Goal: Task Accomplishment & Management: Manage account settings

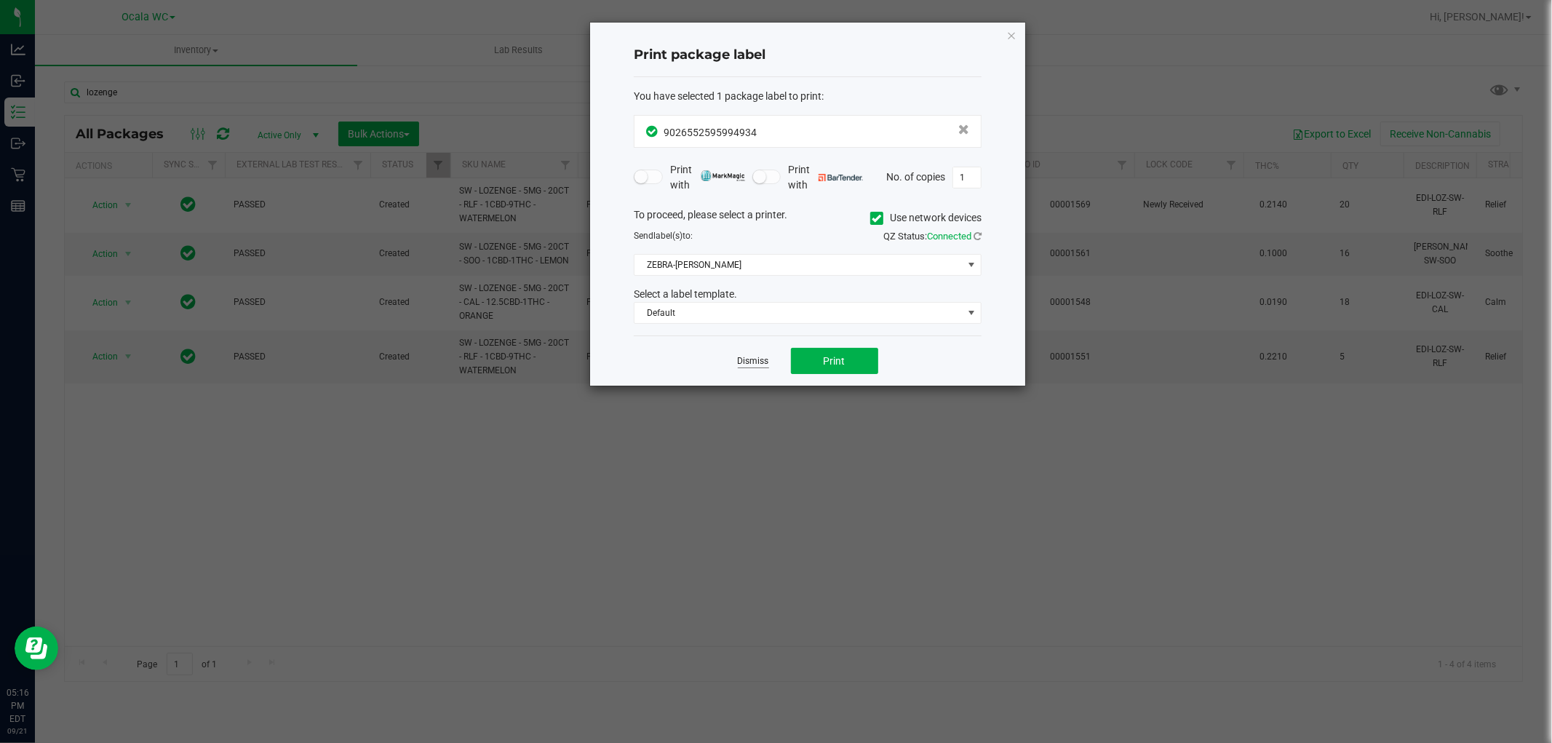
click at [758, 359] on link "Dismiss" at bounding box center [753, 361] width 31 height 12
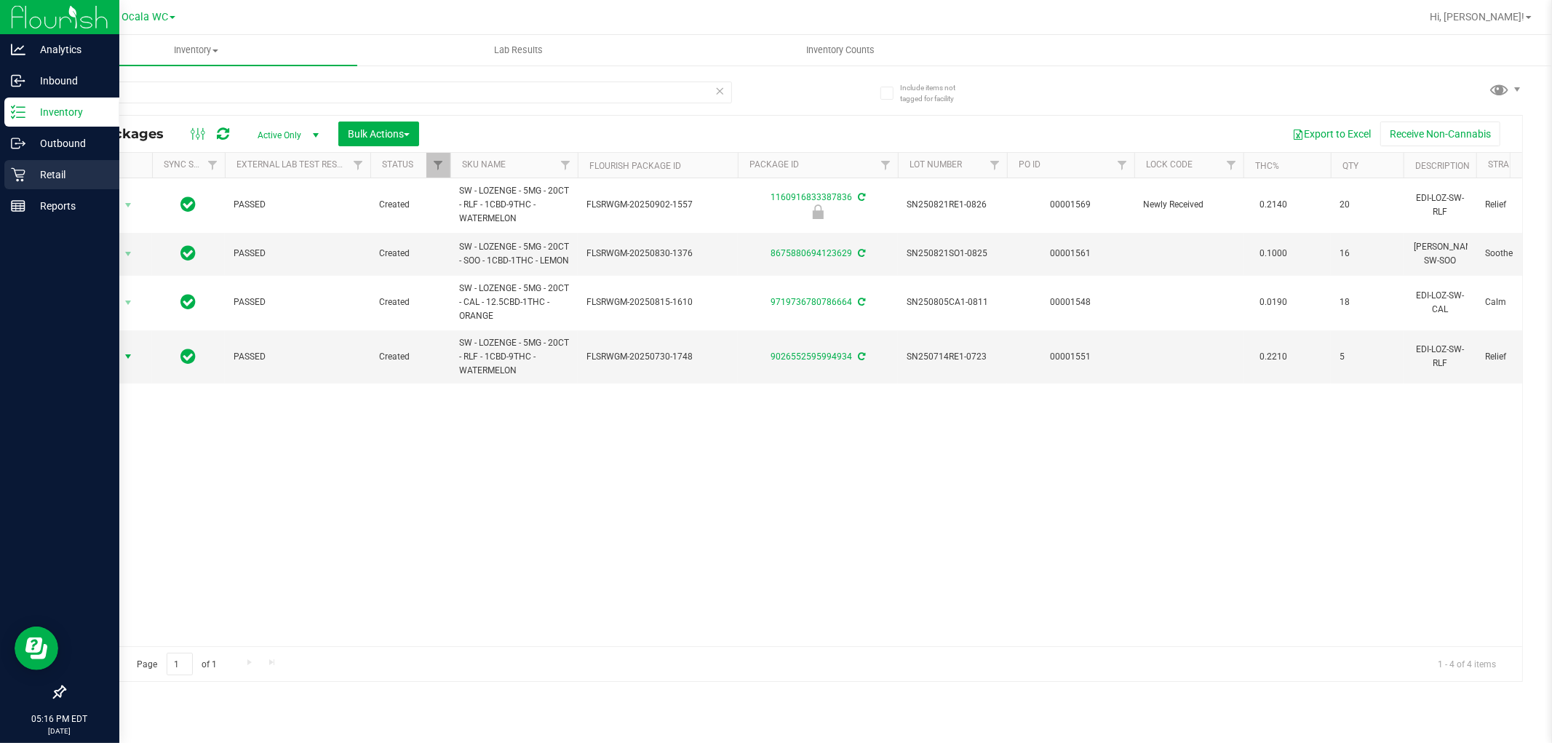
click at [3, 176] on link "Retail" at bounding box center [59, 175] width 119 height 31
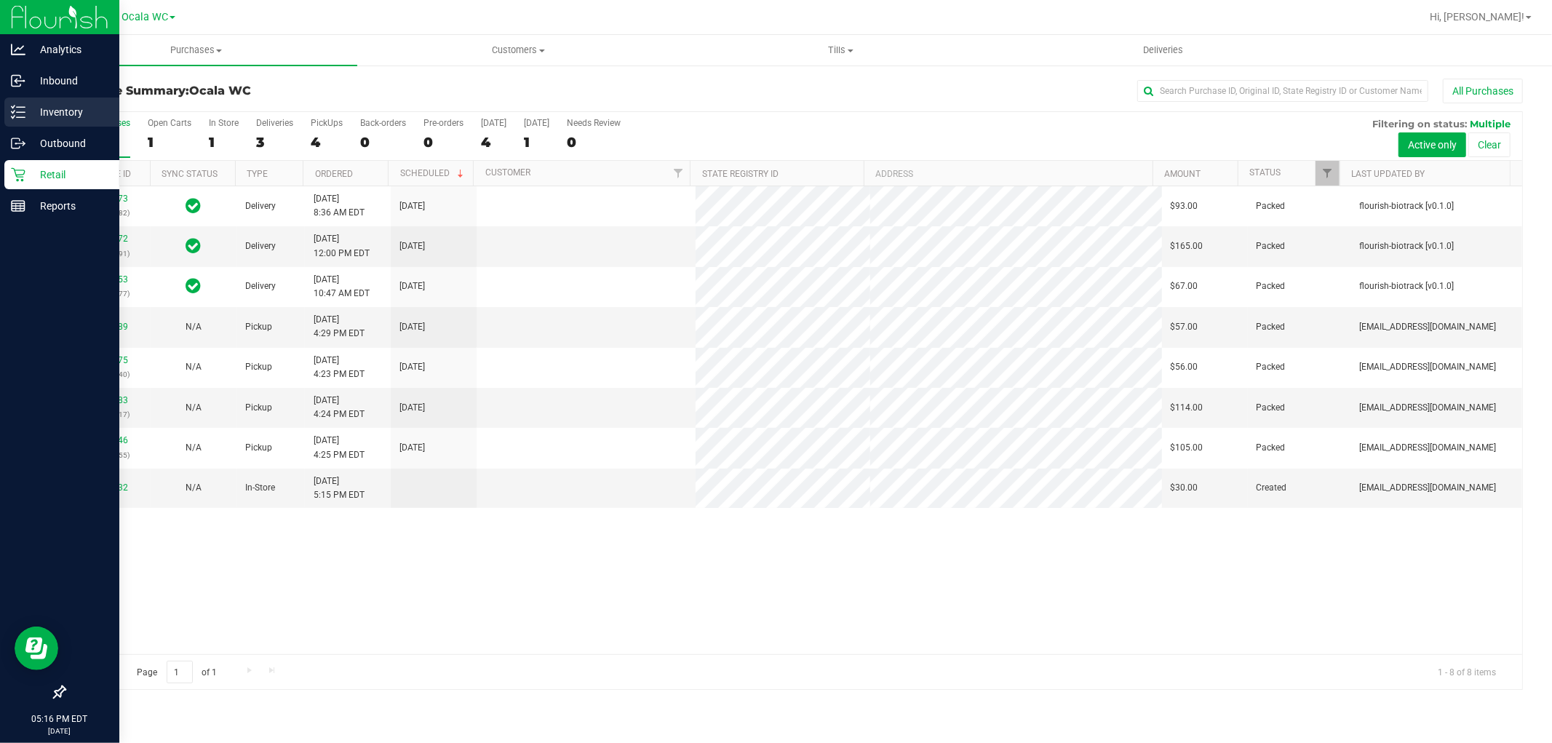
click at [60, 118] on p "Inventory" at bounding box center [68, 111] width 87 height 17
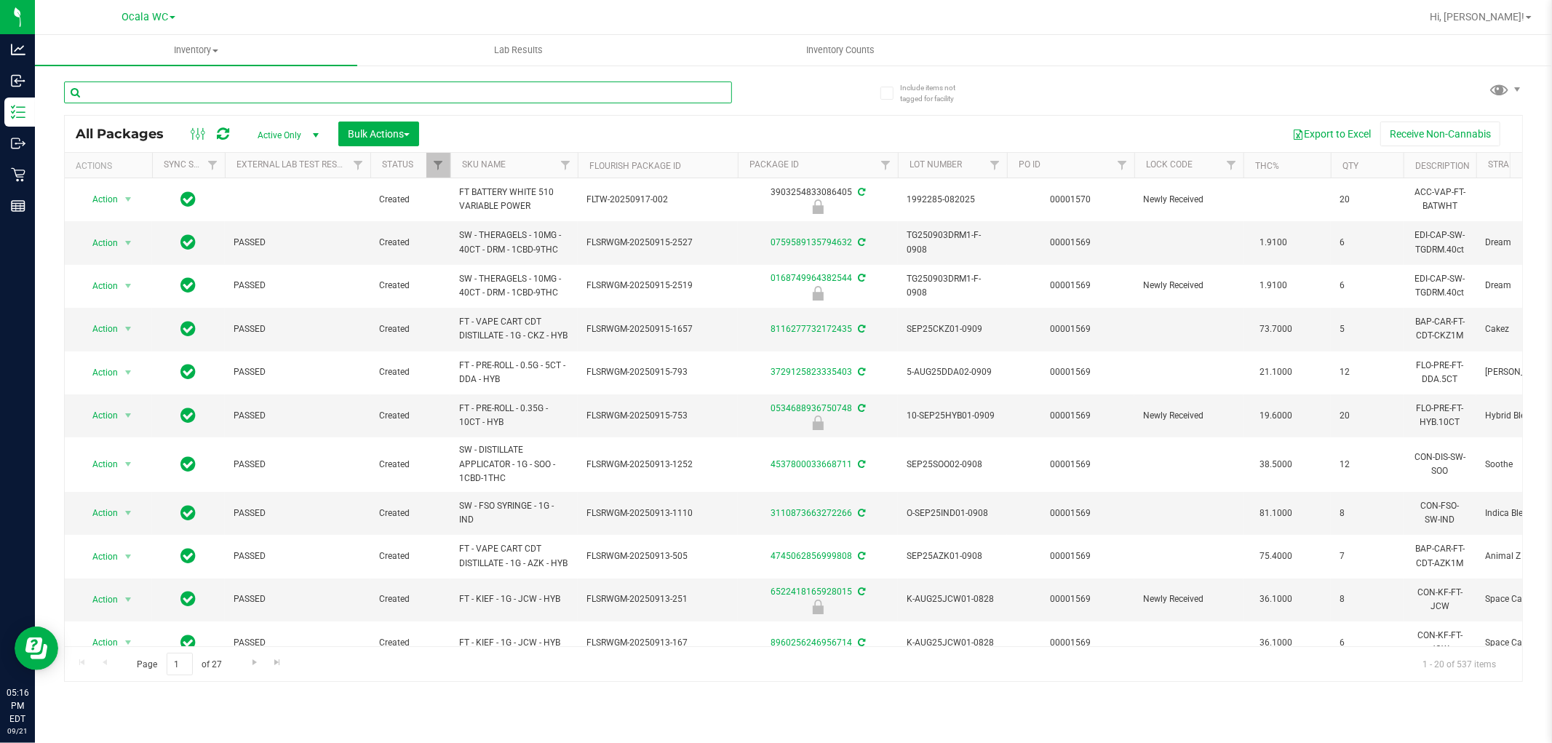
click at [222, 83] on input "text" at bounding box center [398, 93] width 668 height 22
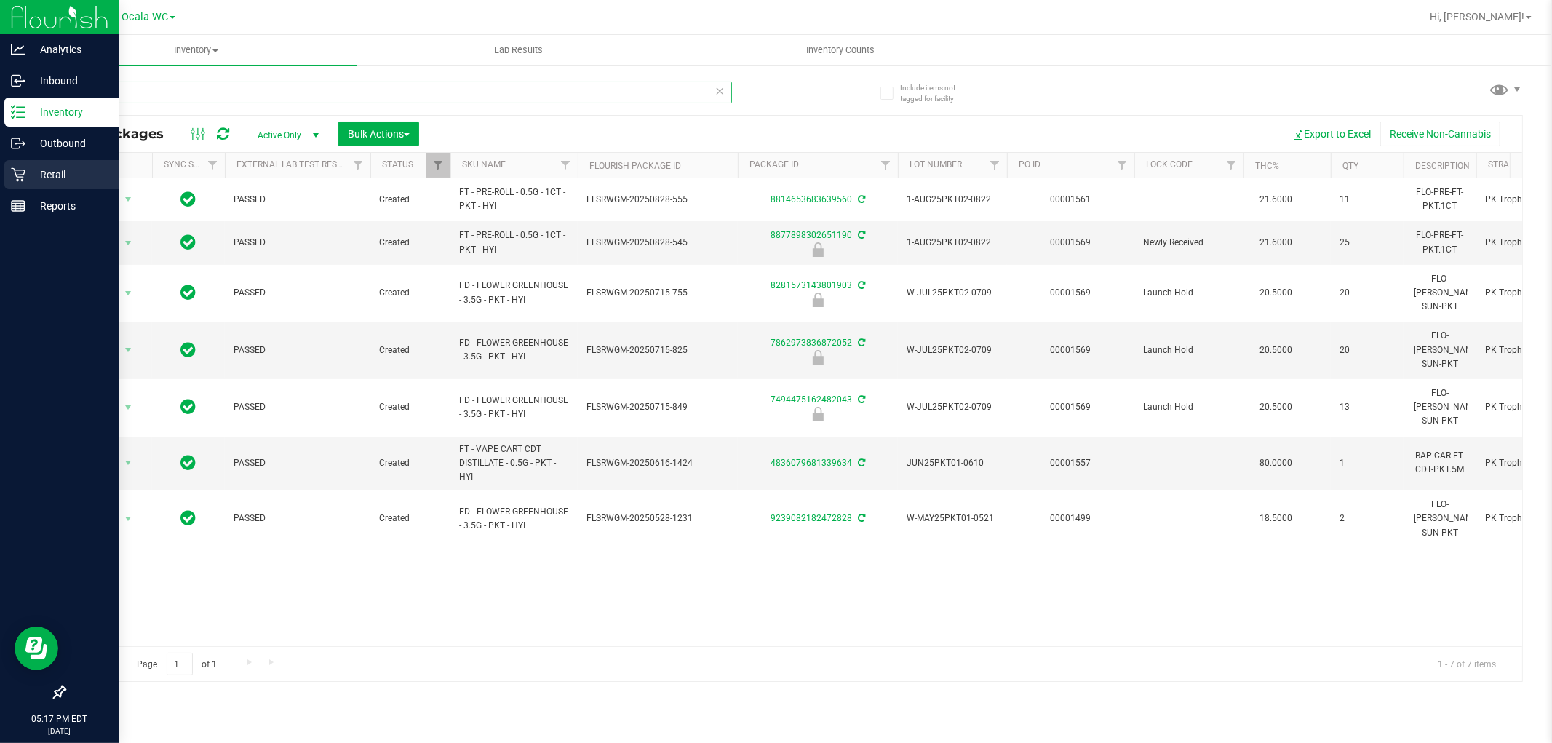
type input "pkt"
click at [29, 175] on p "Retail" at bounding box center [68, 174] width 87 height 17
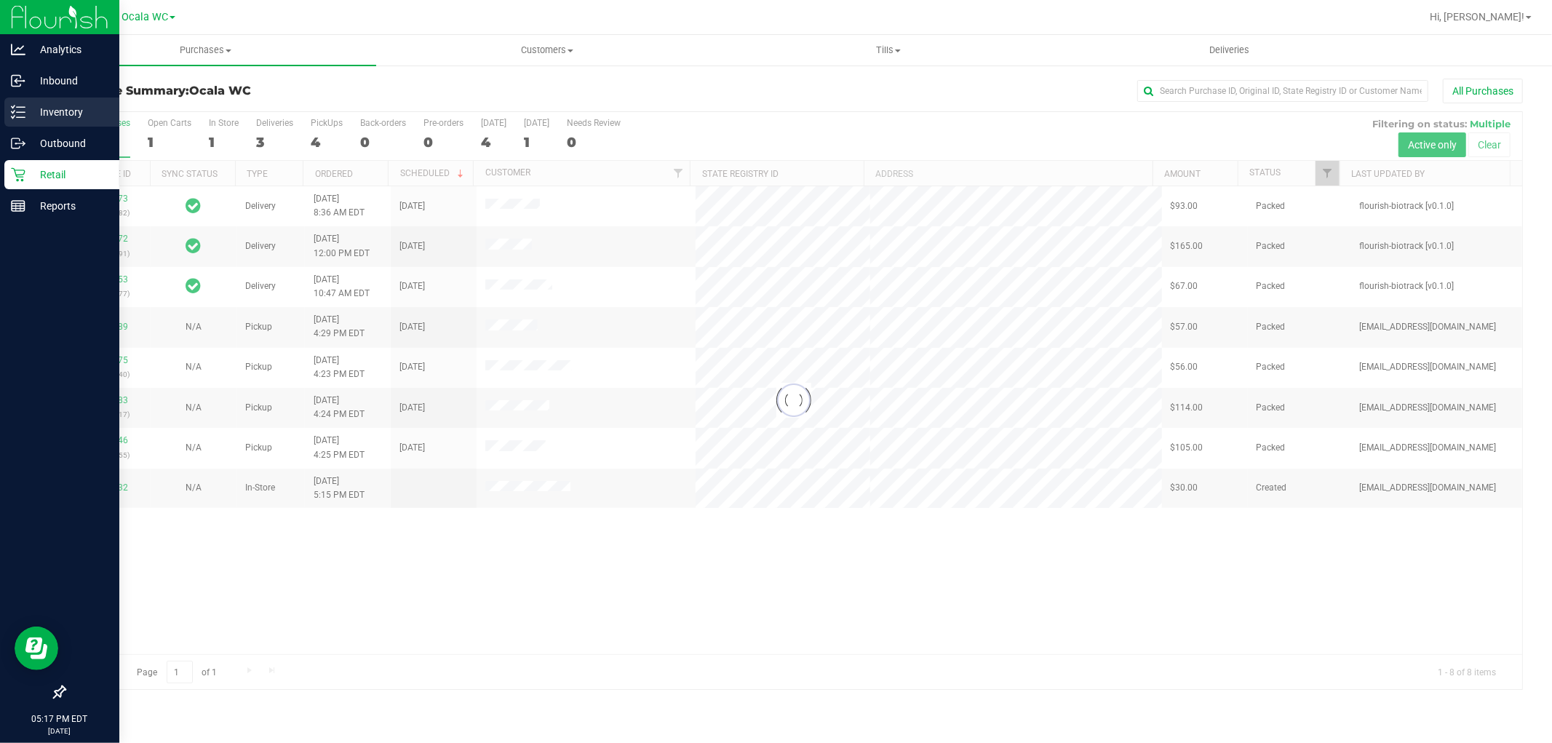
click at [44, 108] on p "Inventory" at bounding box center [68, 111] width 87 height 17
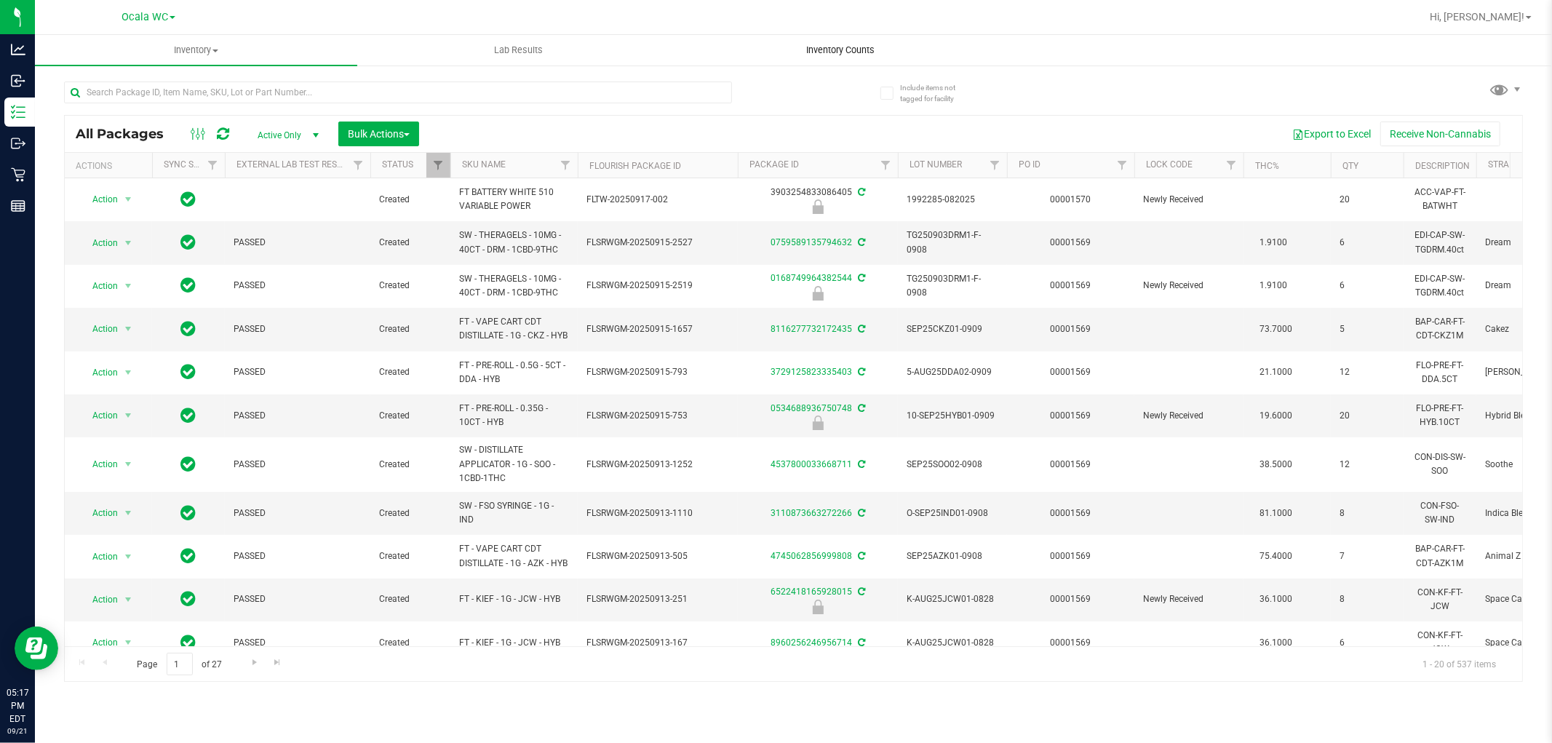
click at [825, 52] on span "Inventory Counts" at bounding box center [842, 50] width 108 height 13
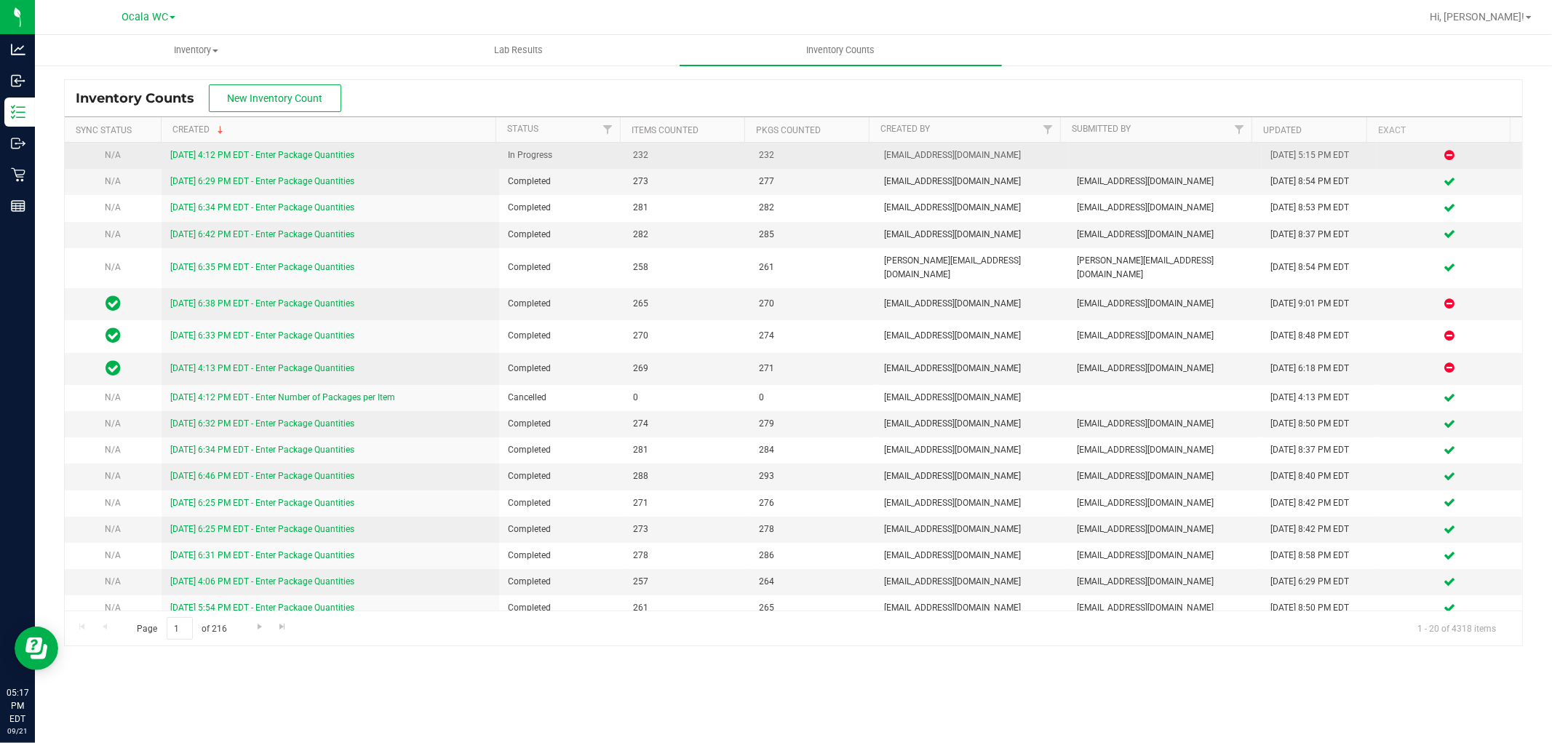
click at [298, 156] on link "[DATE] 4:12 PM EDT - Enter Package Quantities" at bounding box center [262, 155] width 184 height 10
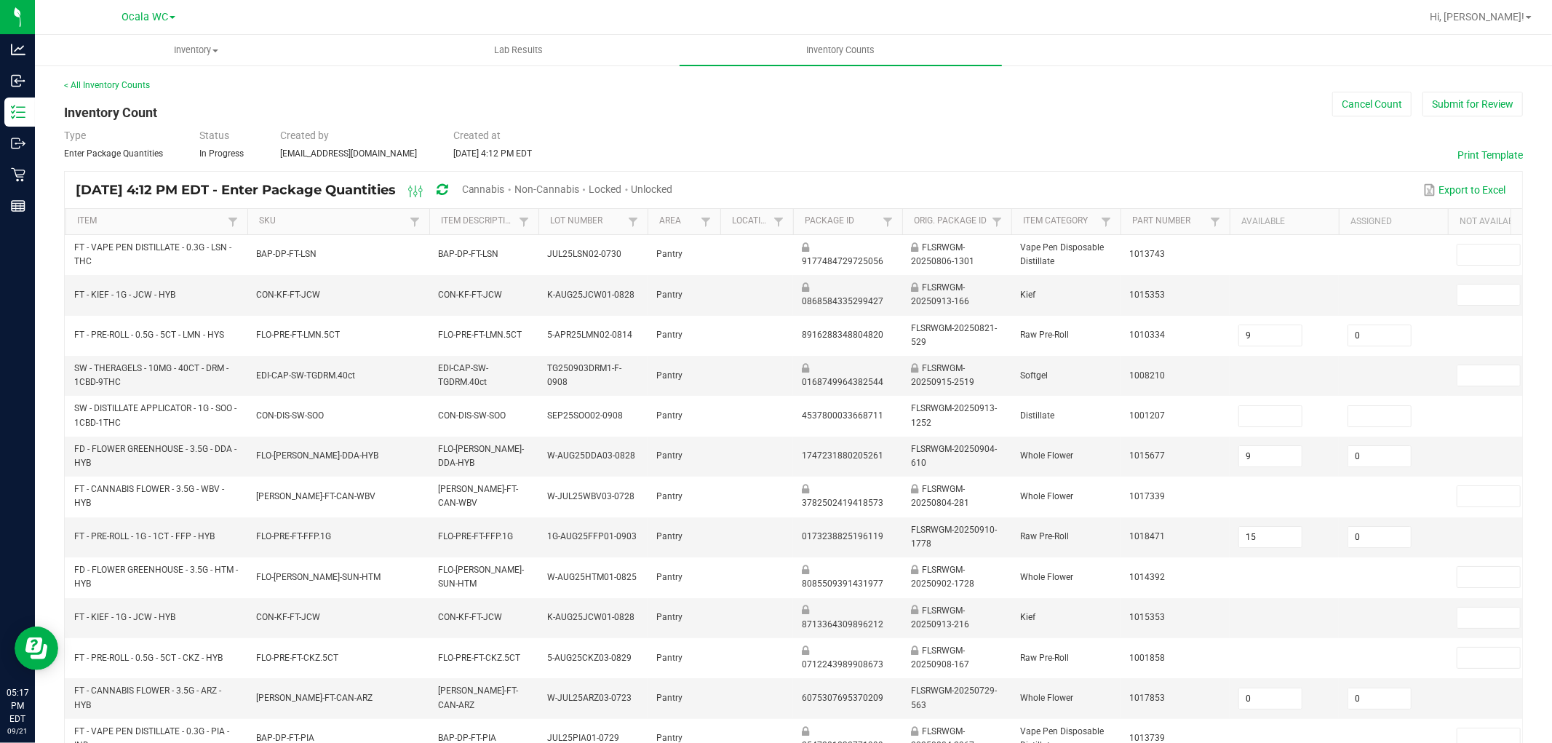
click at [505, 185] on span "Cannabis" at bounding box center [483, 189] width 43 height 12
type input "11"
type input "1"
type input "0"
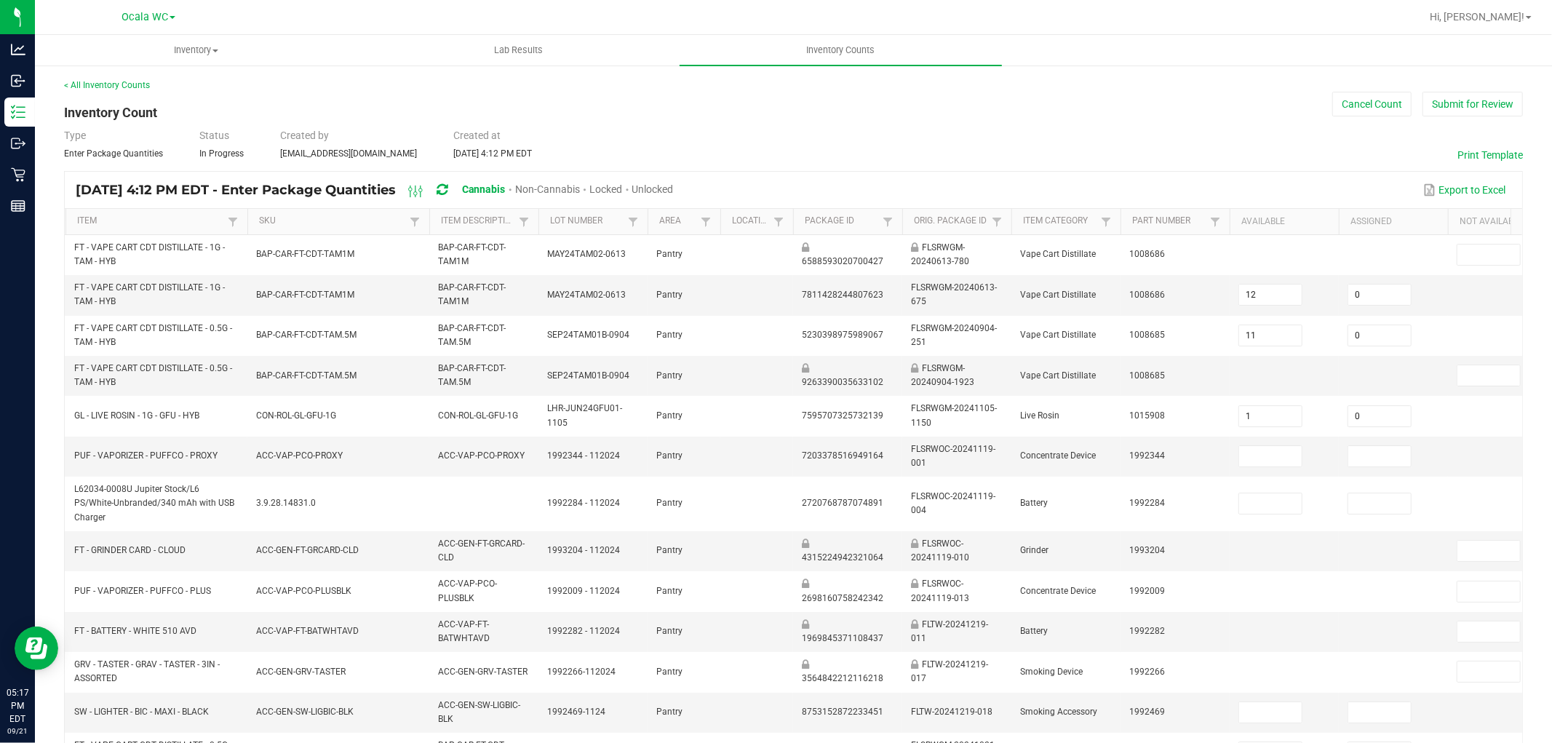
click at [674, 192] on span "Unlocked" at bounding box center [652, 189] width 41 height 12
type input "1"
type input "11"
type input "1"
type input "0"
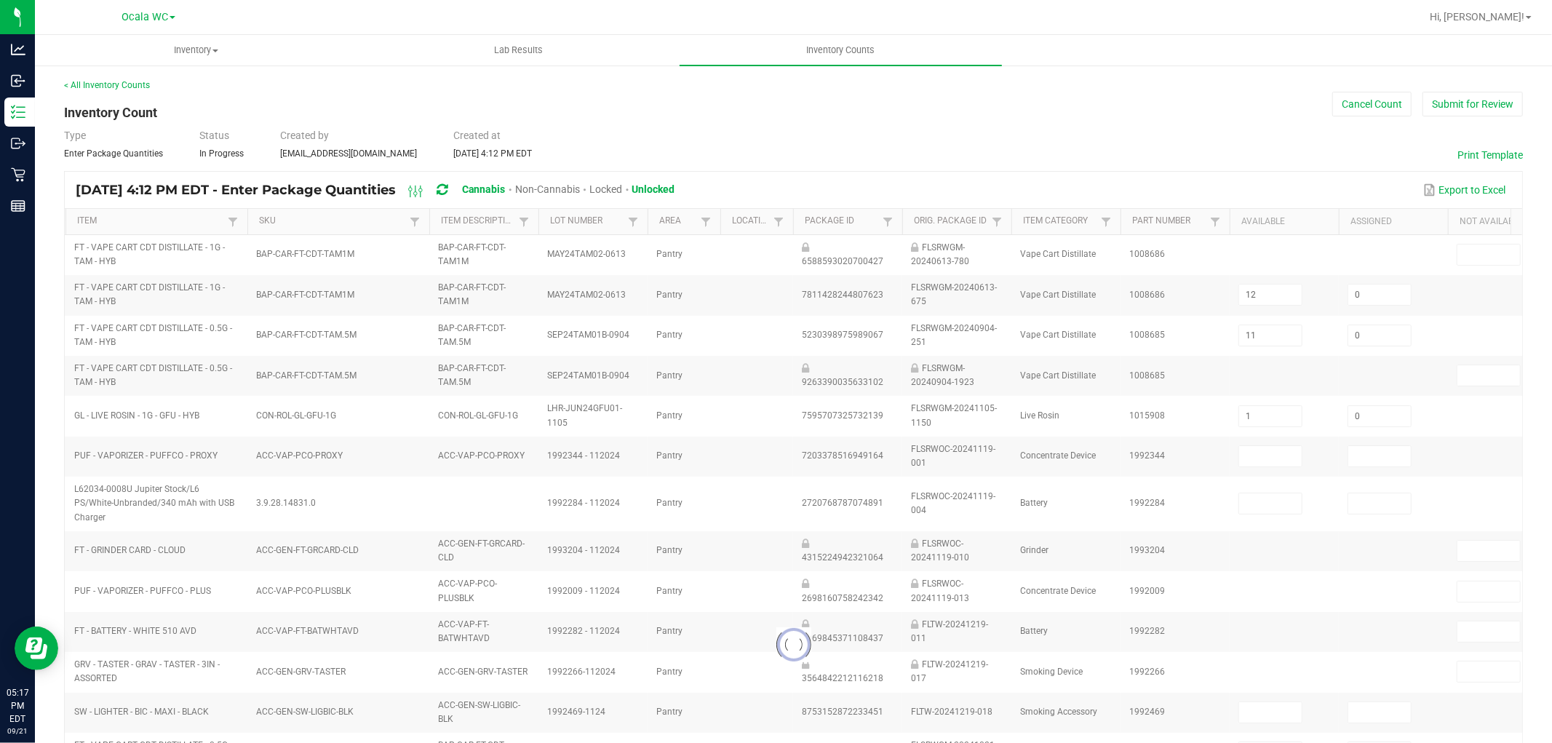
type input "2"
type input "6"
type input "1"
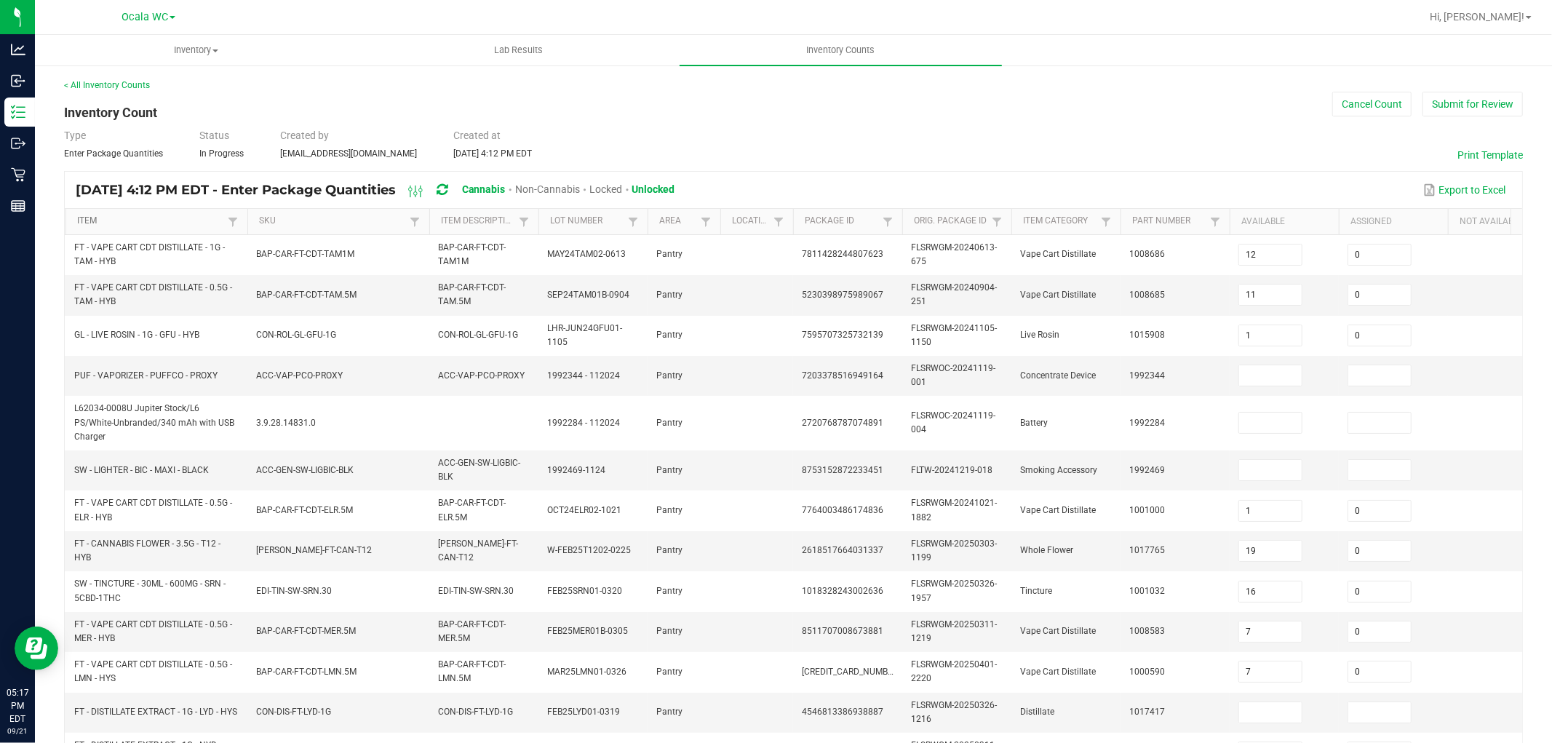
click at [191, 215] on link "Item" at bounding box center [150, 221] width 146 height 12
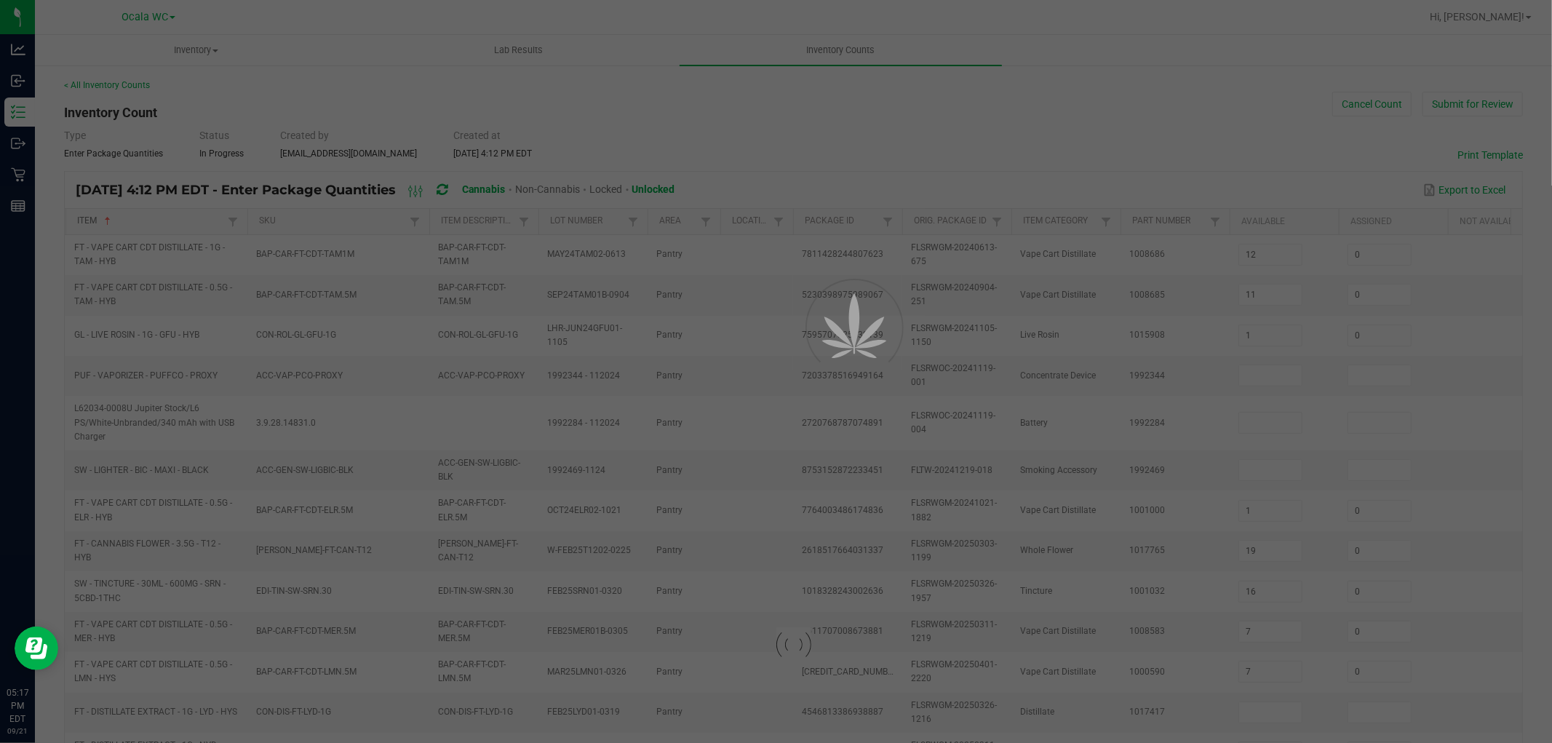
type input "9"
type input "7"
type input "0"
type input "2"
type input "0"
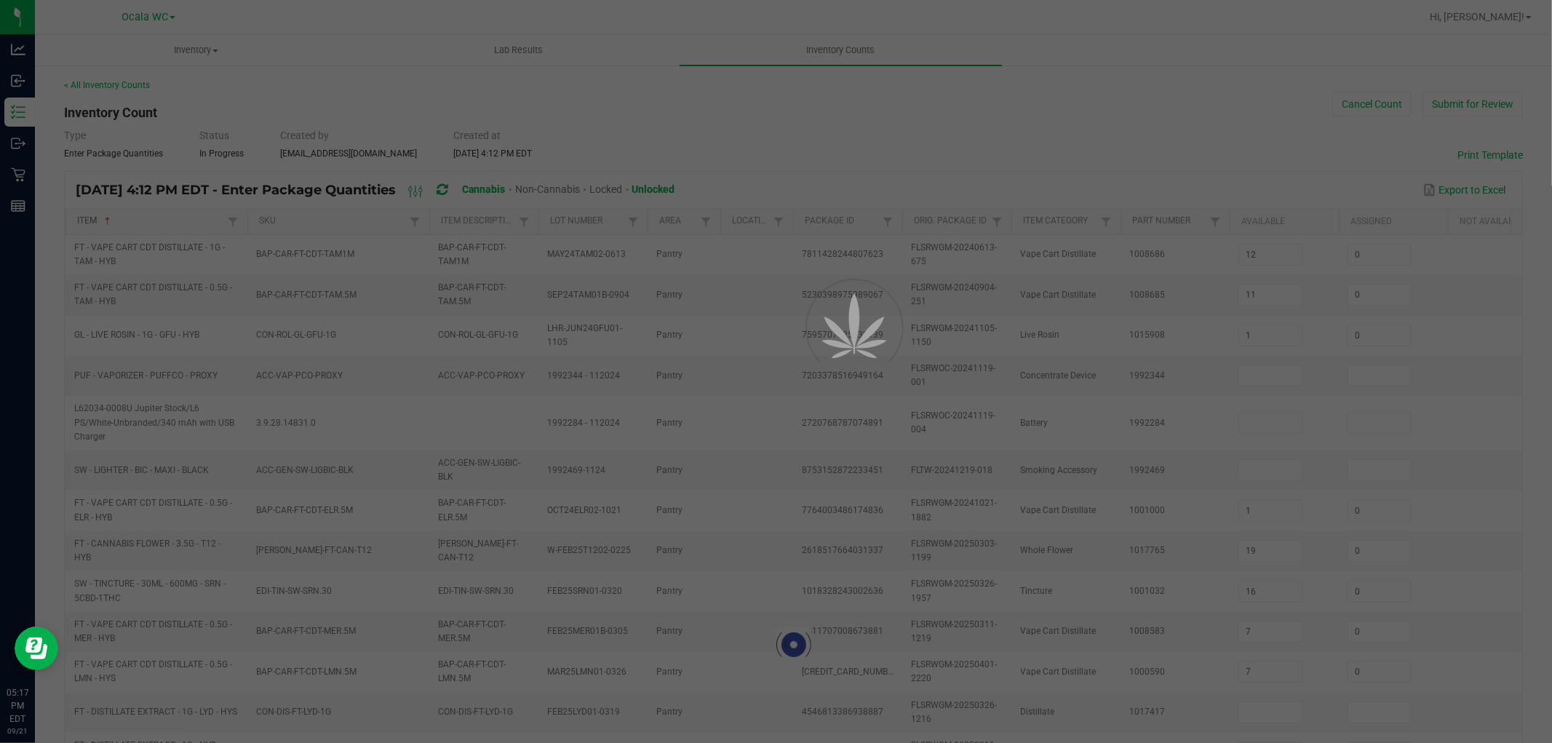
type input "17"
type input "0"
type input "15"
type input "2"
type input "0"
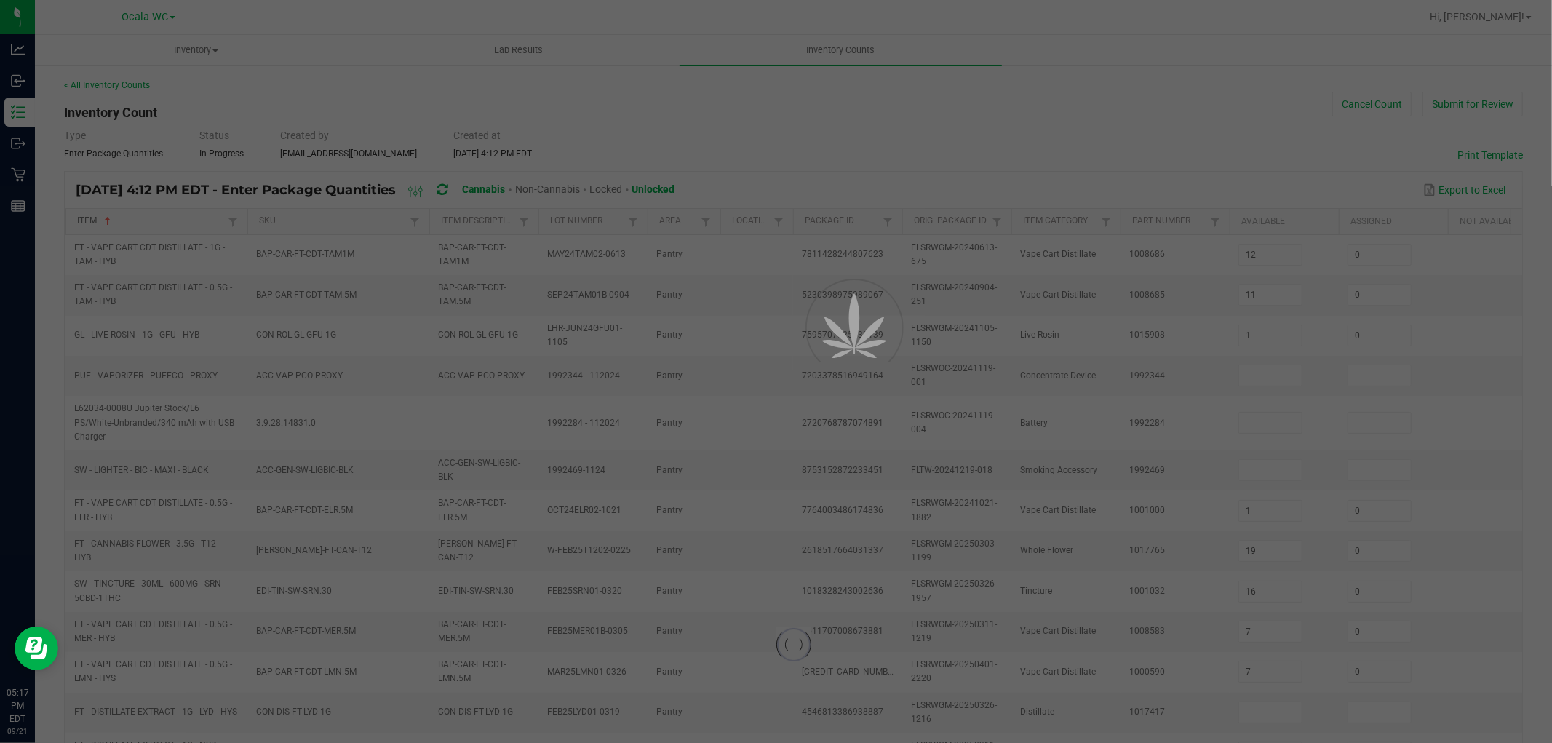
type input "0"
type input "8"
type input "14"
type input "7"
type input "9"
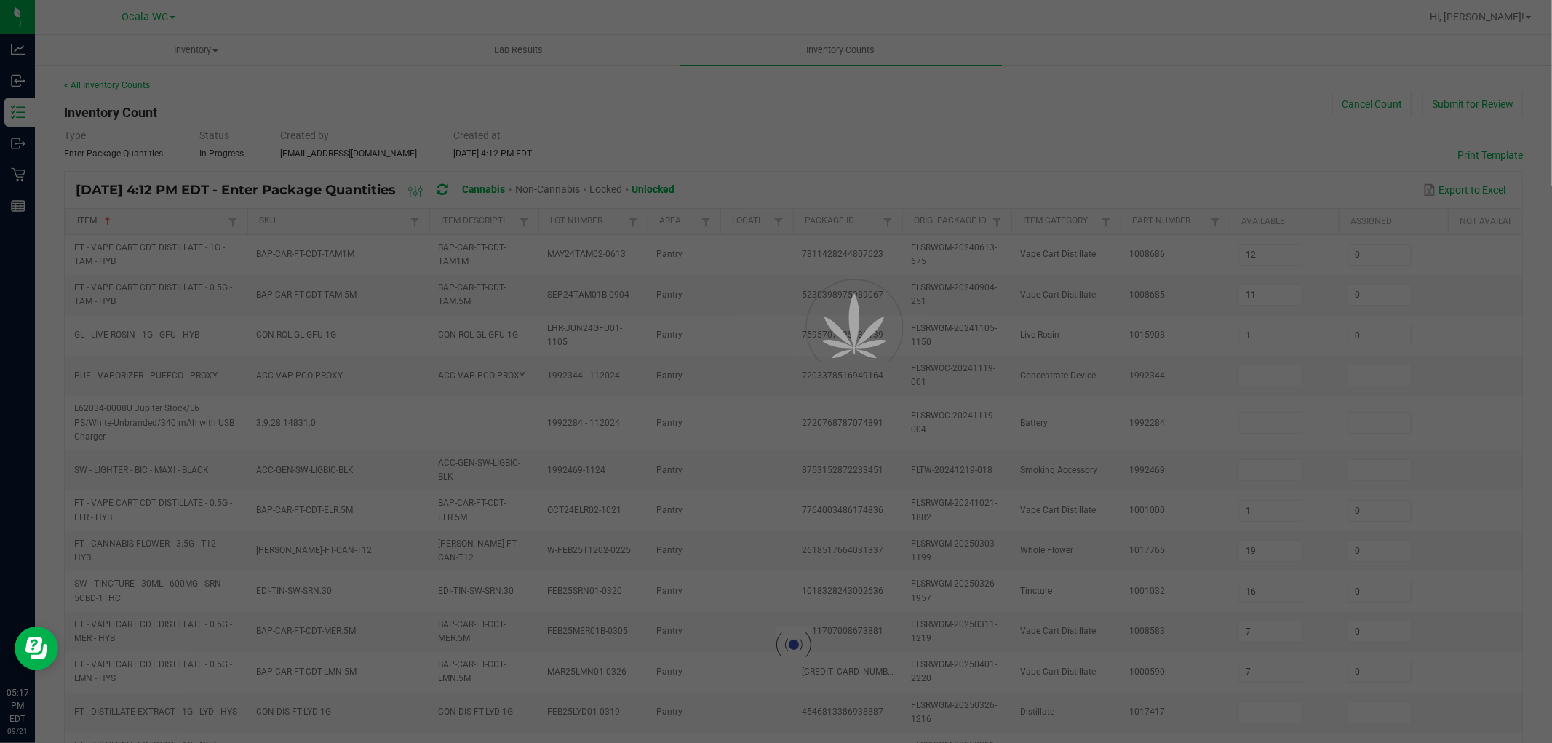
type input "0"
type input "9"
type input "5"
type input "8"
type input "4"
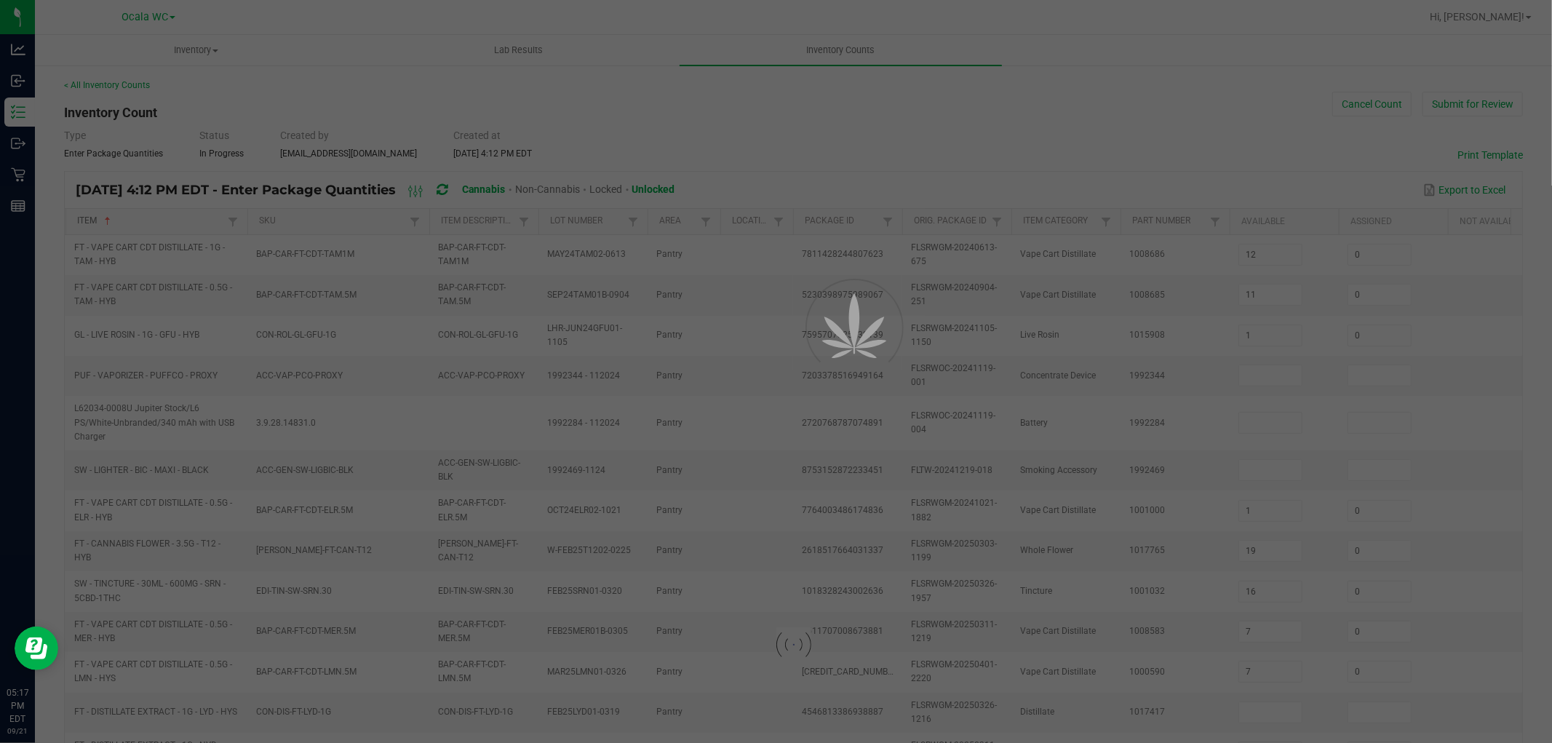
type input "15"
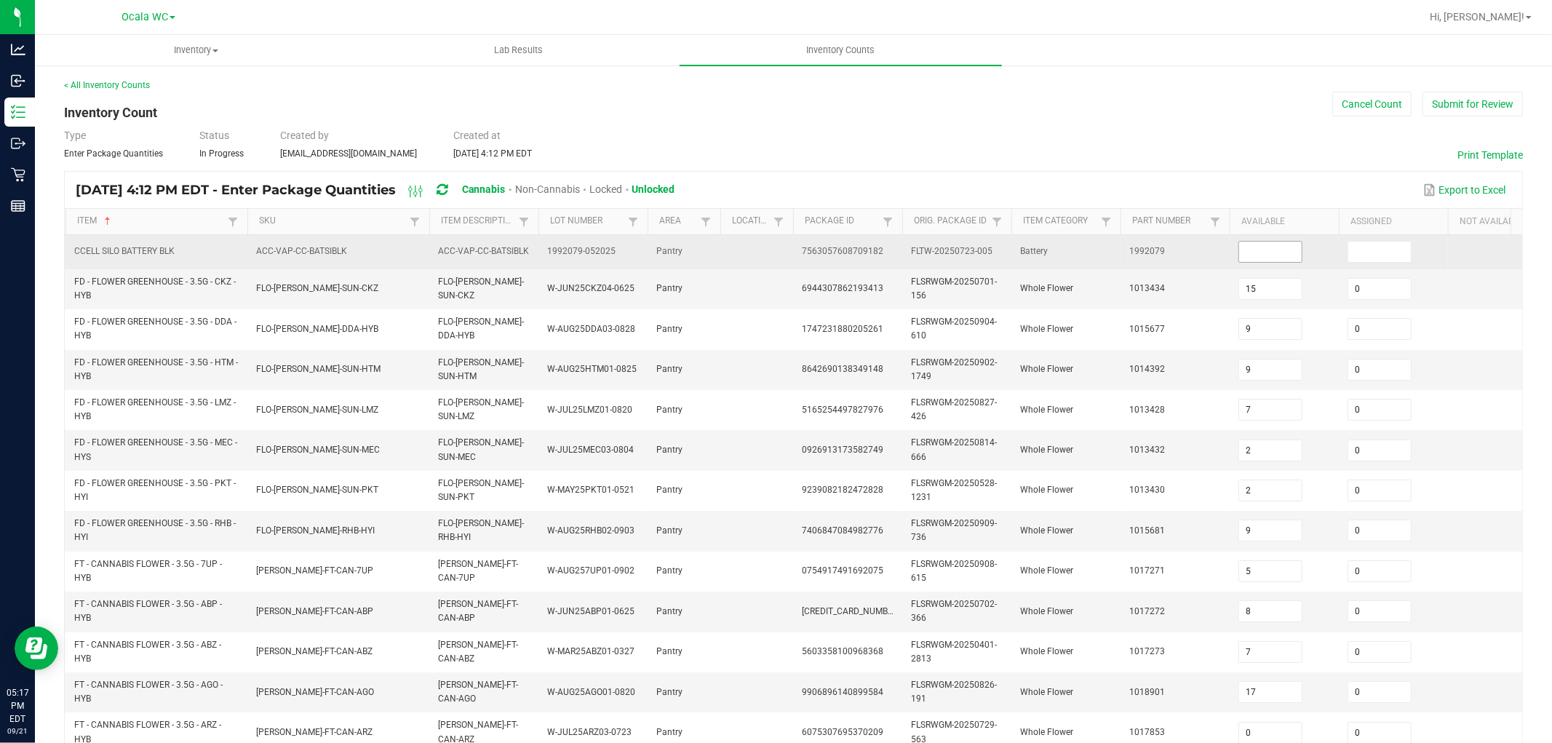
click at [1254, 248] on input at bounding box center [1270, 252] width 63 height 20
type input "9"
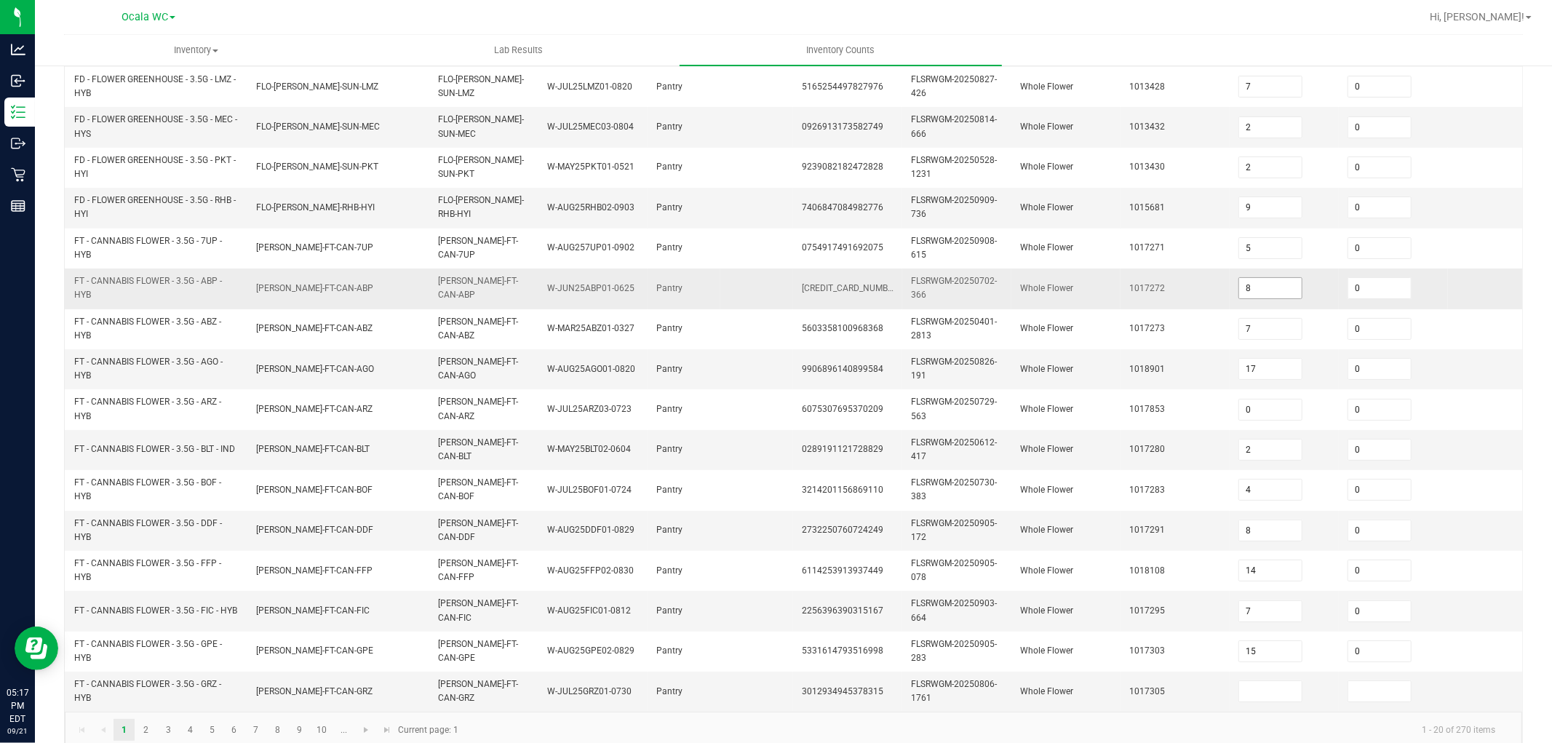
scroll to position [358, 0]
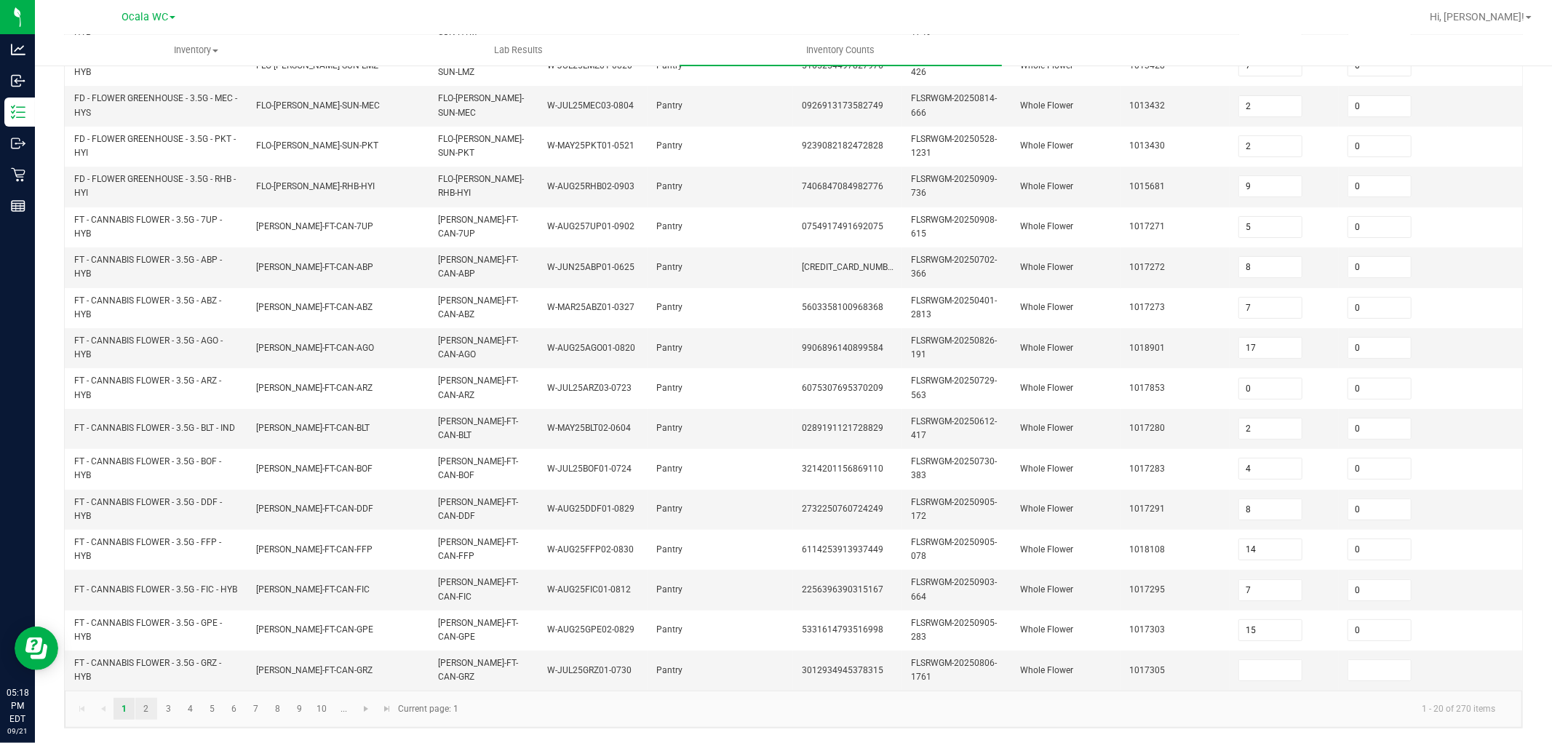
type input "1"
click at [151, 701] on link "2" at bounding box center [145, 709] width 21 height 22
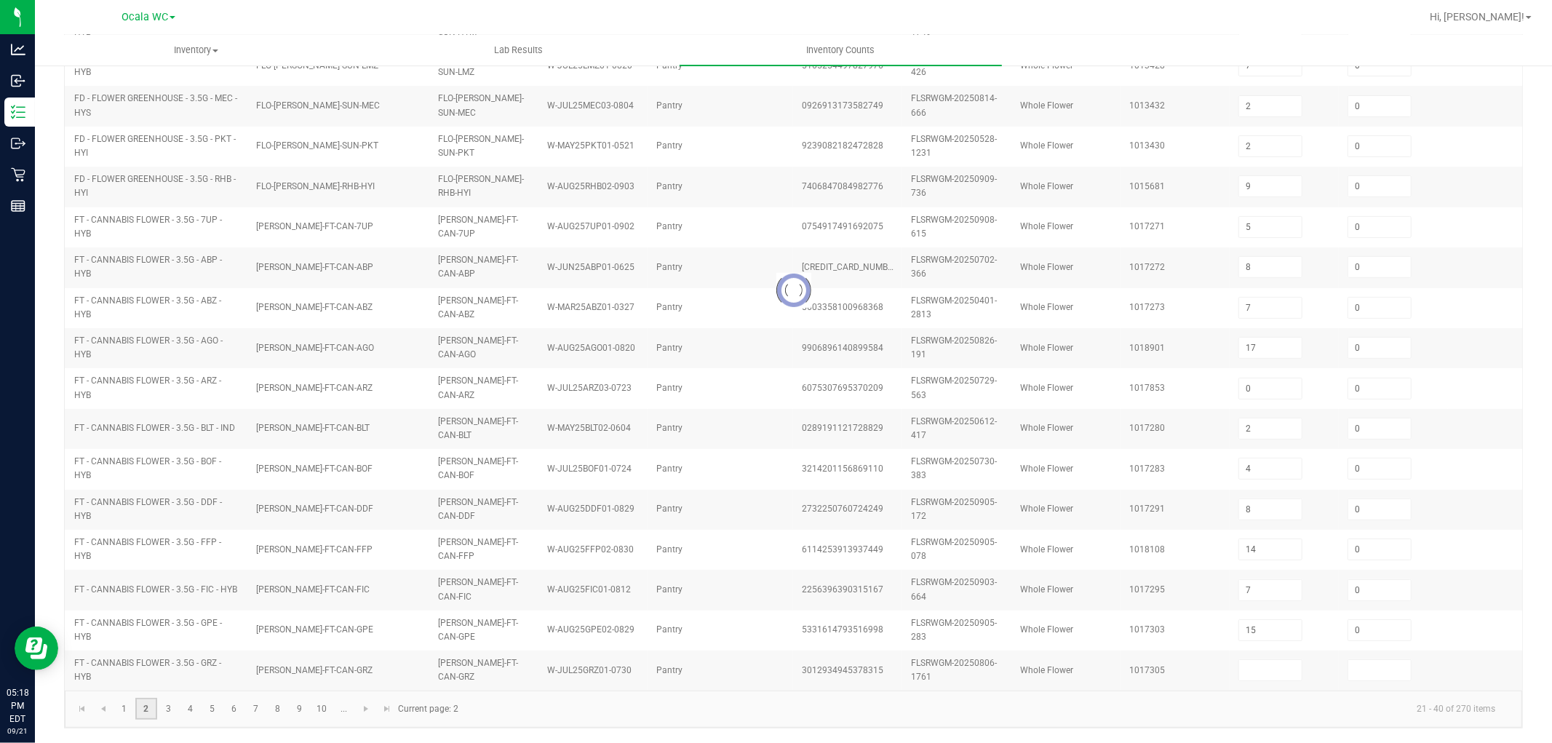
type input "14"
type input "19"
type input "18"
type input "1"
type input "13"
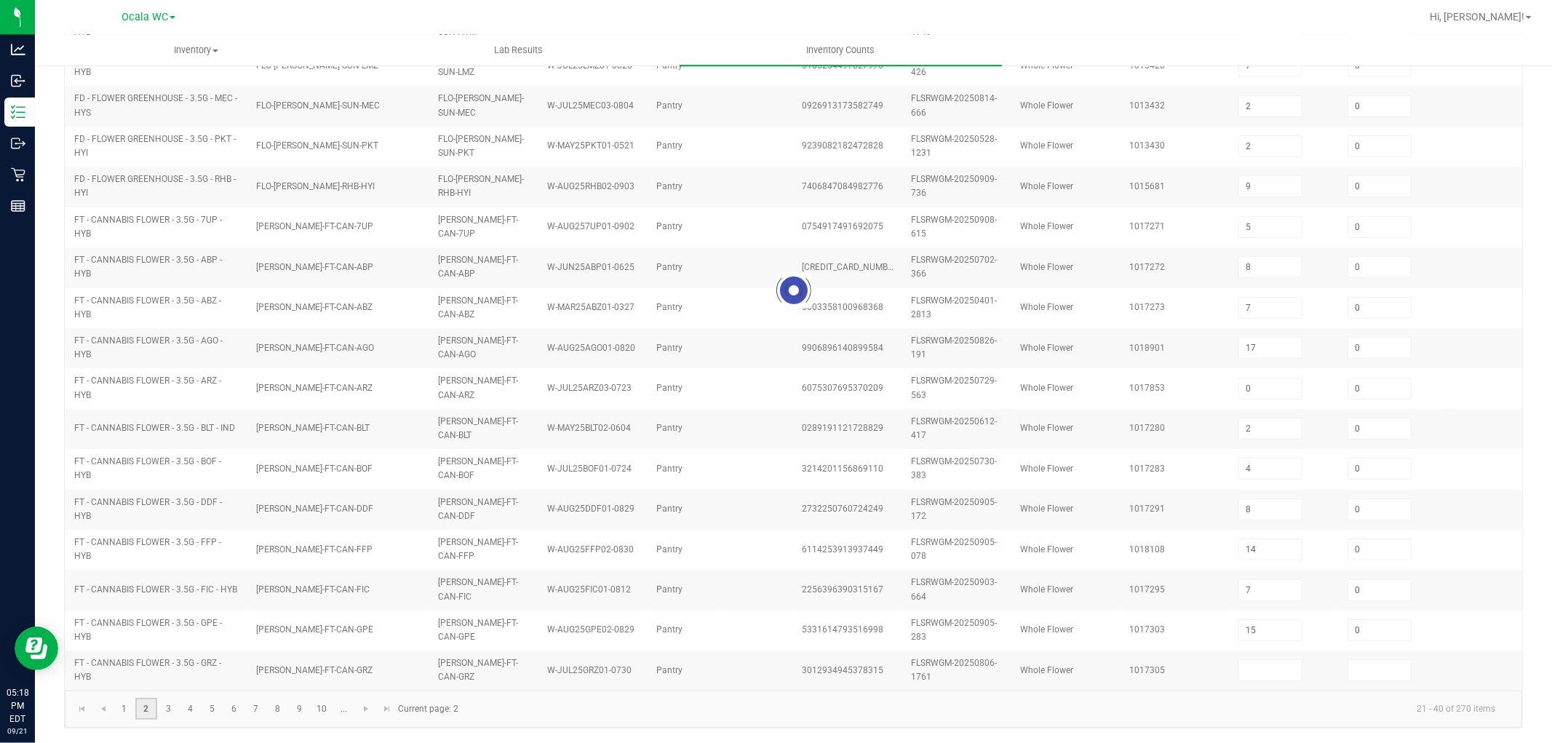
type input "9"
type input "4"
type input "11"
type input "13"
type input "0"
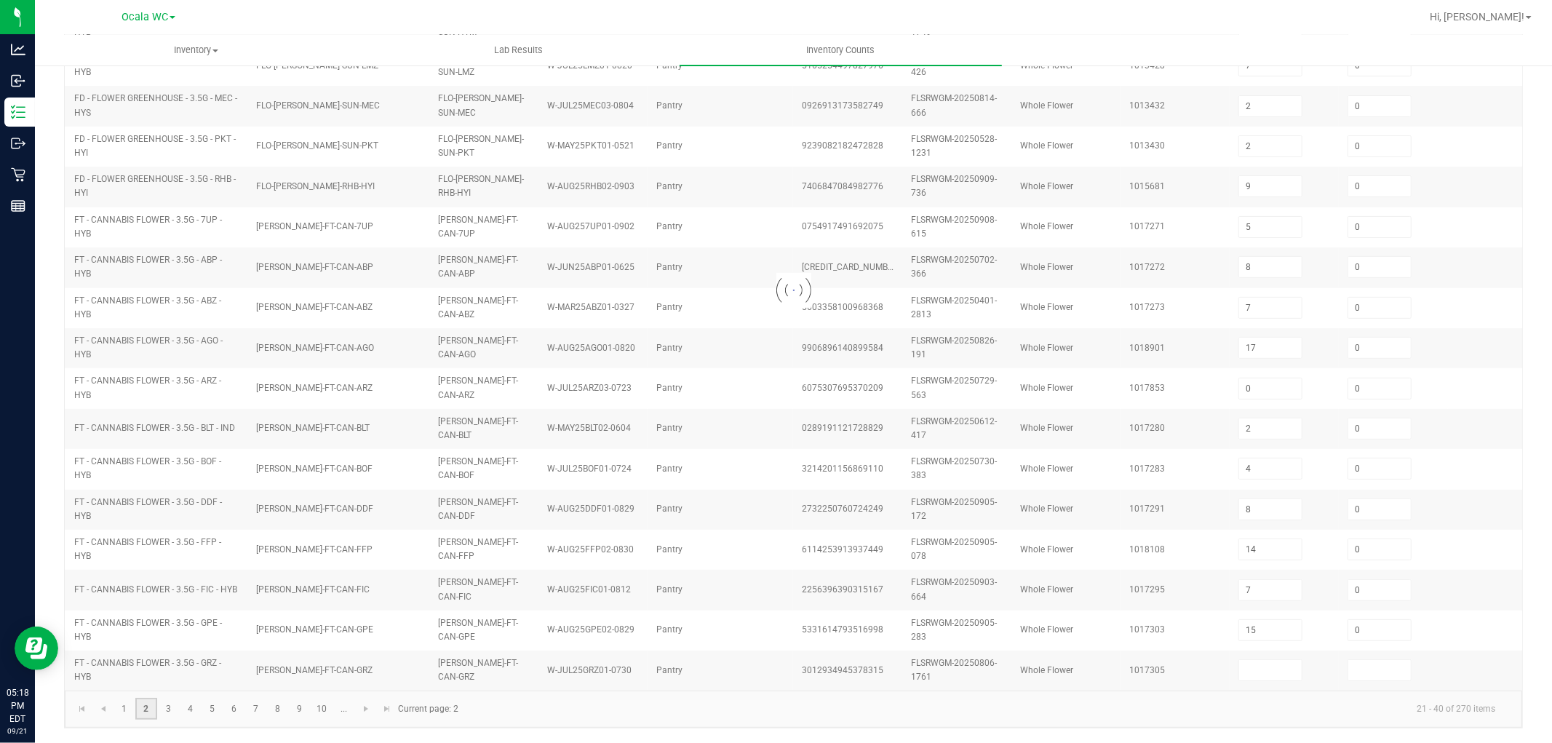
type input "5"
type input "6"
type input "4"
type input "19"
type input "4"
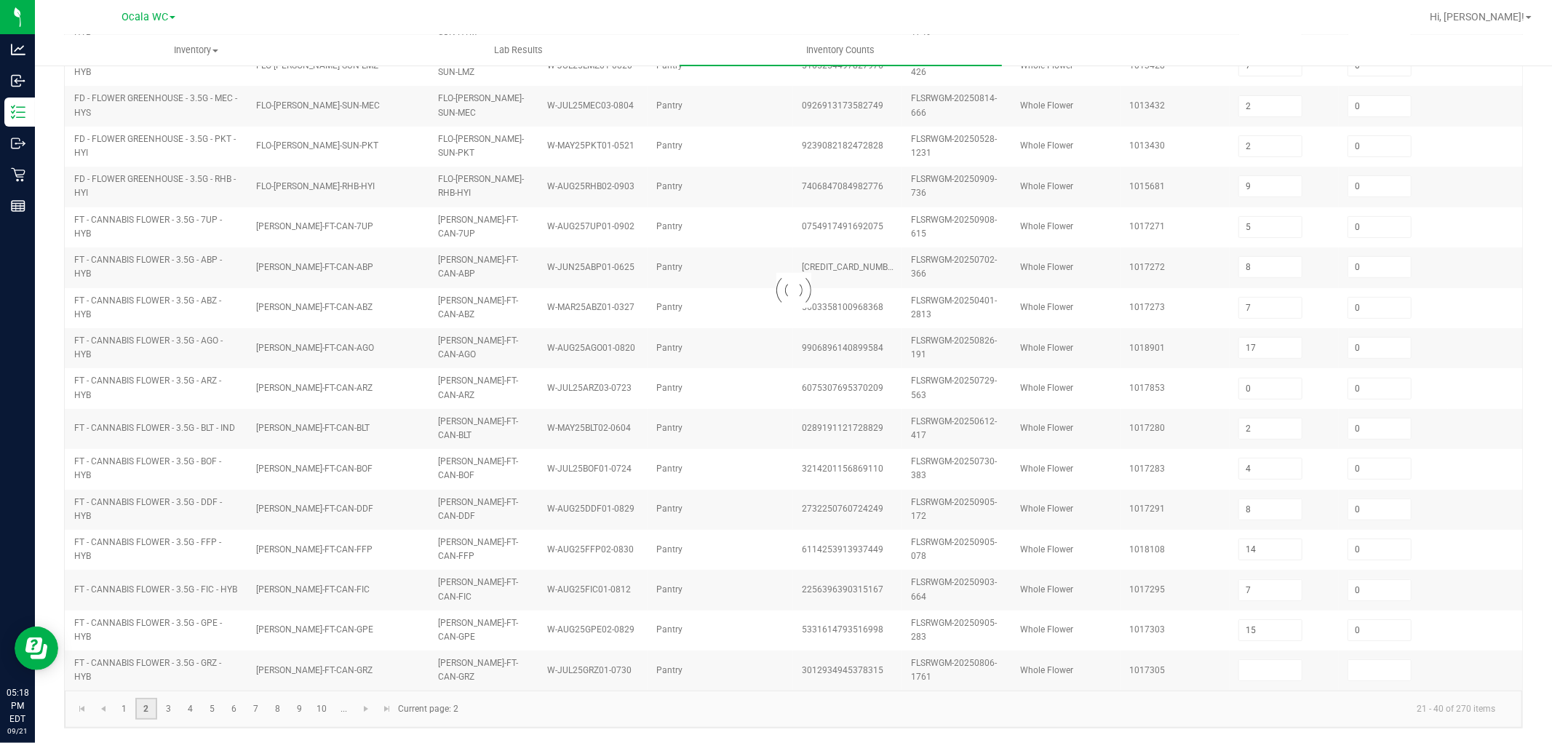
type input "14"
type input "13"
type input "1"
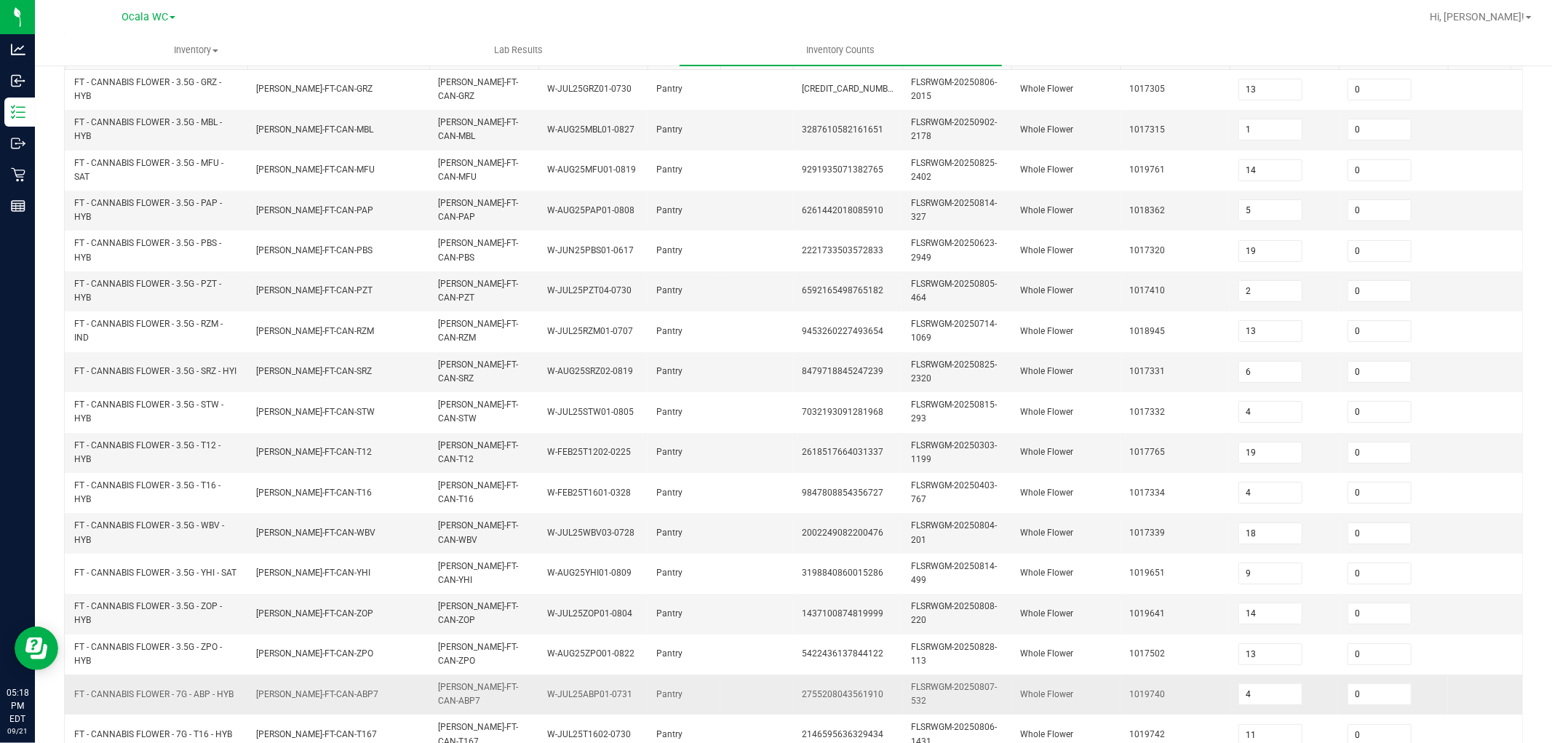
scroll to position [364, 0]
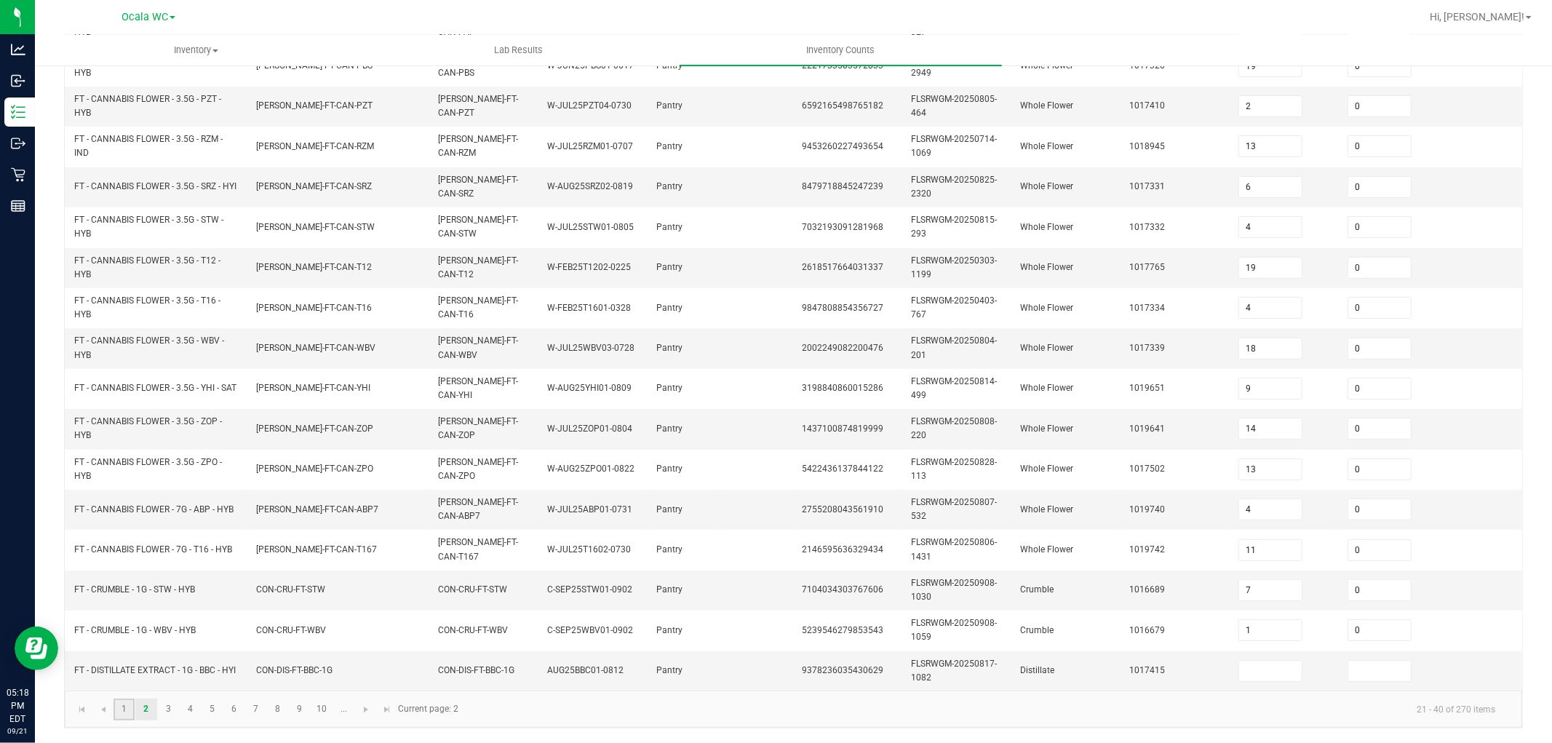
click at [115, 710] on link "1" at bounding box center [124, 710] width 21 height 22
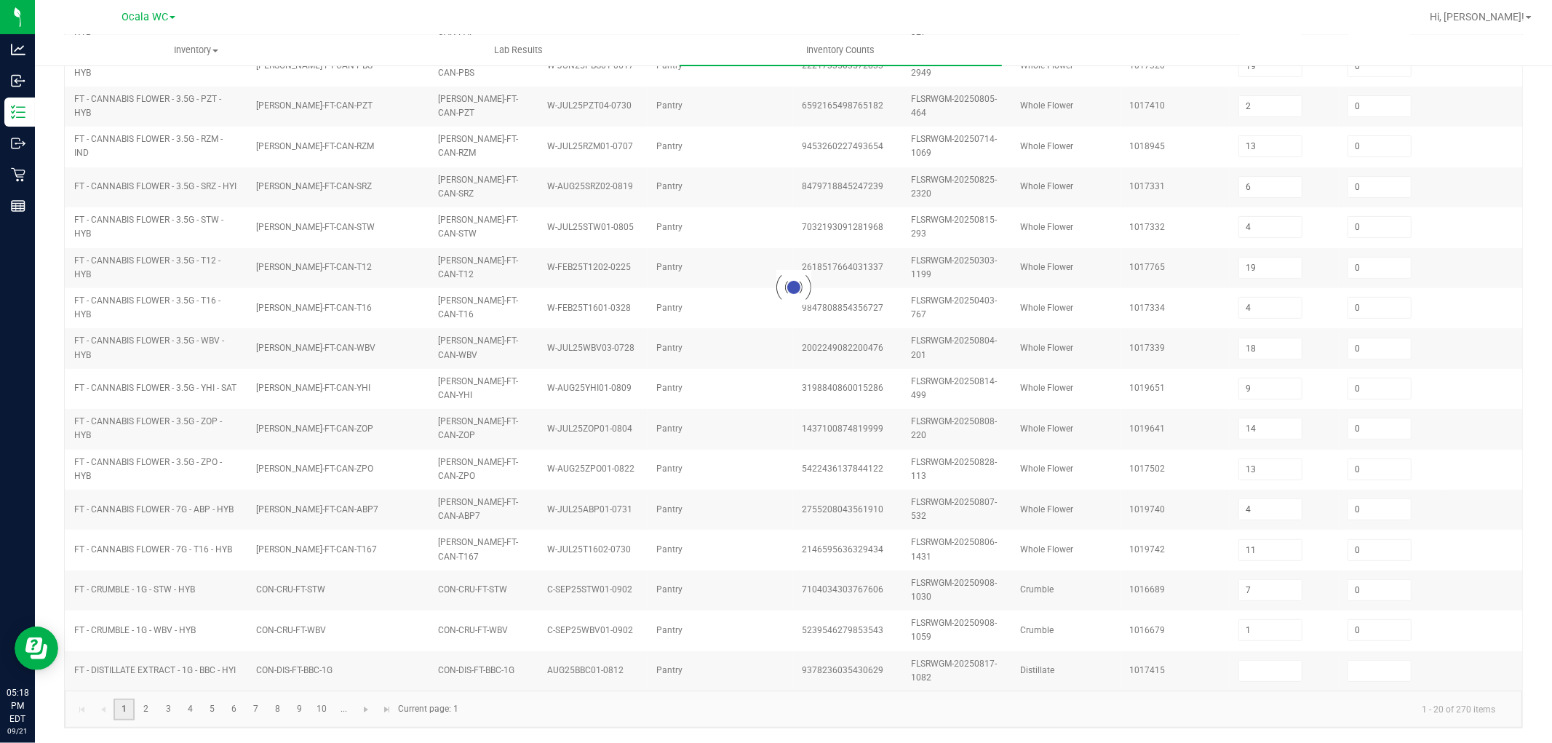
type input "9"
type input "7"
type input "17"
type input "15"
type input "2"
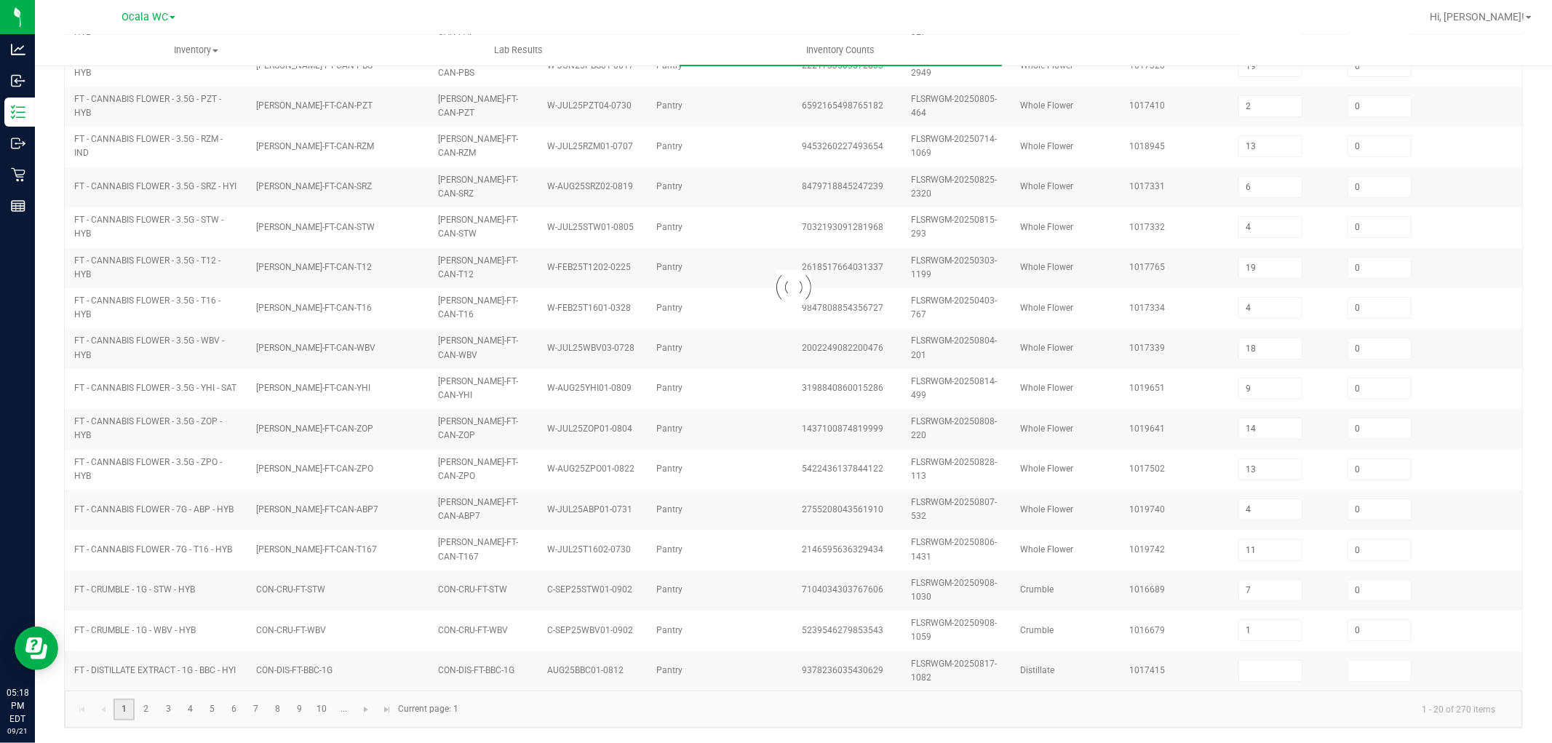
type input "0"
type input "8"
type input "14"
type input "9"
type input "1"
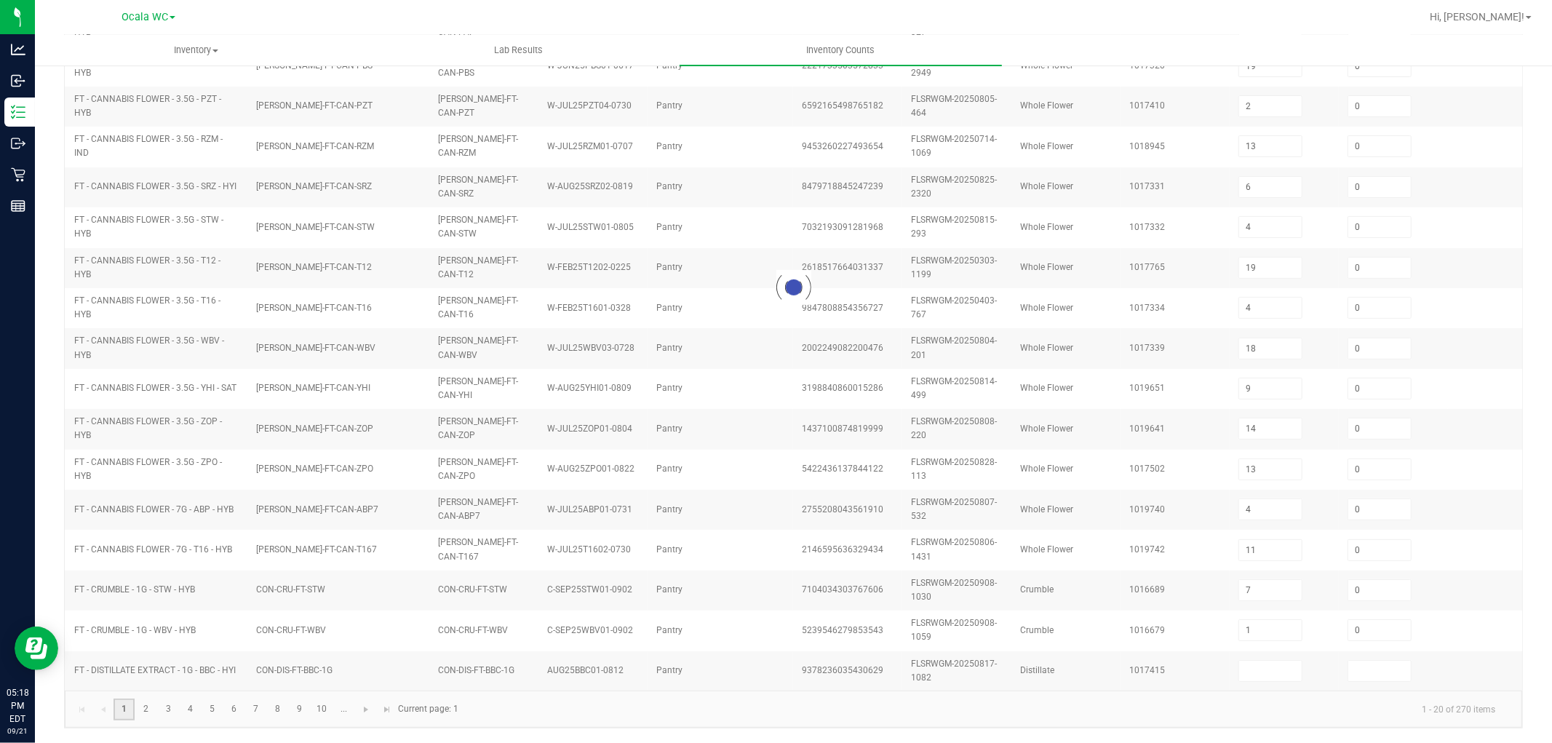
type input "9"
type input "5"
type input "8"
type input "7"
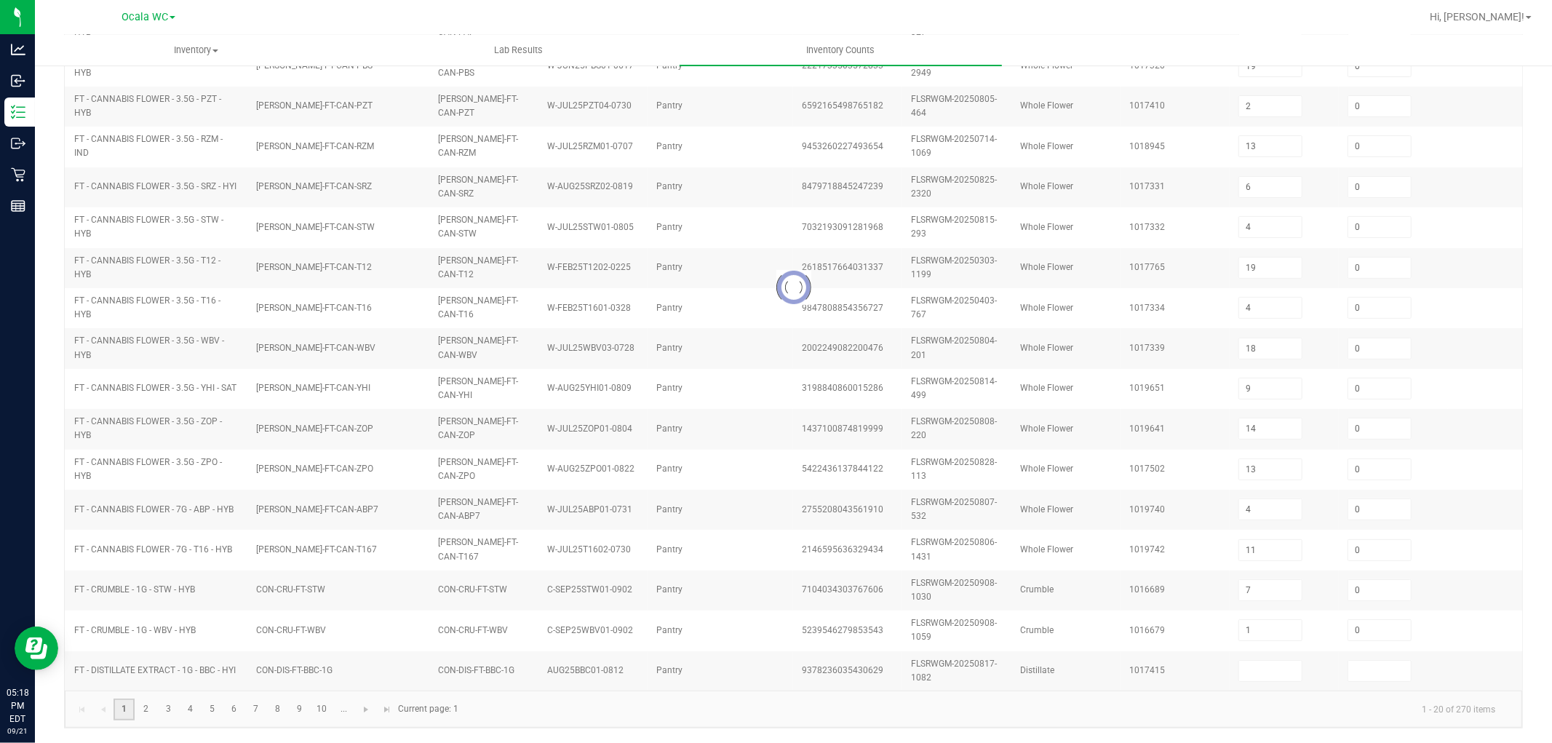
type input "2"
type input "4"
type input "15"
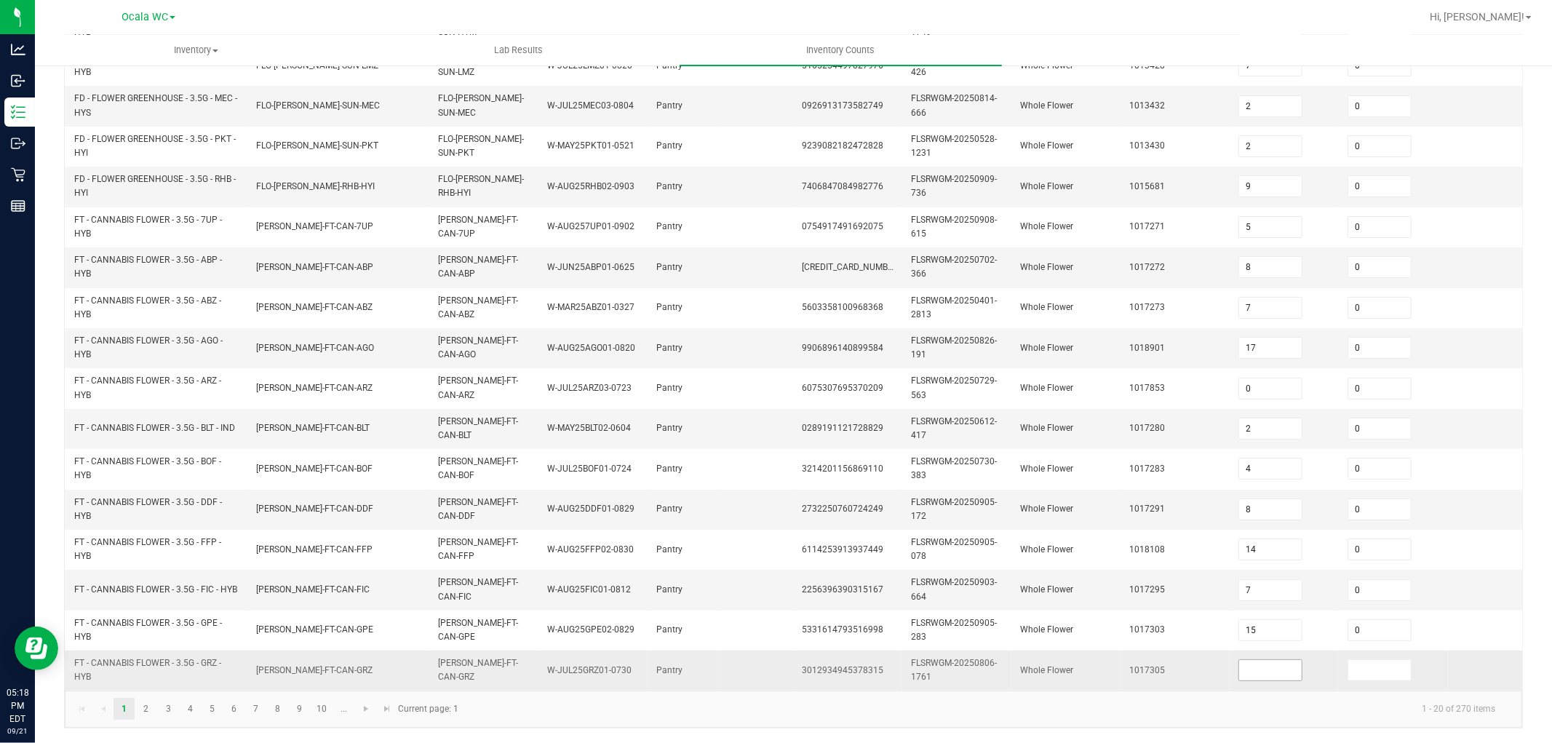
click at [1250, 660] on input at bounding box center [1270, 670] width 63 height 20
type input "0"
click at [151, 707] on link "2" at bounding box center [145, 709] width 21 height 22
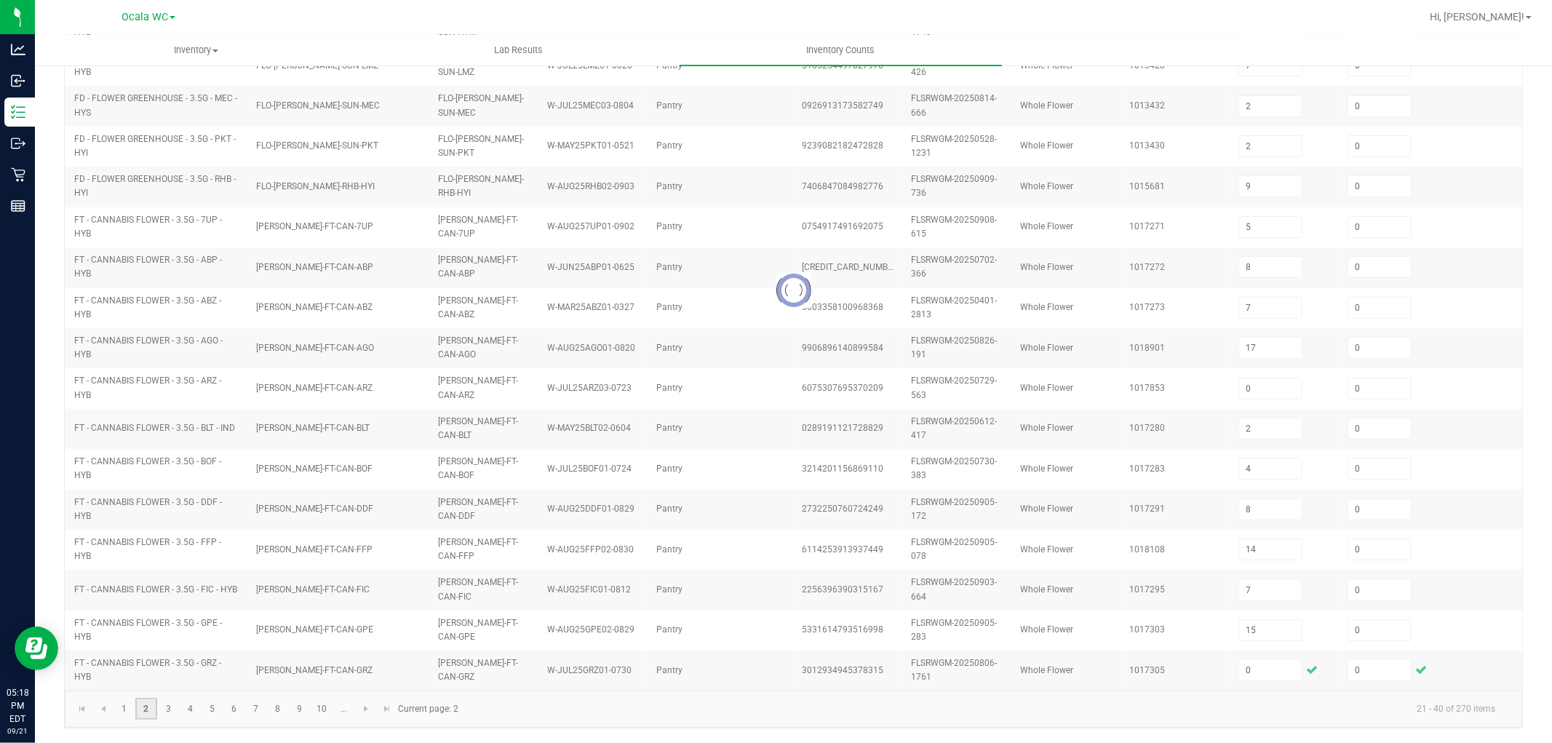
type input "14"
type input "19"
type input "18"
type input "1"
type input "13"
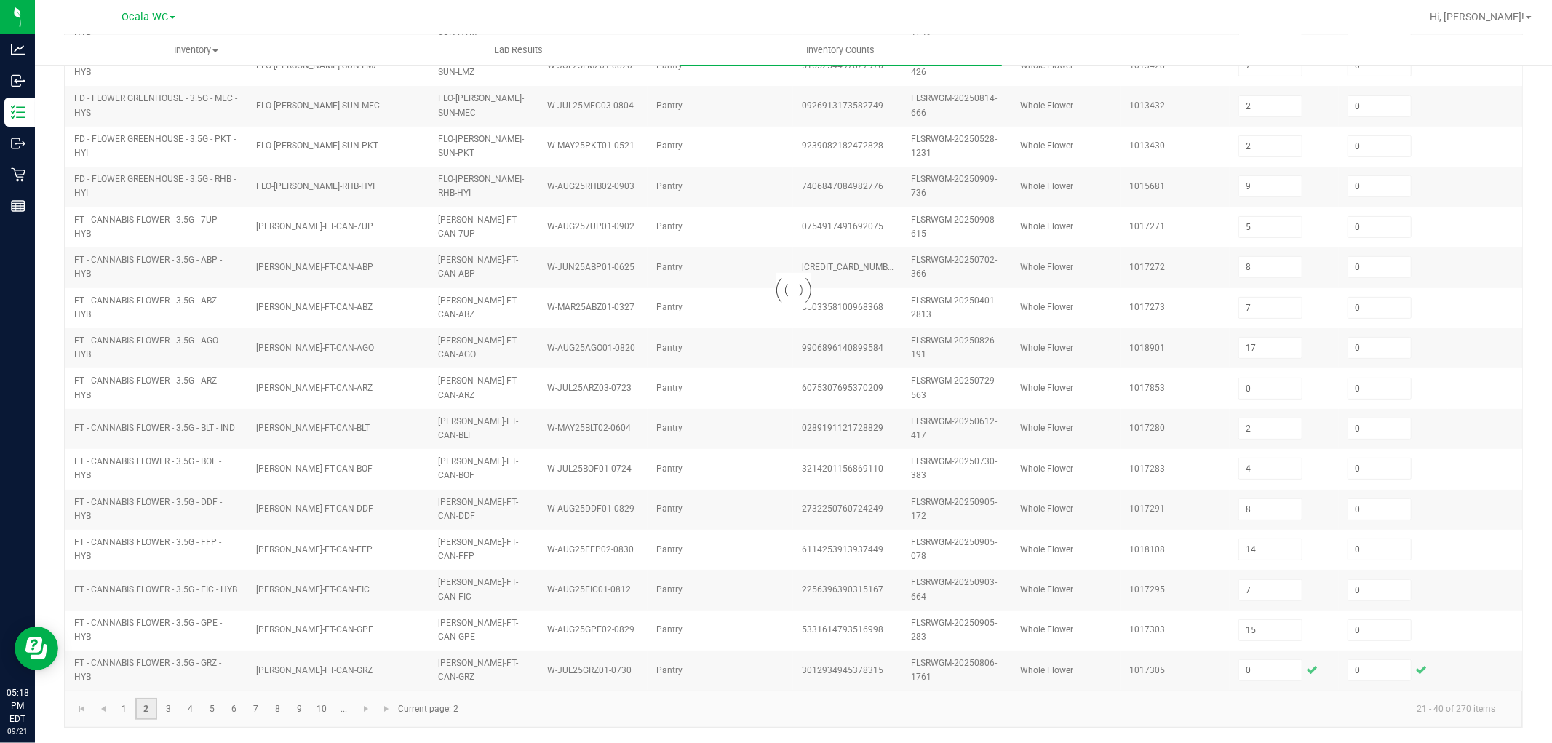
type input "9"
type input "4"
type input "11"
type input "13"
type input "0"
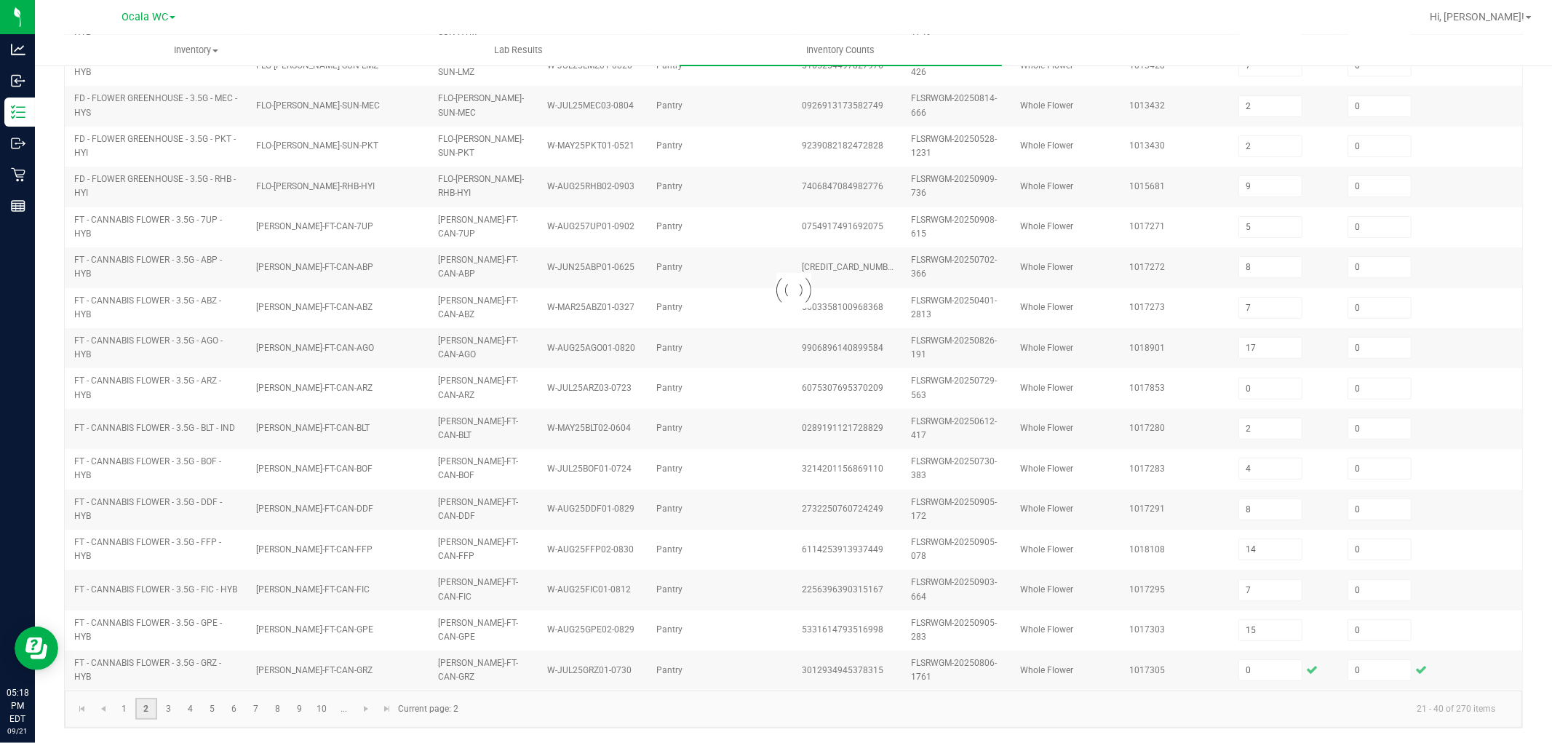
type input "5"
type input "6"
type input "4"
type input "19"
type input "4"
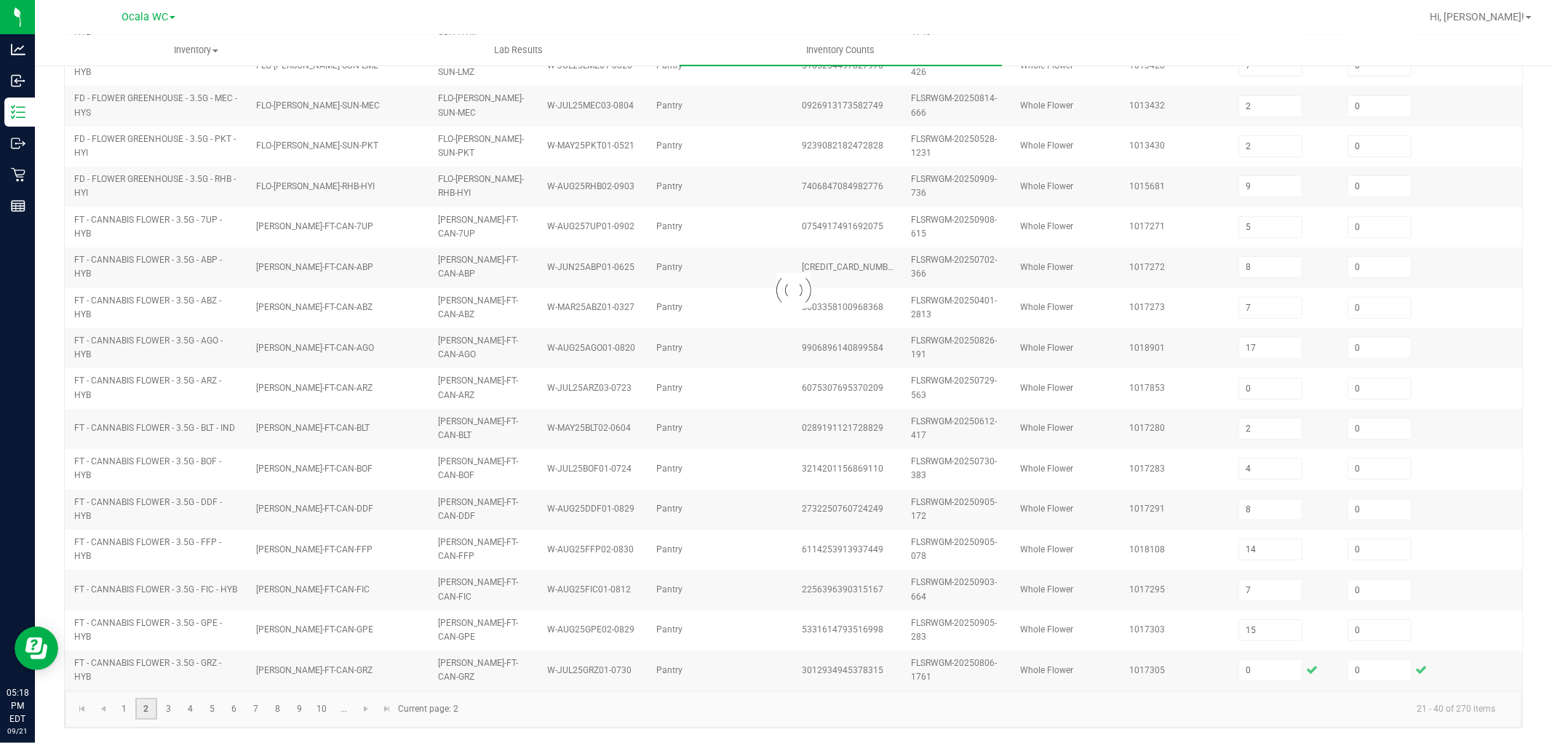
type input "14"
type input "13"
type input "1"
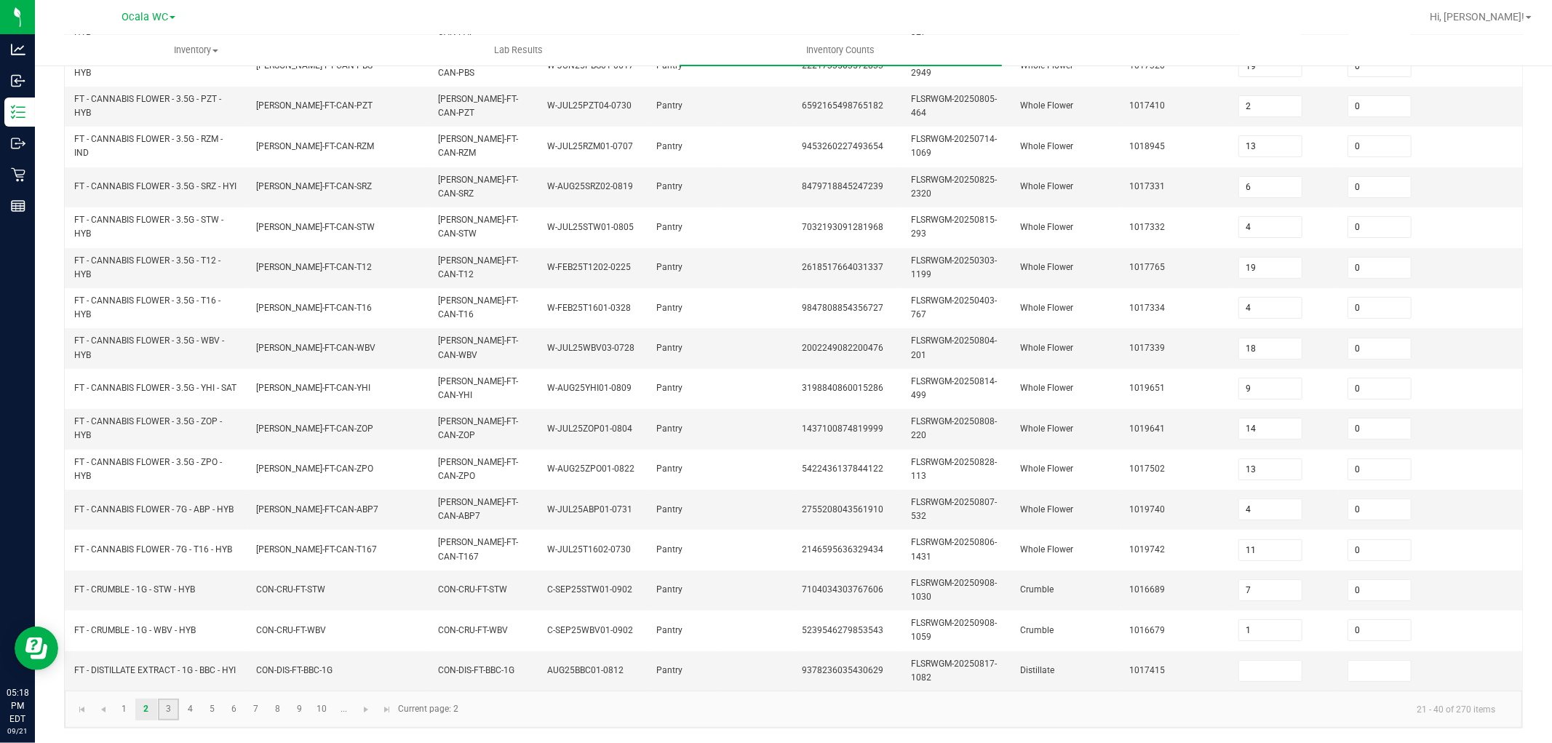
click at [164, 716] on link "3" at bounding box center [168, 710] width 21 height 22
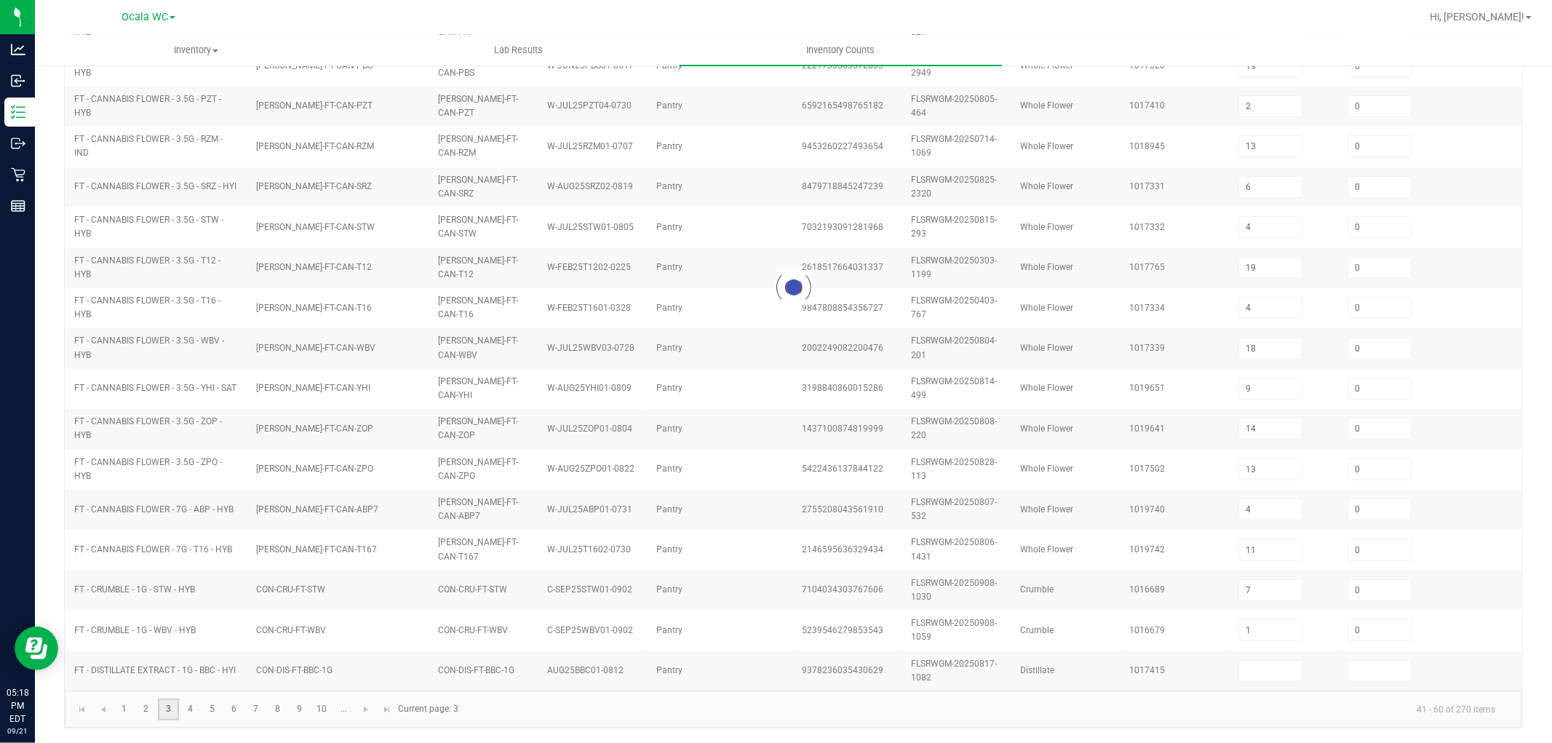
type input "3"
type input "6"
type input "16"
type input "13"
type input "18"
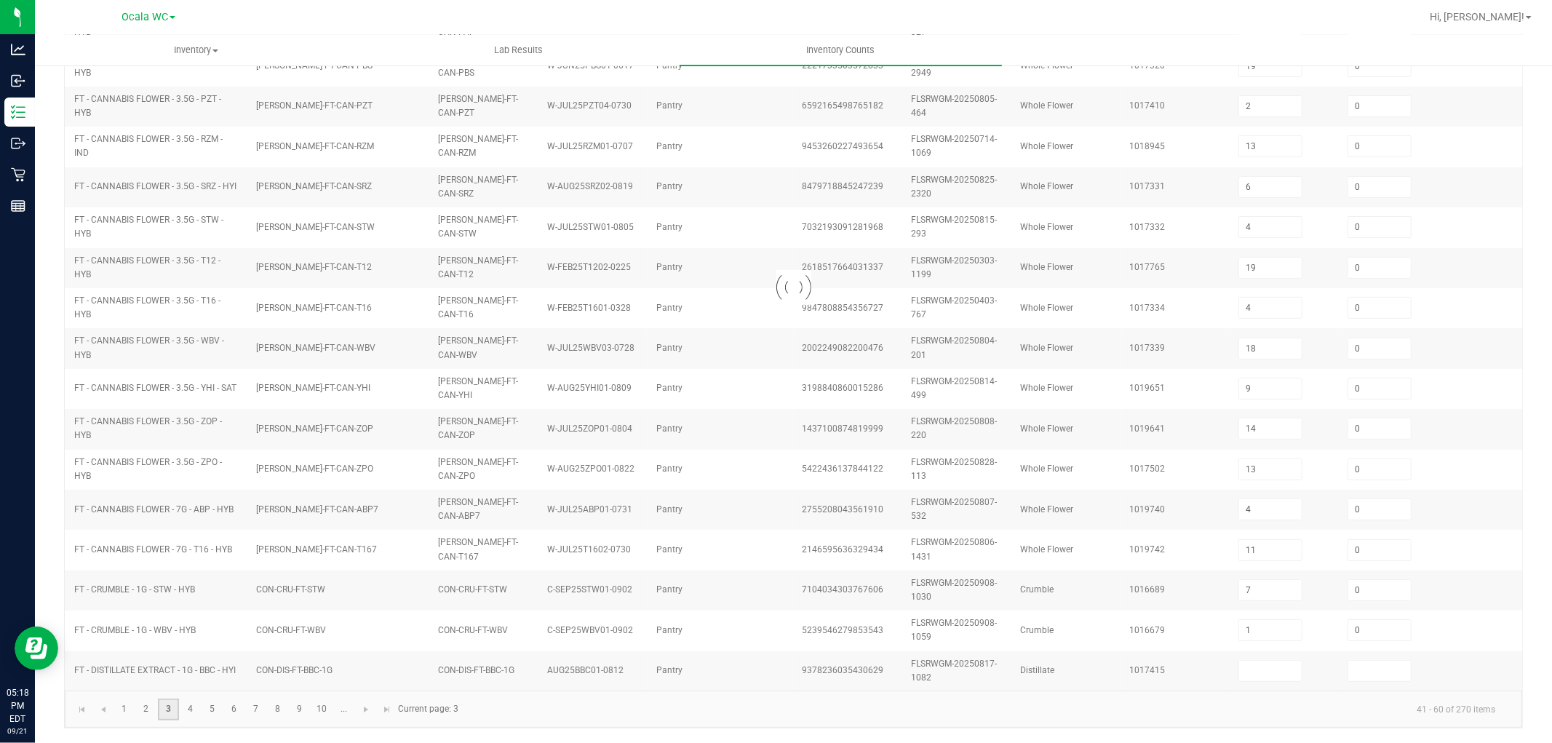
type input "2"
type input "0"
type input "14"
type input "17"
type input "1"
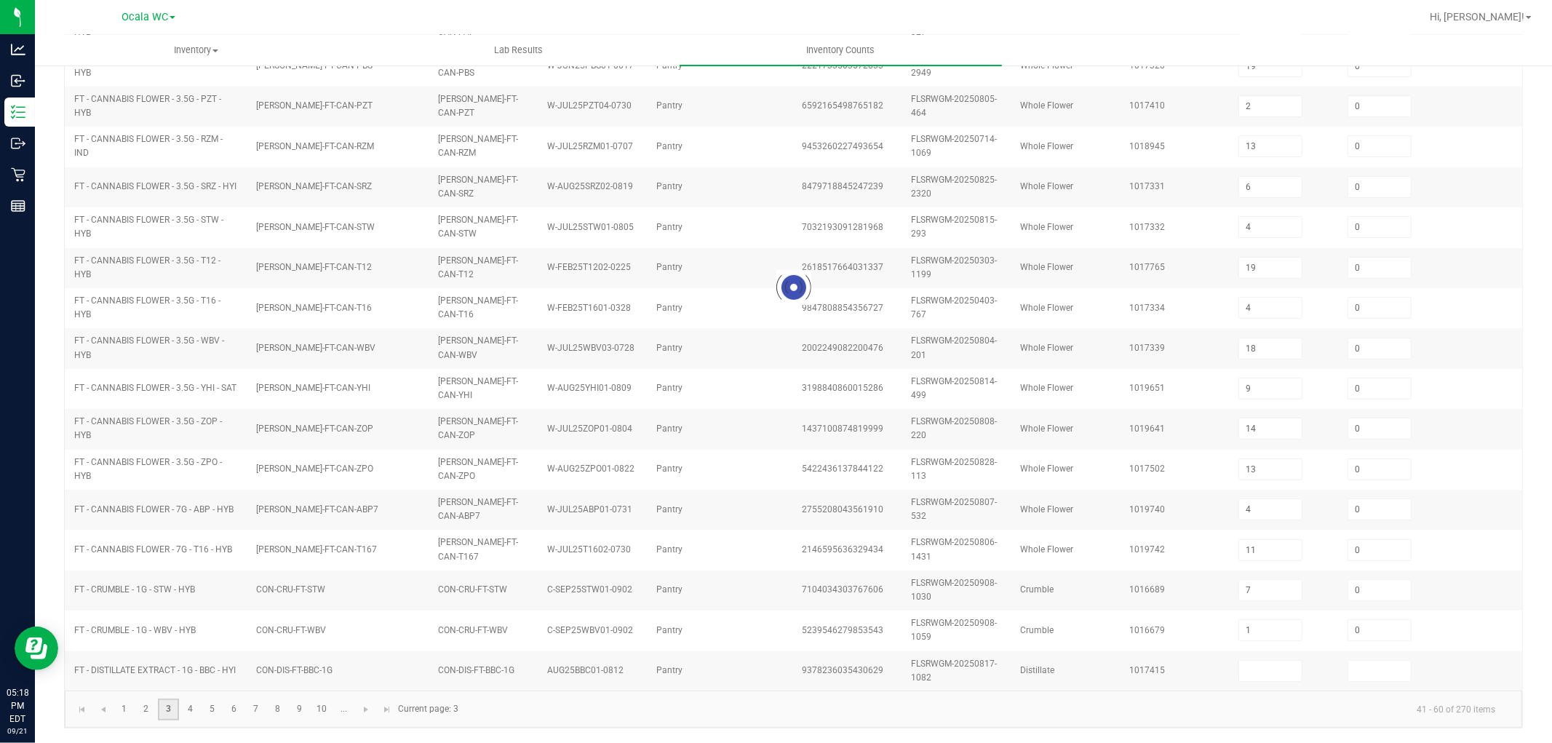
type input "6"
type input "3"
type input "17"
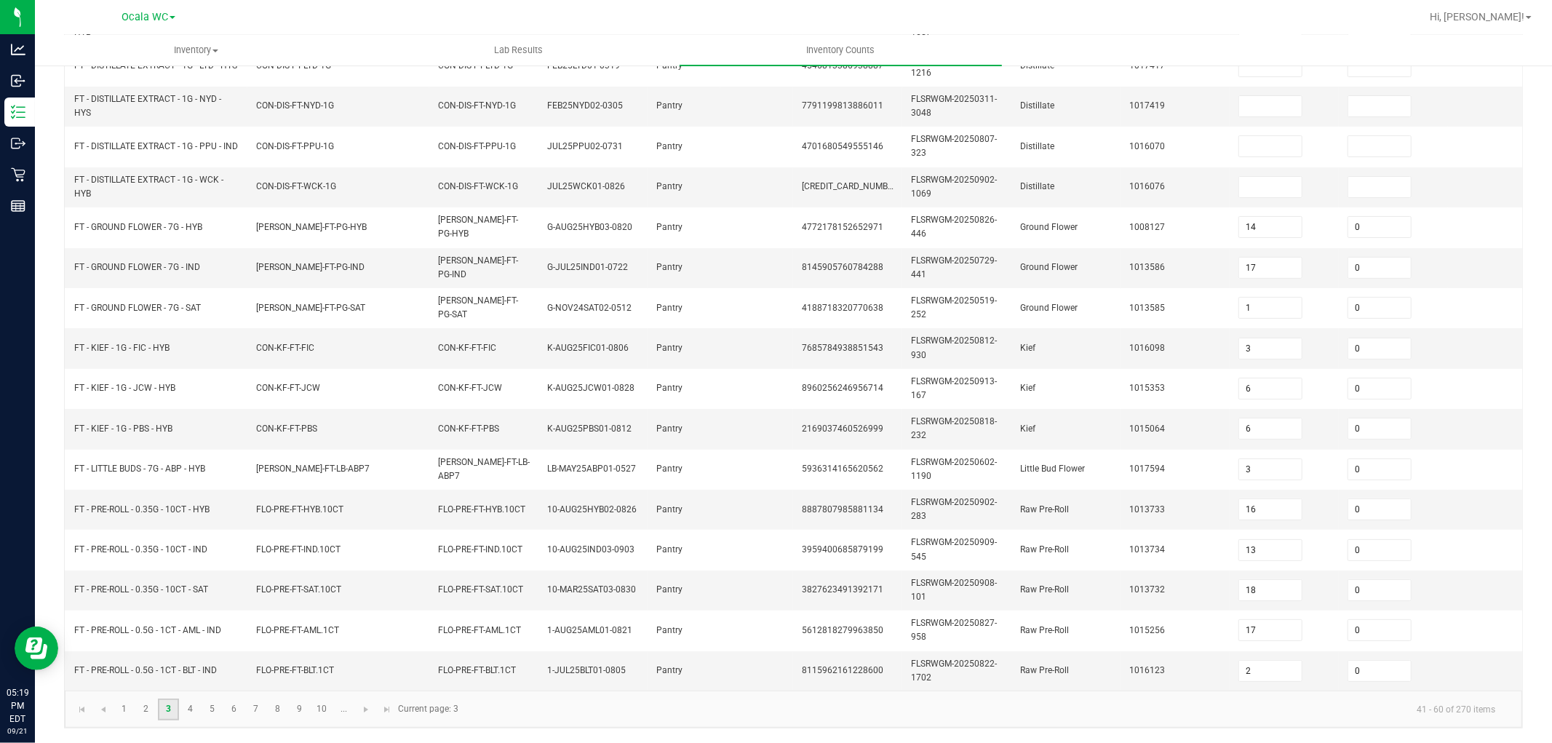
scroll to position [364, 0]
click at [142, 710] on link "2" at bounding box center [145, 710] width 21 height 22
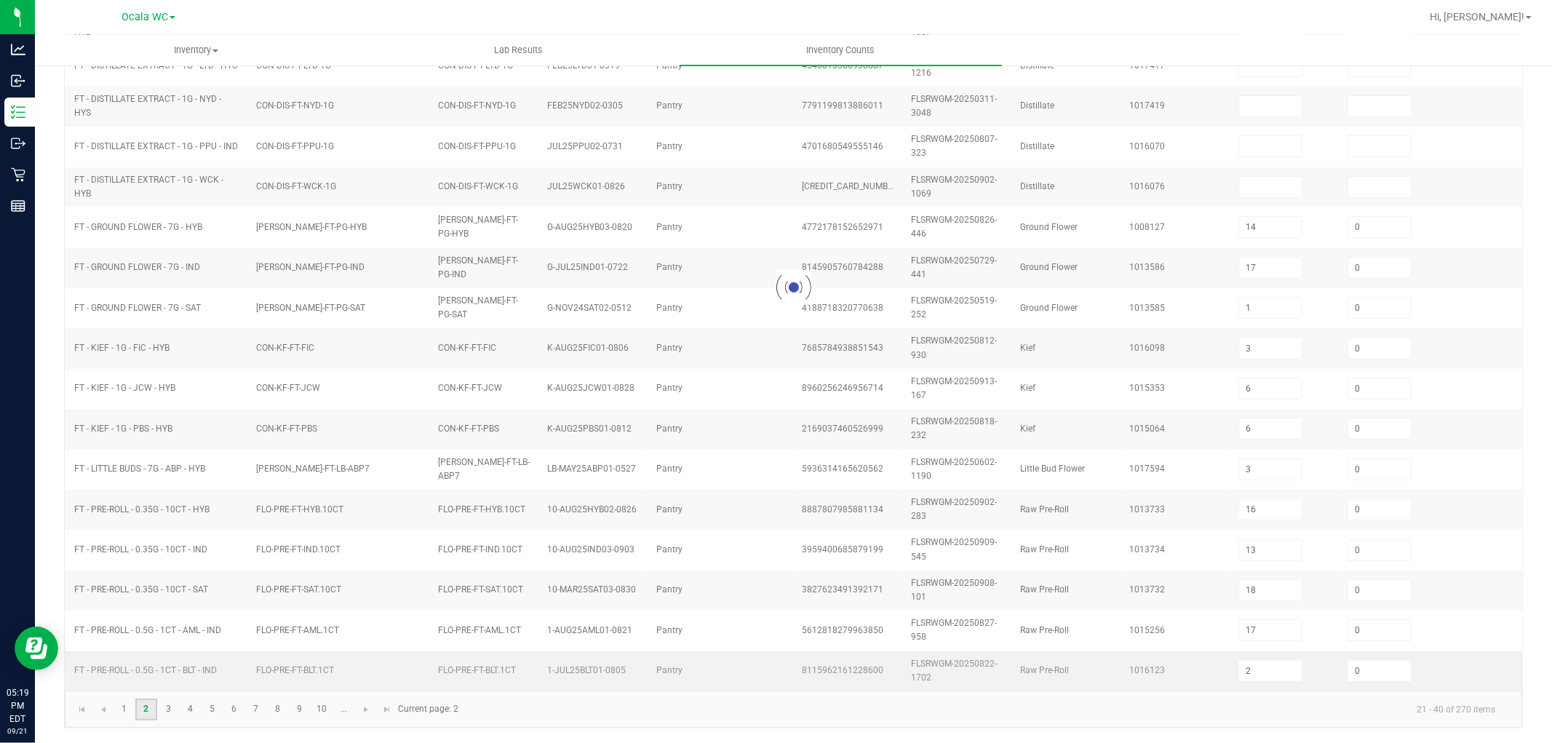
type input "14"
type input "0"
type input "19"
type input "0"
type input "2"
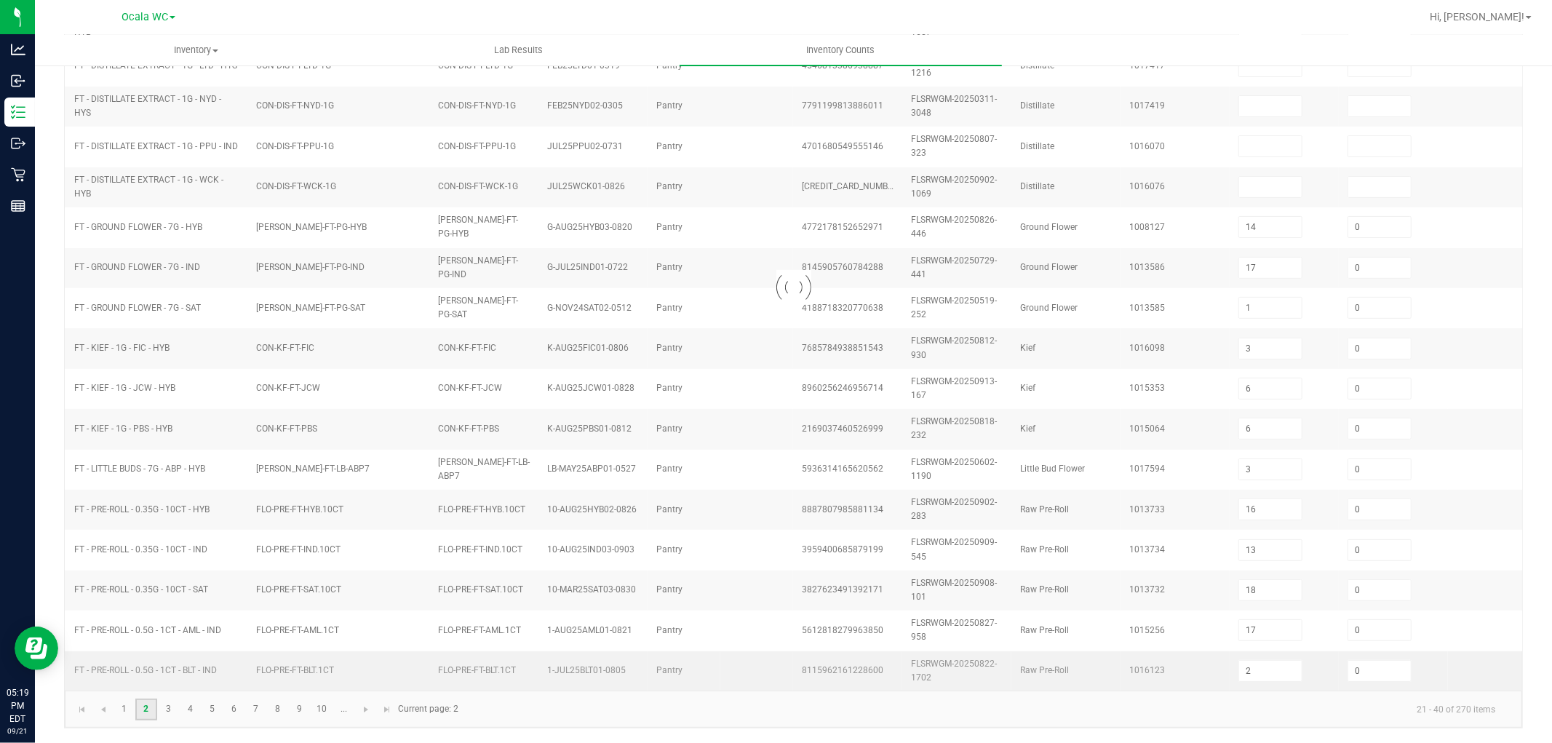
type input "0"
type input "18"
type input "1"
type input "0"
type input "13"
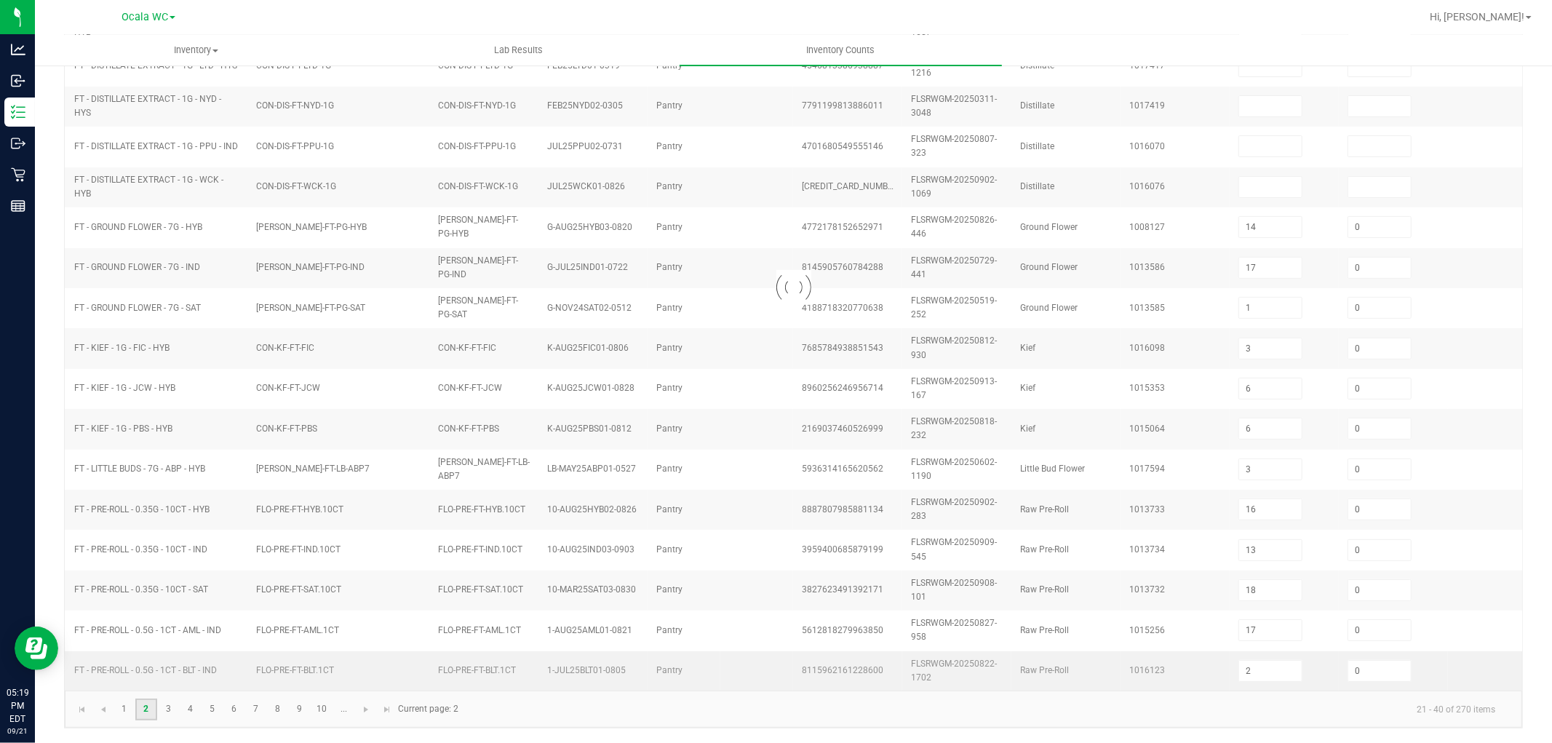
type input "0"
type input "9"
type input "4"
type input "11"
type input "7"
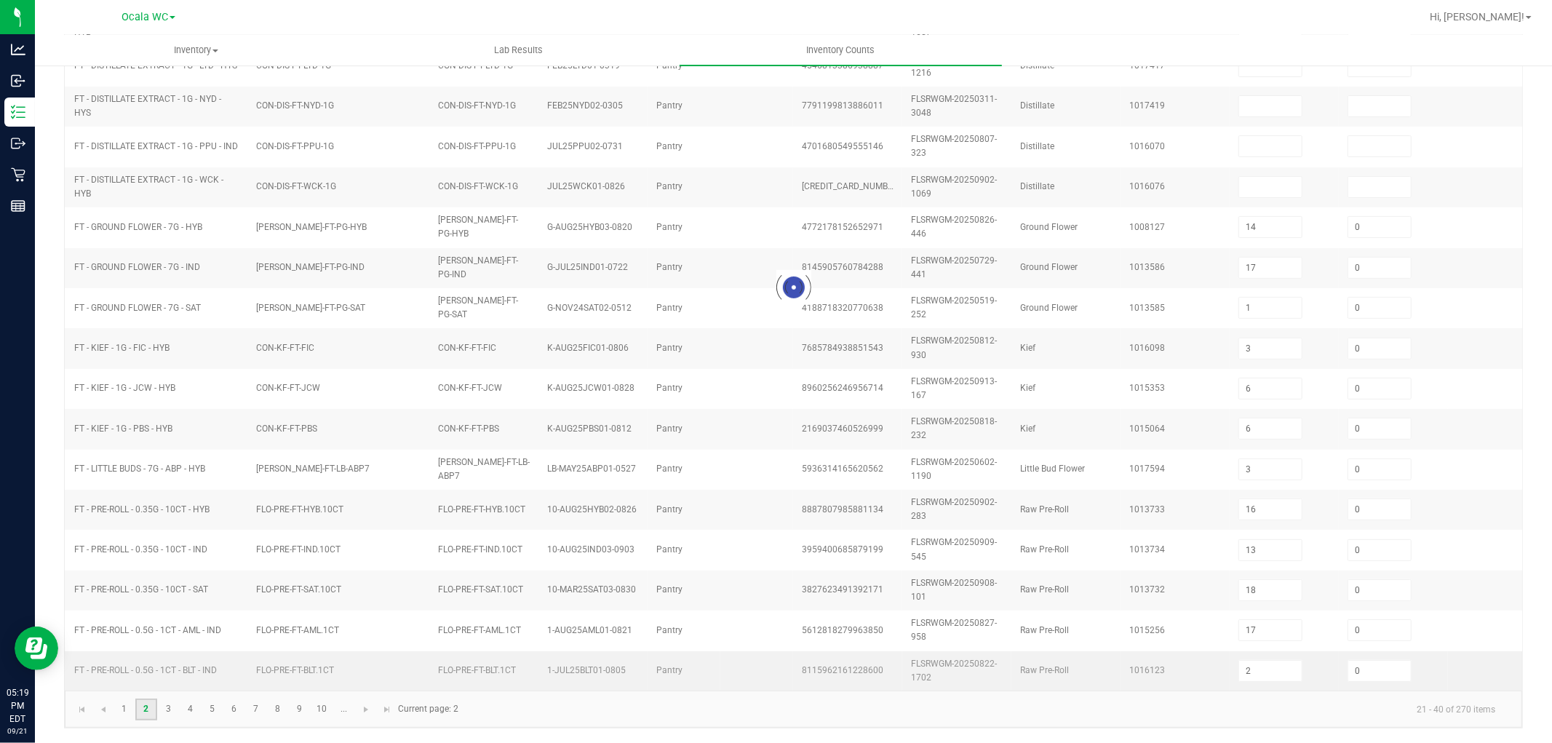
type input "13"
type input "0"
type input "5"
type input "0"
type input "6"
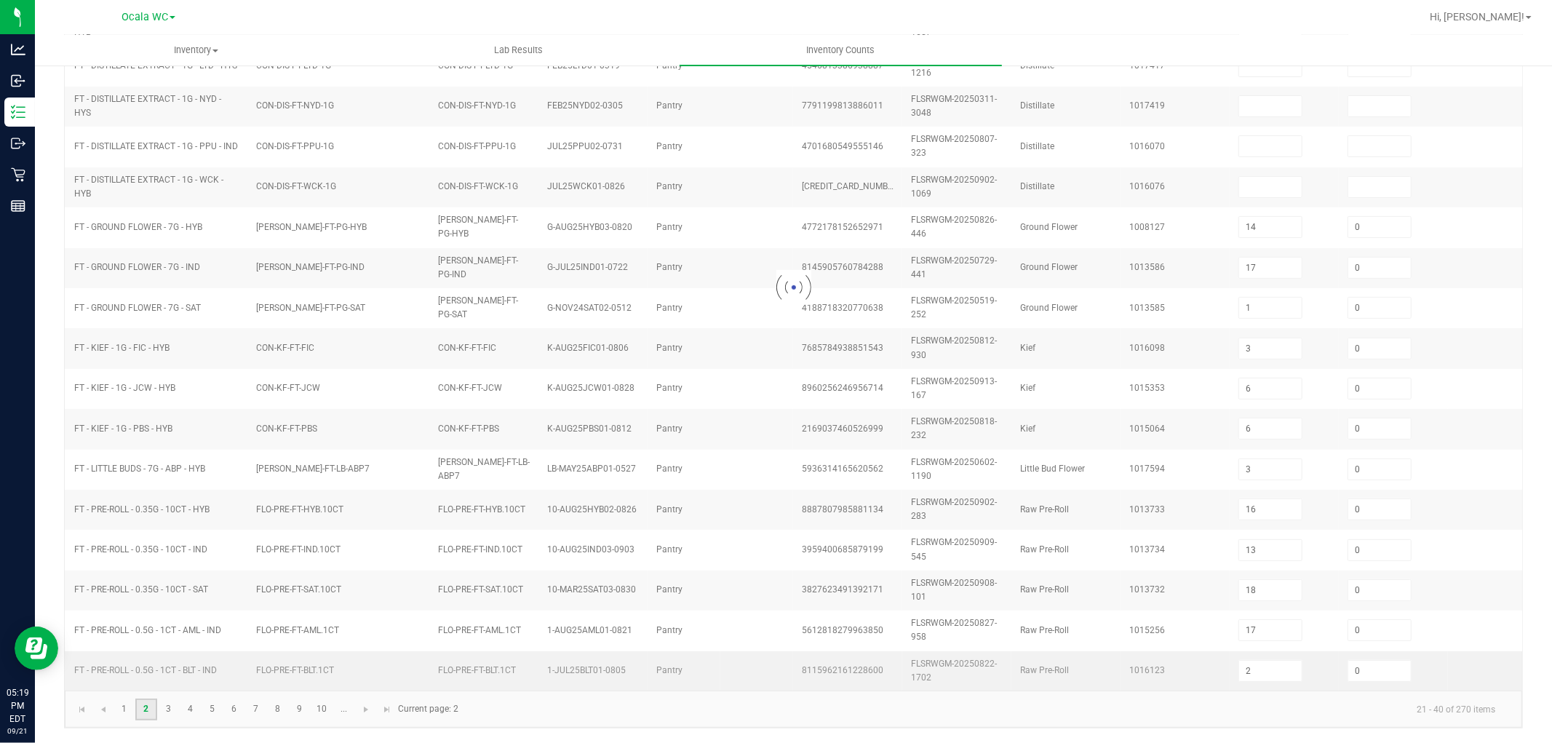
type input "0"
type input "4"
type input "19"
type input "4"
type input "14"
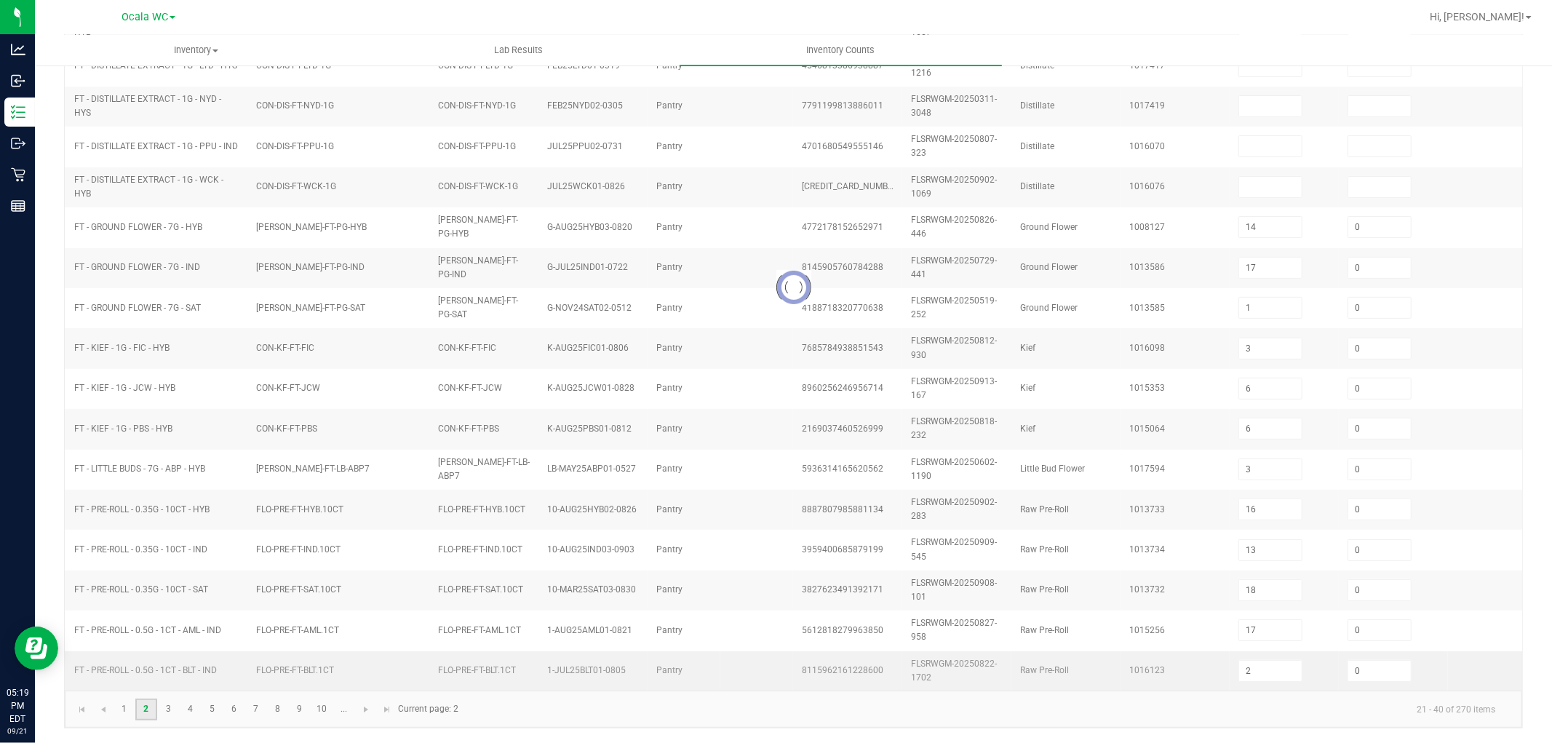
type input "13"
type input "1"
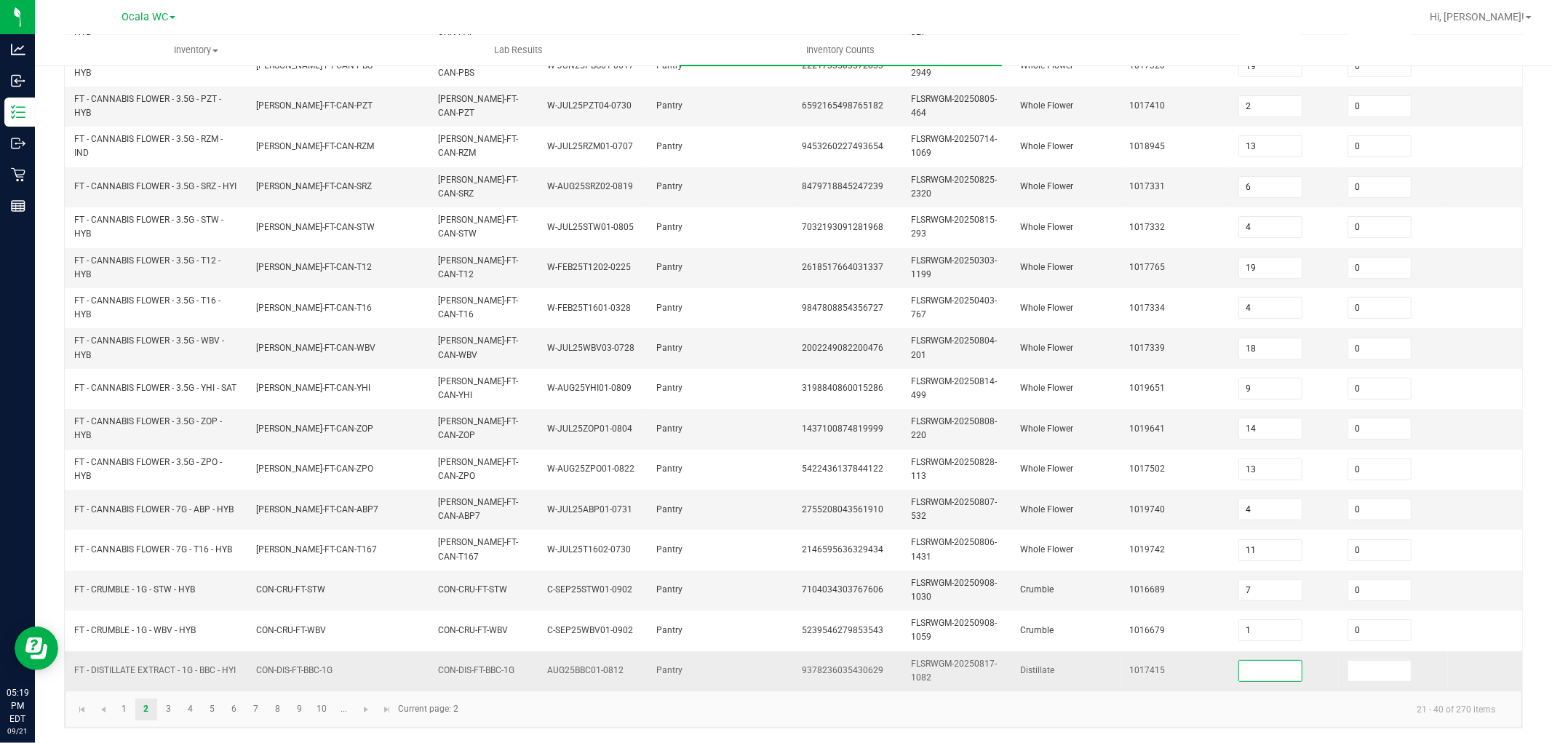
click at [1285, 665] on input at bounding box center [1270, 671] width 63 height 20
type input "11"
click at [168, 707] on link "3" at bounding box center [168, 710] width 21 height 22
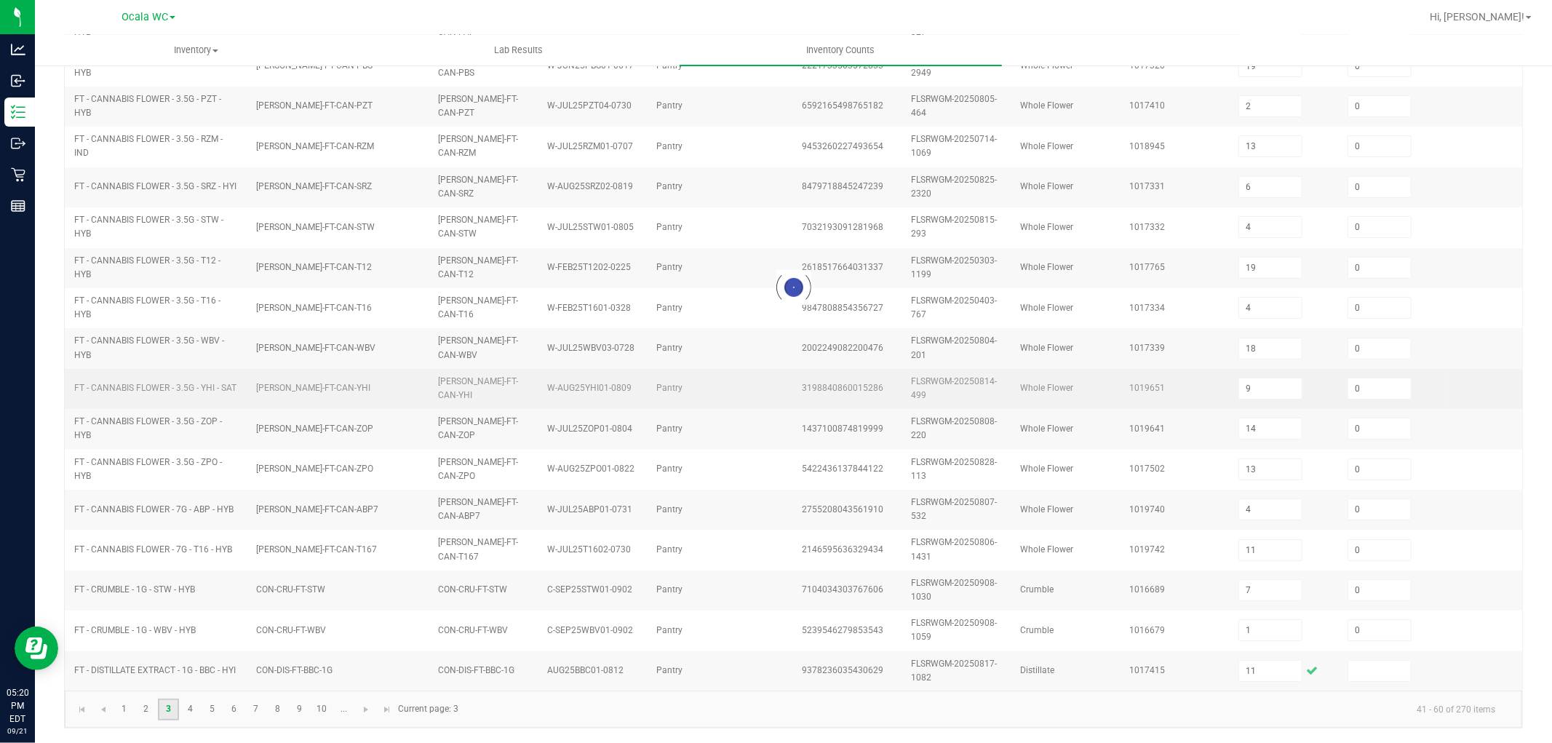
type input "3"
type input "6"
type input "16"
type input "13"
type input "18"
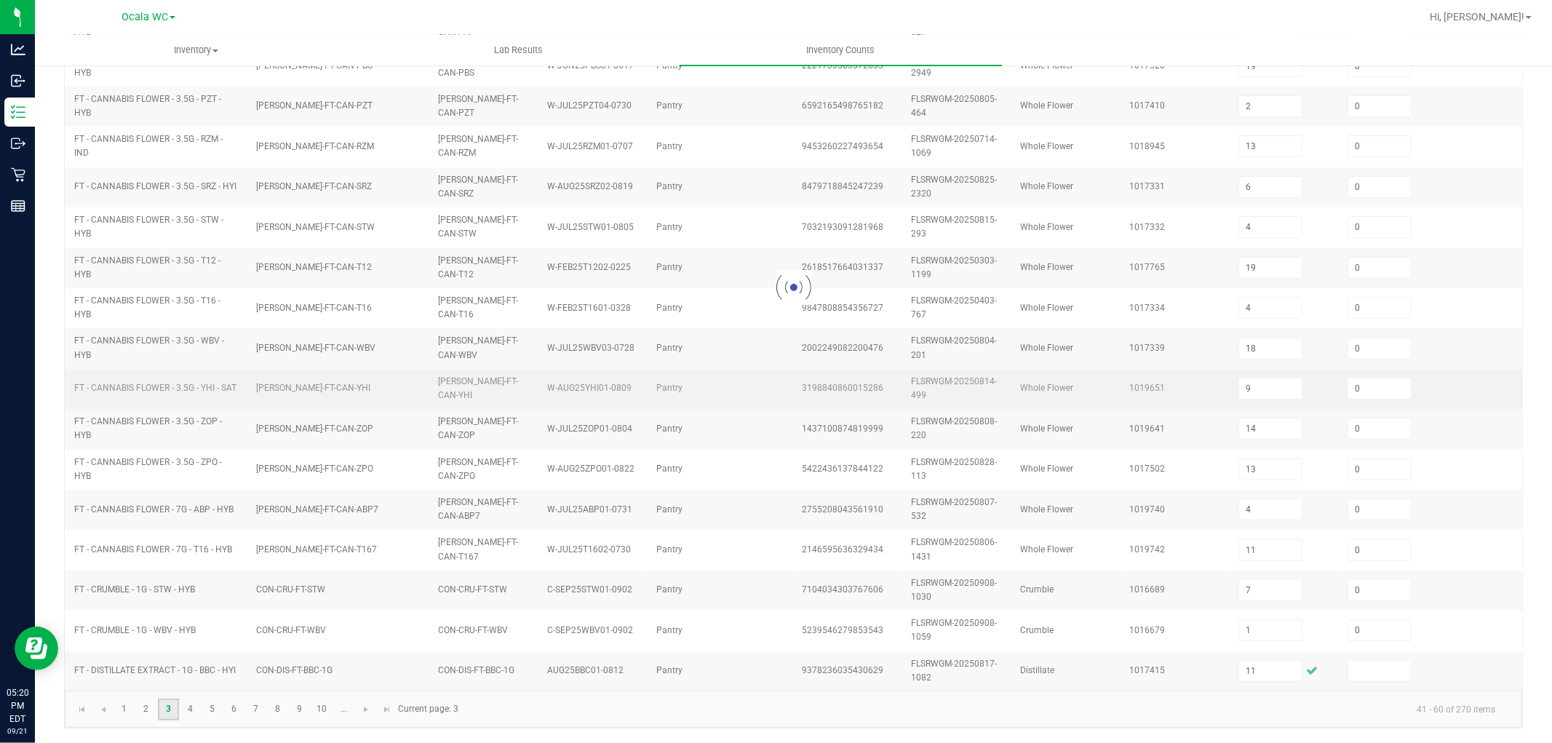
type input "2"
type input "0"
type input "14"
type input "17"
type input "1"
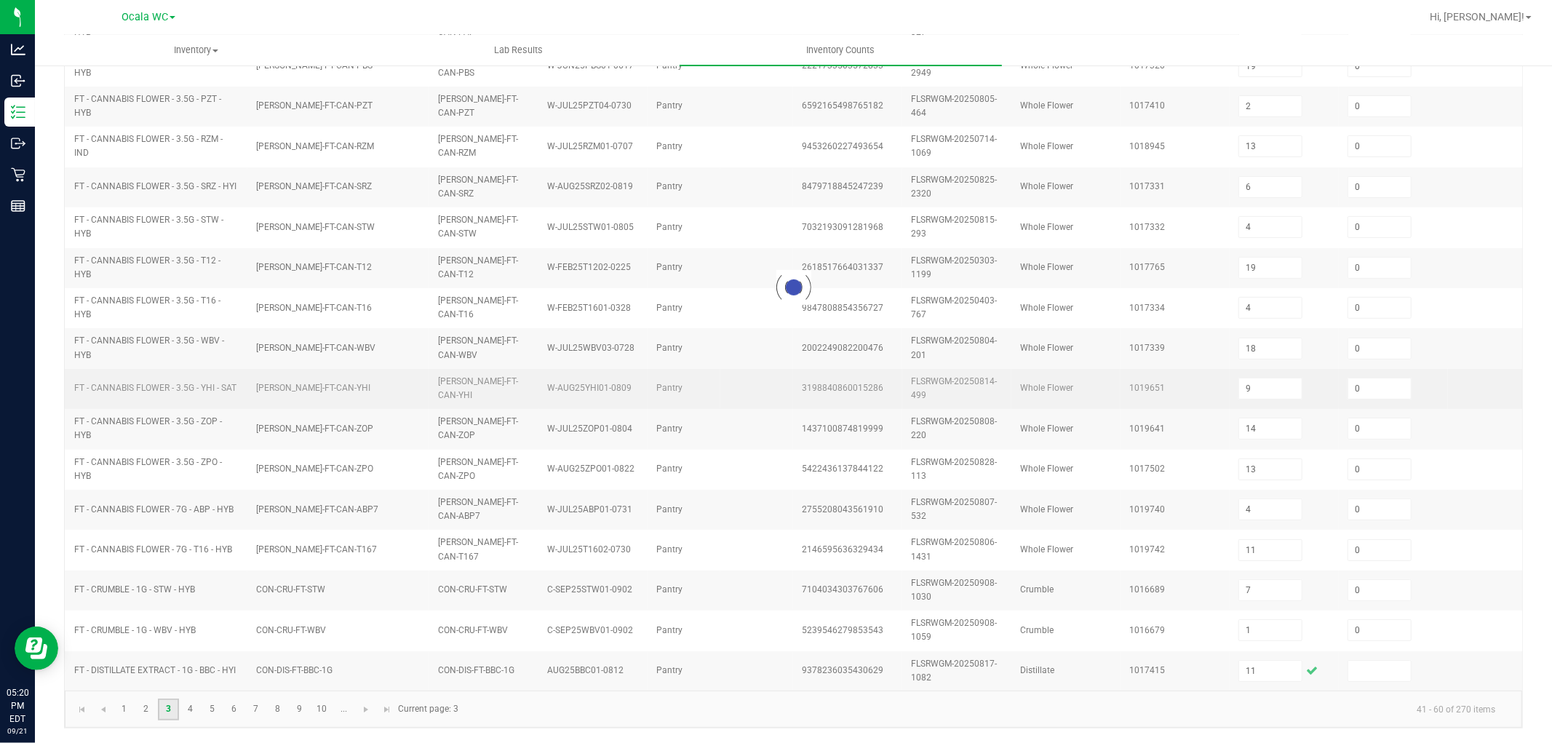
type input "6"
type input "3"
type input "17"
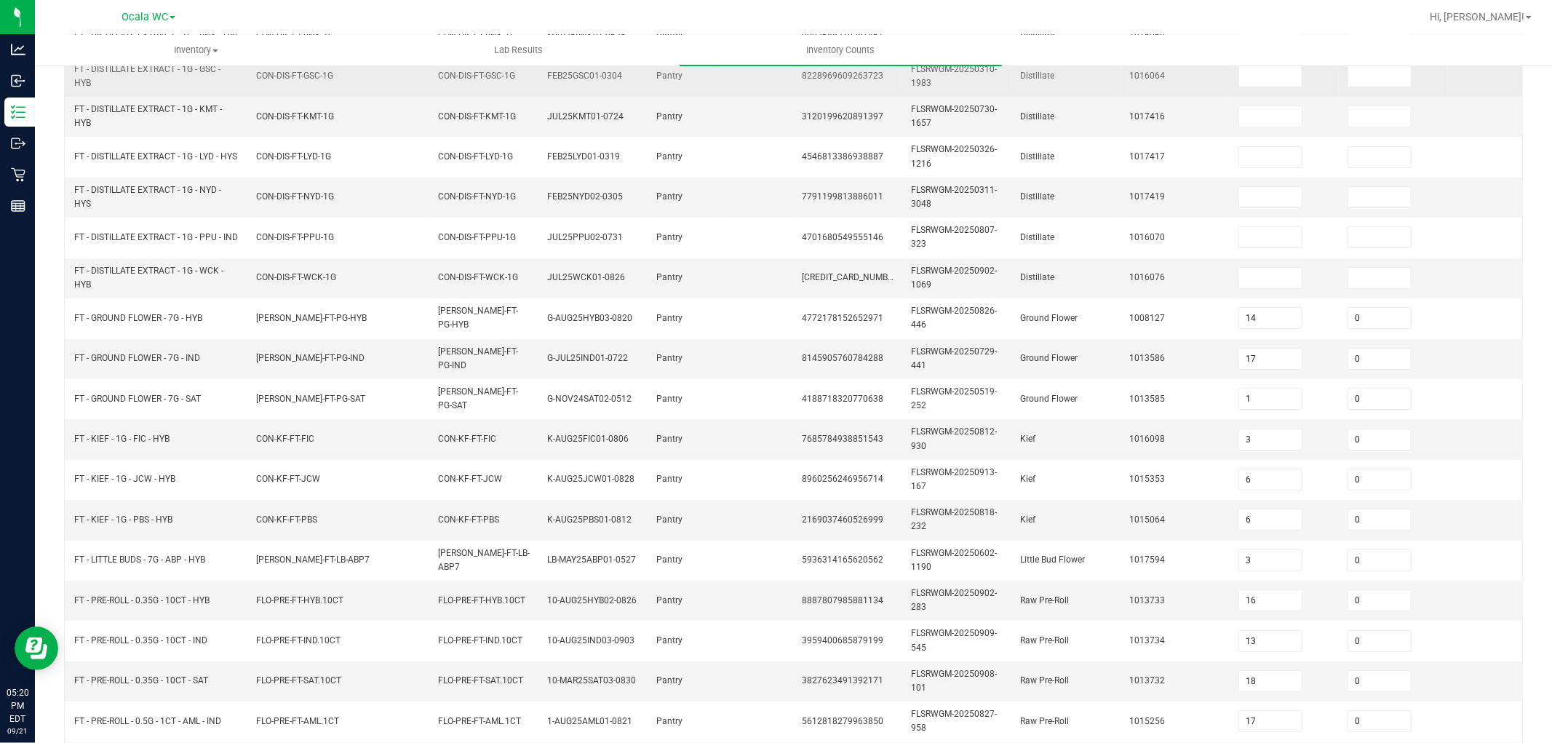
scroll to position [121, 0]
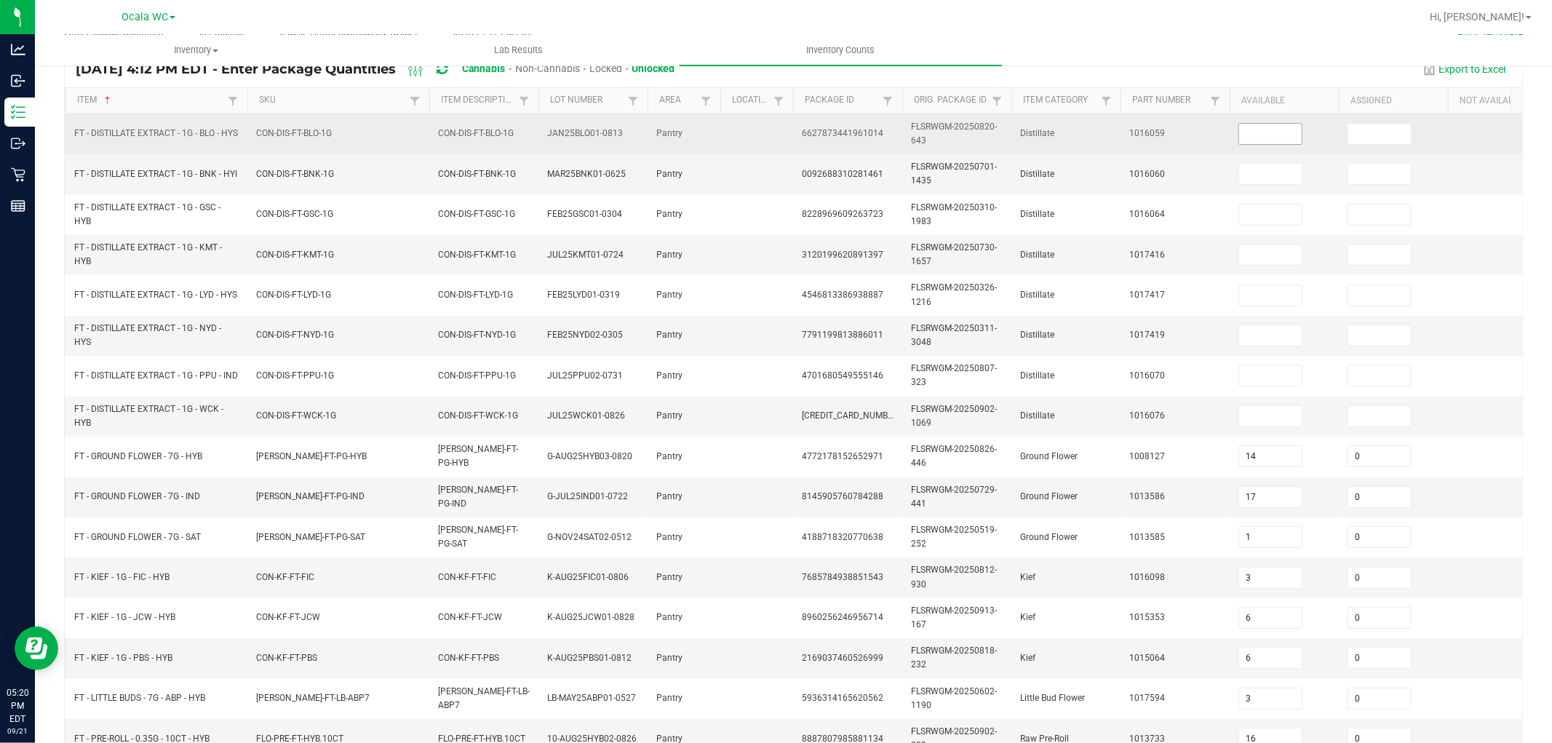
click at [1275, 130] on input at bounding box center [1270, 134] width 63 height 20
type input "4"
type input "10"
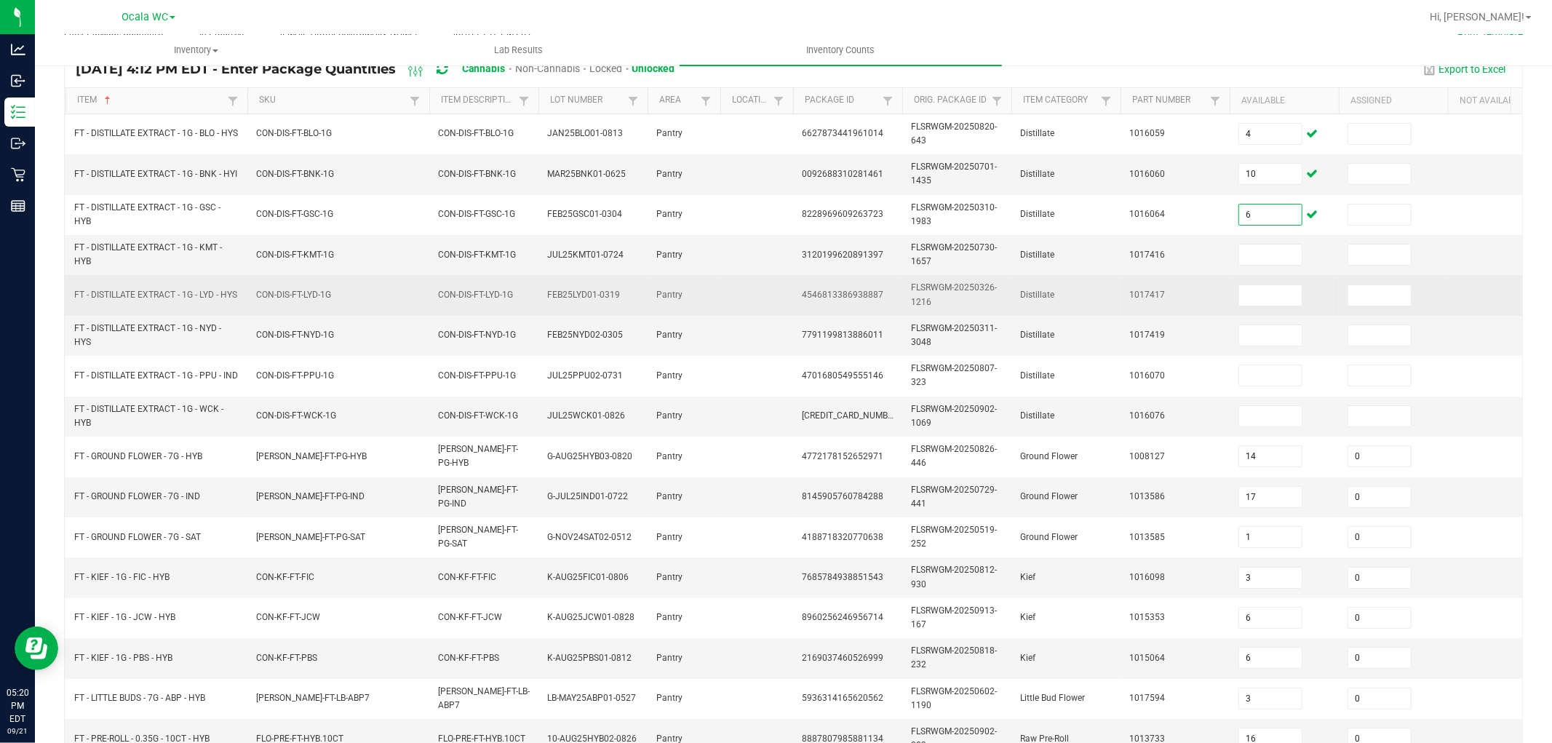
scroll to position [40, 0]
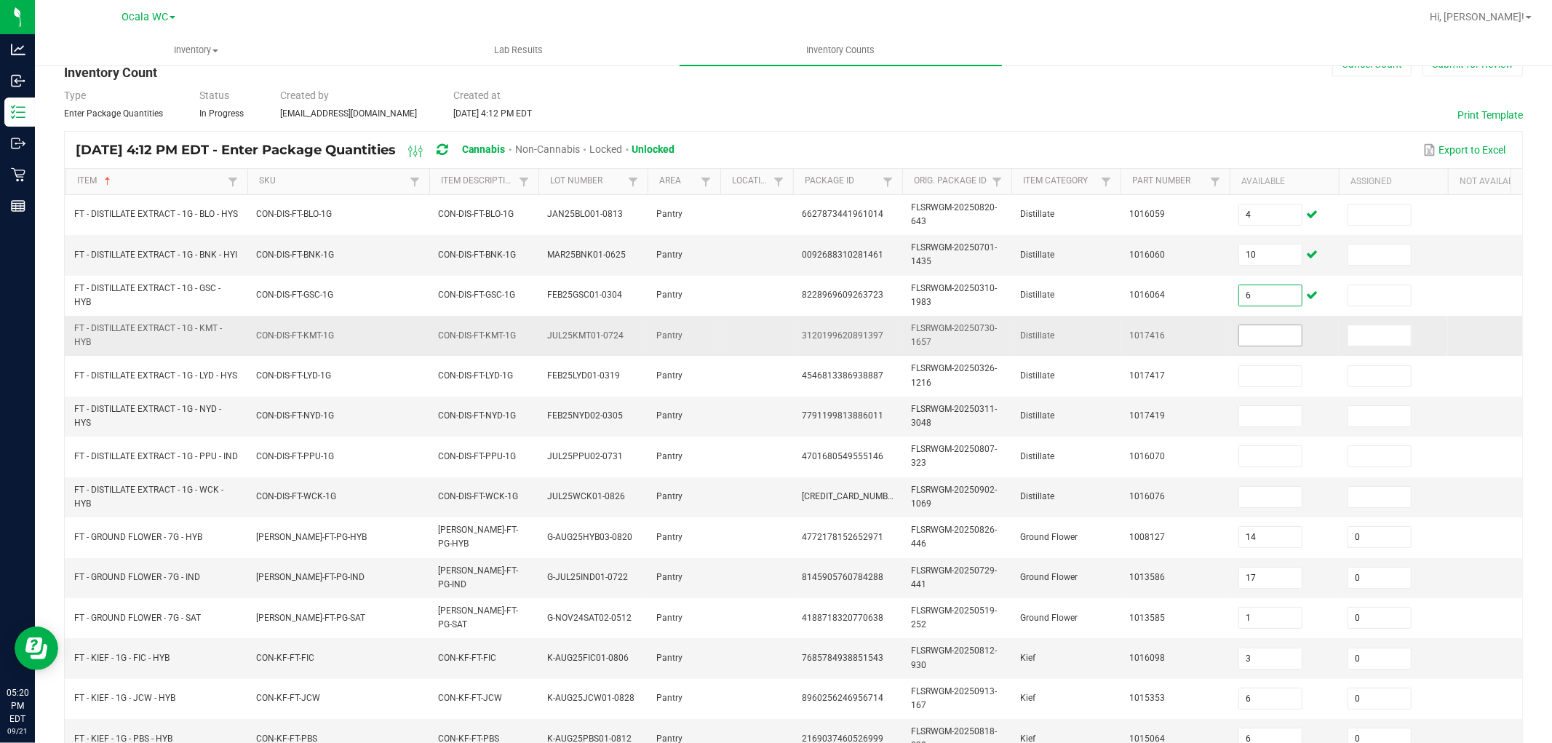
type input "6"
click at [1255, 338] on input at bounding box center [1270, 335] width 63 height 20
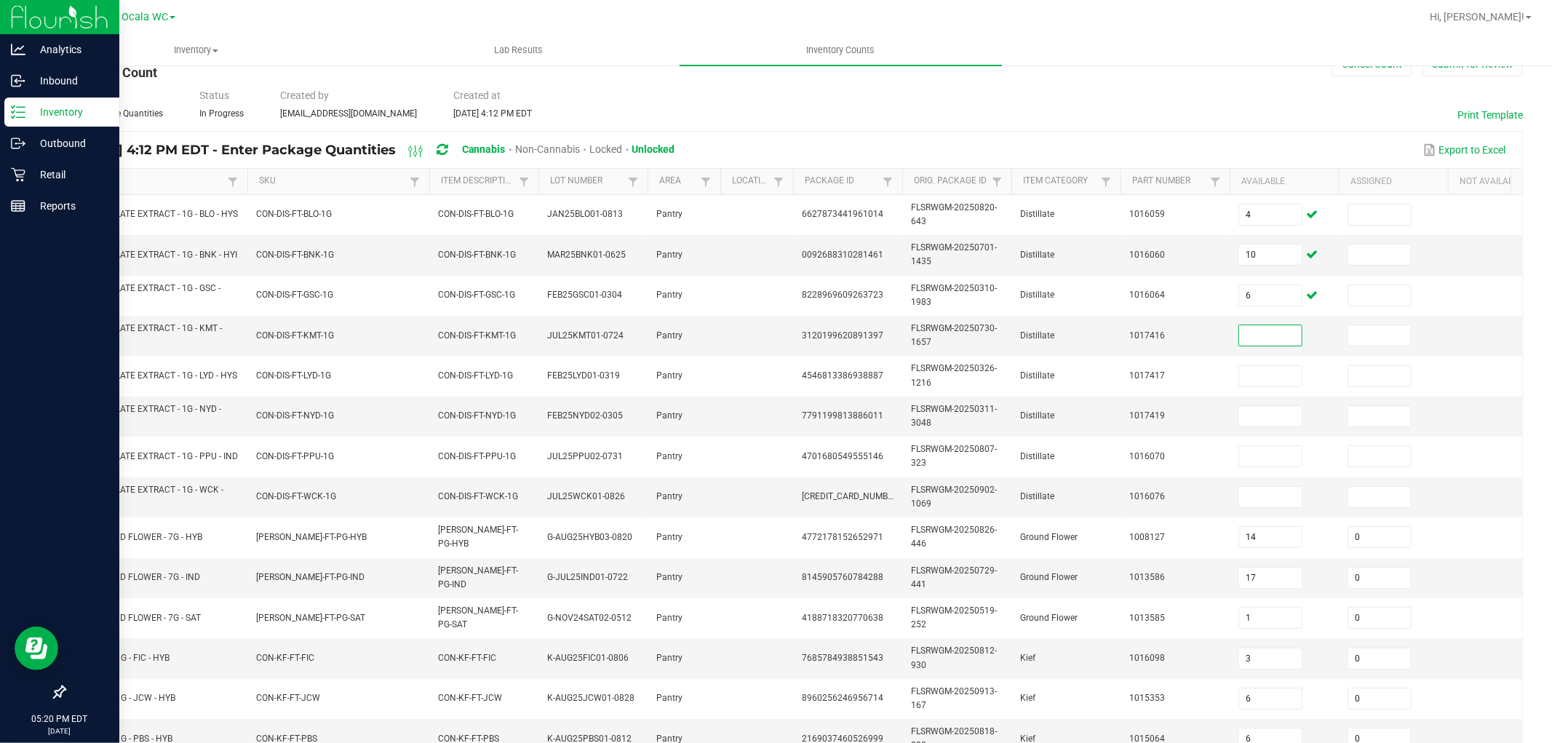
click at [55, 105] on p "Inventory" at bounding box center [68, 111] width 87 height 17
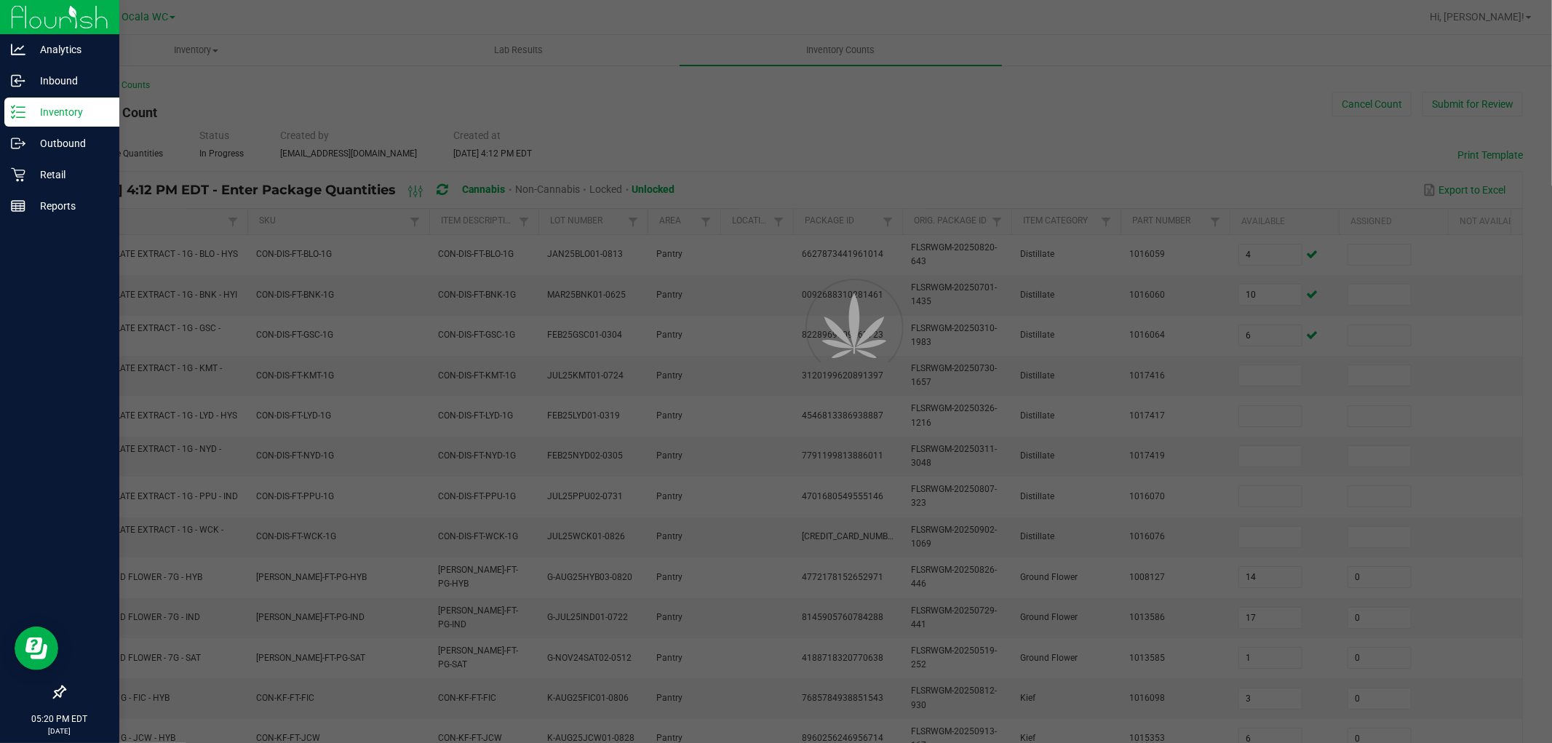
click at [48, 111] on p "Inventory" at bounding box center [68, 111] width 87 height 17
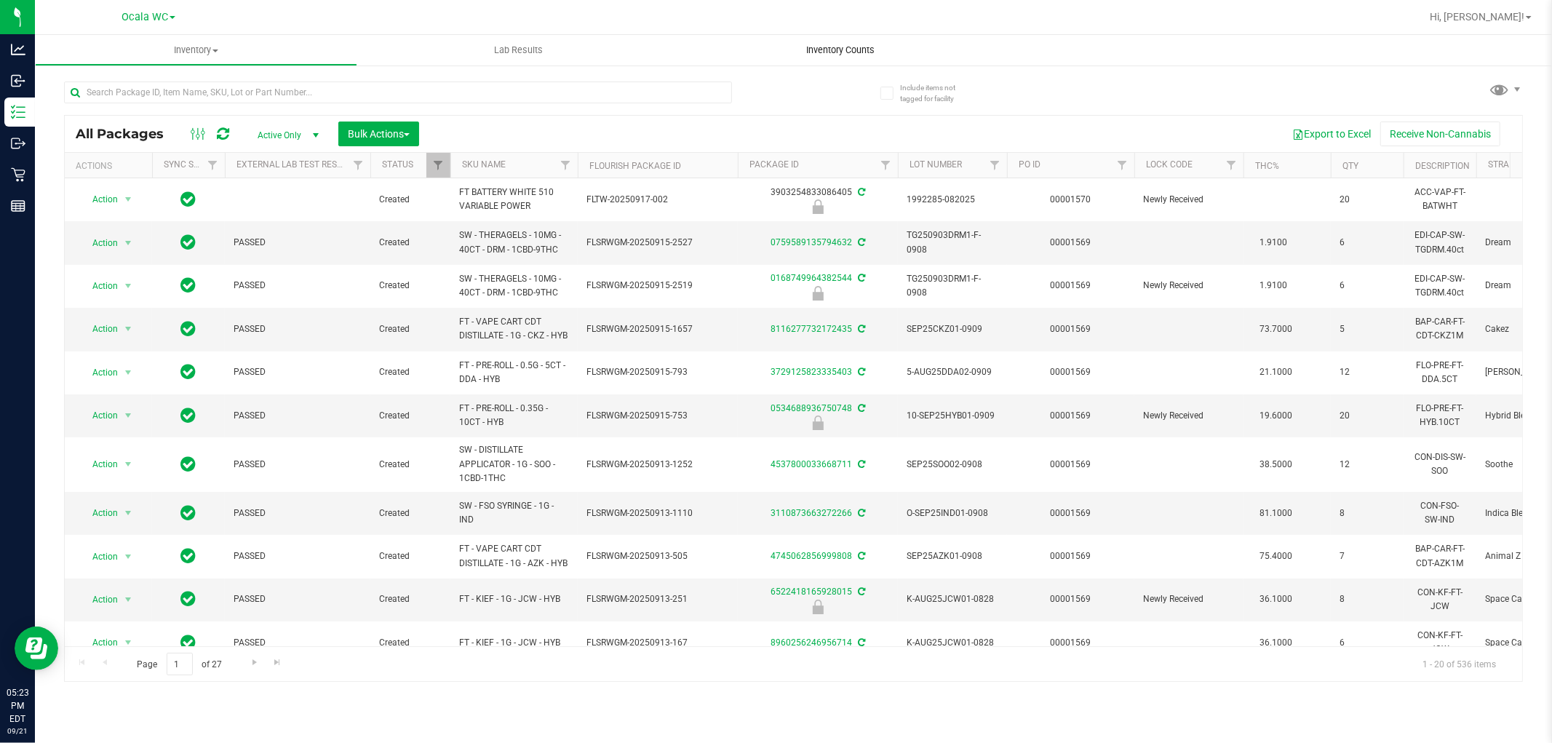
click at [862, 41] on uib-tab-heading "Inventory Counts" at bounding box center [841, 50] width 322 height 31
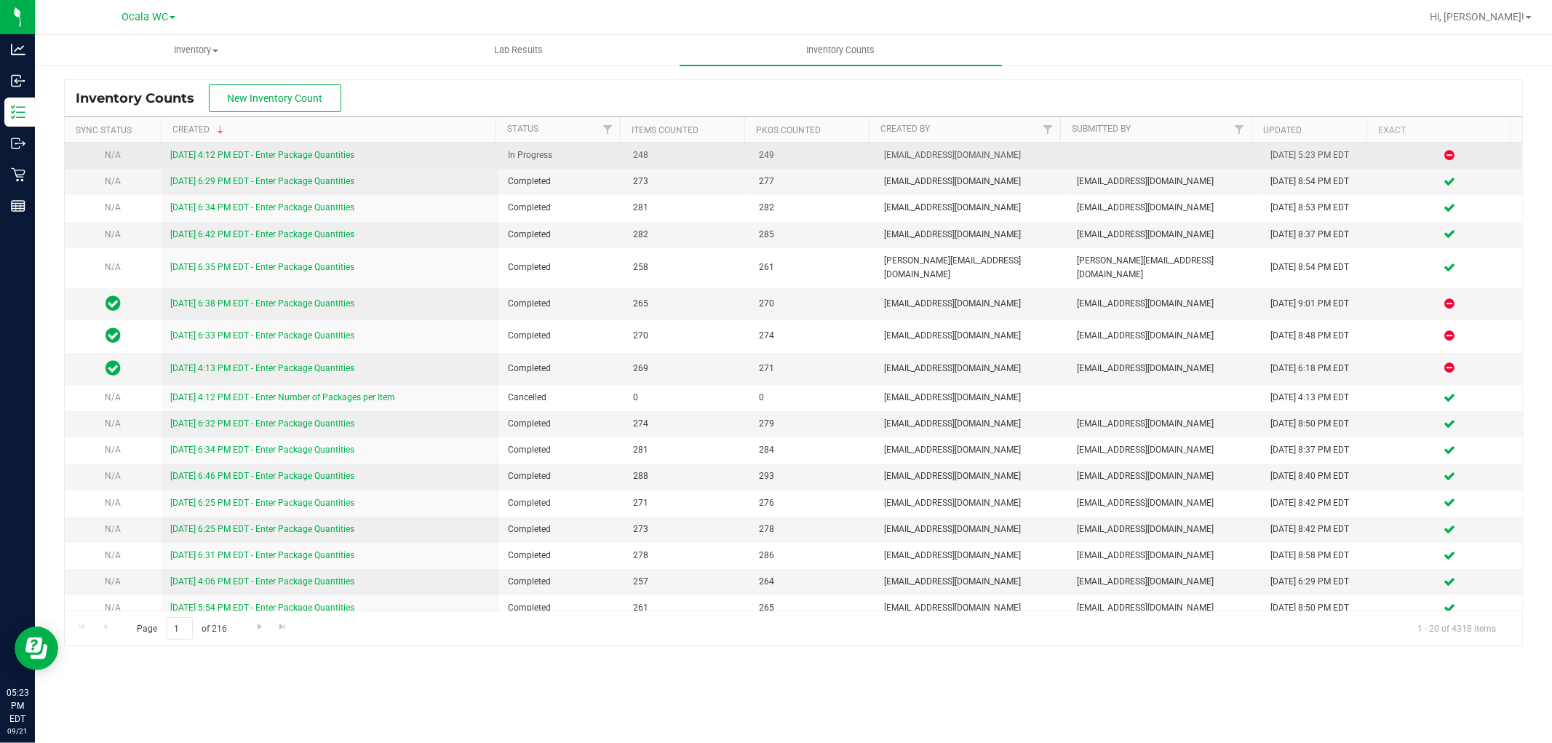
click at [242, 151] on link "[DATE] 4:12 PM EDT - Enter Package Quantities" at bounding box center [262, 155] width 184 height 10
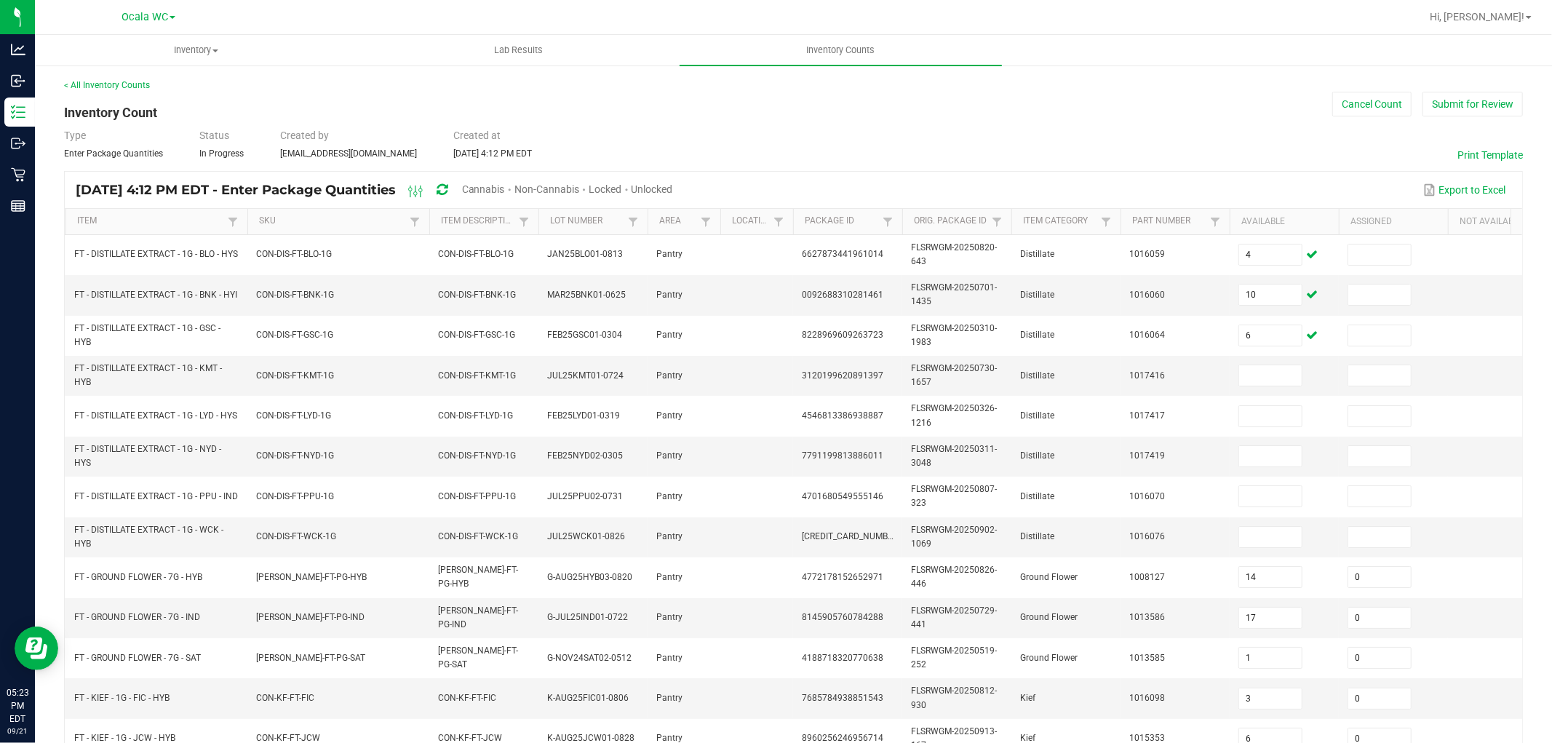
type input "9"
type input "0"
type input "12"
type input "0"
type input "9"
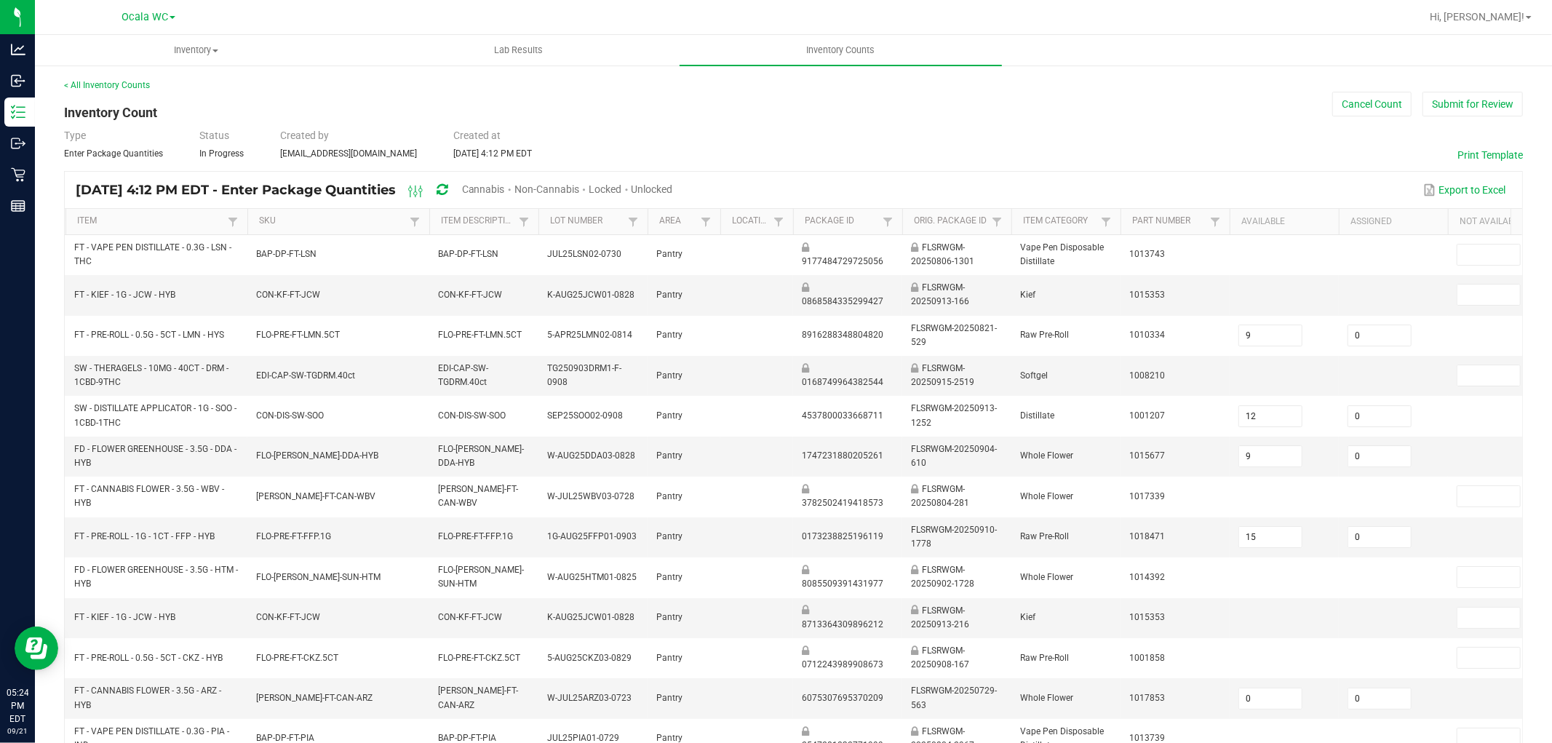
click at [505, 183] on span "Cannabis" at bounding box center [483, 189] width 43 height 12
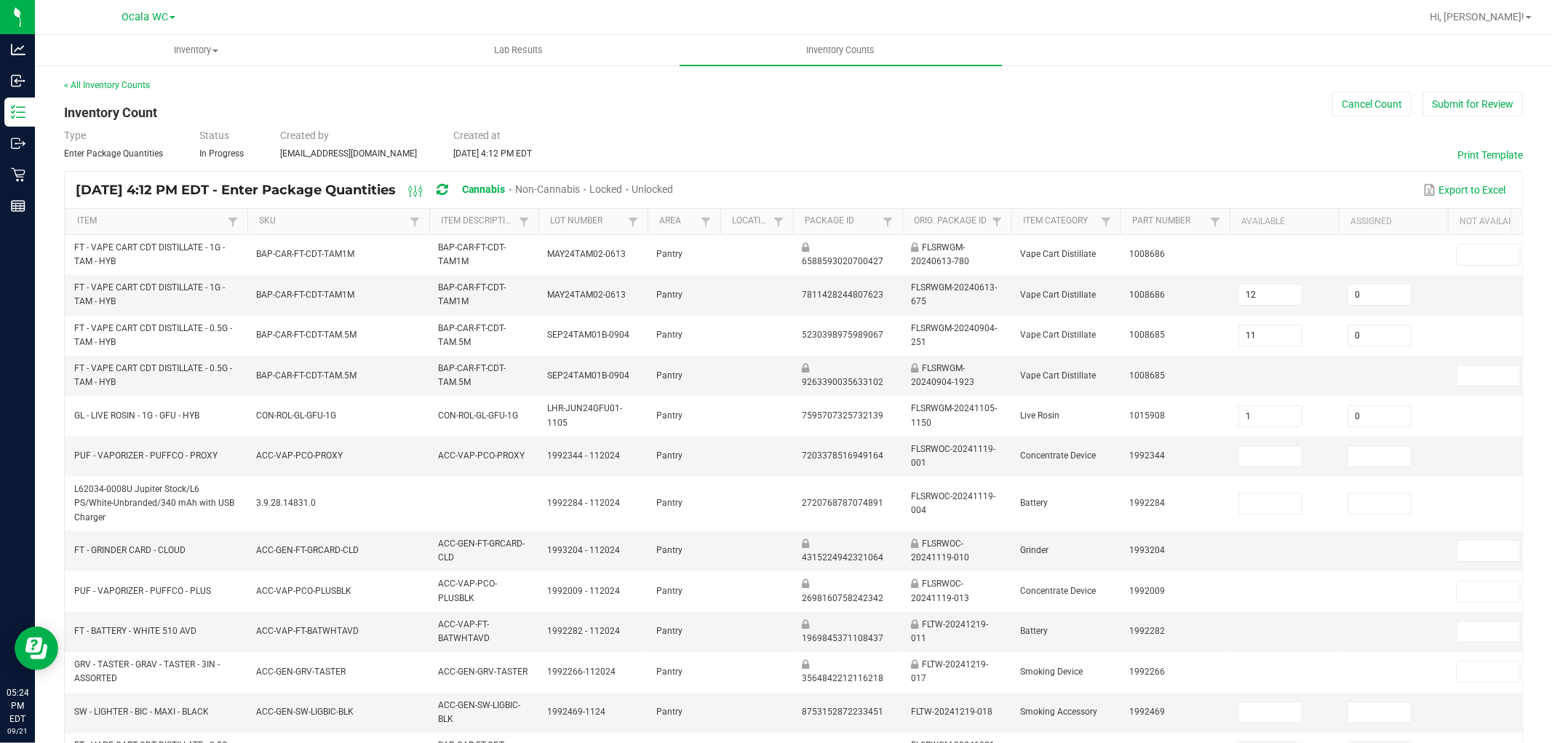
click at [674, 187] on span "Unlocked" at bounding box center [652, 189] width 41 height 12
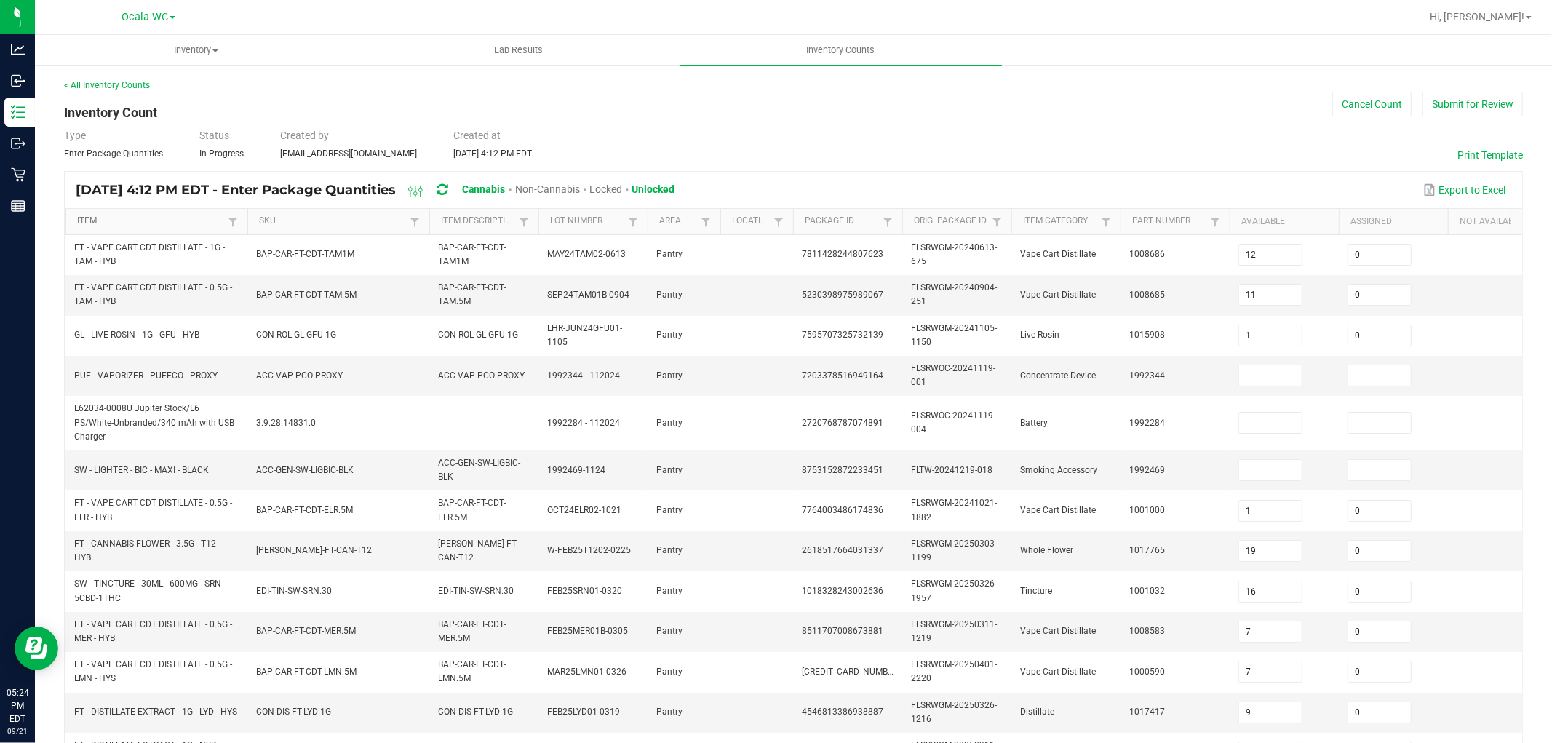
click at [183, 219] on link "Item" at bounding box center [150, 221] width 146 height 12
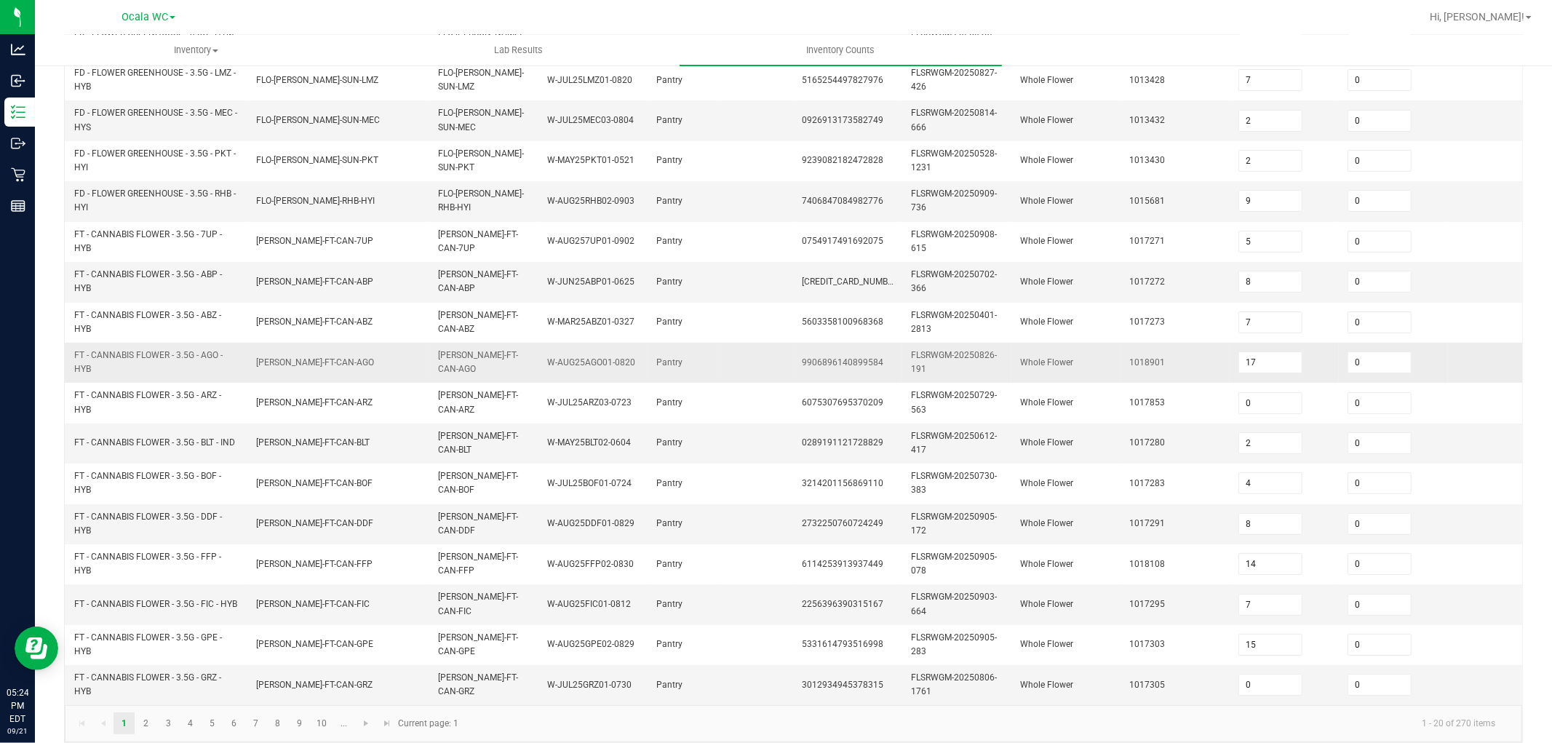
scroll to position [358, 0]
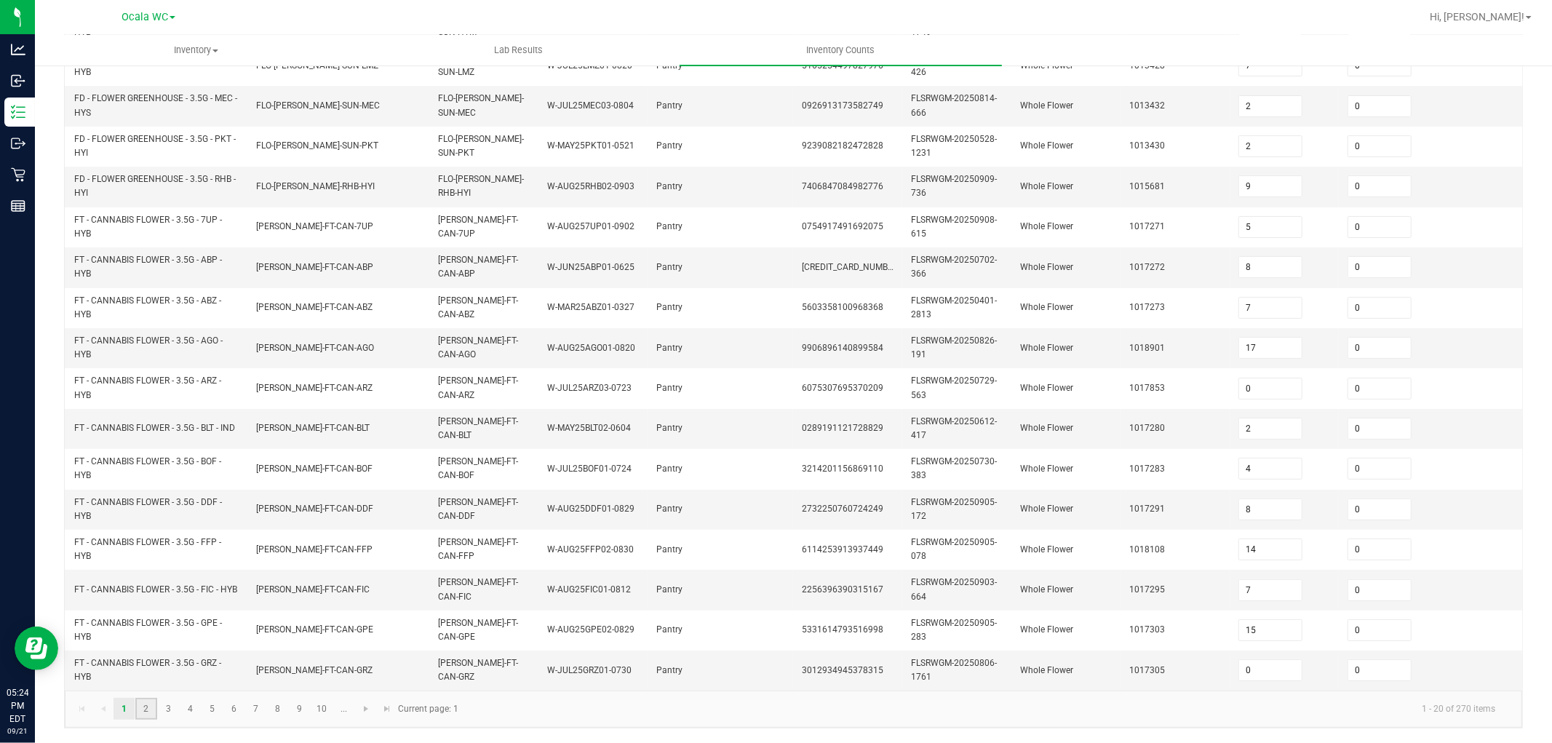
click at [142, 710] on link "2" at bounding box center [145, 709] width 21 height 22
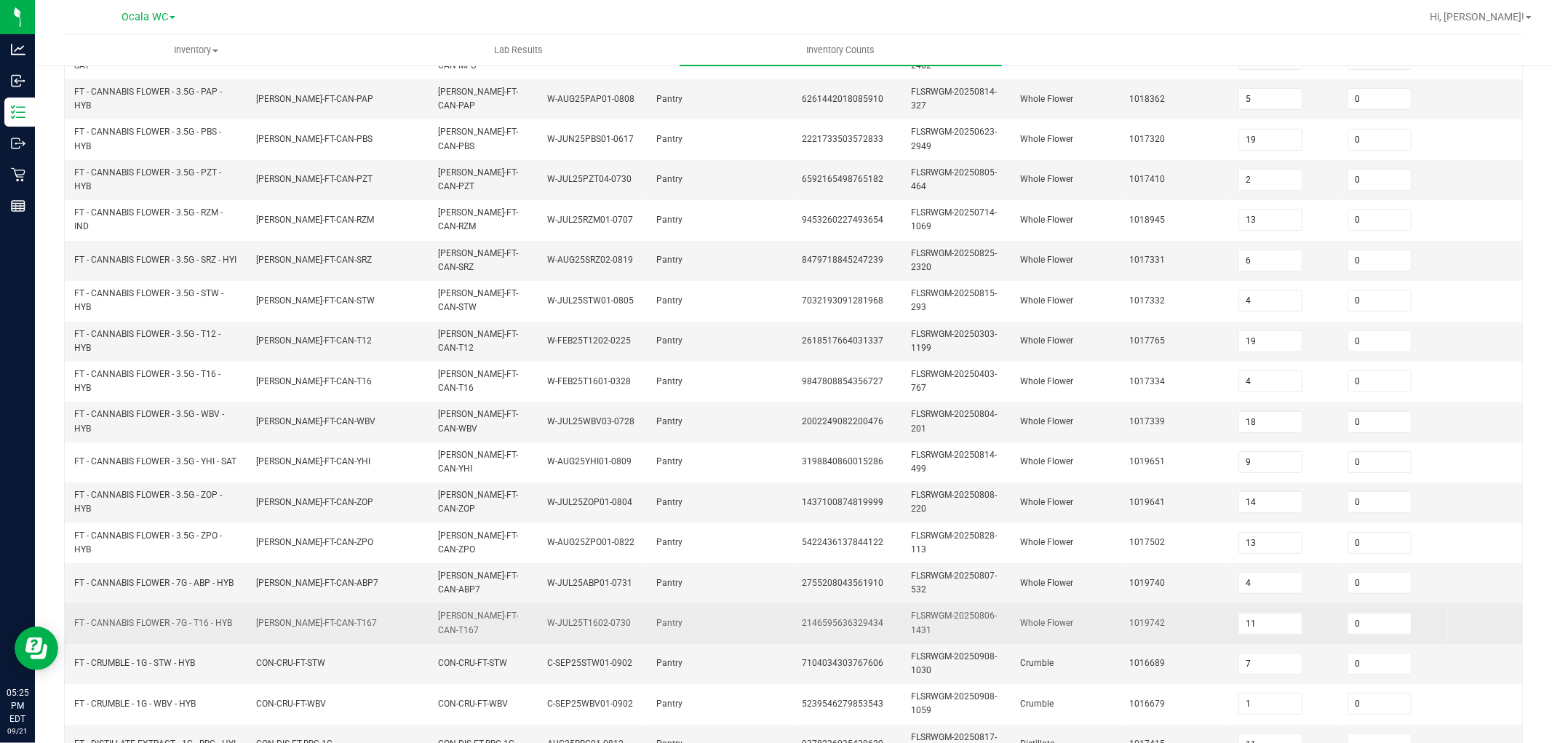
scroll to position [364, 0]
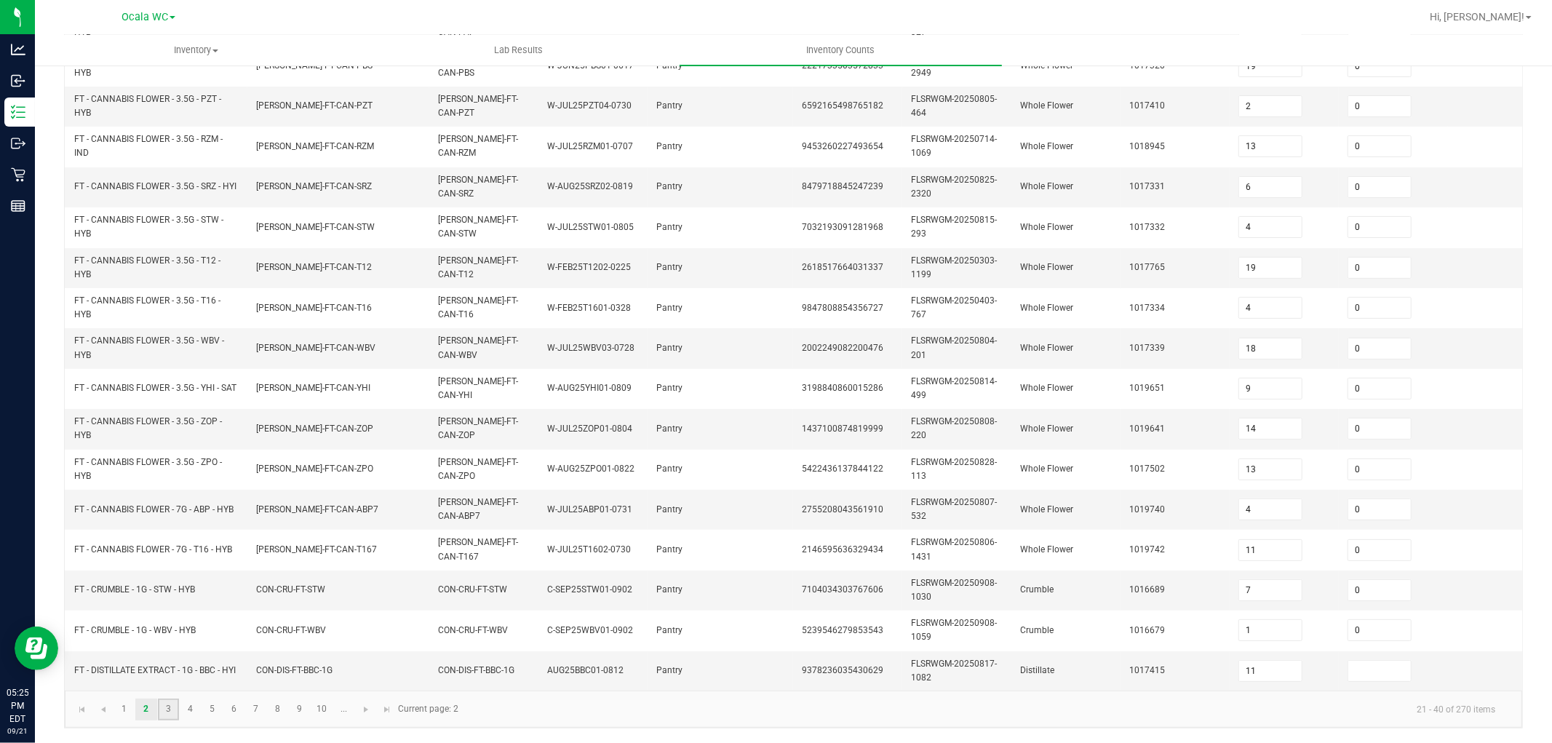
click at [160, 714] on link "3" at bounding box center [168, 710] width 21 height 22
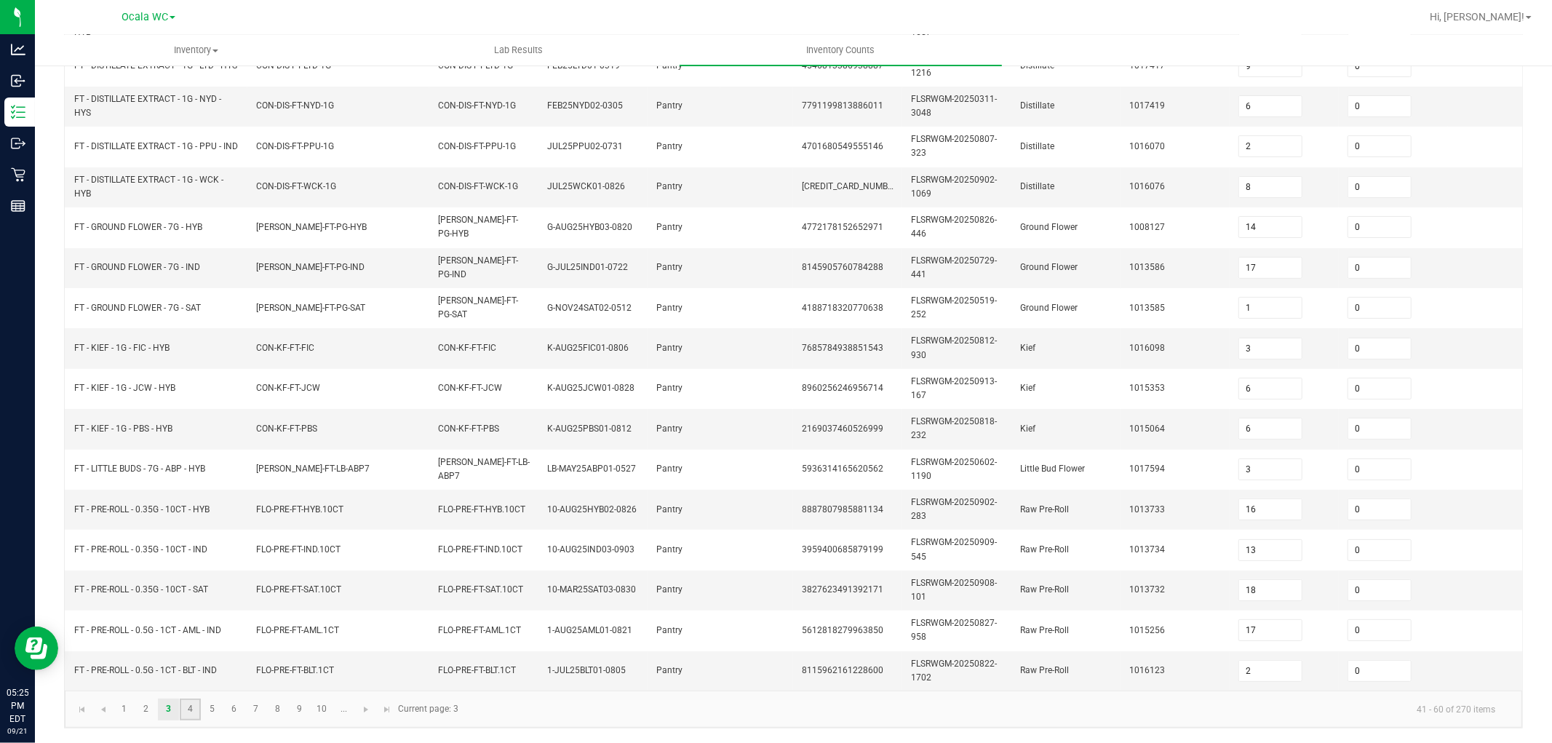
click at [191, 710] on link "4" at bounding box center [190, 710] width 21 height 22
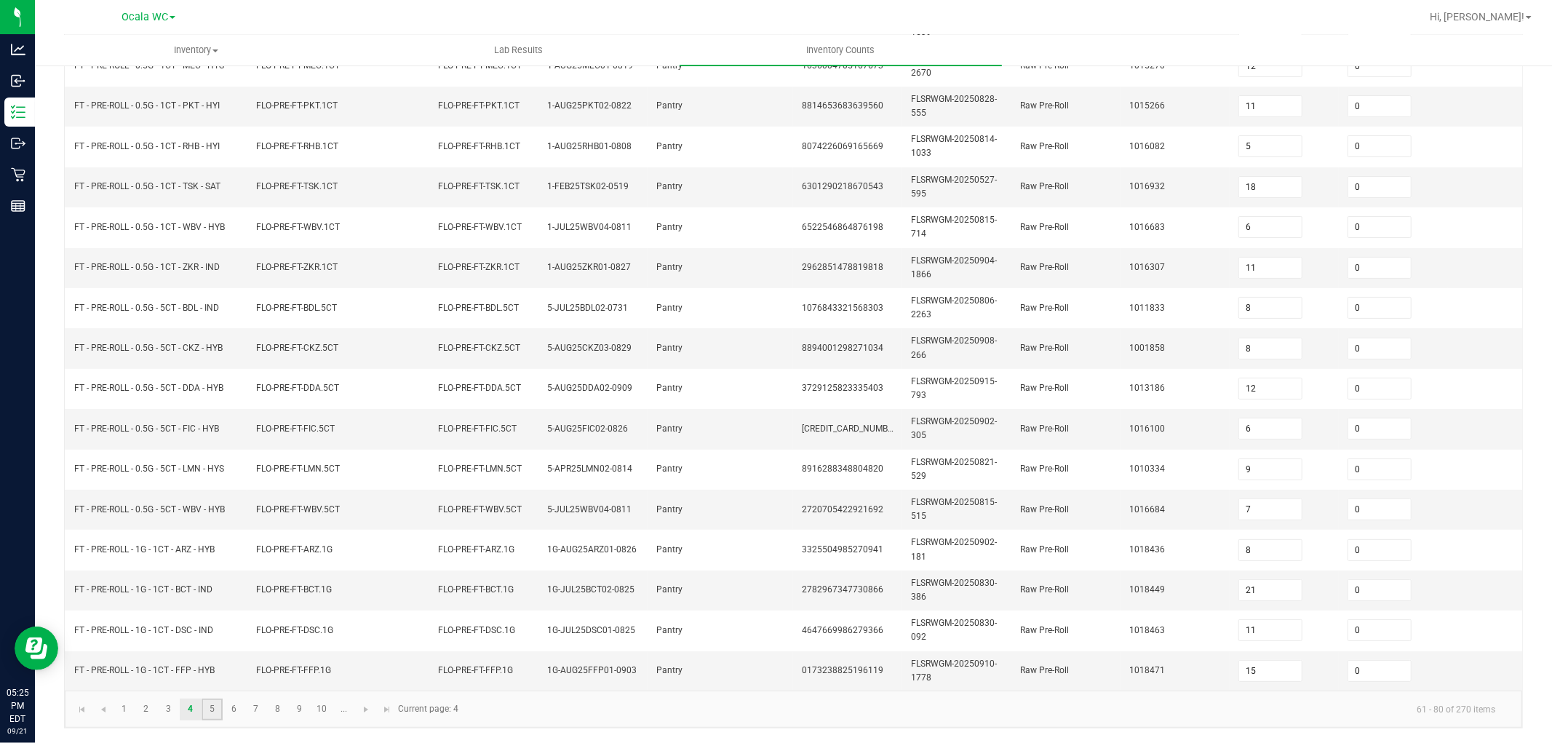
click at [211, 703] on link "5" at bounding box center [212, 710] width 21 height 22
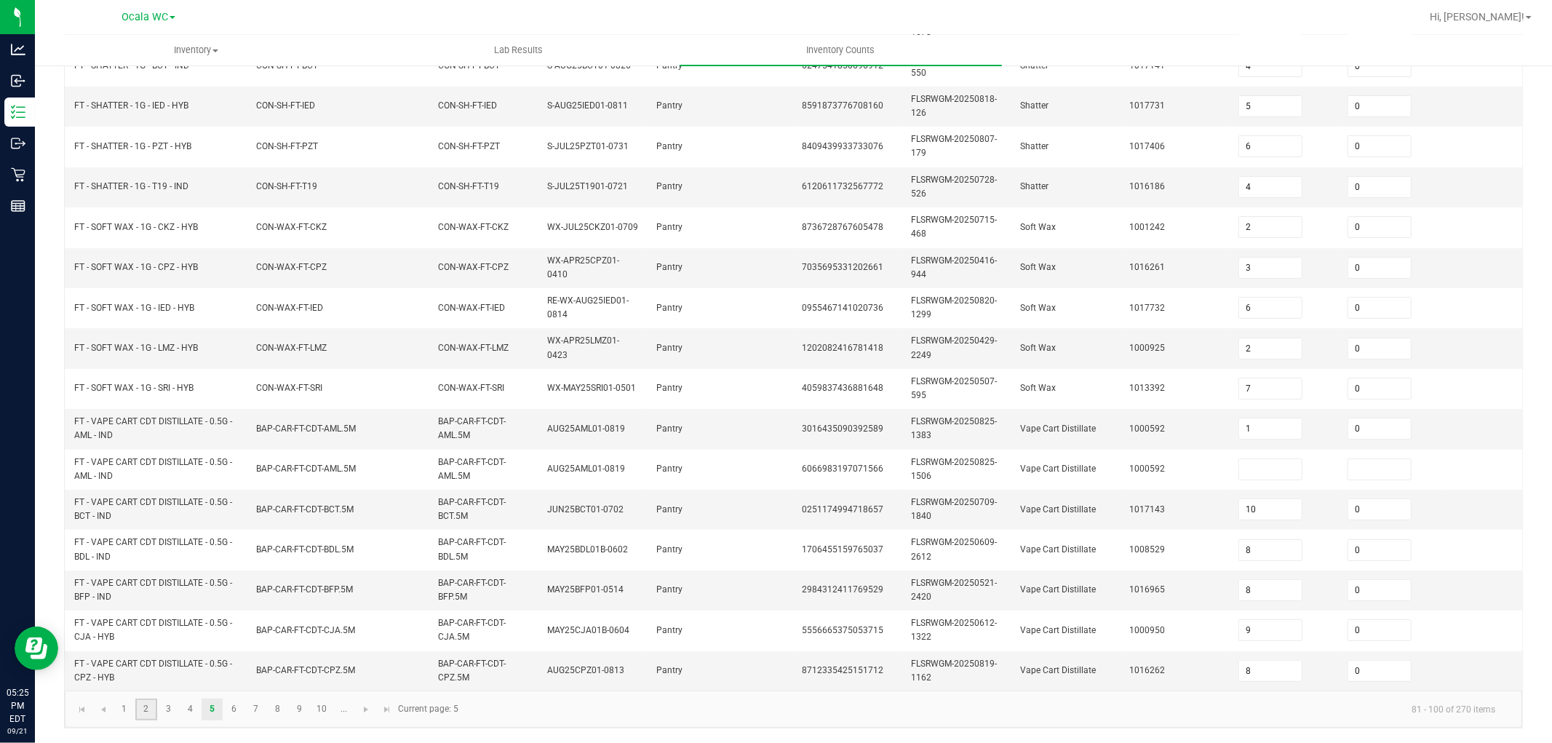
click at [154, 708] on link "2" at bounding box center [145, 710] width 21 height 22
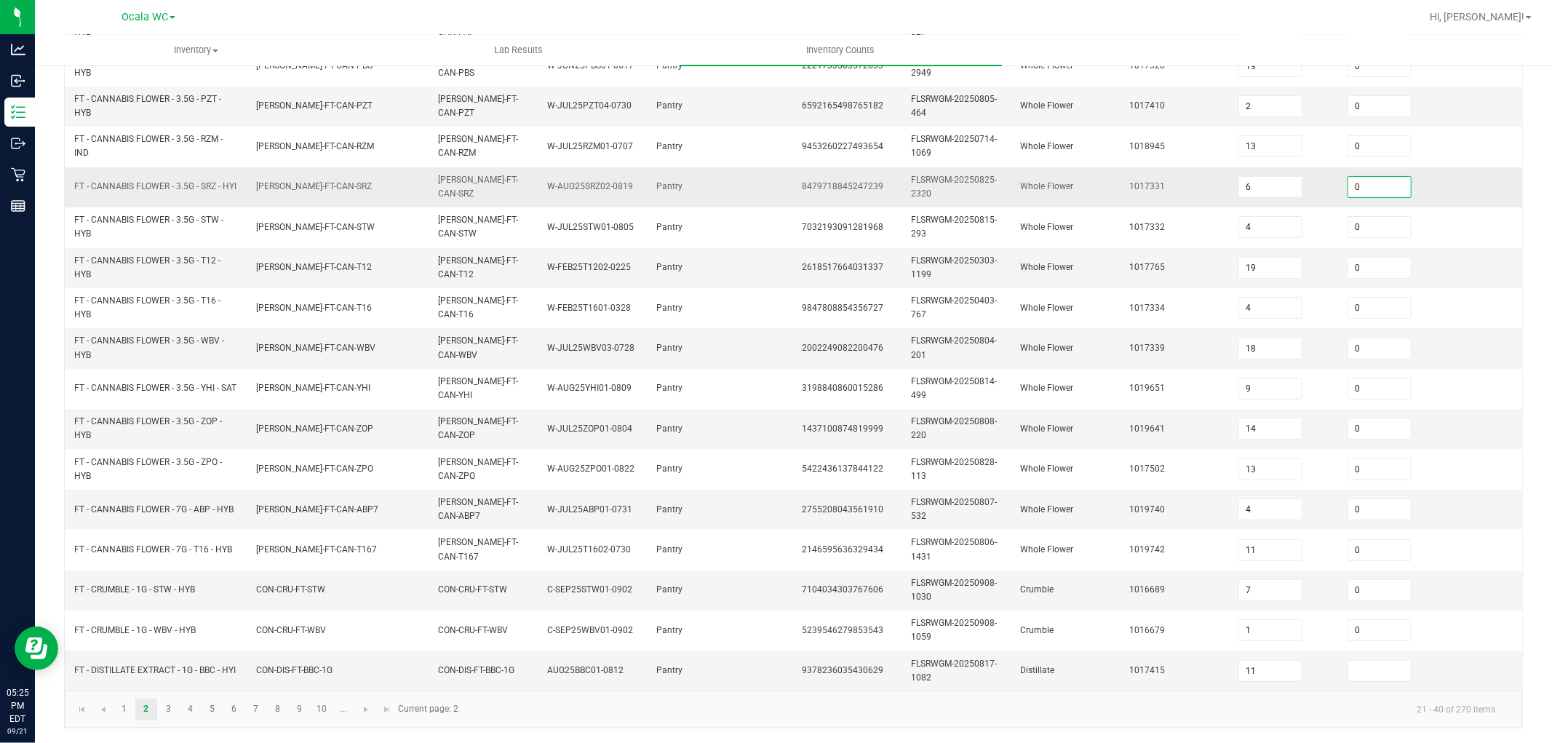
click at [1378, 177] on input "0" at bounding box center [1380, 187] width 63 height 20
click at [170, 702] on link "3" at bounding box center [168, 710] width 21 height 22
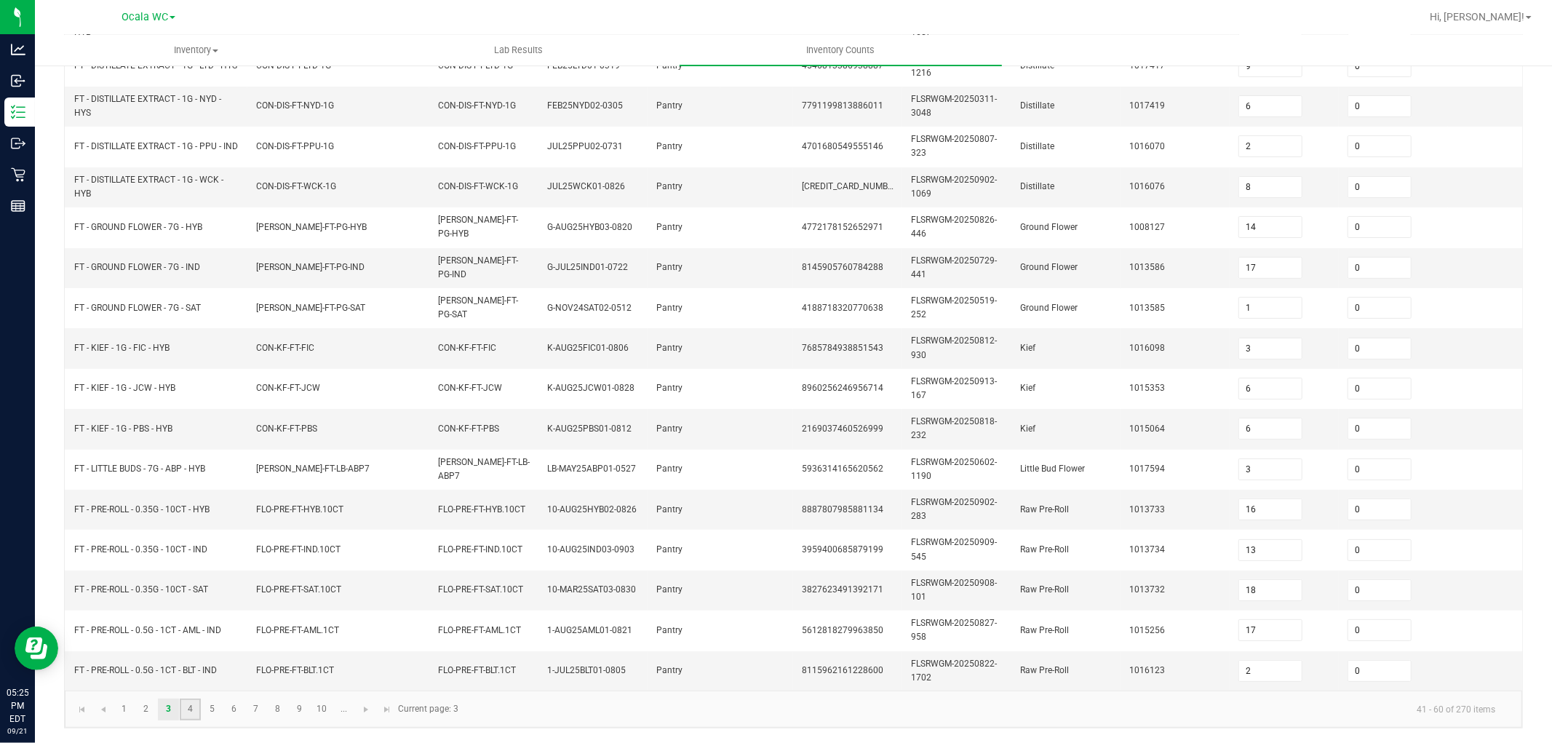
click at [188, 710] on link "4" at bounding box center [190, 710] width 21 height 22
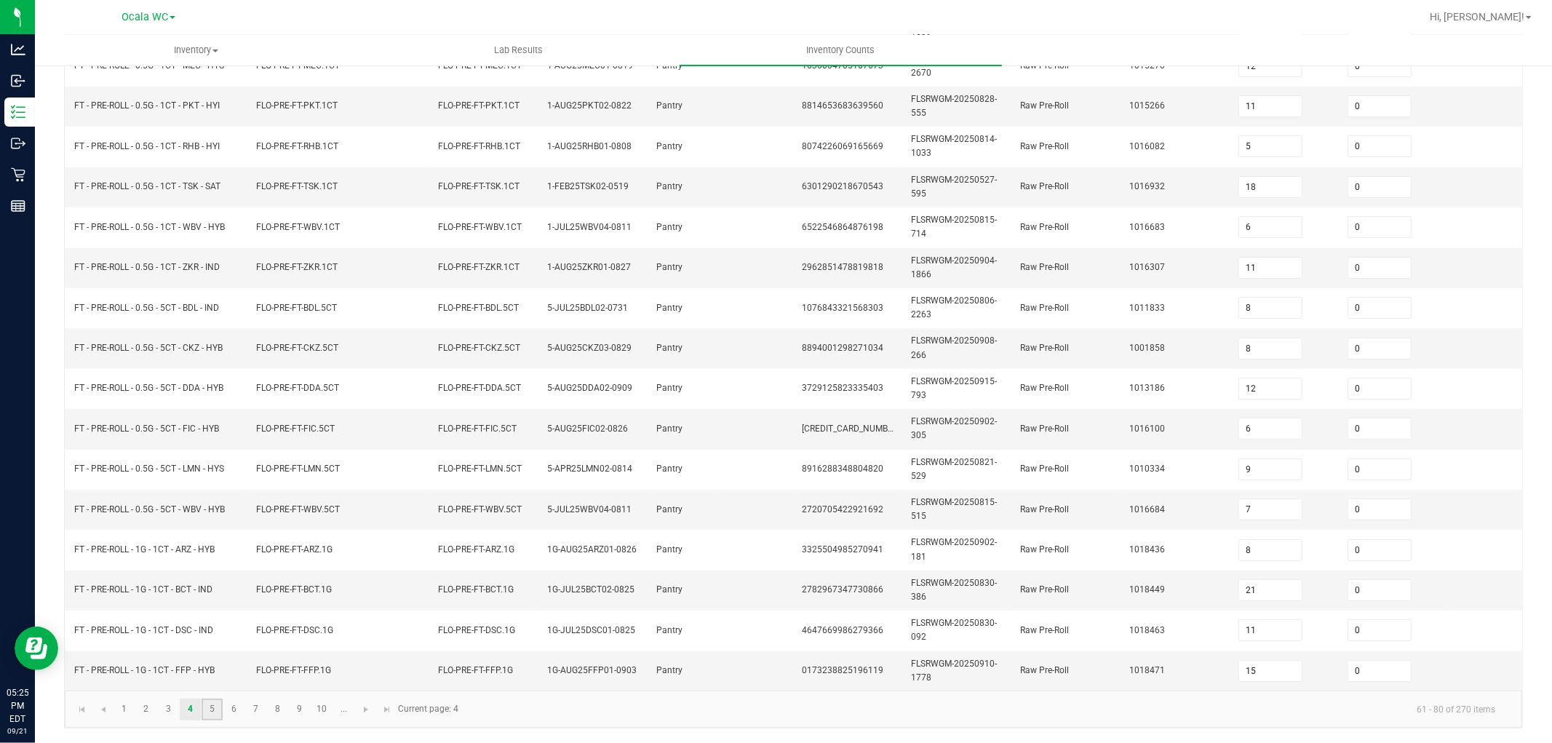
click at [209, 701] on link "5" at bounding box center [212, 710] width 21 height 22
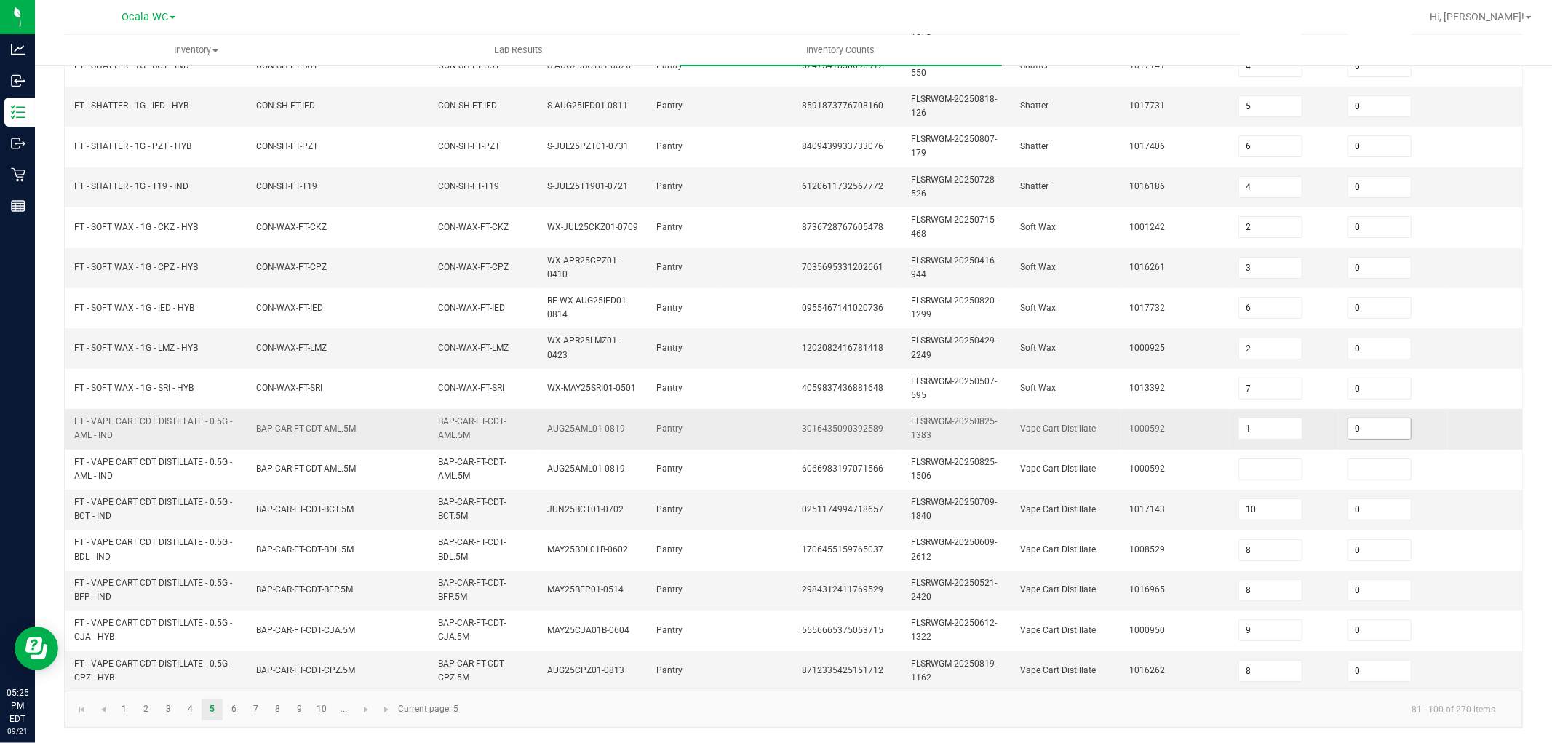
click at [1364, 419] on input "0" at bounding box center [1380, 429] width 63 height 20
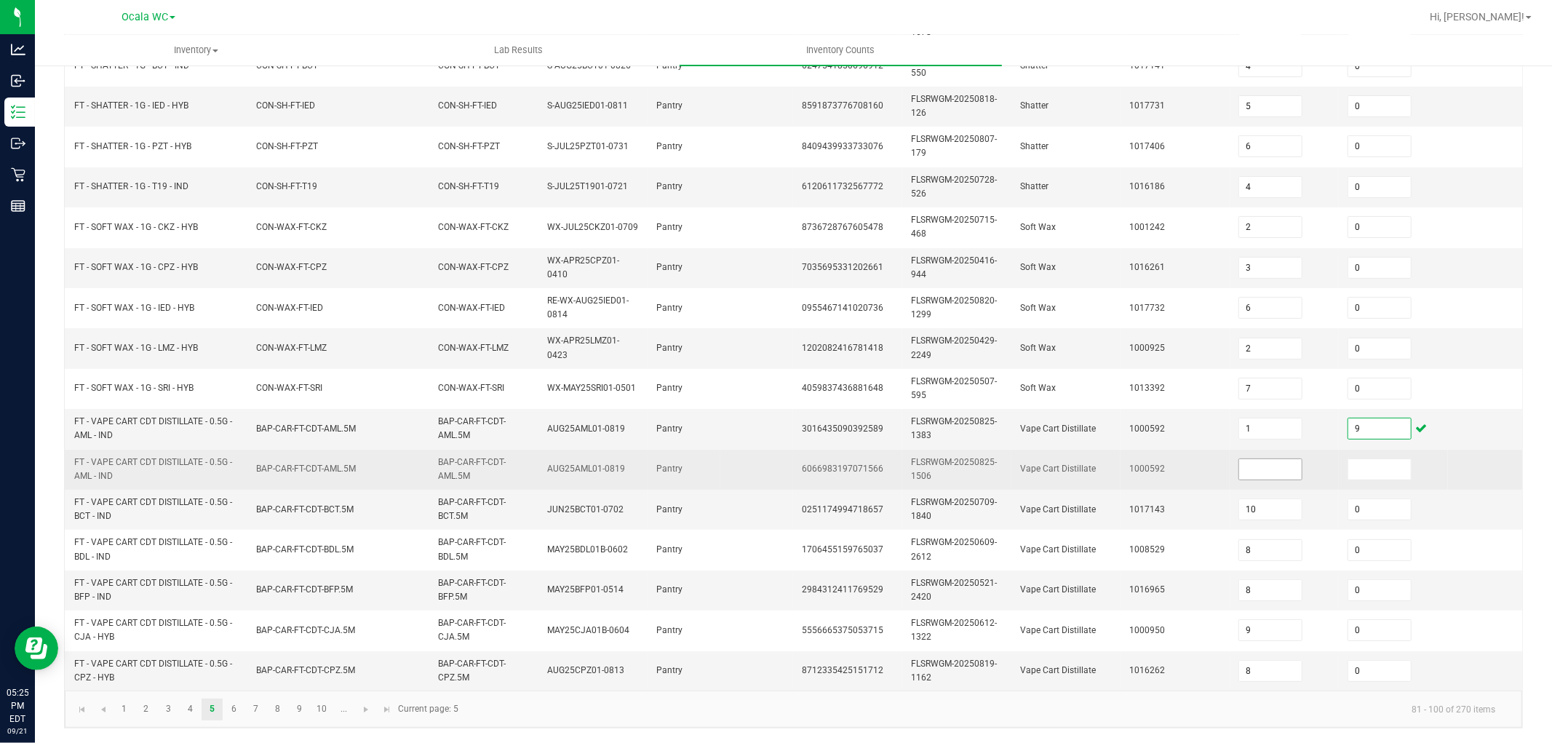
click at [1265, 459] on input at bounding box center [1270, 469] width 63 height 20
click at [1357, 459] on input at bounding box center [1380, 469] width 63 height 20
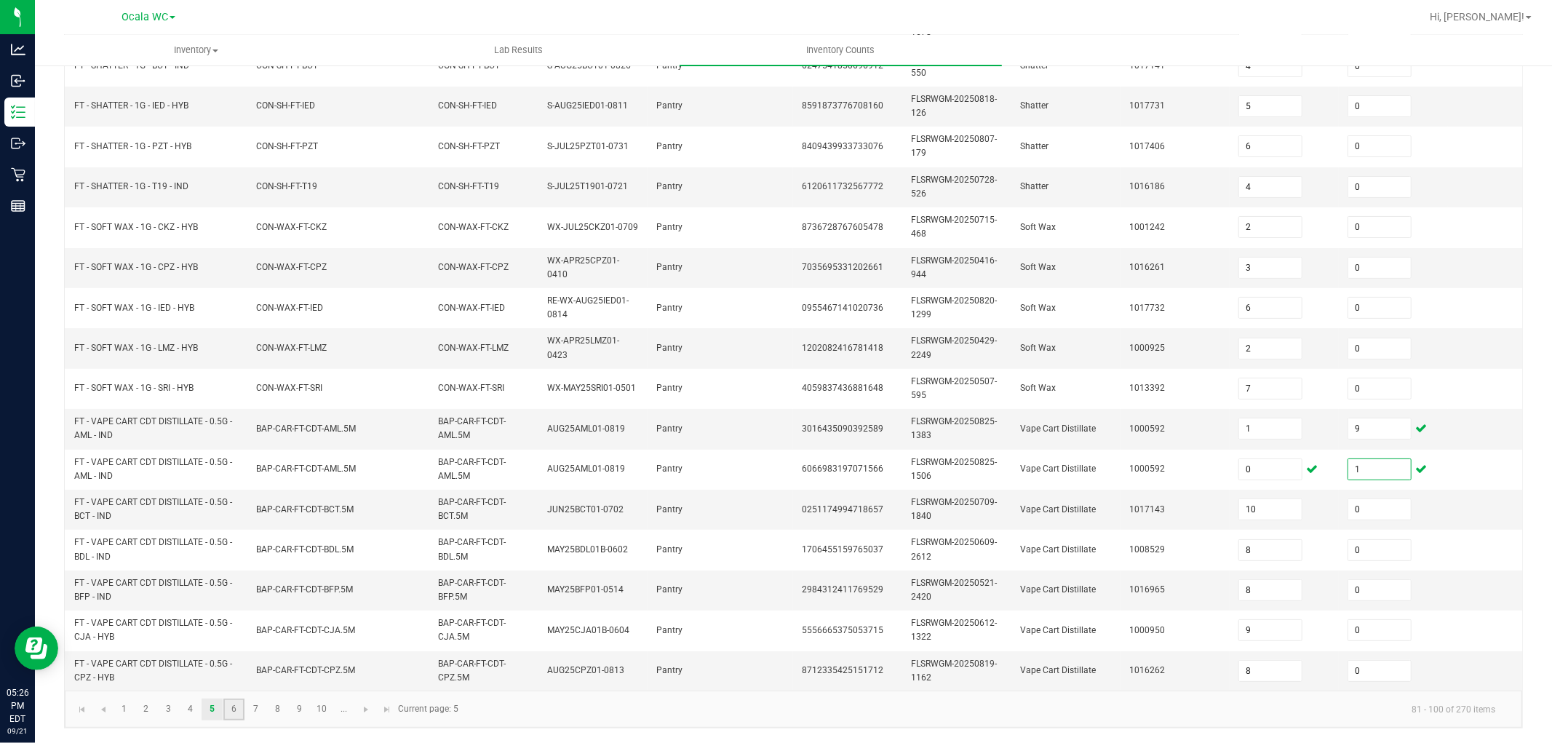
click at [229, 714] on link "6" at bounding box center [233, 710] width 21 height 22
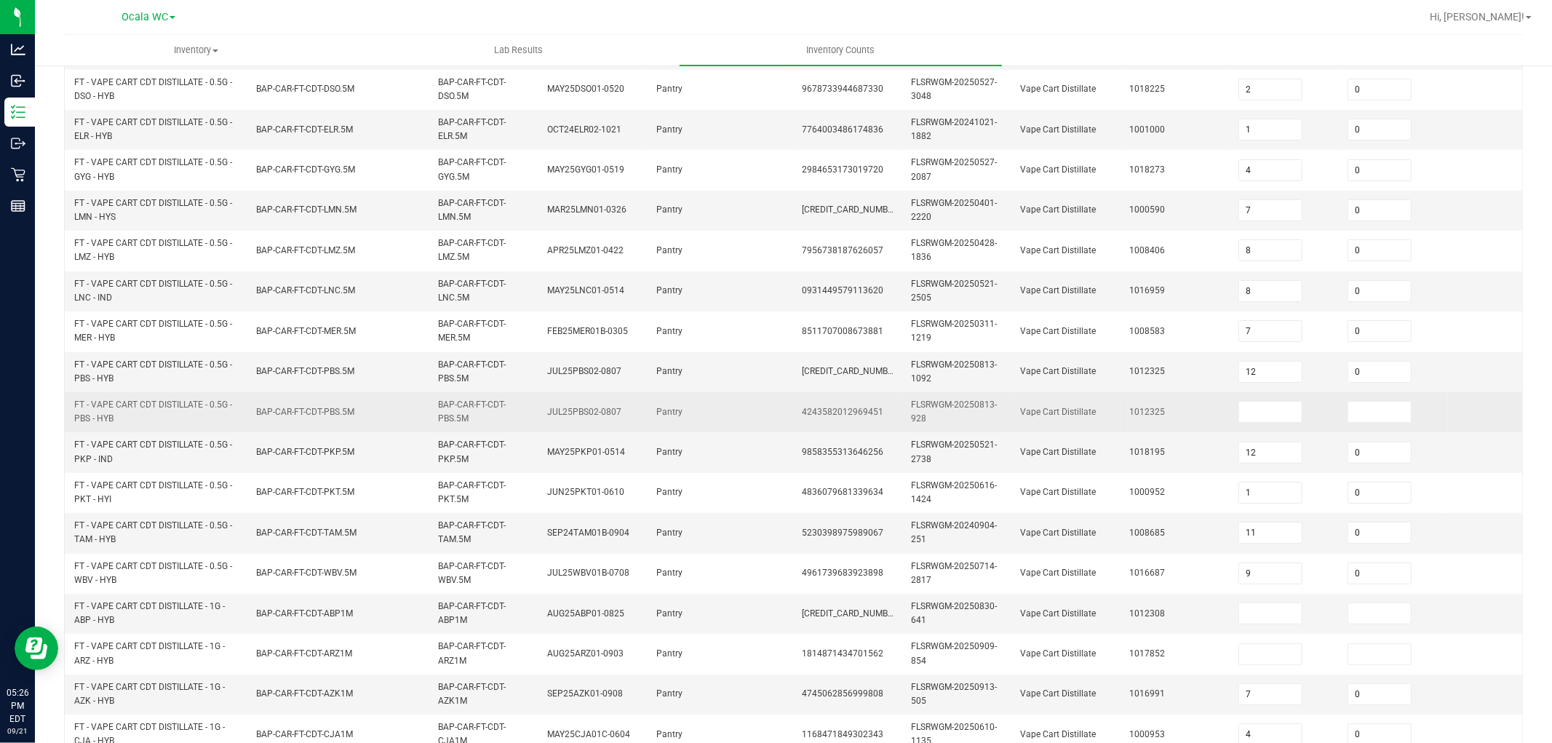
scroll to position [202, 0]
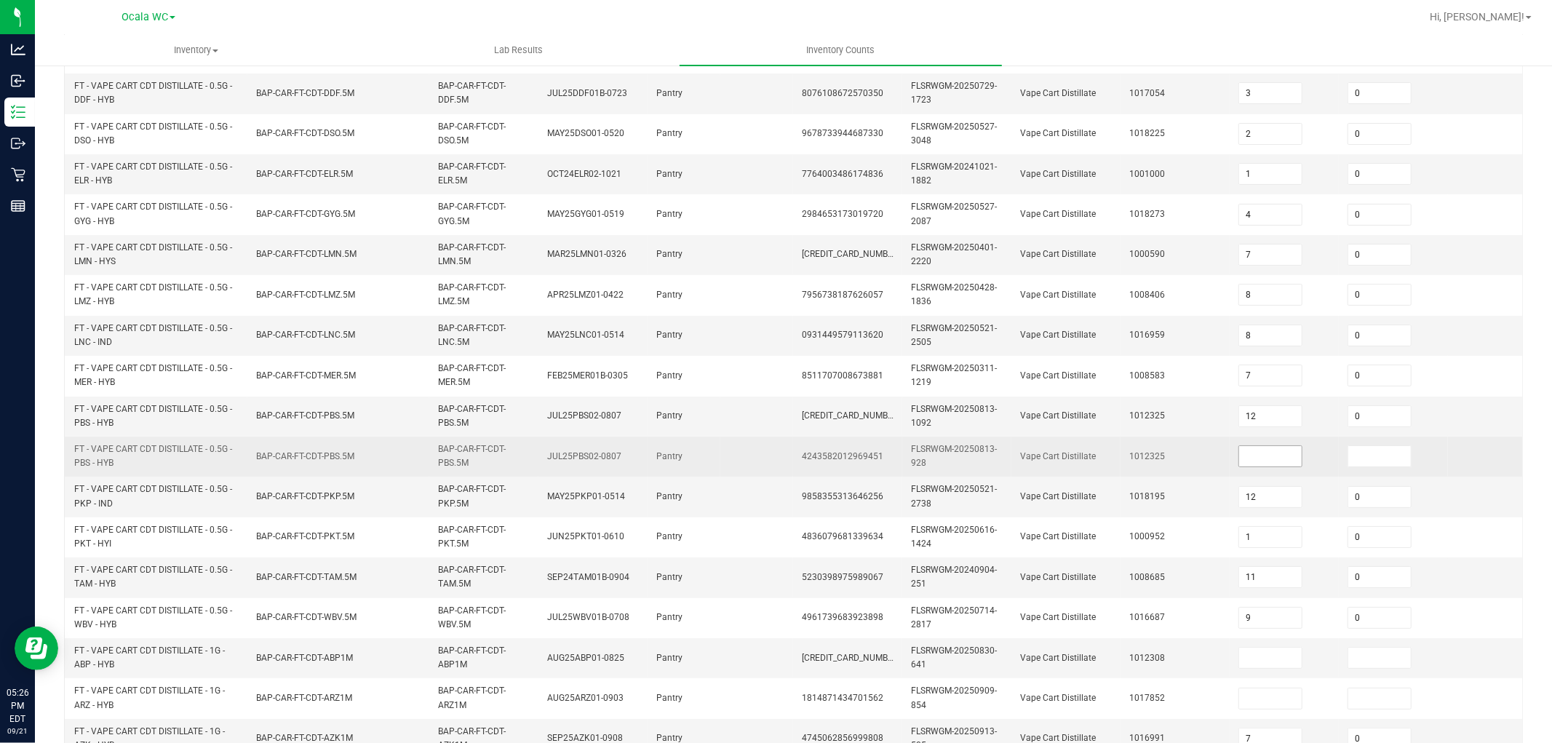
click at [1277, 464] on input at bounding box center [1270, 456] width 63 height 20
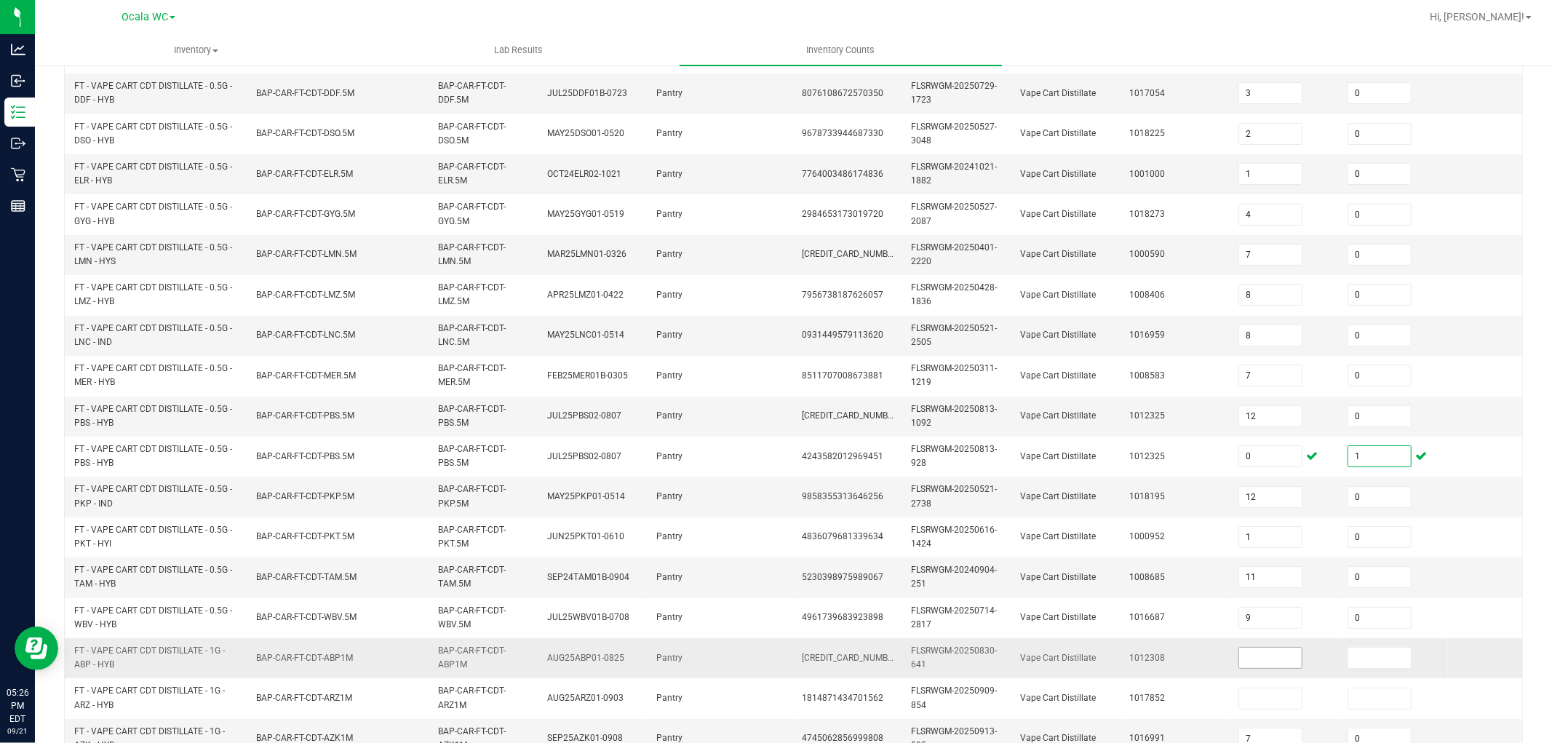
click at [1254, 658] on input at bounding box center [1270, 658] width 63 height 20
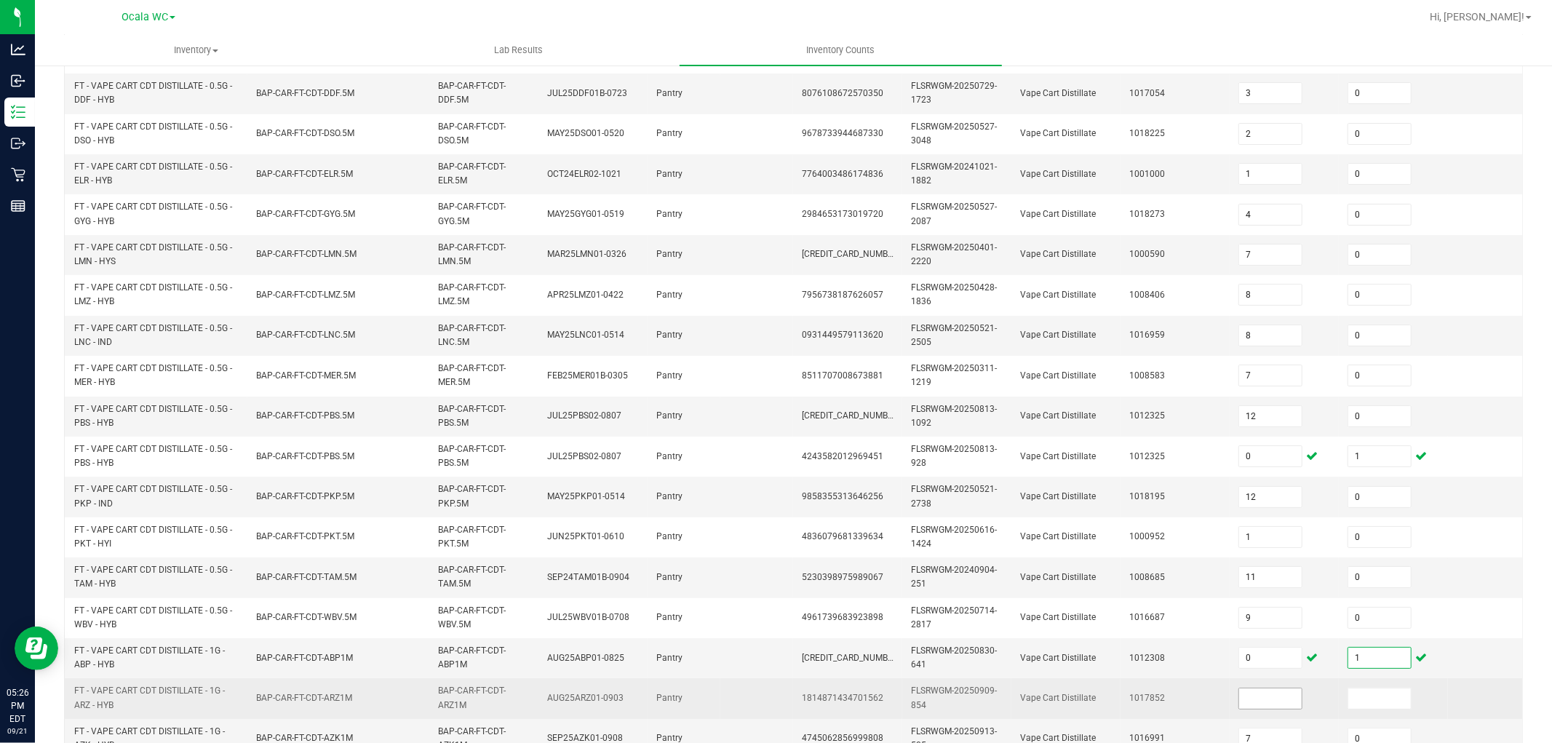
click at [1253, 692] on input at bounding box center [1270, 699] width 63 height 20
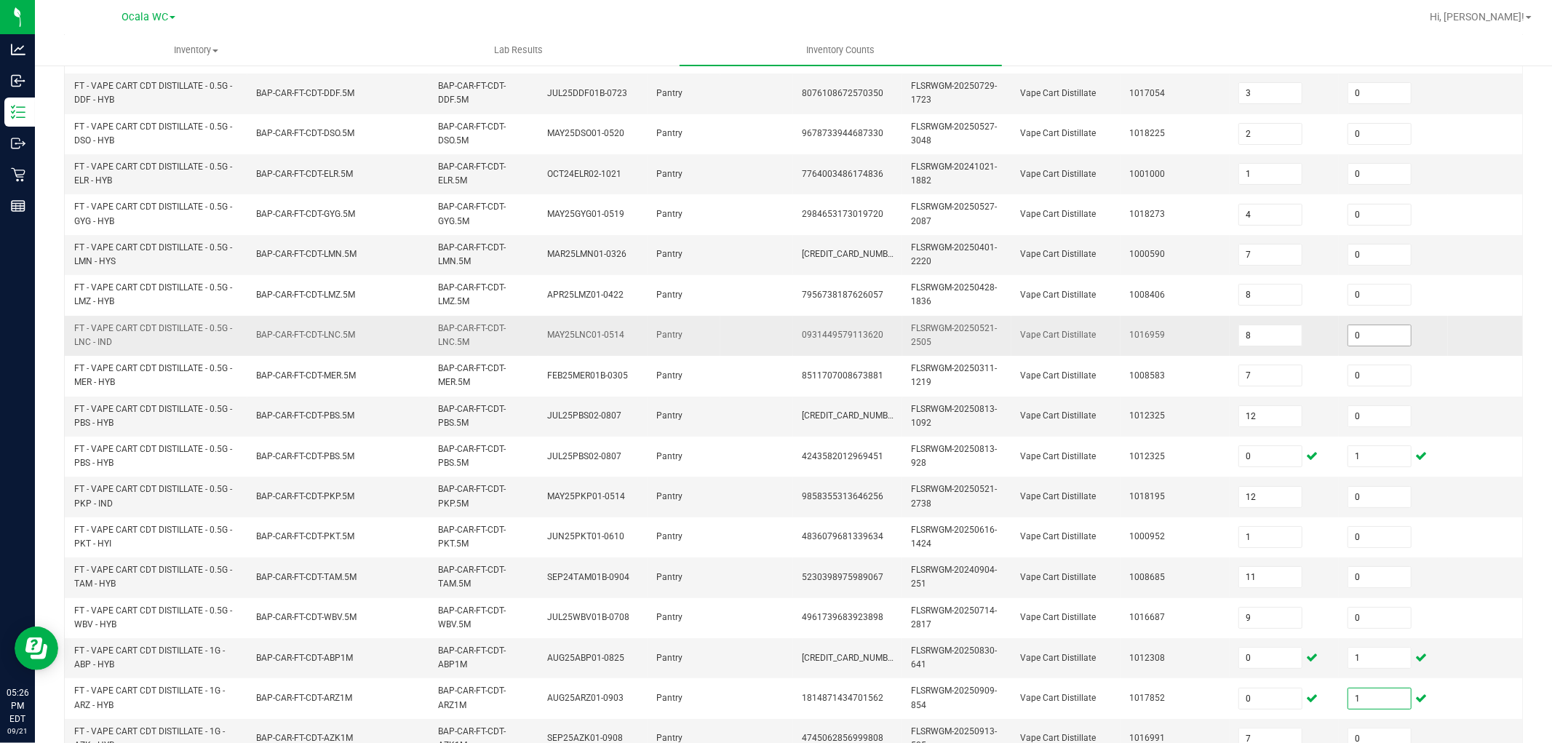
click at [1389, 336] on input "0" at bounding box center [1380, 335] width 63 height 20
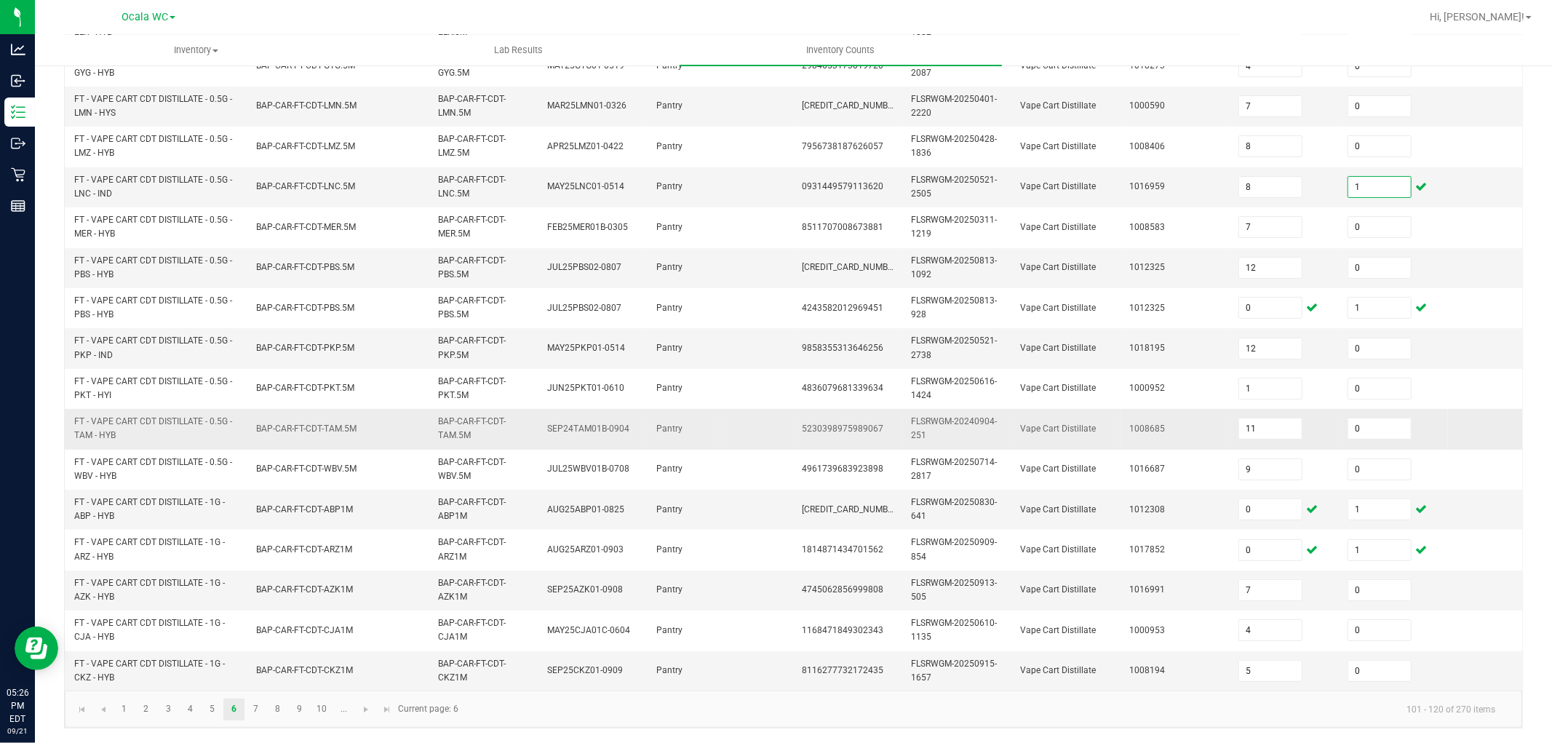
scroll to position [364, 0]
click at [170, 709] on link "3" at bounding box center [168, 710] width 21 height 22
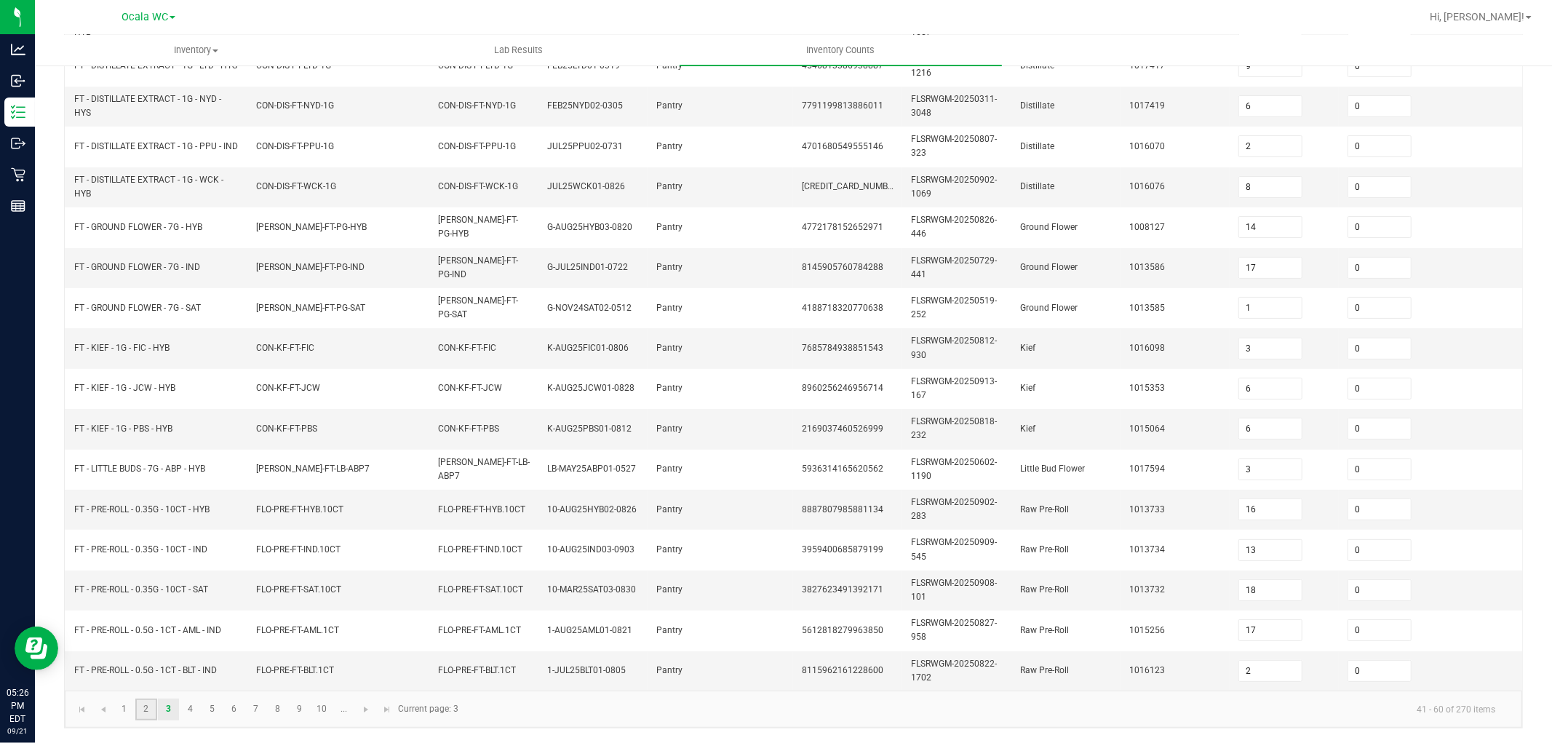
click at [149, 710] on link "2" at bounding box center [145, 710] width 21 height 22
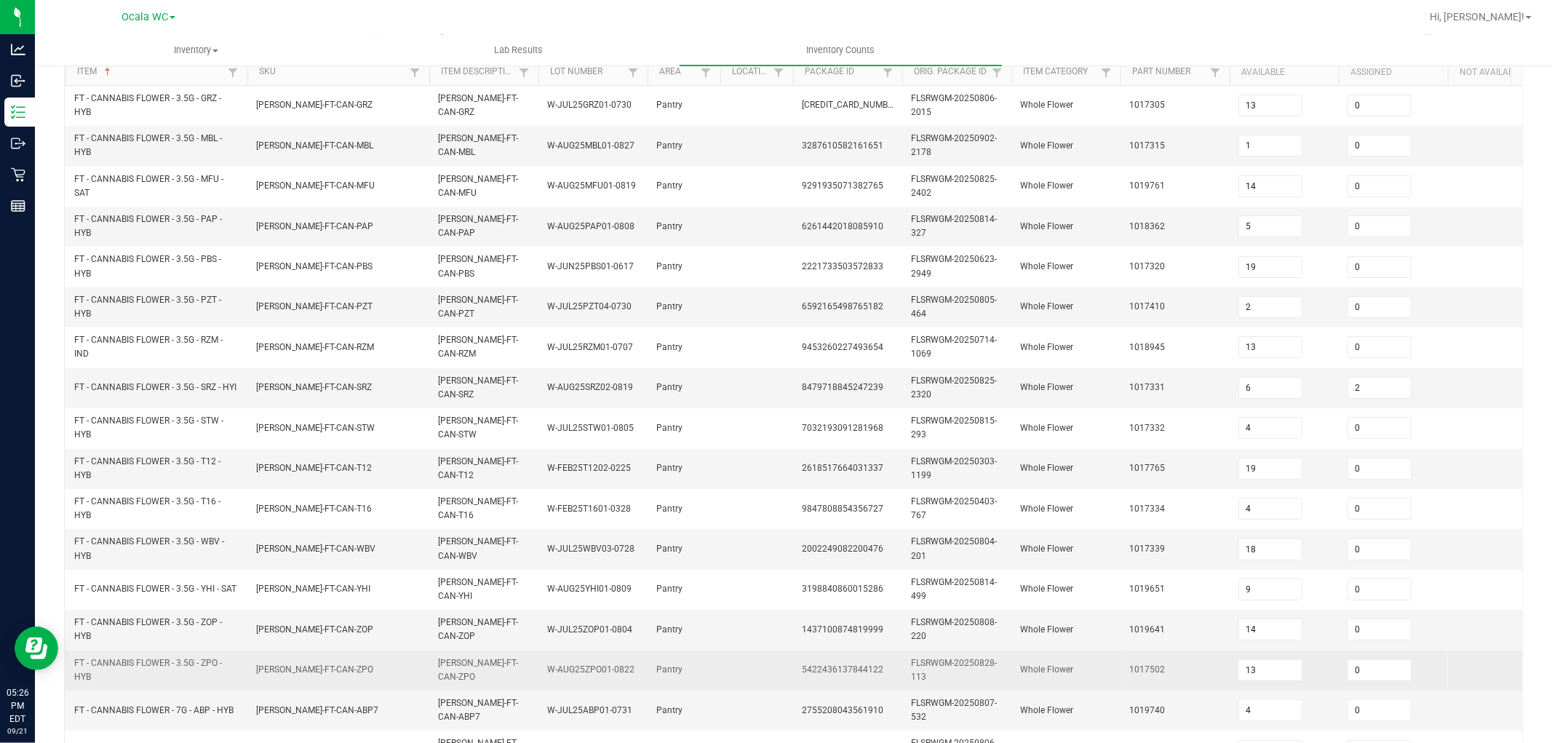
scroll to position [121, 0]
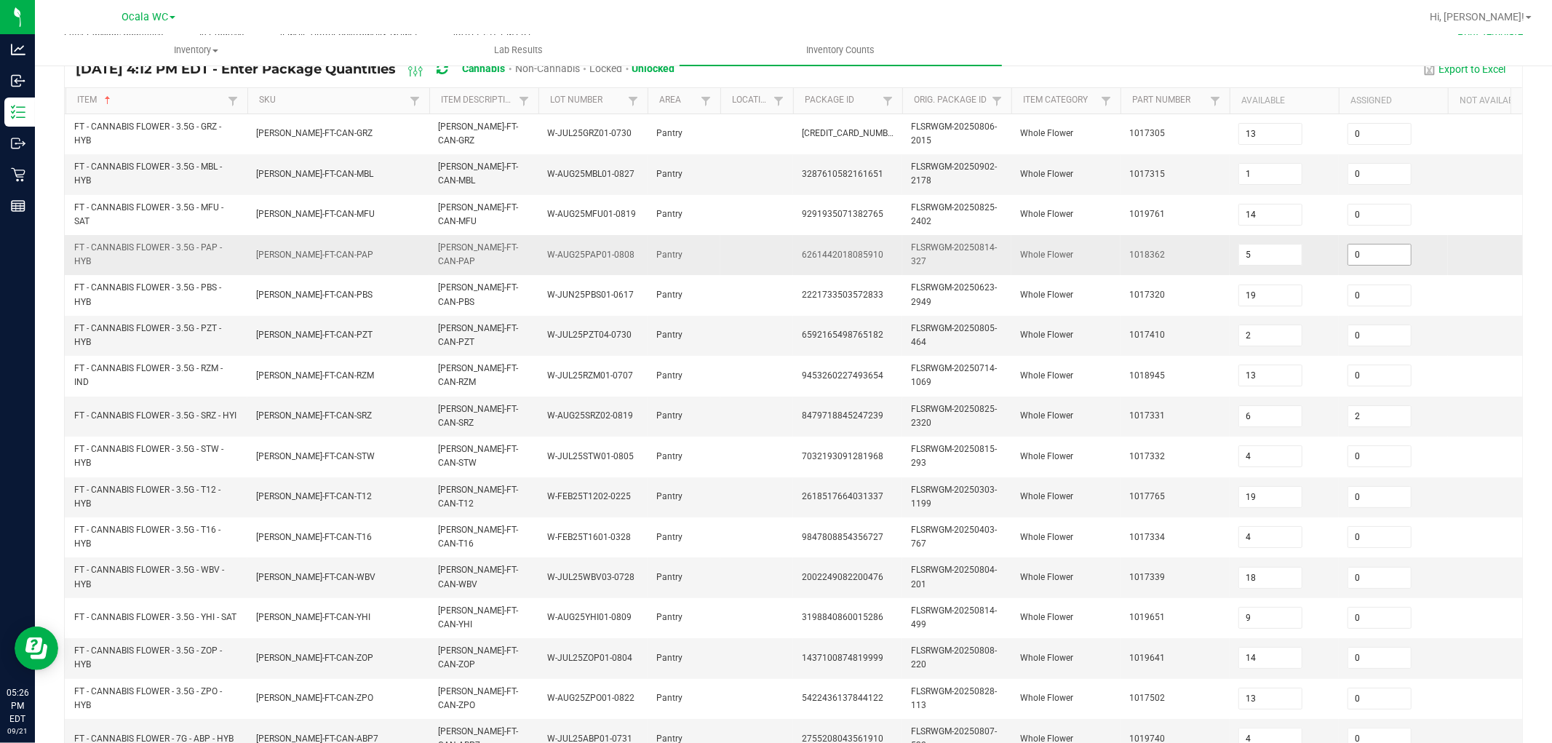
click at [1370, 252] on input "0" at bounding box center [1380, 255] width 63 height 20
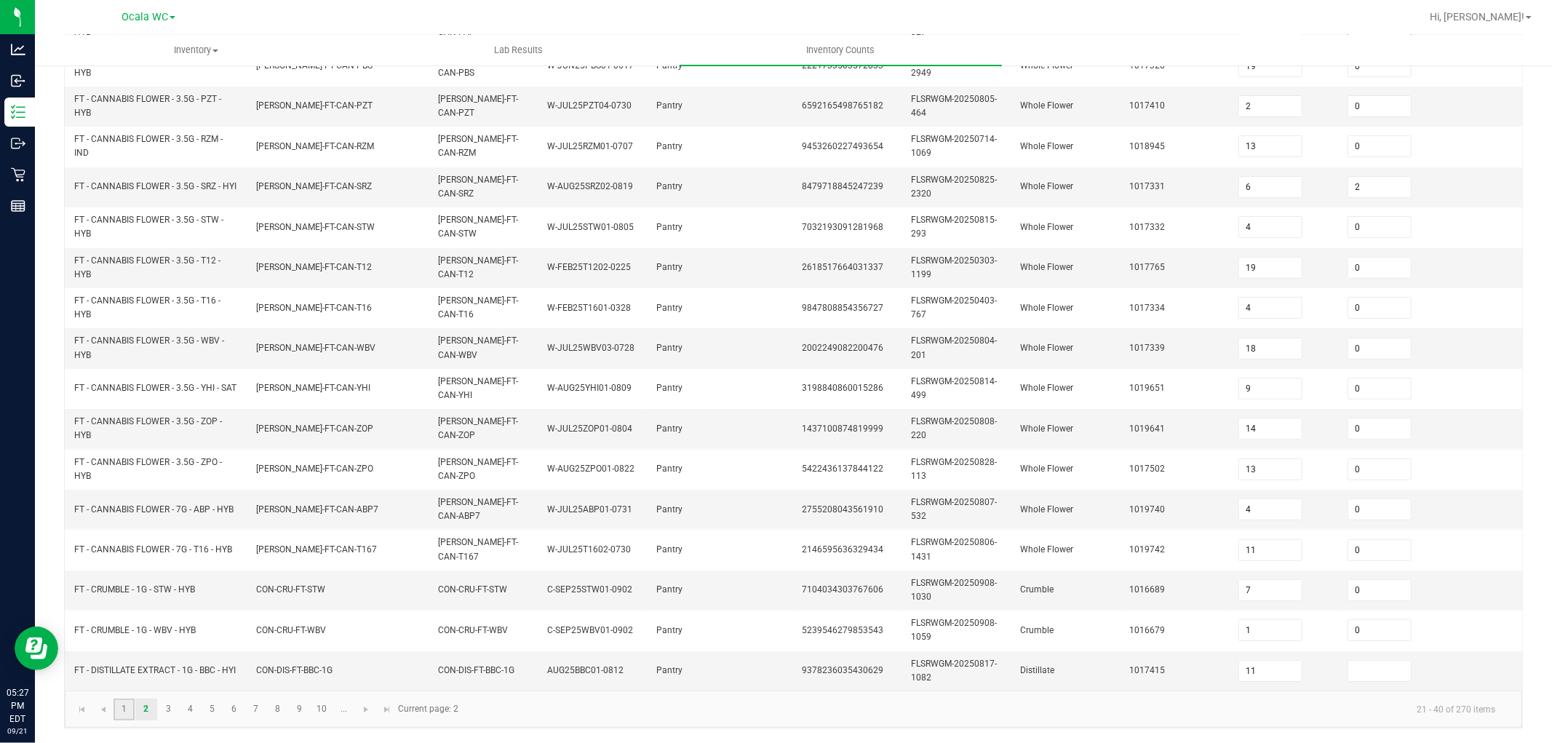
click at [125, 704] on link "1" at bounding box center [124, 710] width 21 height 22
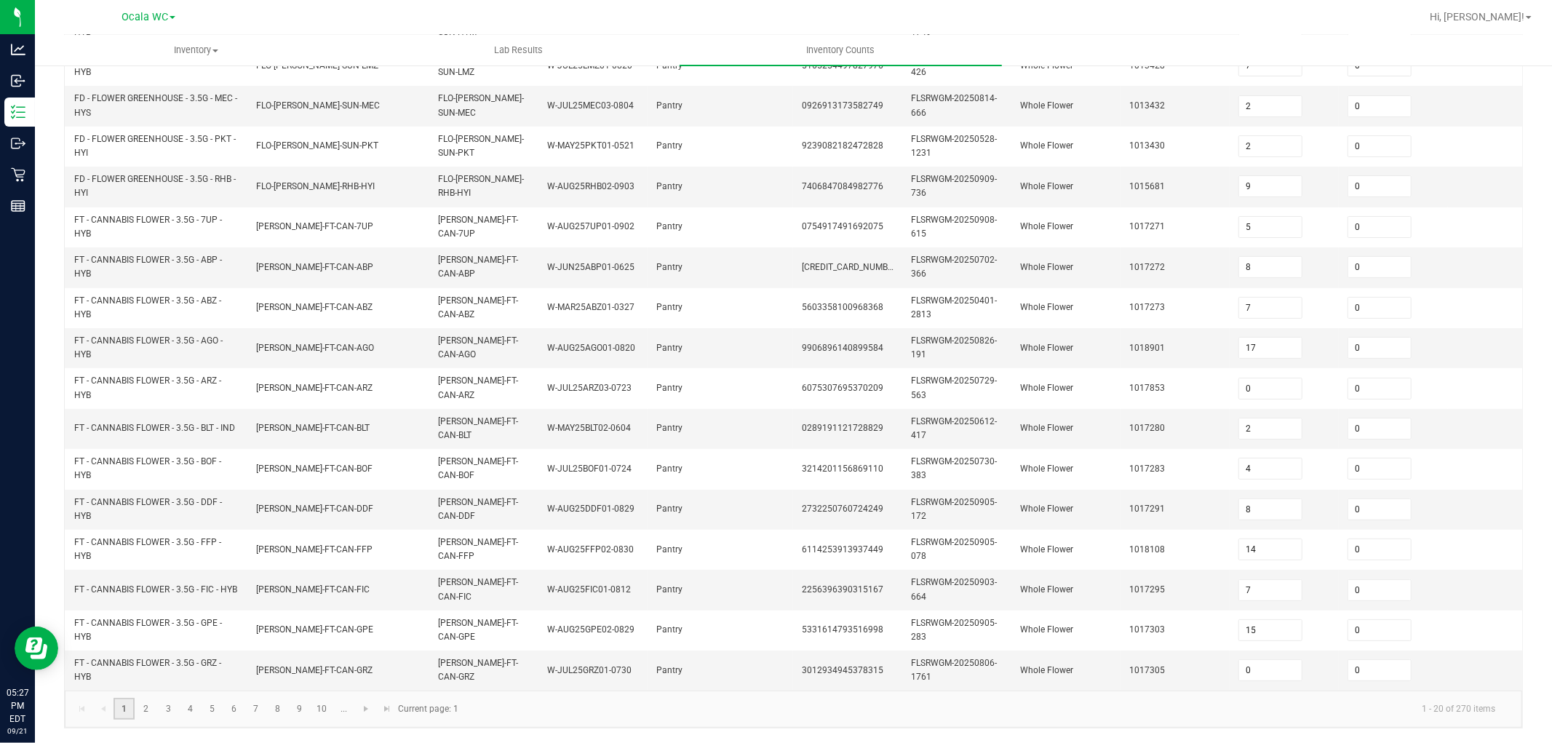
scroll to position [358, 0]
click at [1368, 584] on input "0" at bounding box center [1380, 590] width 63 height 20
click at [1285, 702] on kendo-pager-info "1 - 20 of 270 items" at bounding box center [987, 709] width 1040 height 24
click at [253, 704] on link "7" at bounding box center [255, 709] width 21 height 22
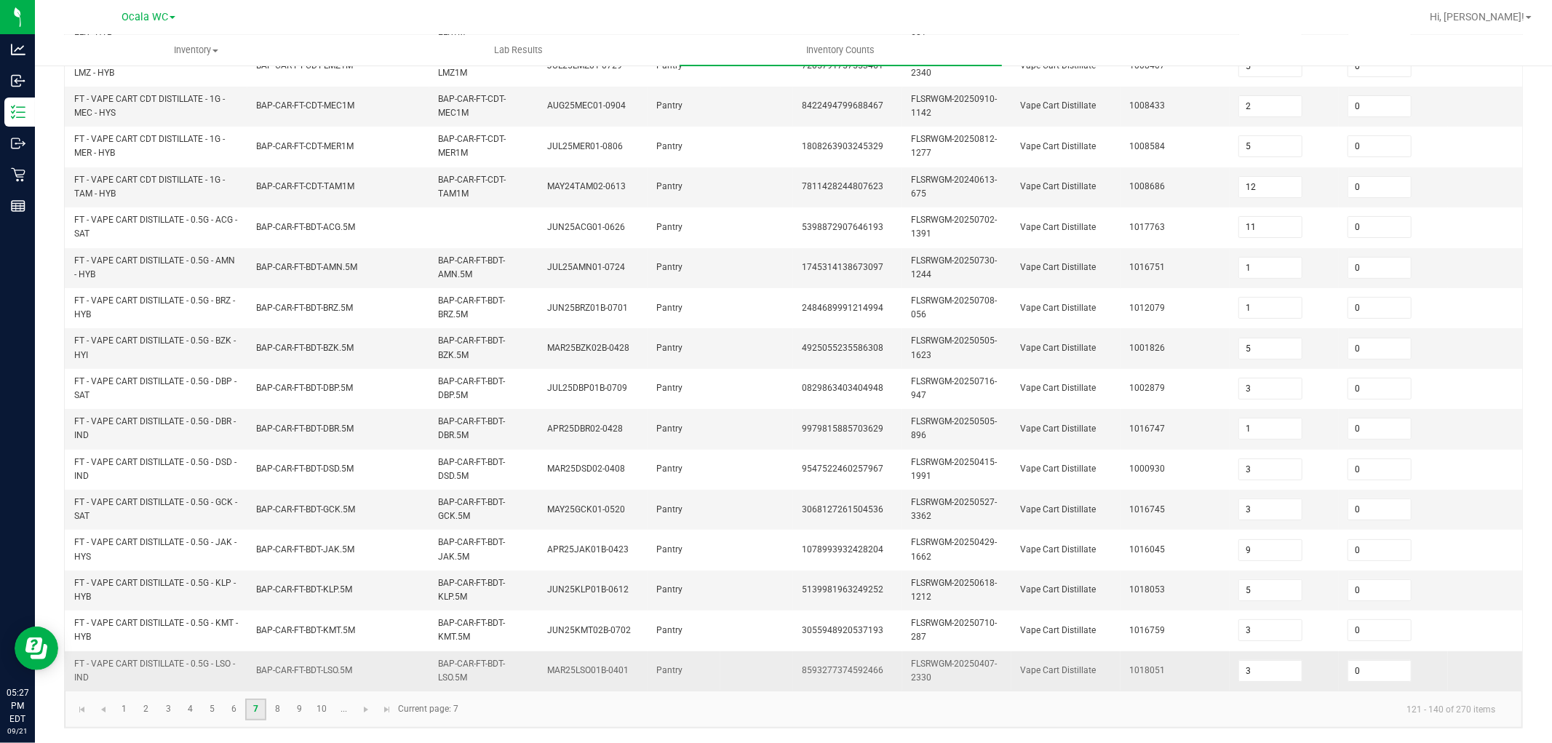
scroll to position [364, 0]
click at [275, 710] on link "8" at bounding box center [277, 710] width 21 height 22
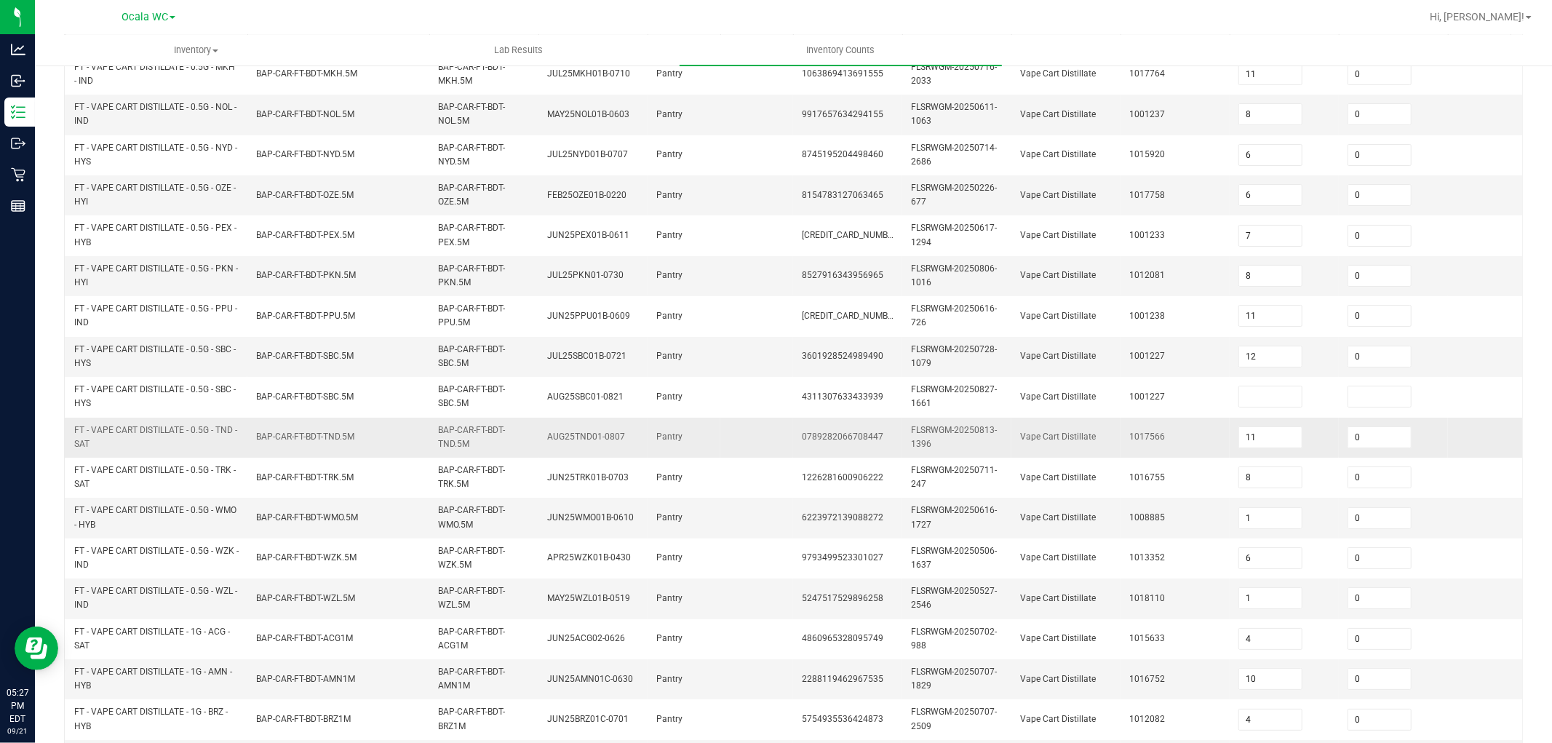
scroll to position [202, 0]
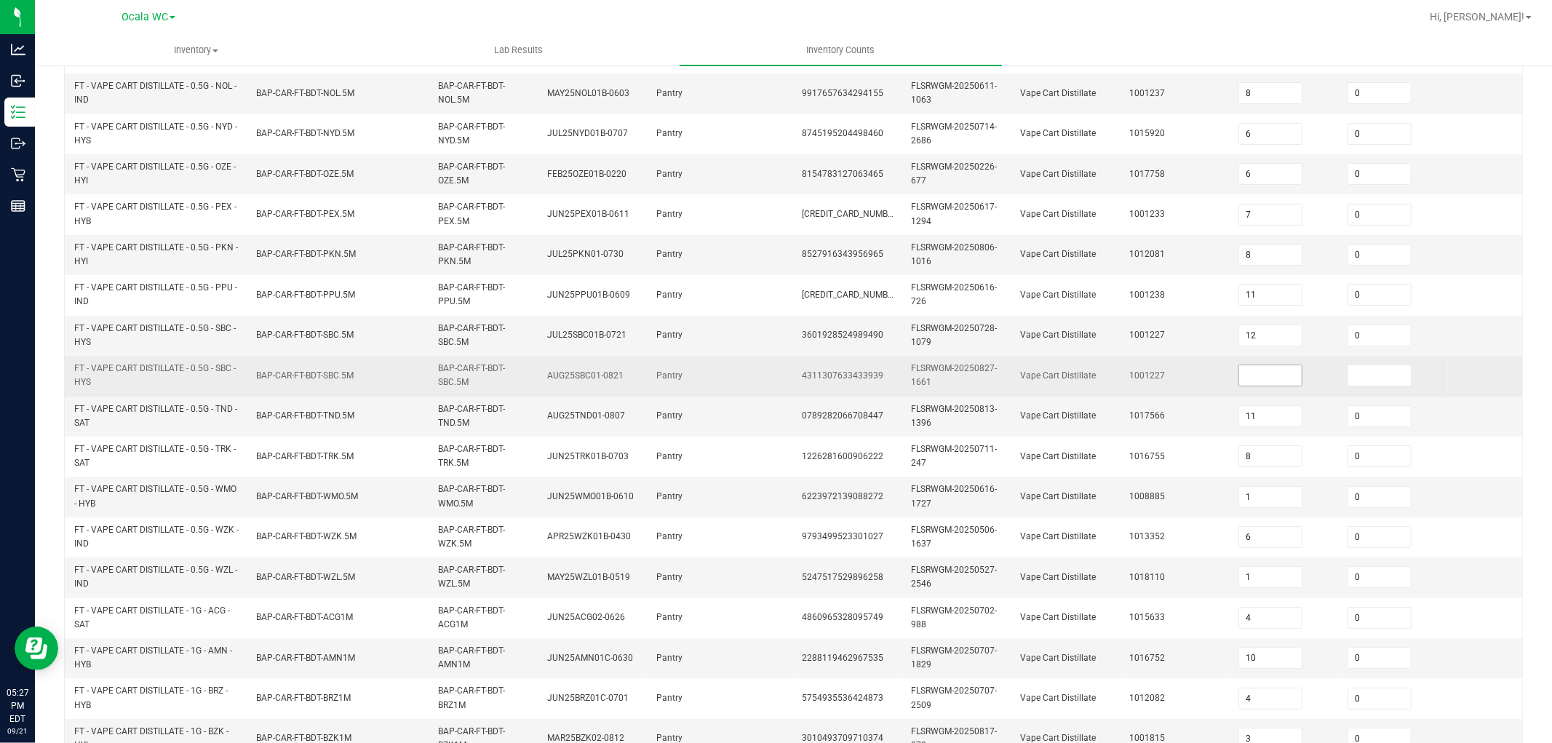
click at [1256, 382] on input at bounding box center [1270, 375] width 63 height 20
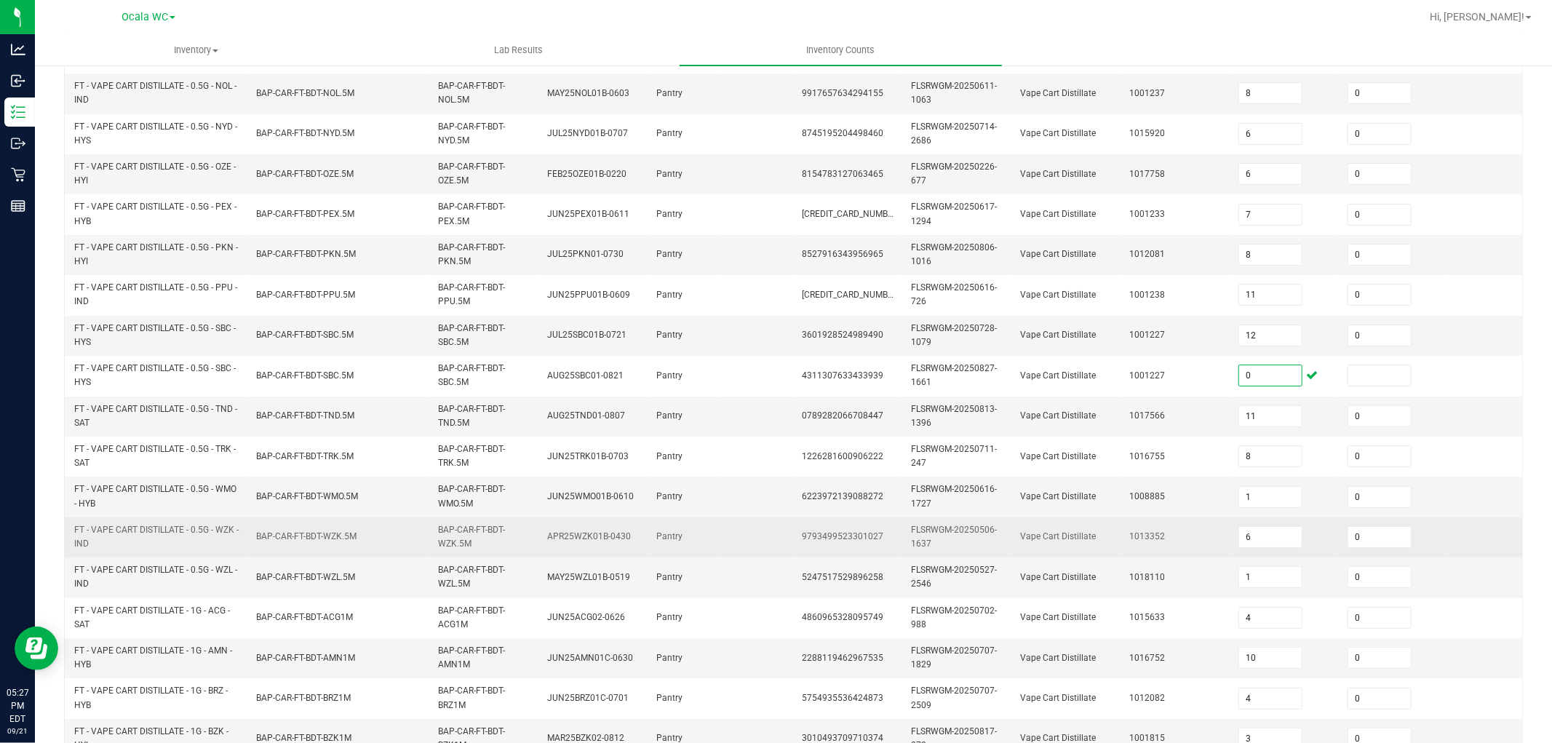
click at [1205, 520] on td "1013352" at bounding box center [1175, 537] width 109 height 40
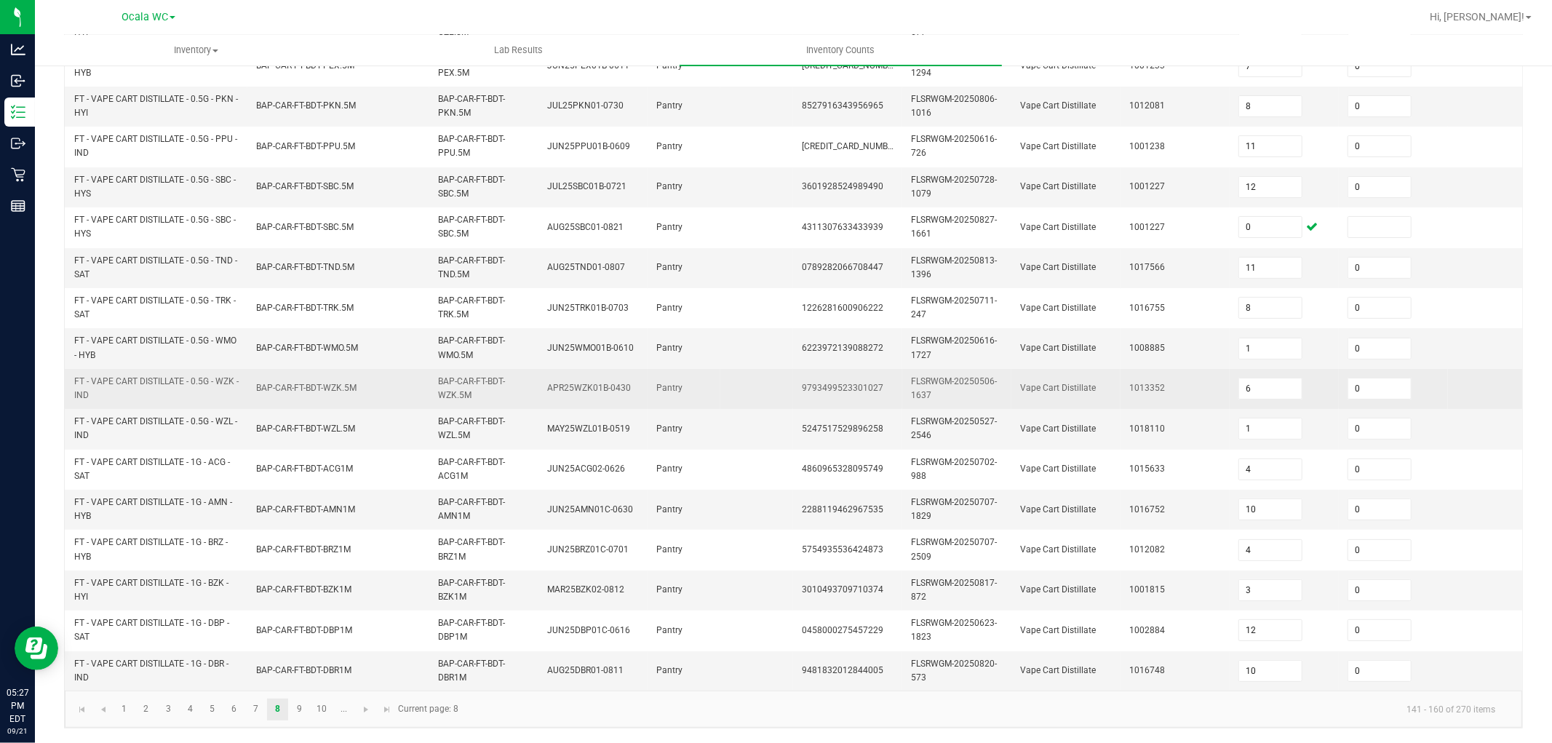
scroll to position [364, 0]
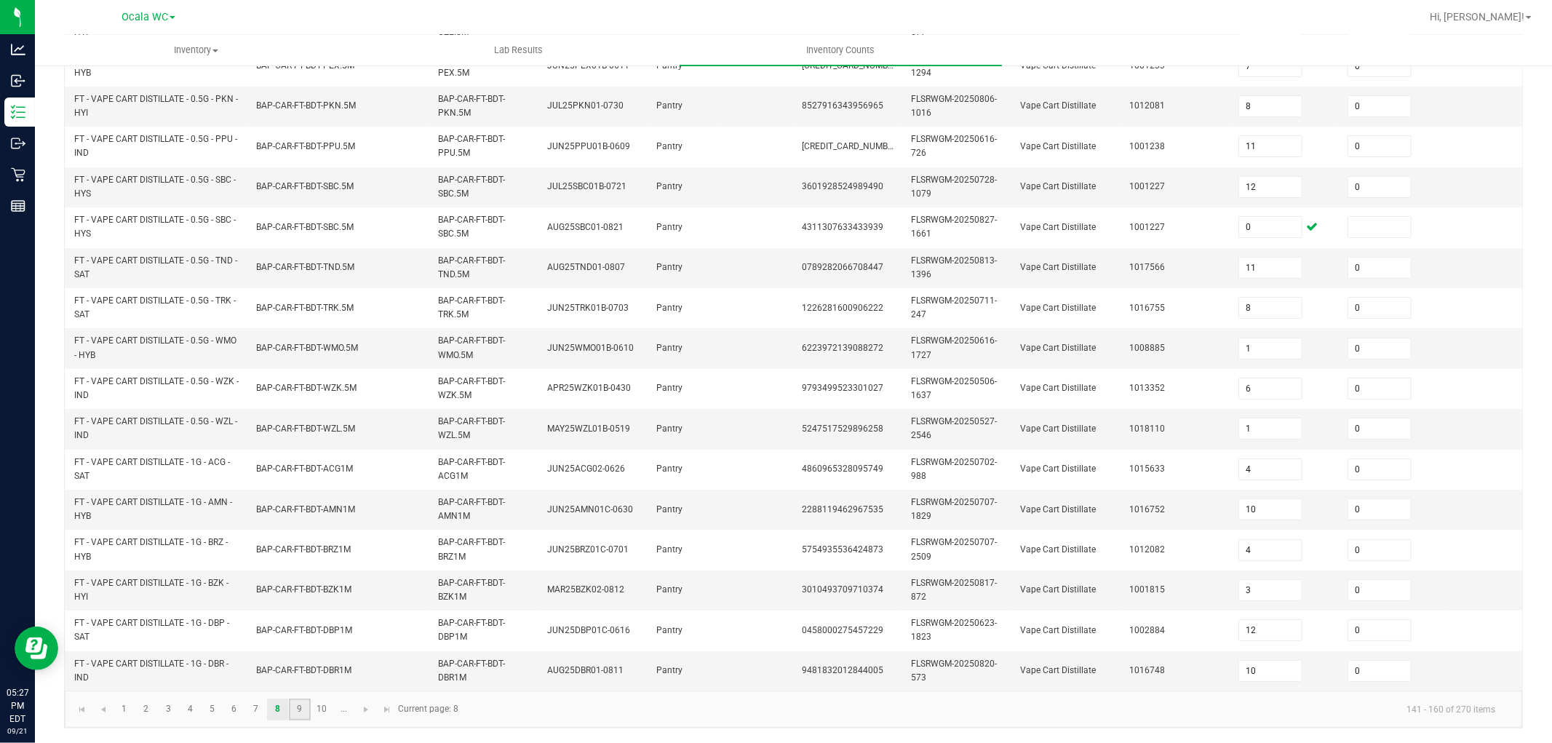
click at [301, 707] on link "9" at bounding box center [299, 710] width 21 height 22
click at [328, 712] on link "10" at bounding box center [322, 710] width 21 height 22
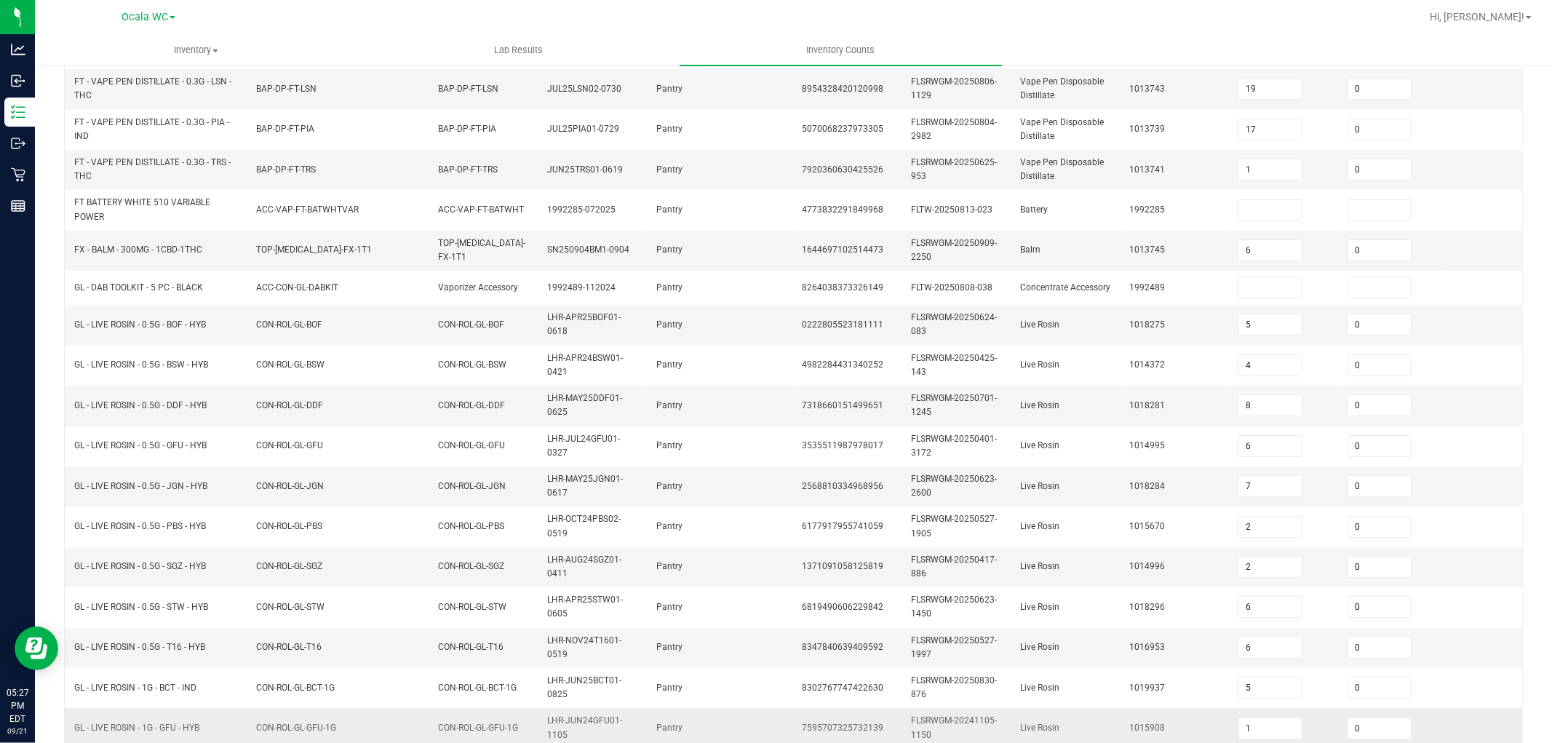
scroll to position [197, 0]
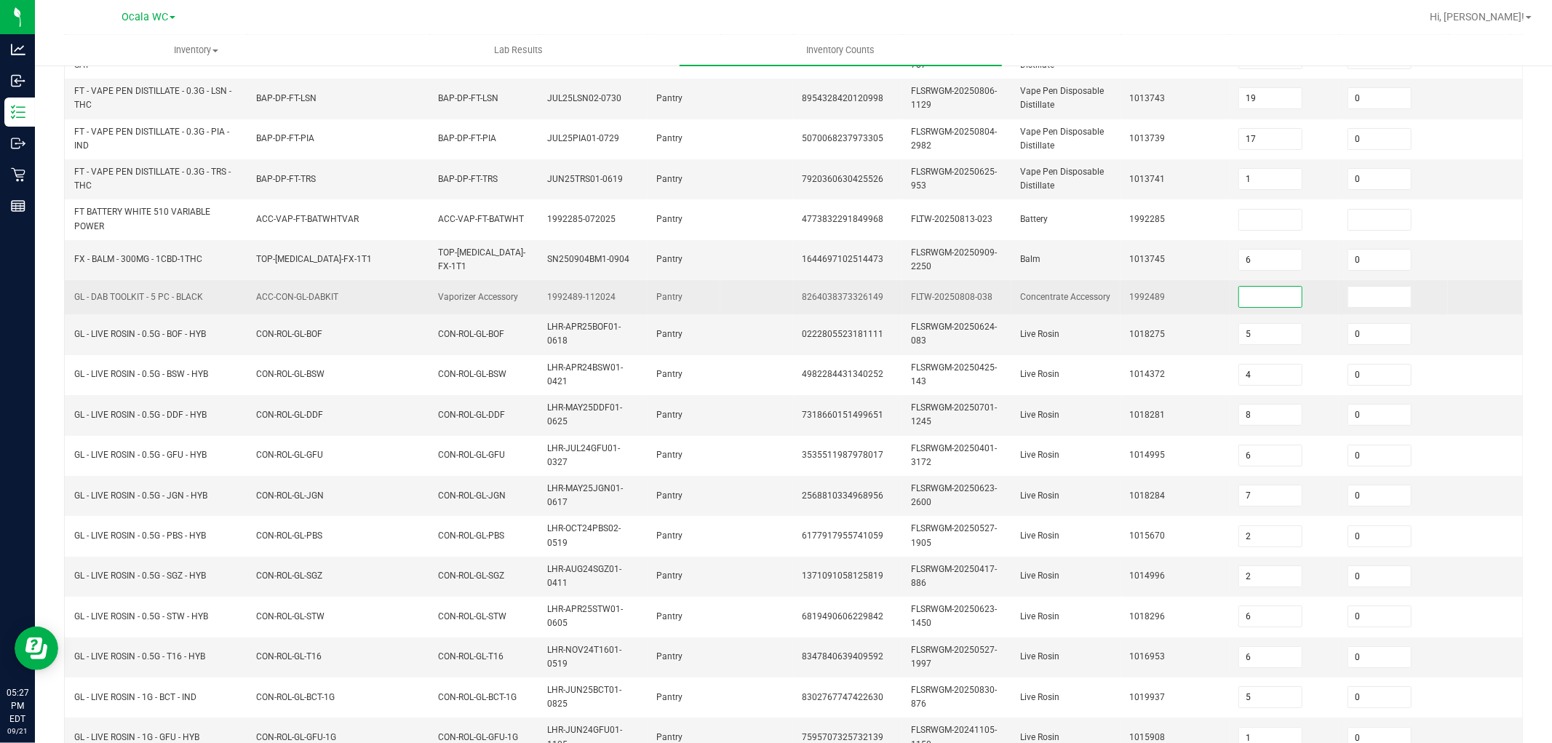
click at [1265, 295] on input at bounding box center [1270, 297] width 63 height 20
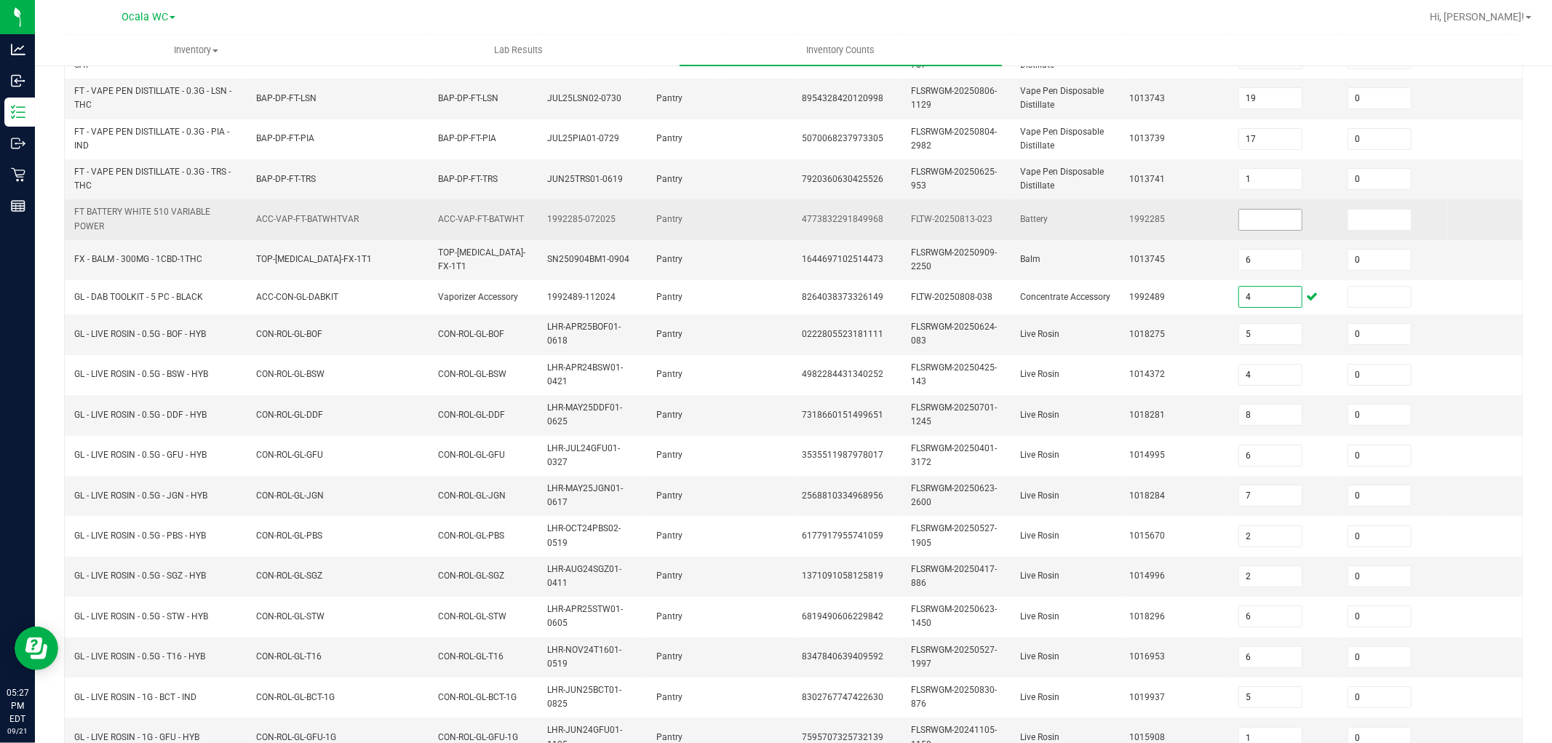
click at [1265, 217] on input at bounding box center [1270, 220] width 63 height 20
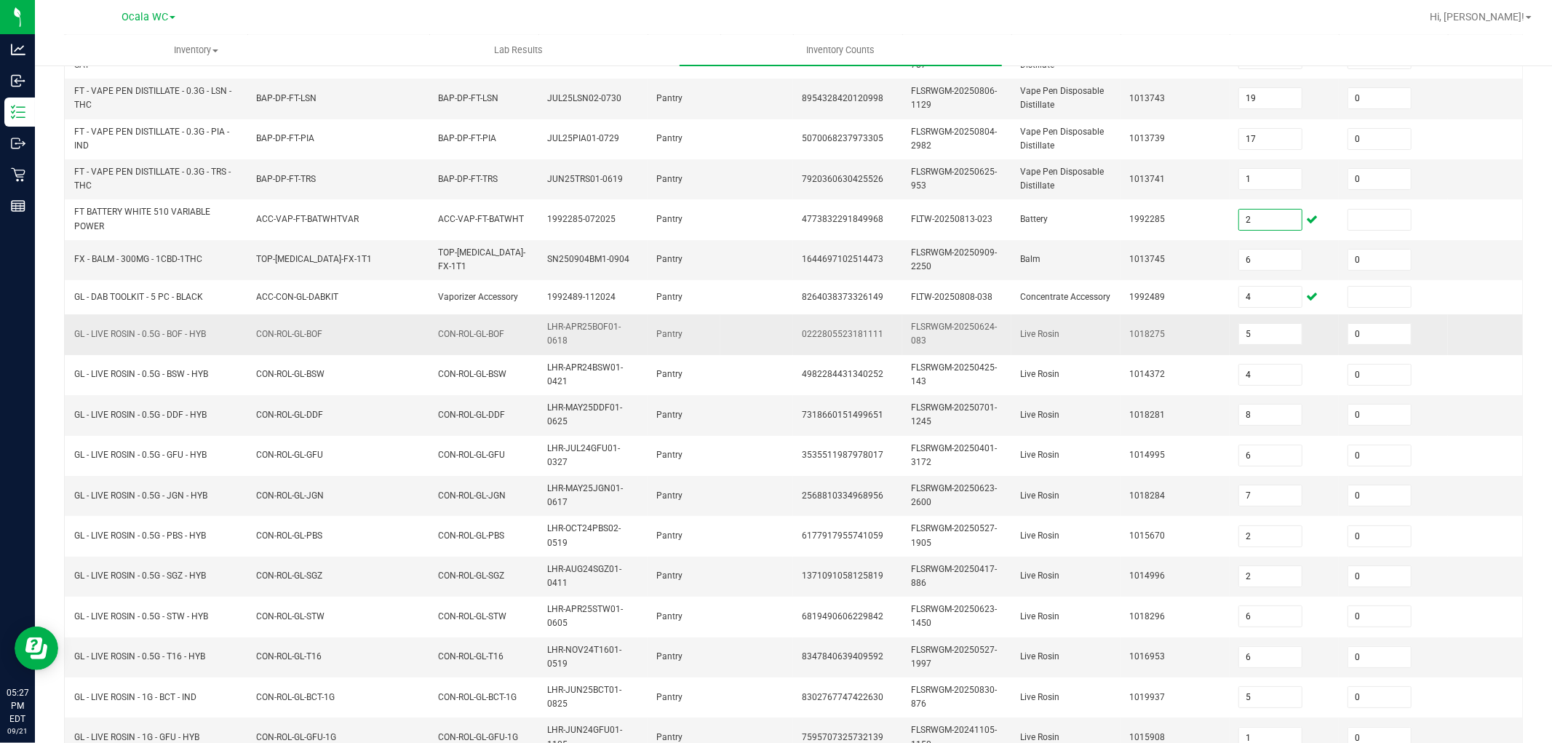
click at [1206, 343] on td "1018275" at bounding box center [1175, 334] width 109 height 40
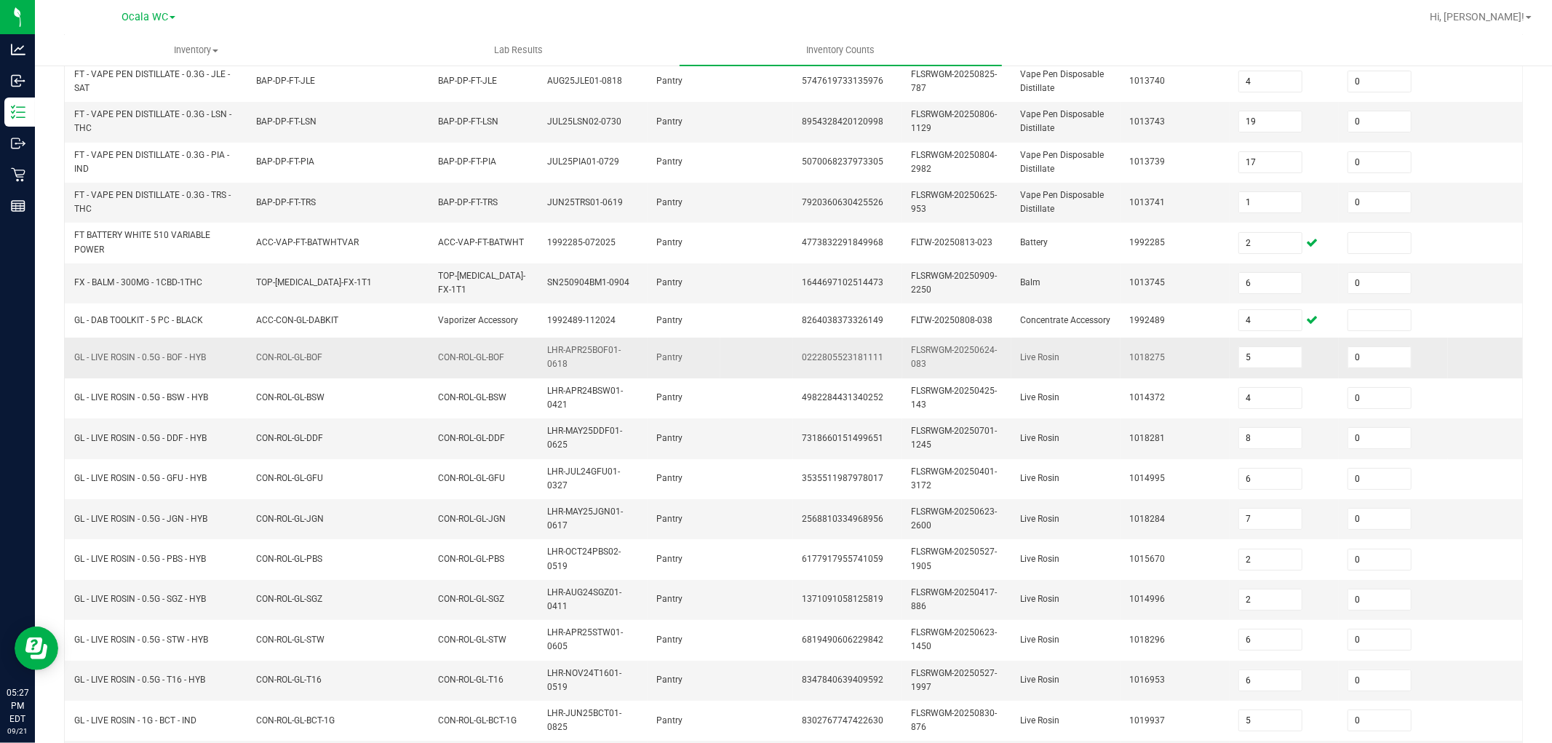
scroll to position [358, 0]
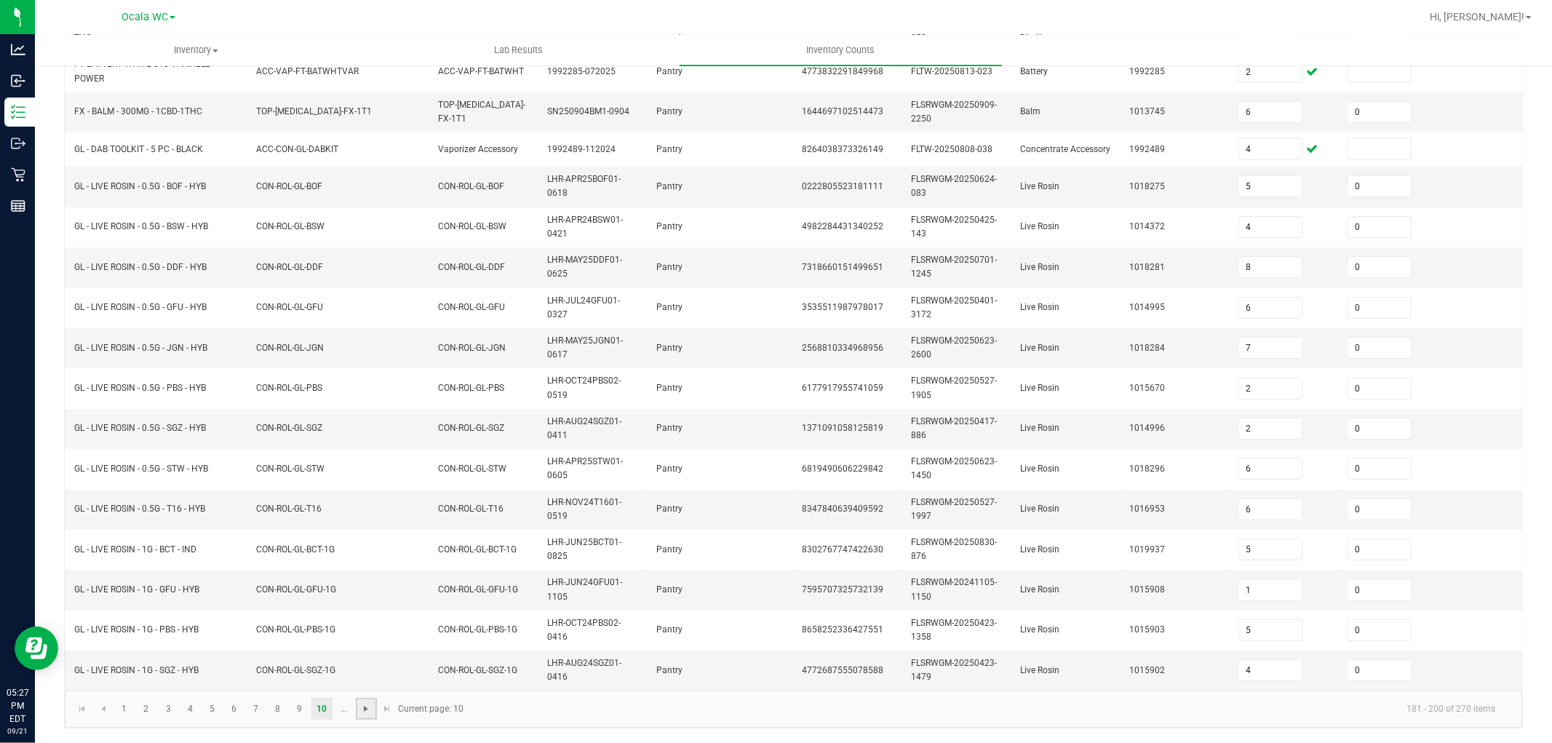
click at [371, 714] on span "Go to the next page" at bounding box center [366, 709] width 12 height 12
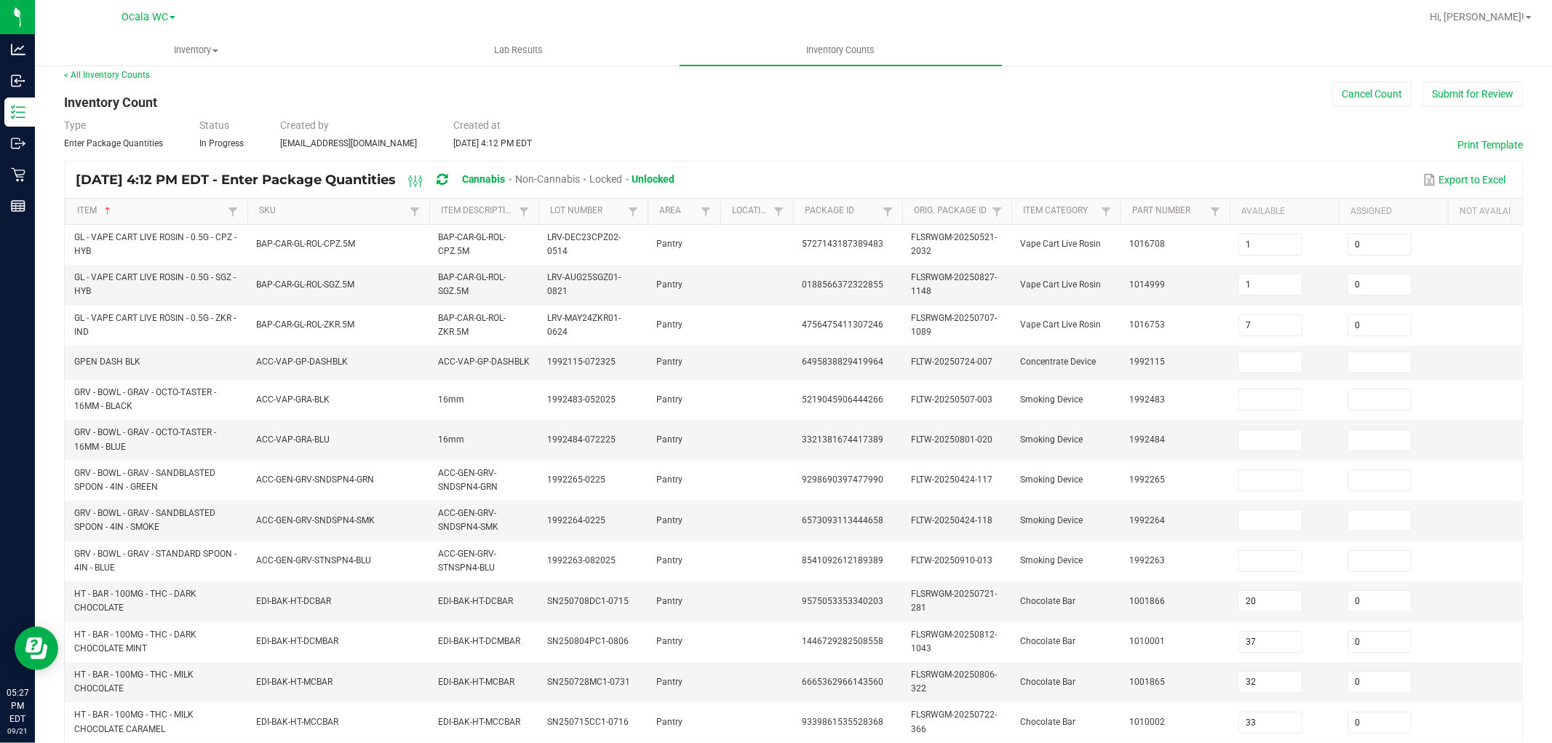
scroll to position [0, 0]
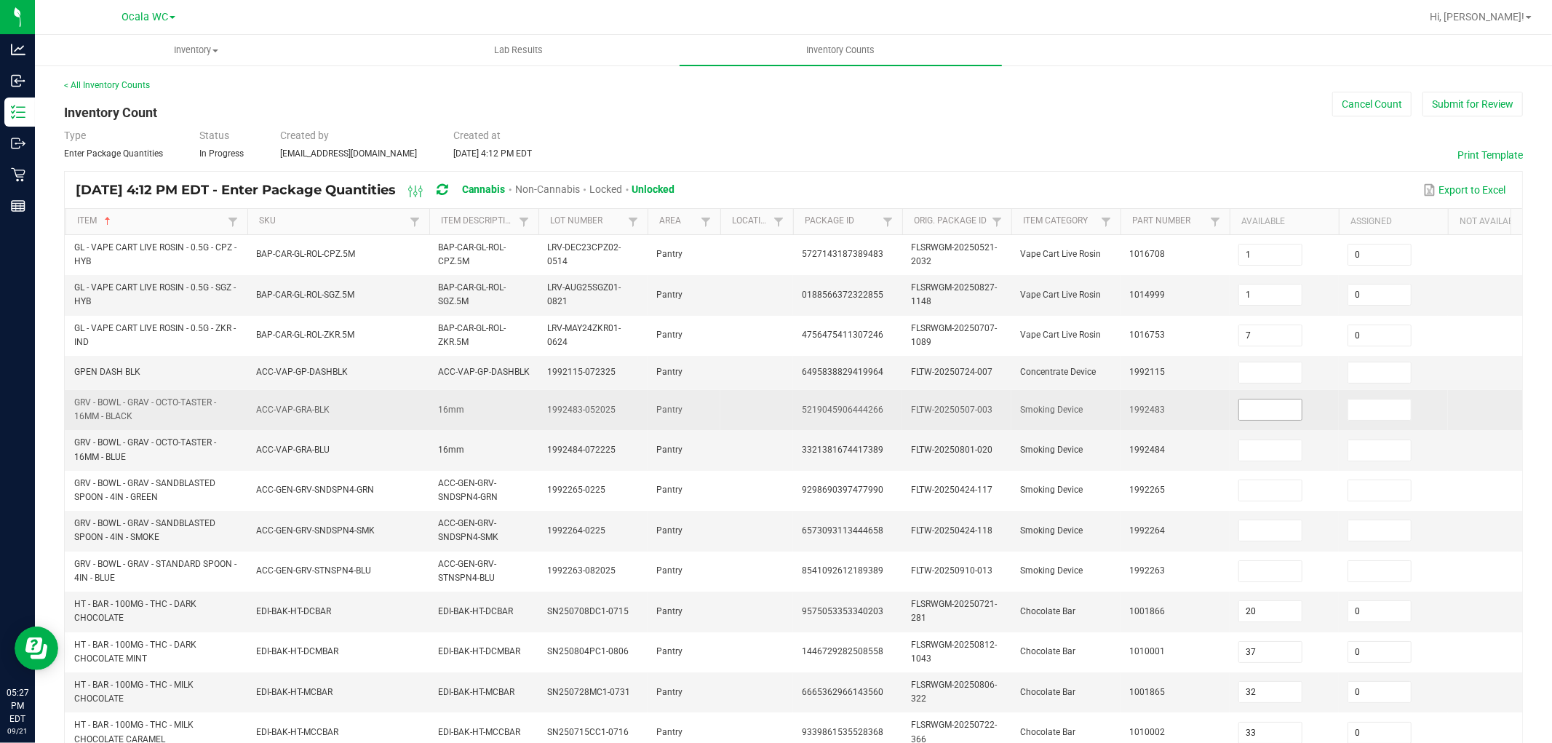
click at [1259, 418] on input at bounding box center [1270, 410] width 63 height 20
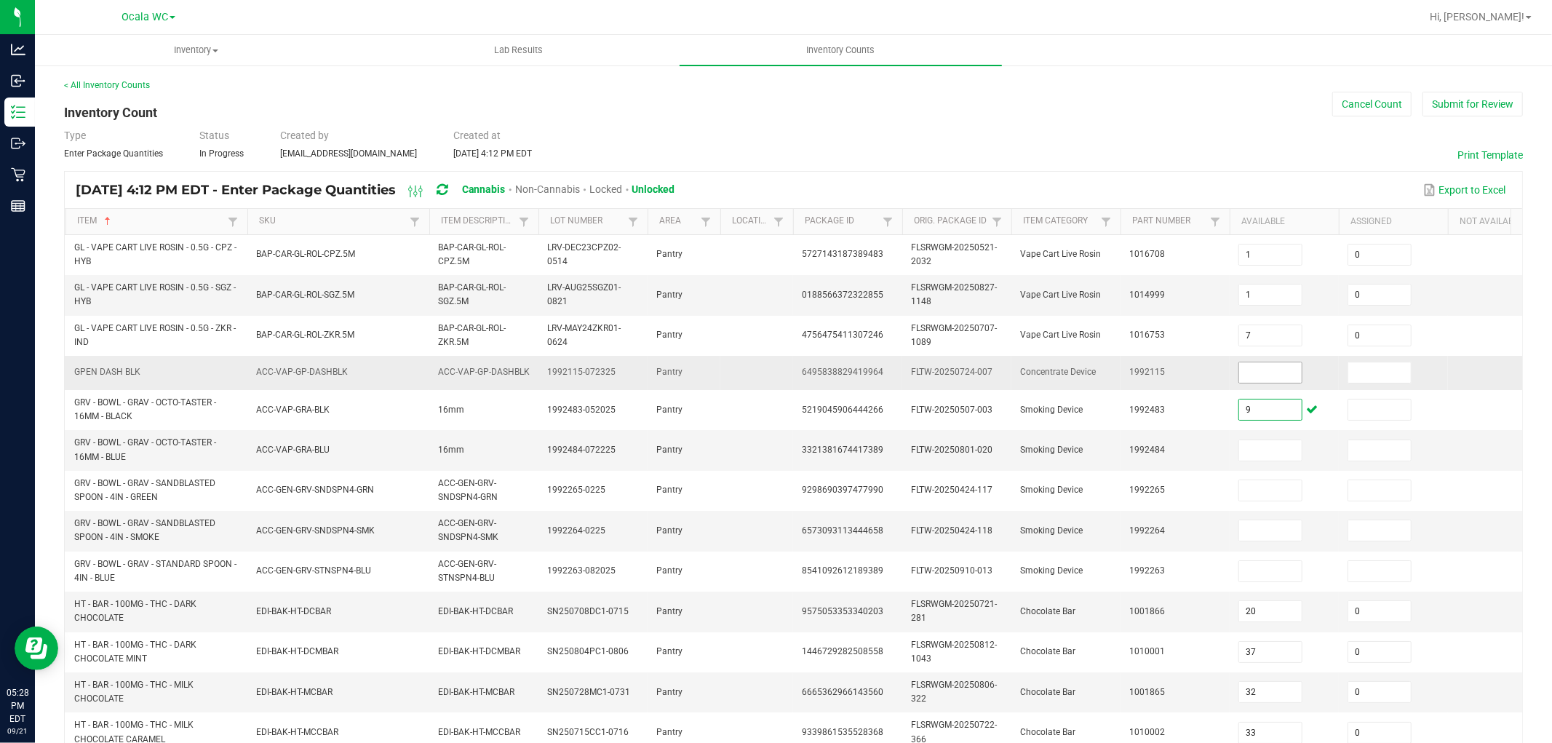
click at [1268, 375] on input at bounding box center [1270, 372] width 63 height 20
click at [1264, 454] on input at bounding box center [1270, 450] width 63 height 20
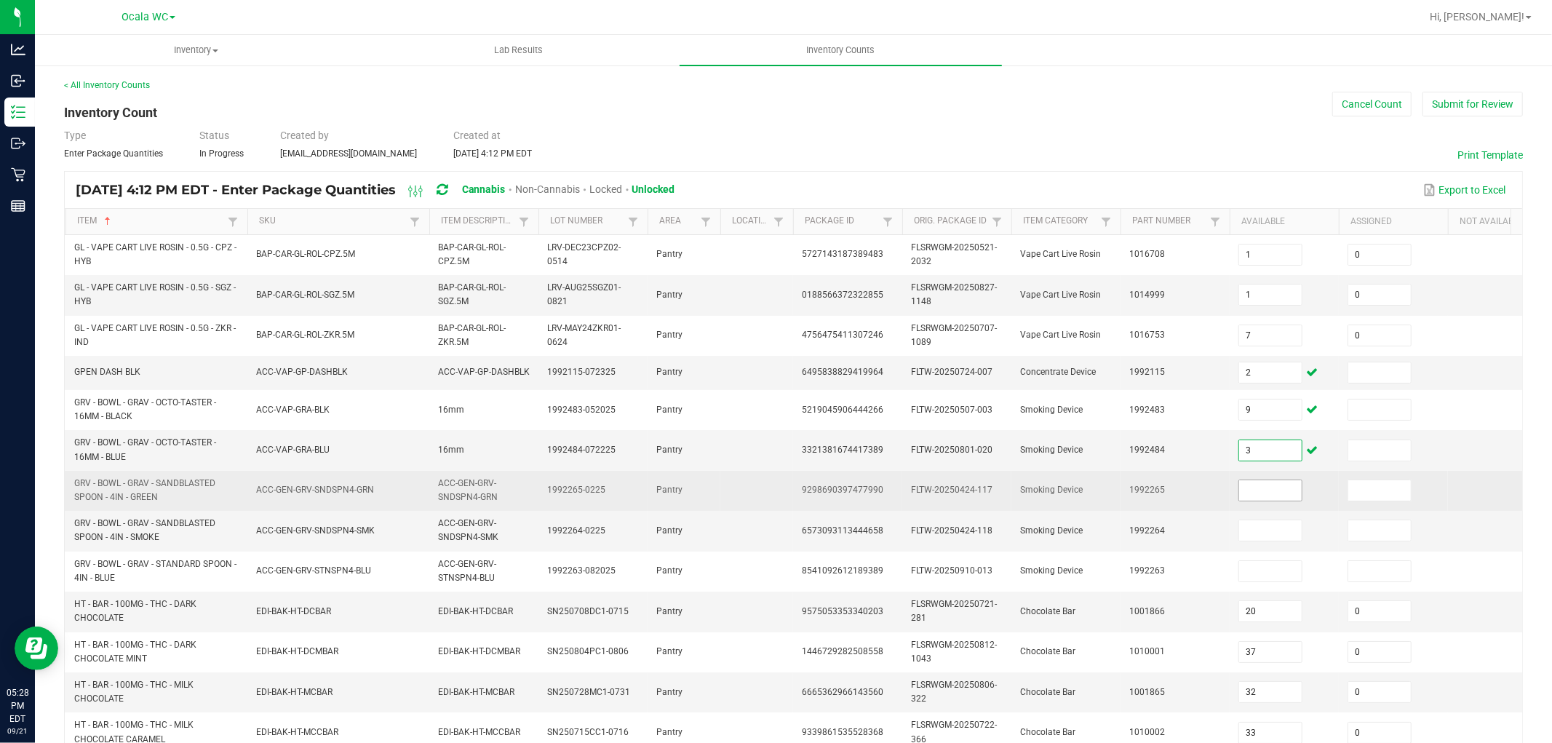
click at [1274, 501] on span at bounding box center [1271, 491] width 64 height 22
click at [1270, 498] on input at bounding box center [1270, 490] width 63 height 20
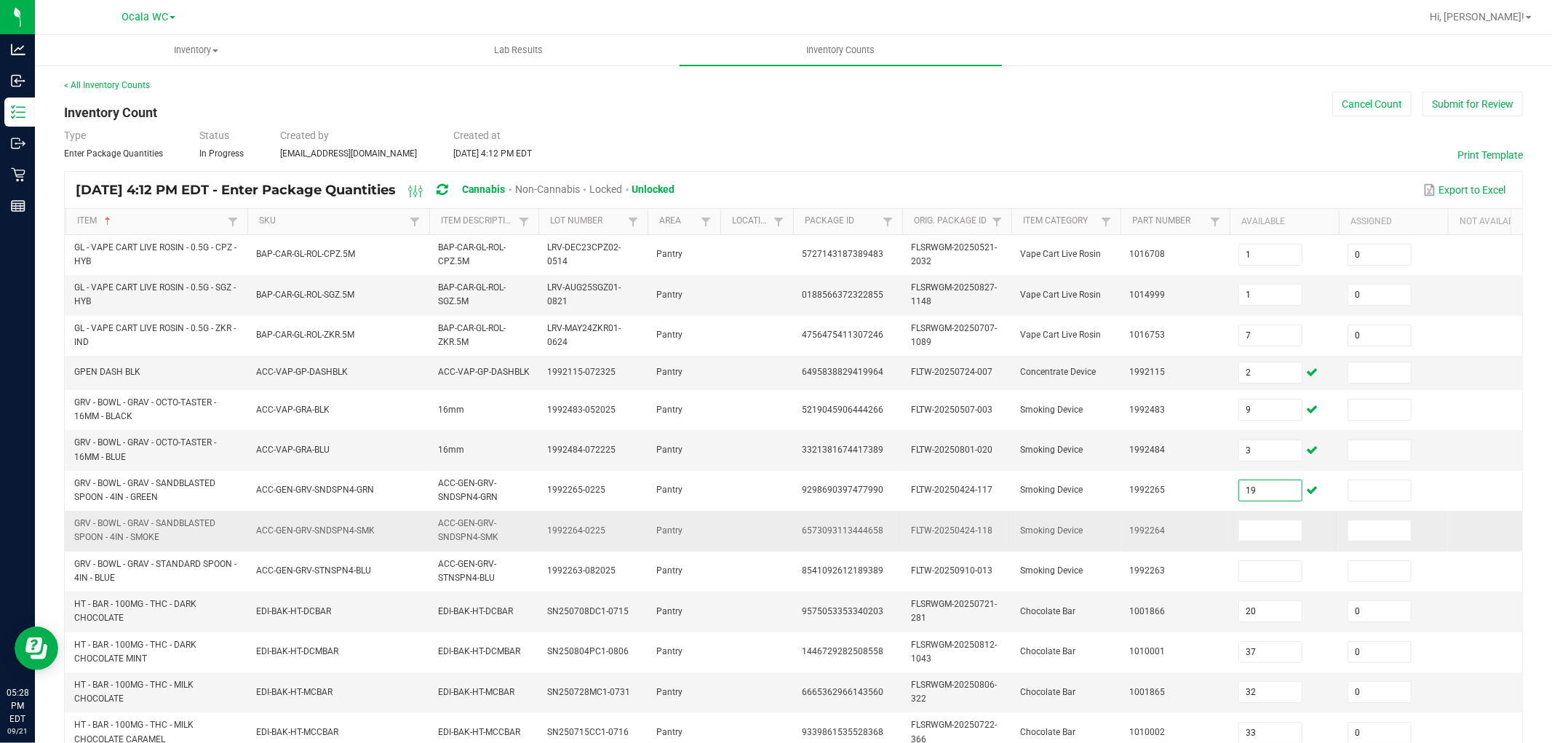
click at [1250, 550] on td at bounding box center [1284, 531] width 109 height 40
click at [1253, 531] on input at bounding box center [1270, 530] width 63 height 20
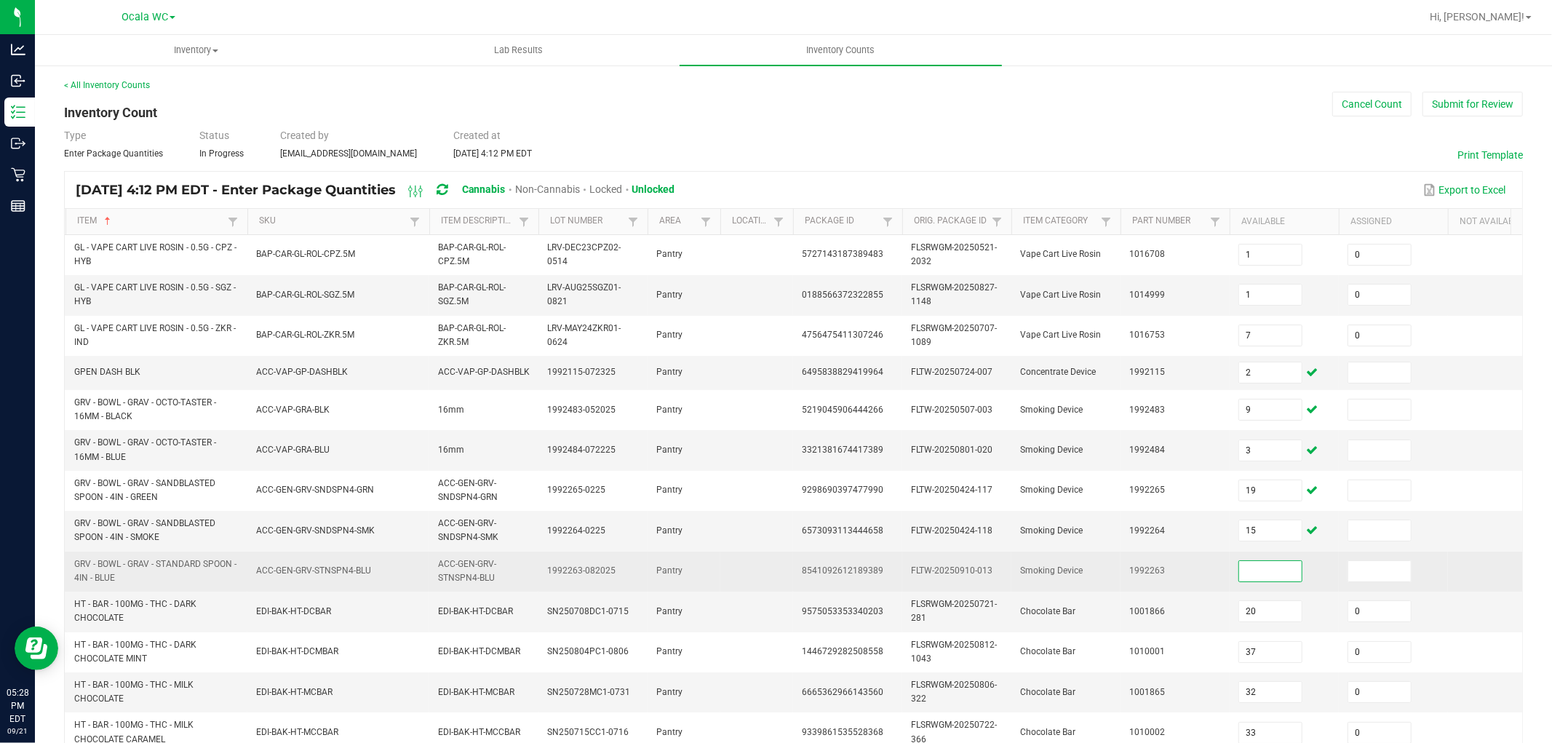
click at [1261, 579] on input at bounding box center [1270, 571] width 63 height 20
click at [1199, 579] on td "1992263" at bounding box center [1175, 572] width 109 height 40
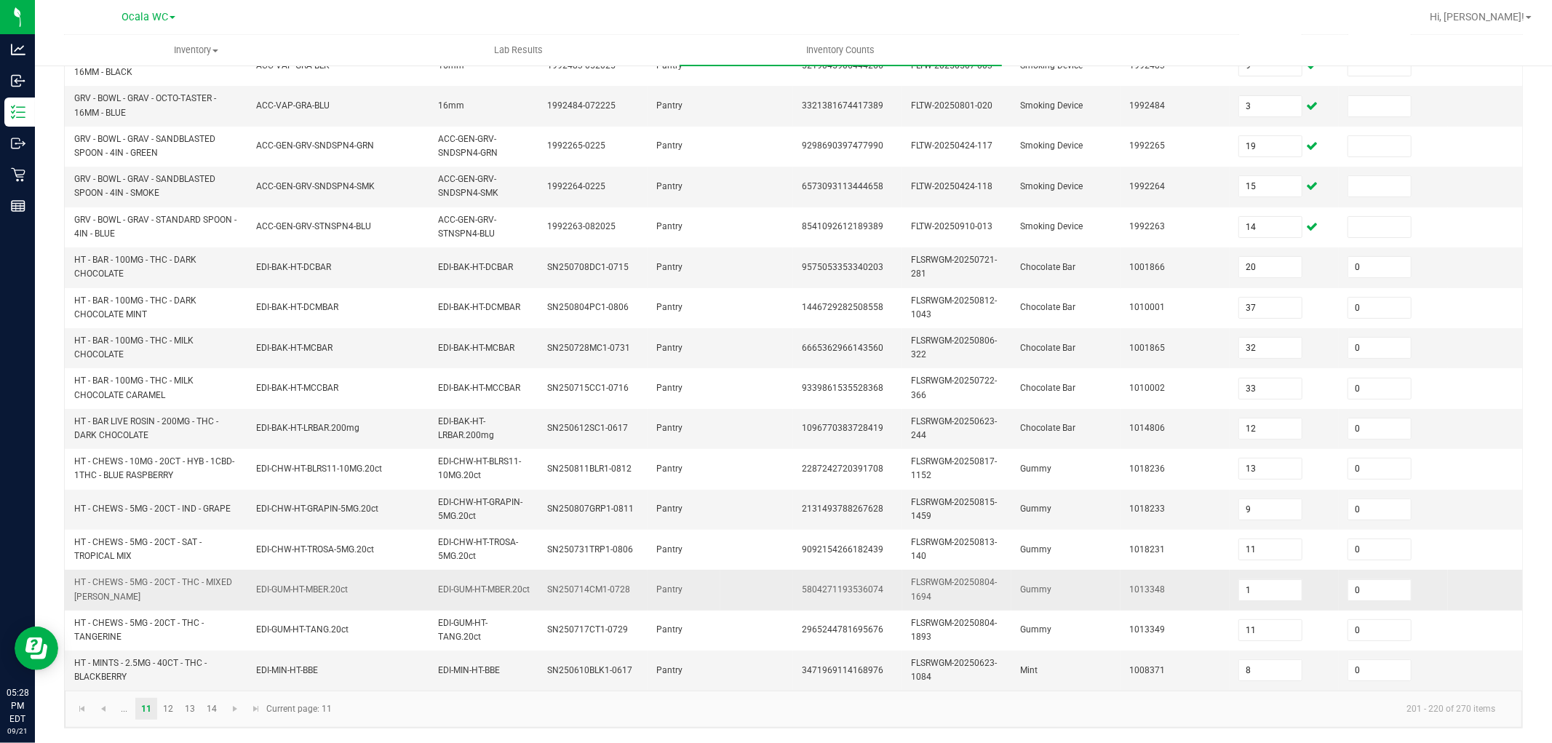
scroll to position [358, 0]
click at [171, 699] on link "12" at bounding box center [168, 709] width 21 height 22
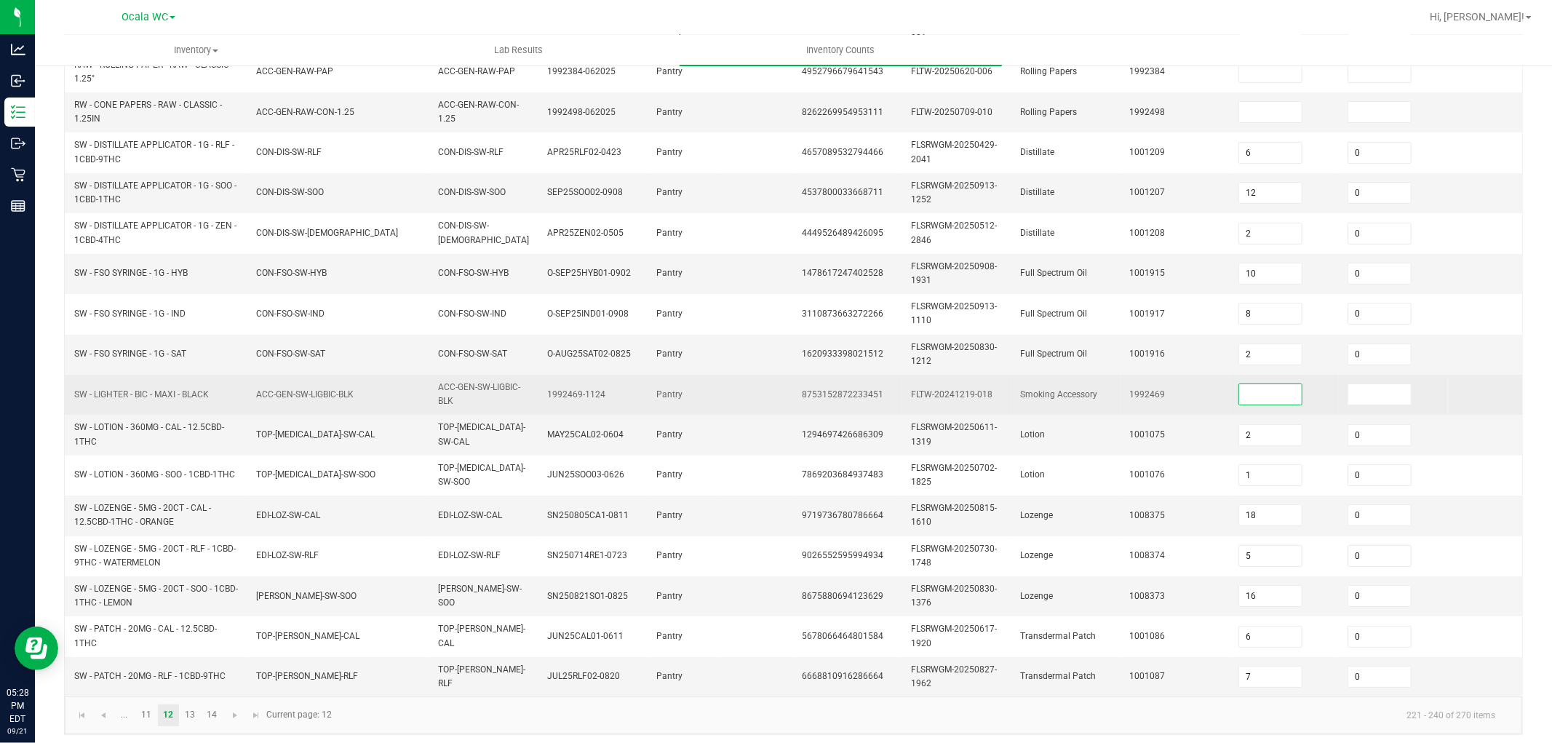
click at [1281, 386] on input at bounding box center [1270, 394] width 63 height 20
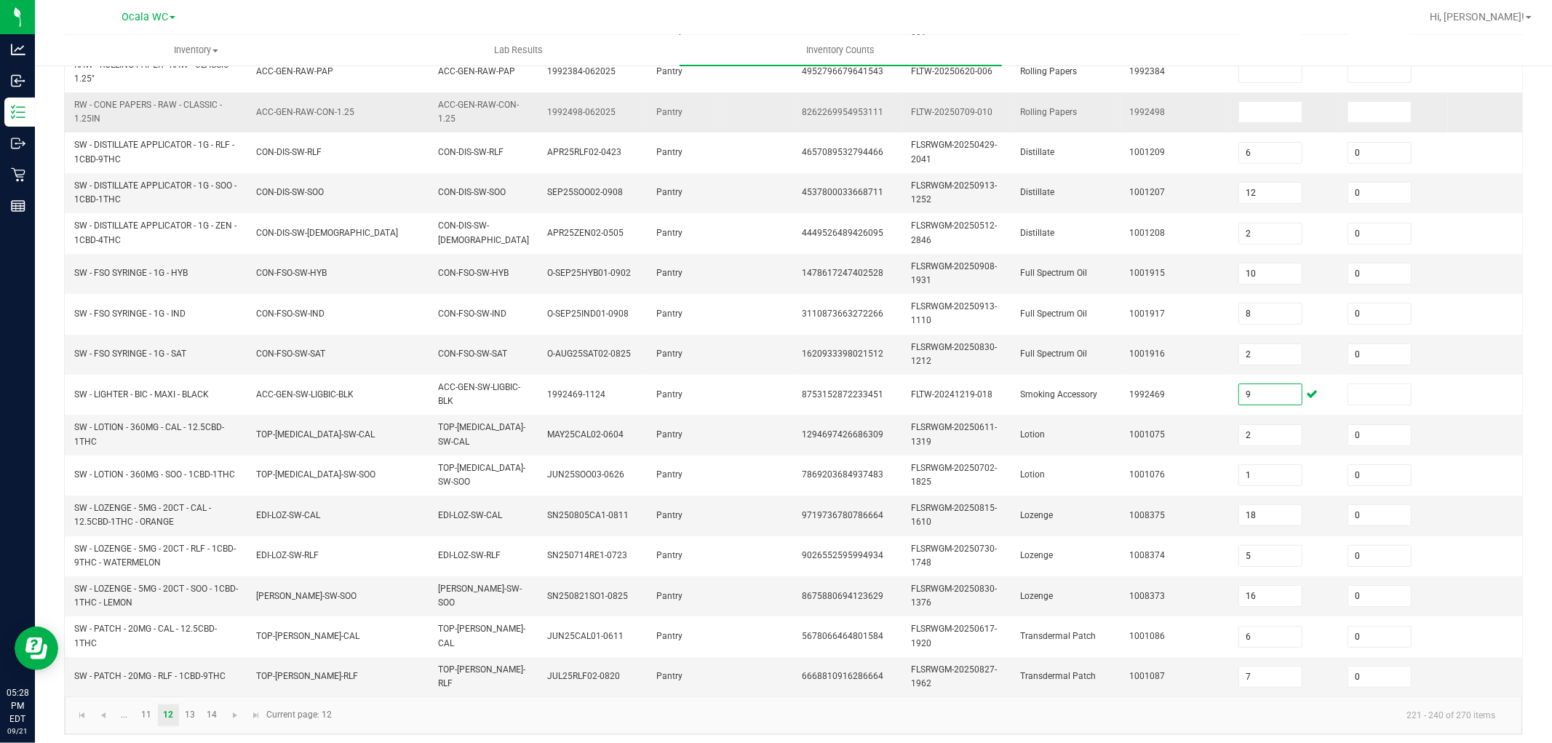
click at [1205, 112] on td "1992498" at bounding box center [1175, 112] width 109 height 40
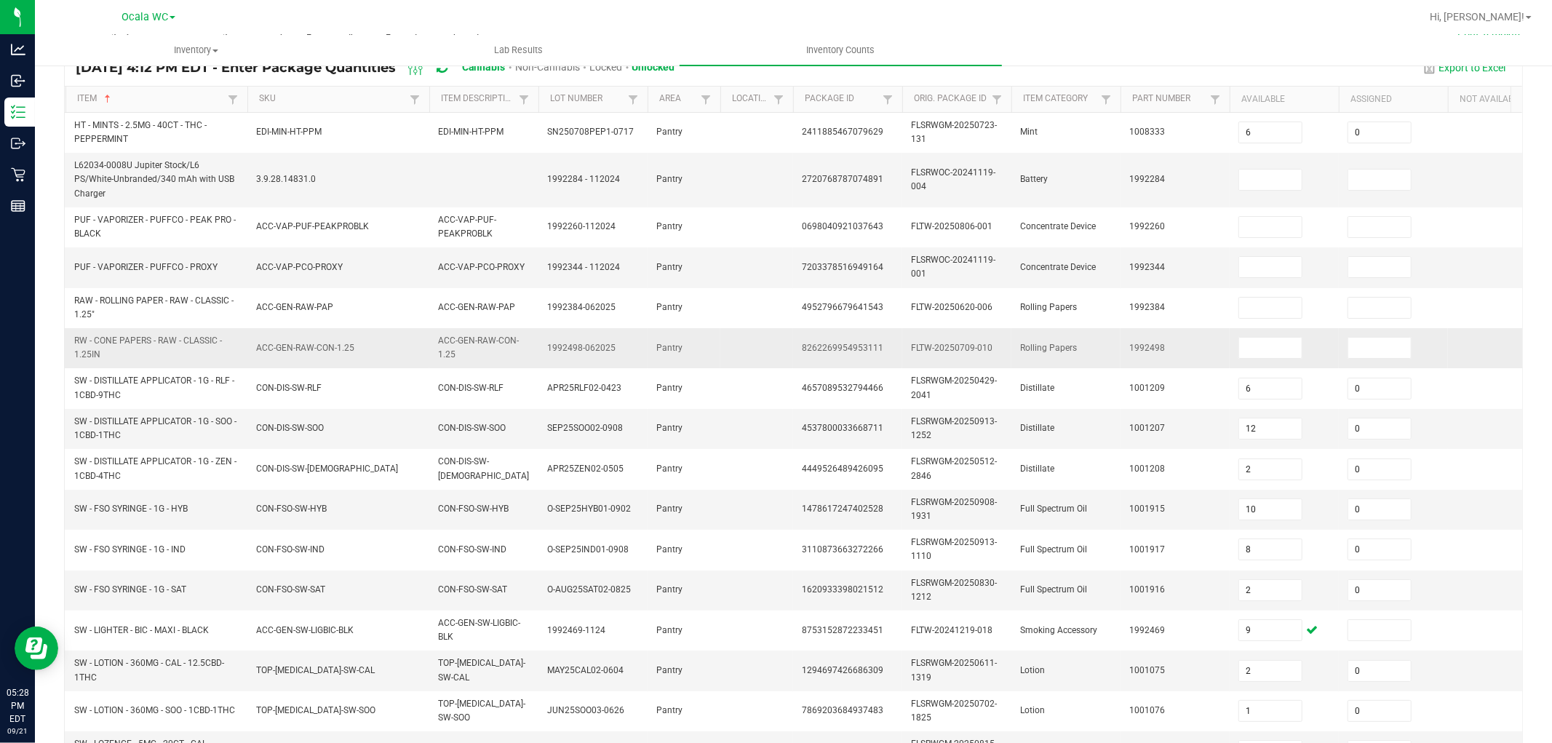
scroll to position [115, 0]
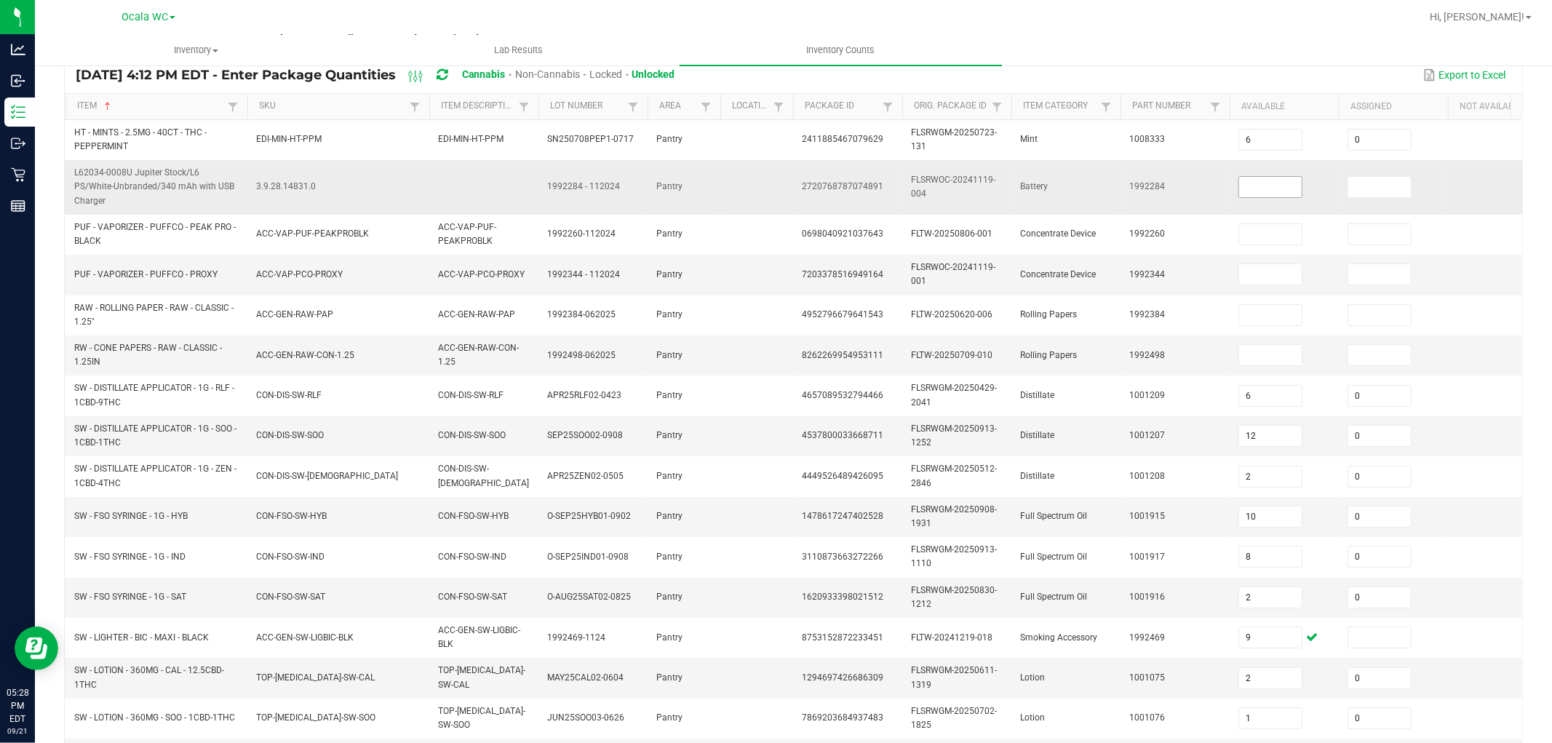
click at [1269, 189] on input at bounding box center [1270, 187] width 63 height 20
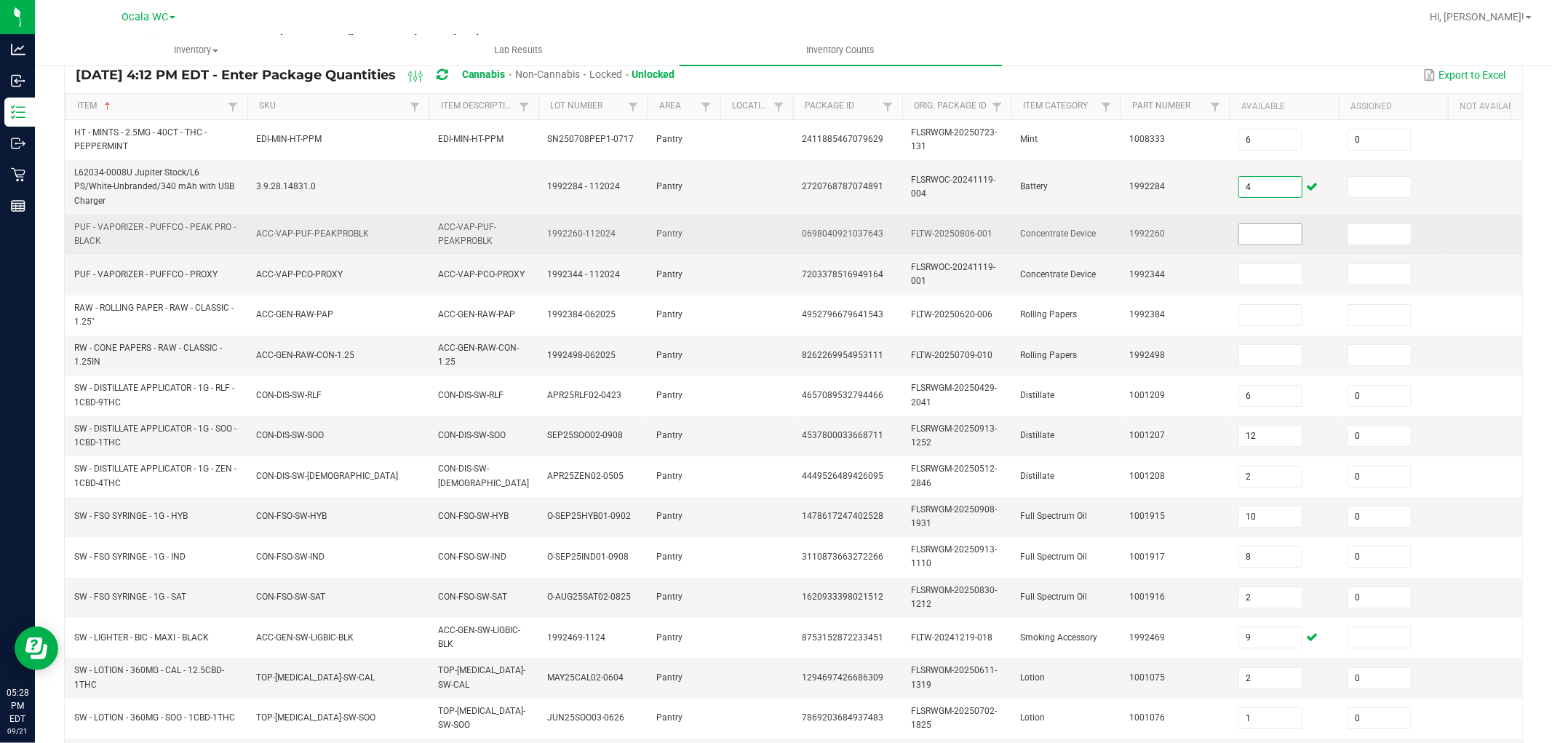
click at [1256, 224] on input at bounding box center [1270, 234] width 63 height 20
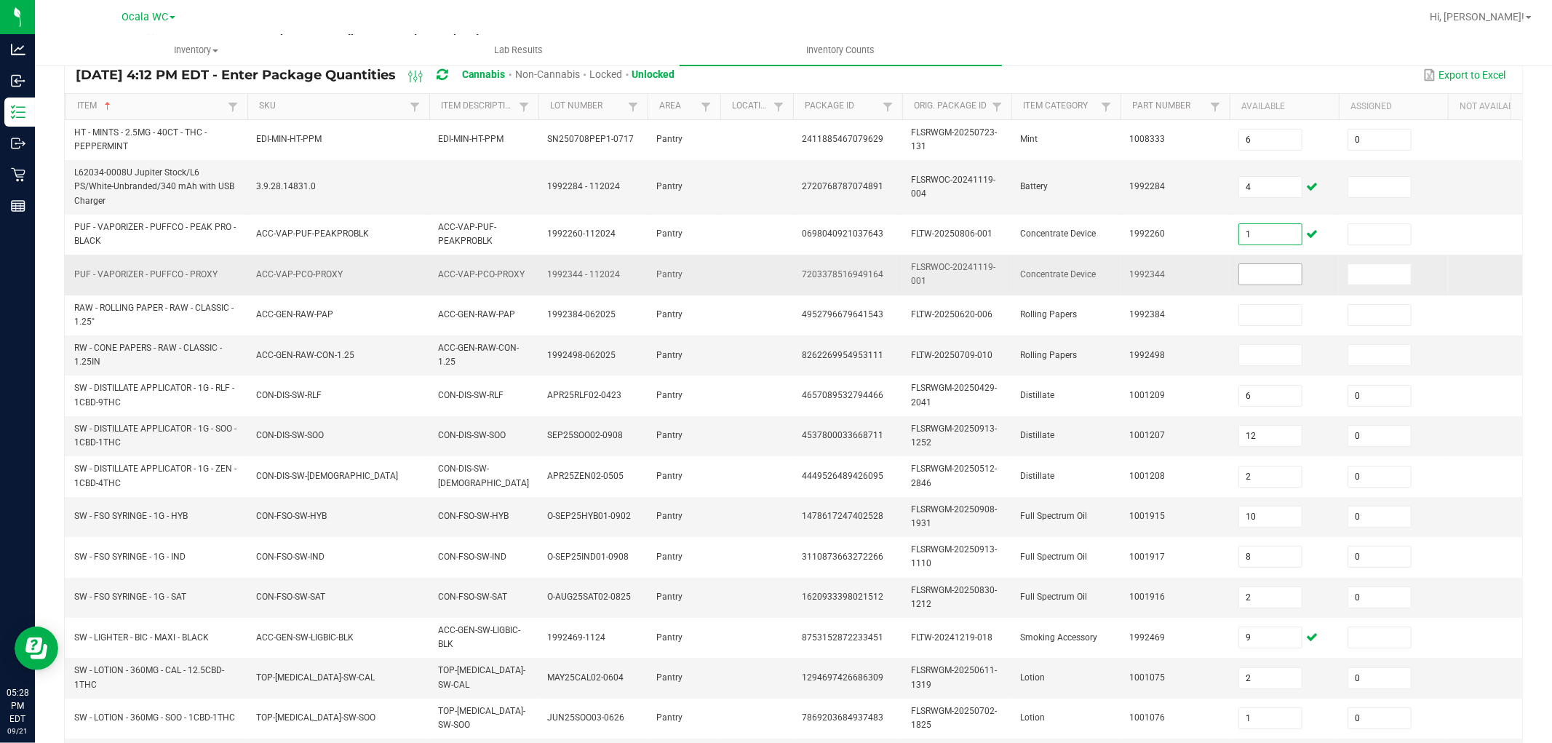
click at [1266, 265] on input at bounding box center [1270, 274] width 63 height 20
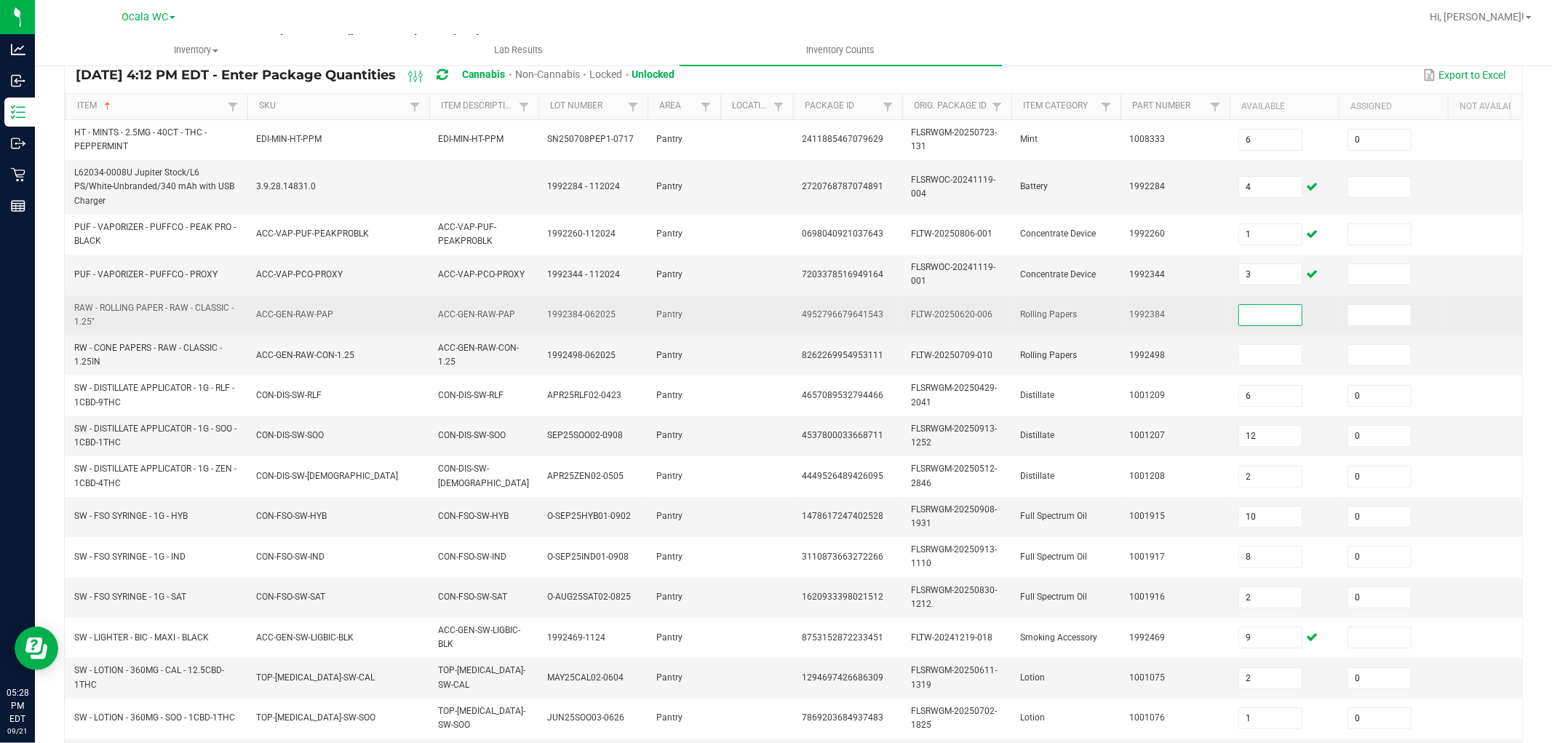
click at [1249, 308] on input at bounding box center [1270, 315] width 63 height 20
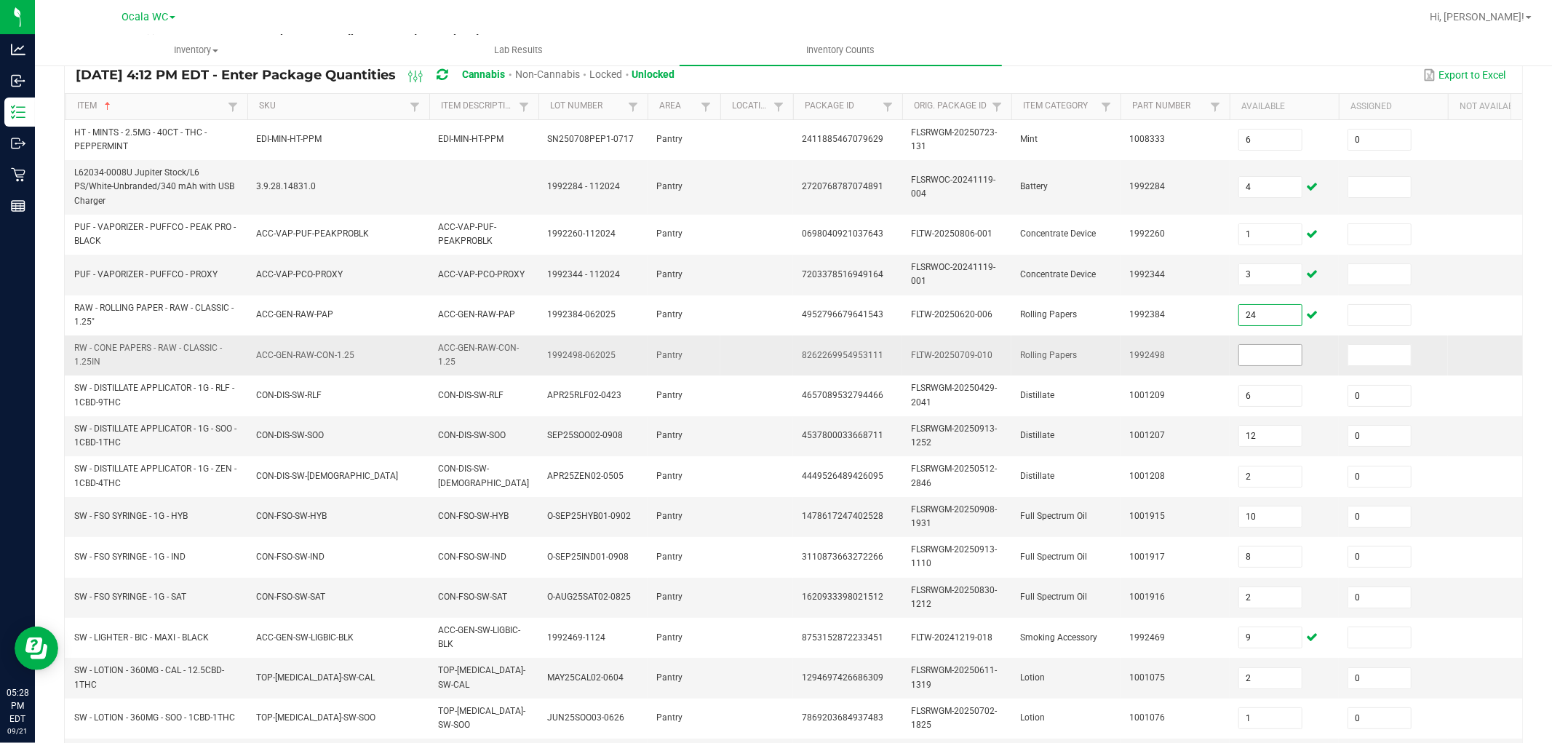
click at [1261, 348] on input at bounding box center [1270, 355] width 63 height 20
click at [1179, 425] on td "1001207" at bounding box center [1175, 436] width 109 height 40
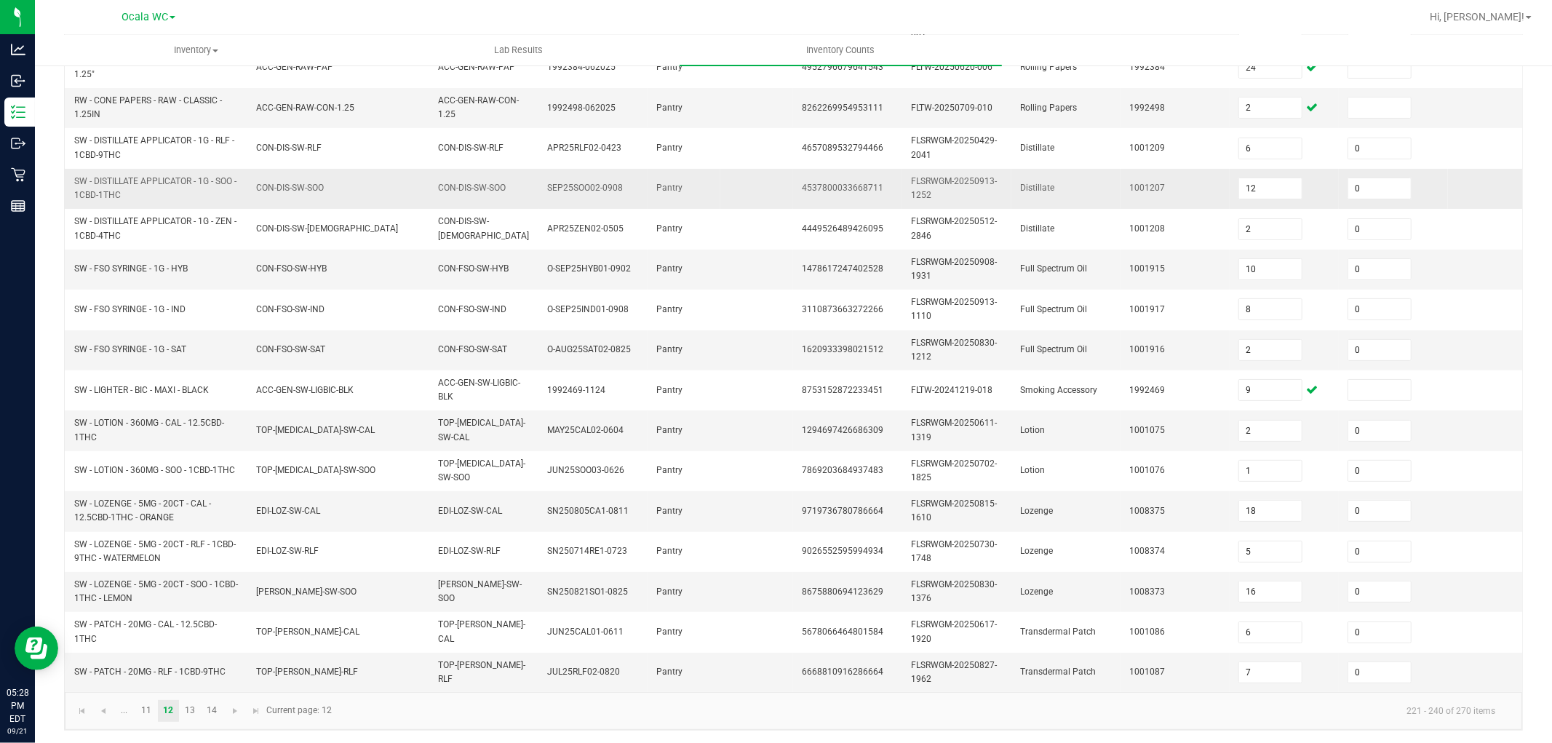
scroll to position [364, 0]
click at [195, 712] on link "13" at bounding box center [190, 710] width 21 height 22
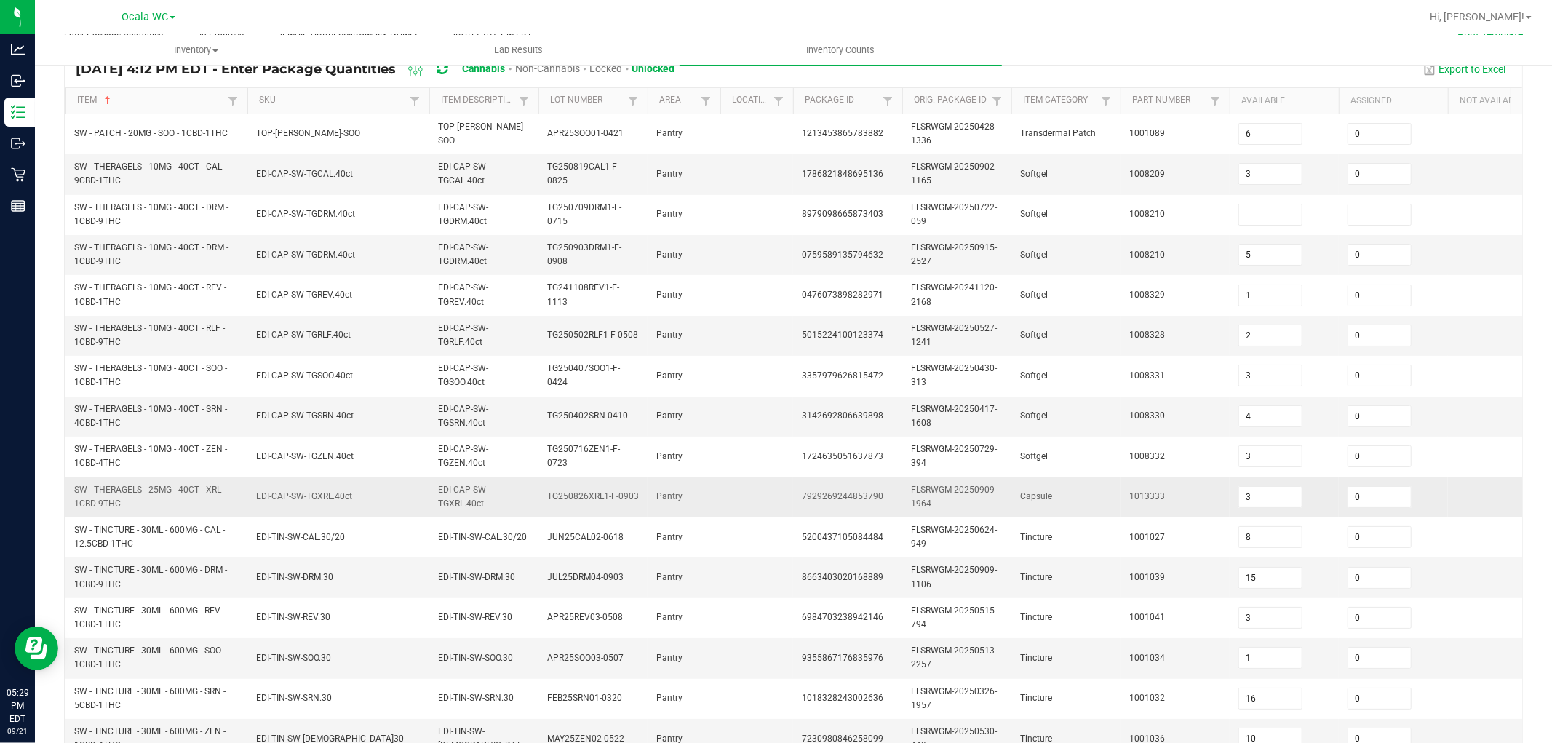
scroll to position [40, 0]
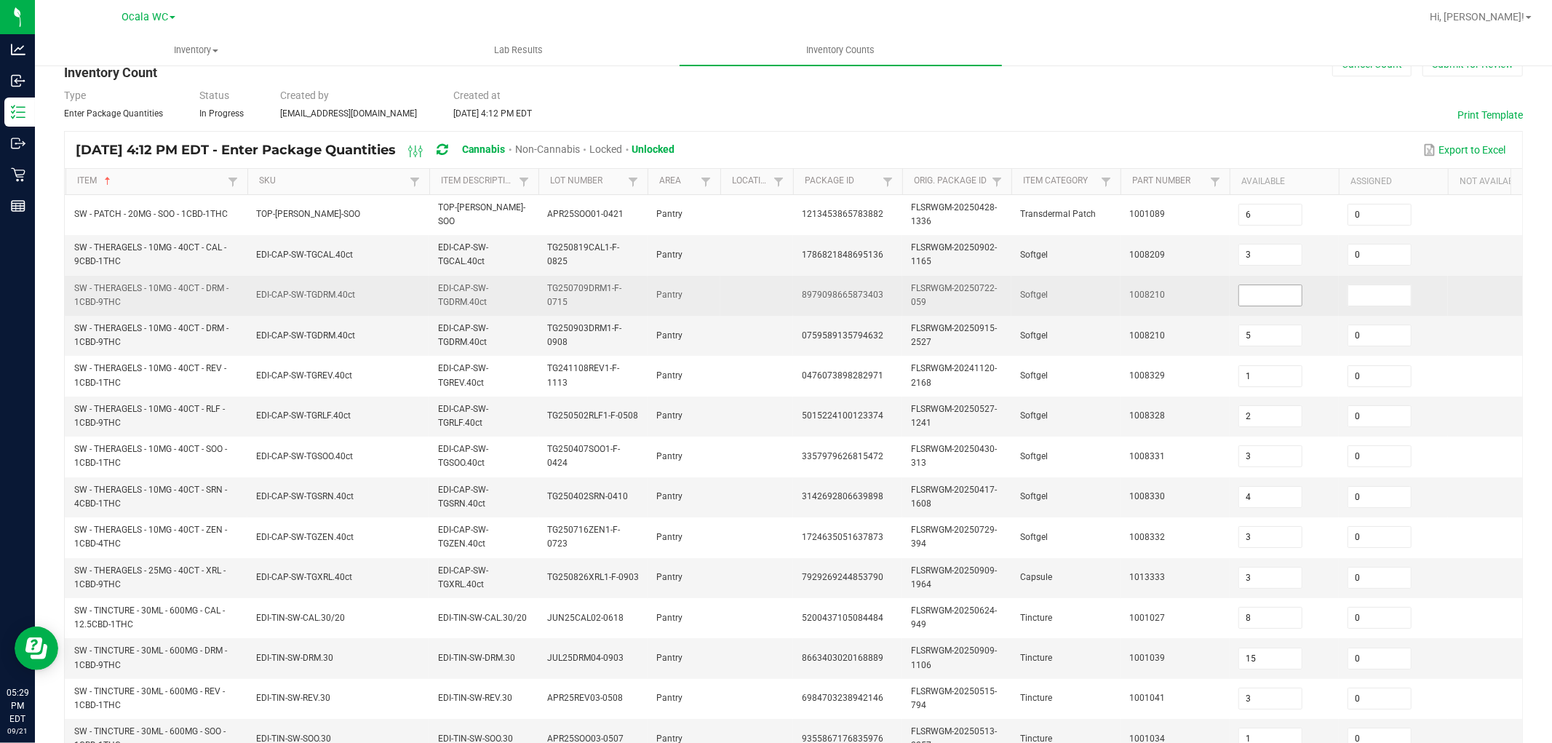
click at [1278, 296] on input at bounding box center [1270, 295] width 63 height 20
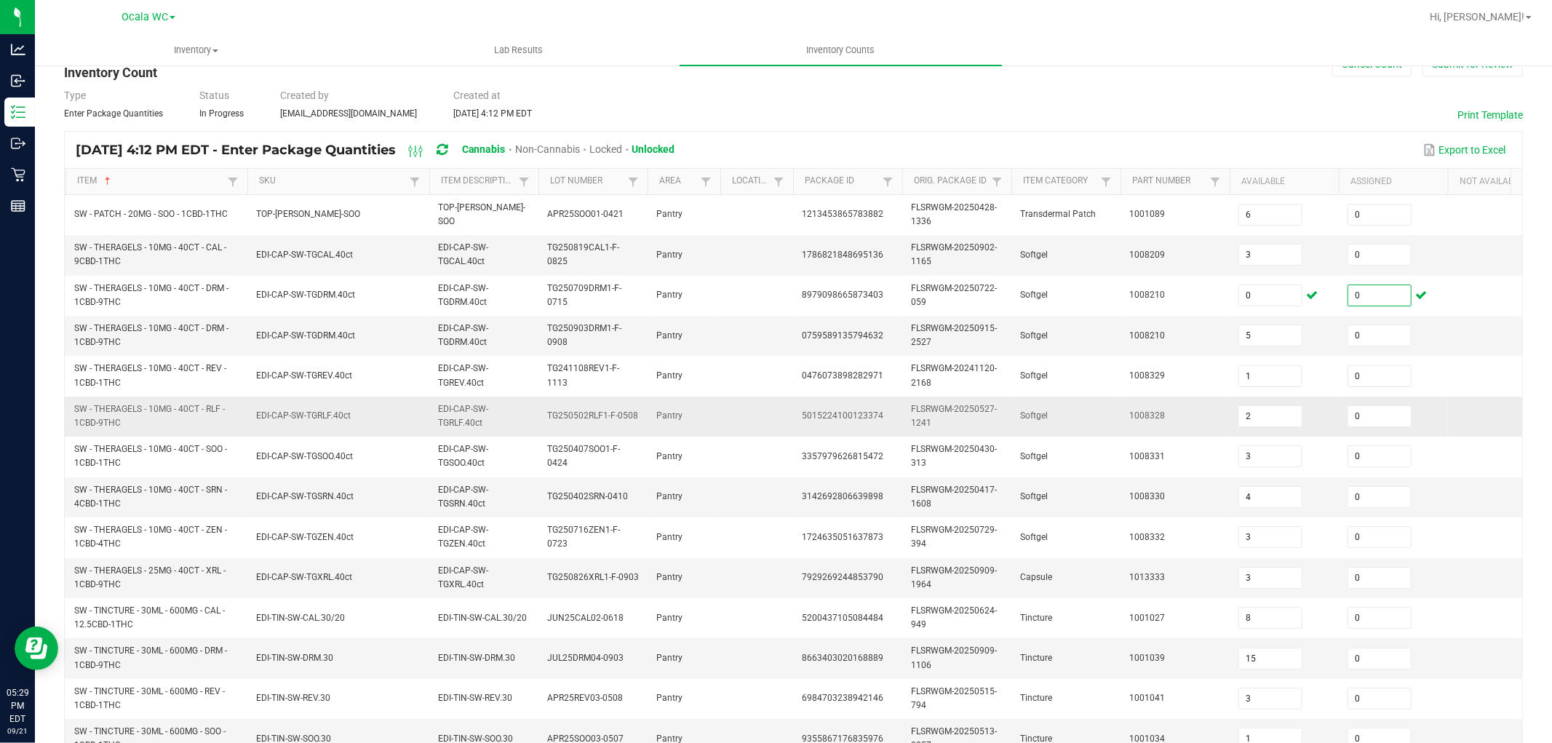
click at [1242, 397] on td "2" at bounding box center [1284, 417] width 109 height 40
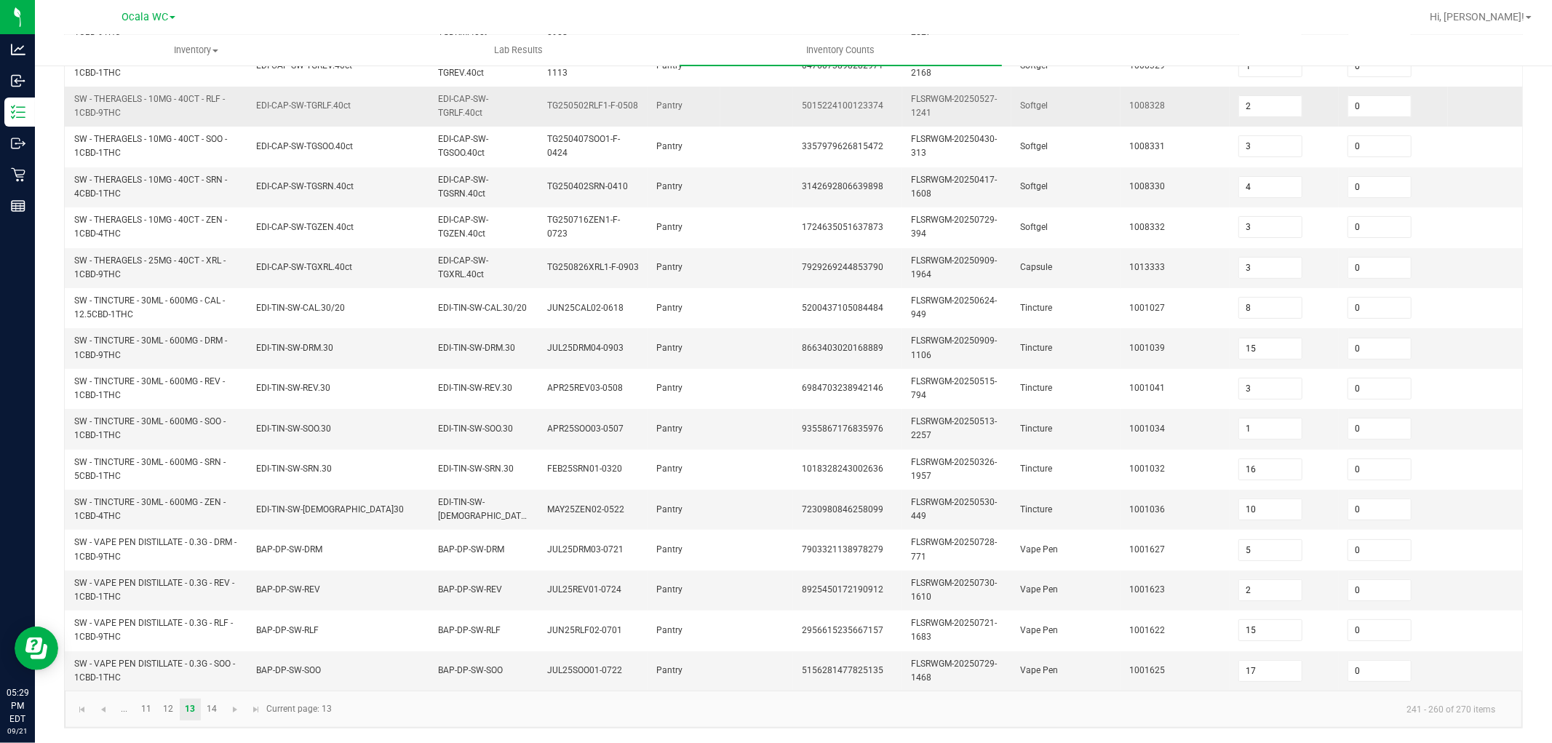
scroll to position [364, 0]
click at [214, 710] on link "14" at bounding box center [212, 710] width 21 height 22
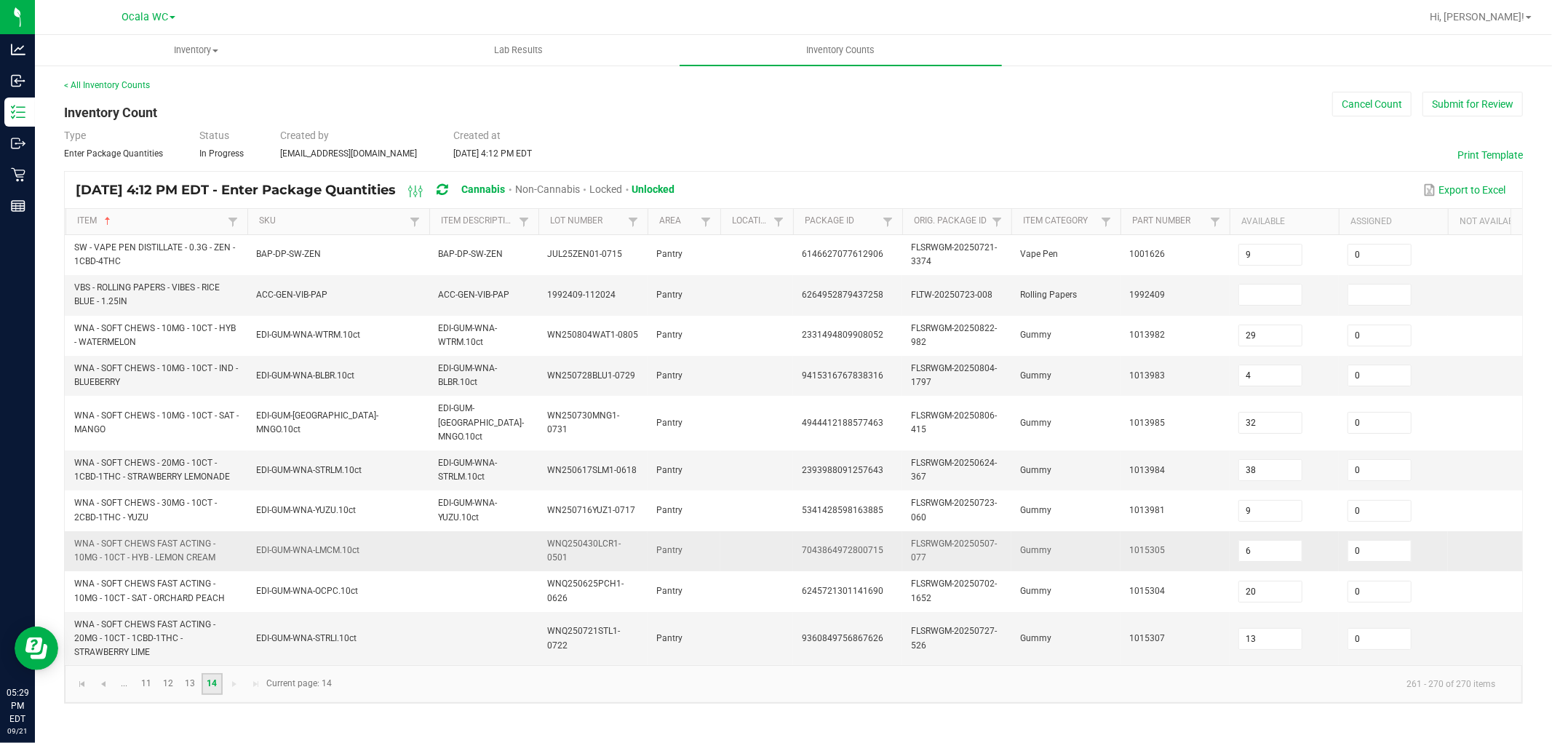
scroll to position [0, 0]
click at [1282, 287] on input at bounding box center [1270, 295] width 63 height 20
click at [1079, 130] on div "Type Enter Package Quantities Status In Progress Created by [EMAIL_ADDRESS][DOM…" at bounding box center [793, 144] width 1459 height 32
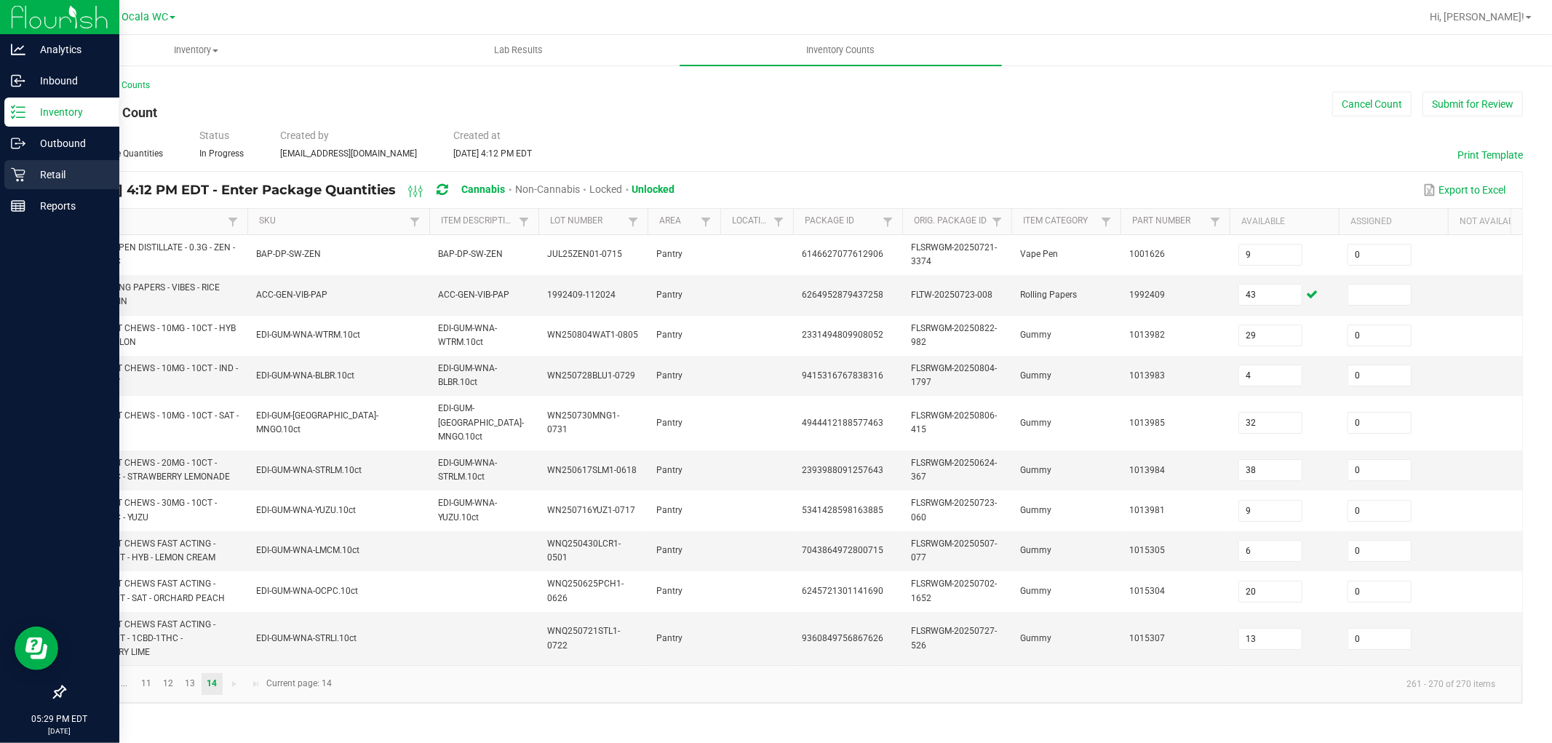
click at [31, 181] on p "Retail" at bounding box center [68, 174] width 87 height 17
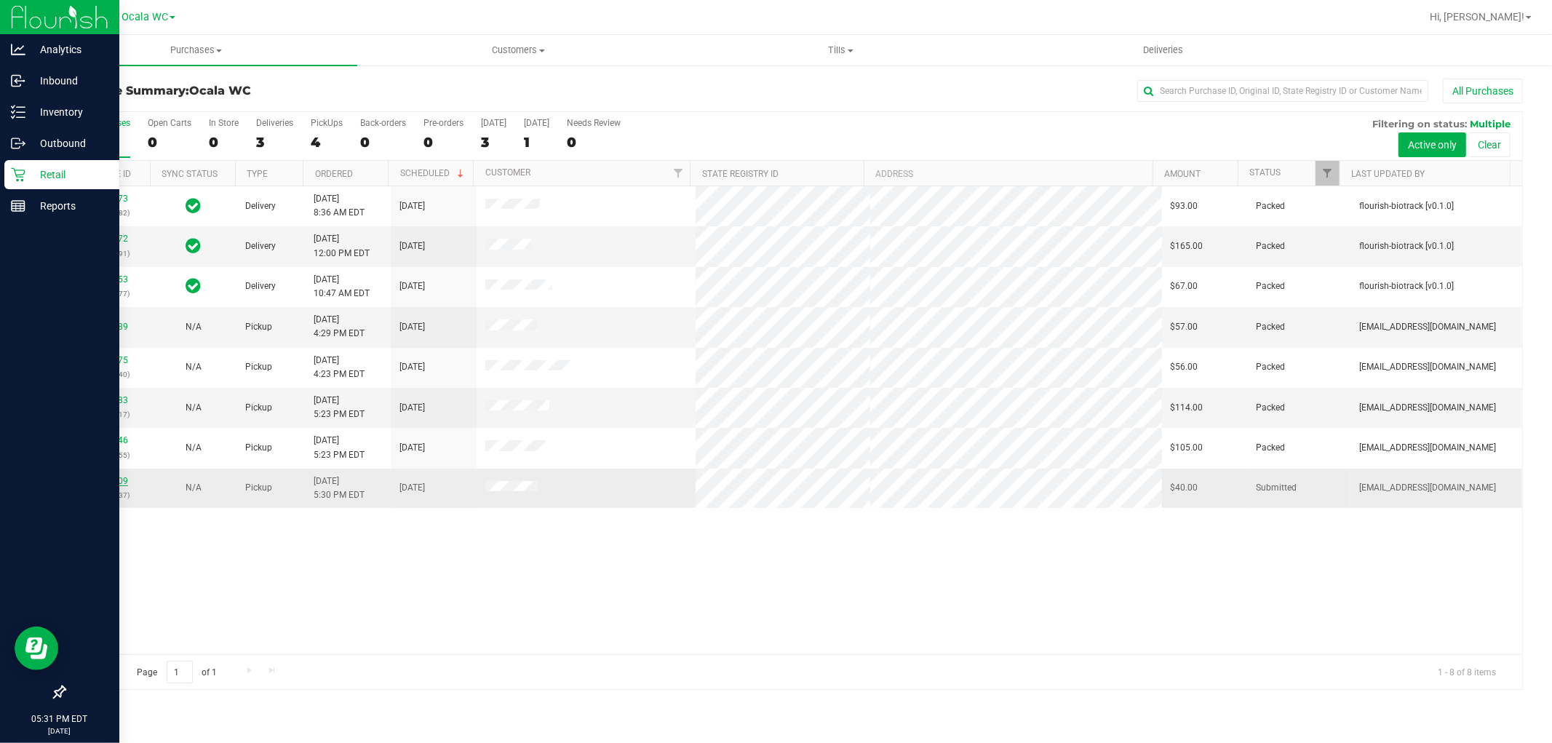
click at [106, 478] on link "11985909" at bounding box center [107, 481] width 41 height 10
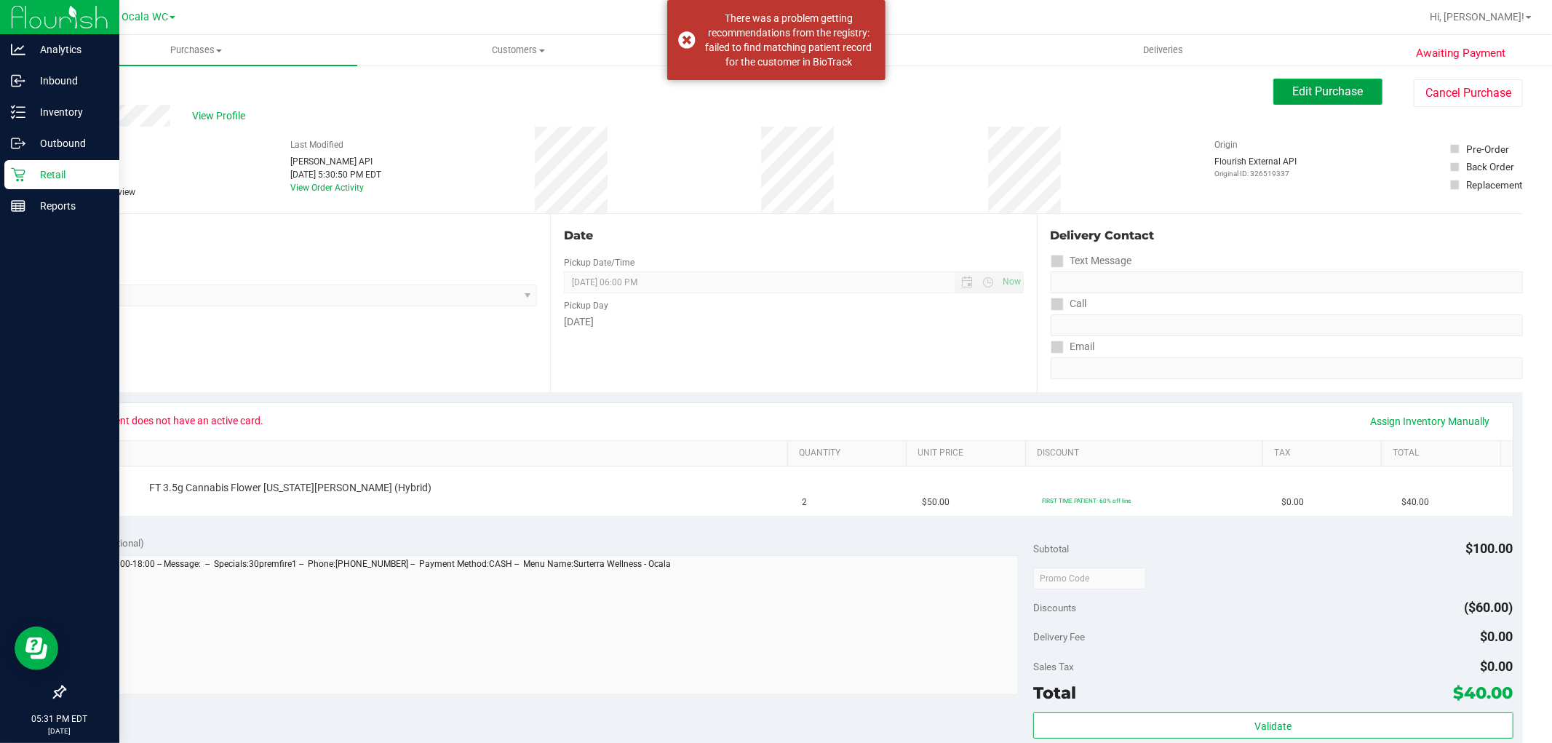
click at [1293, 91] on span "Edit Purchase" at bounding box center [1328, 91] width 71 height 14
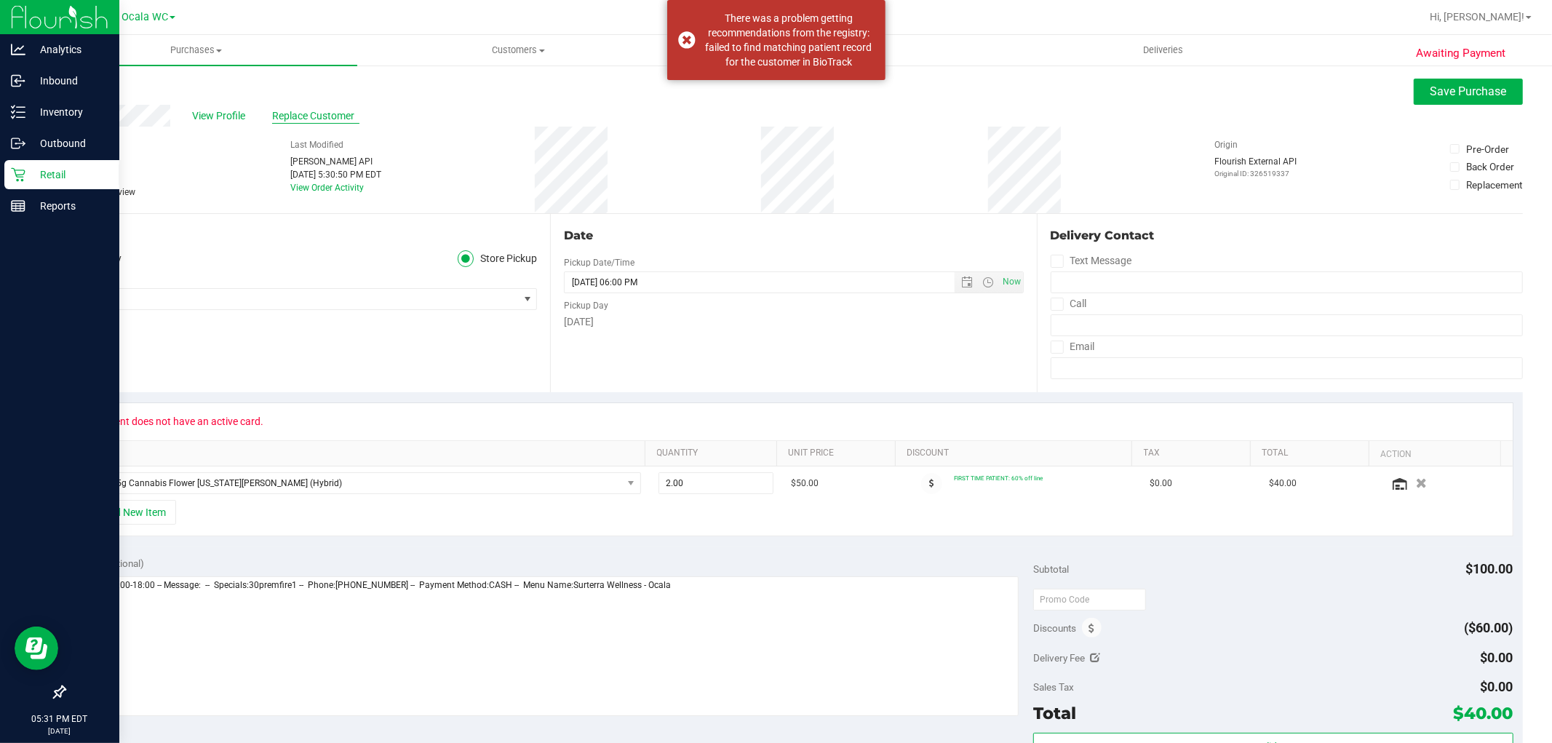
click at [317, 114] on span "Replace Customer" at bounding box center [315, 115] width 87 height 15
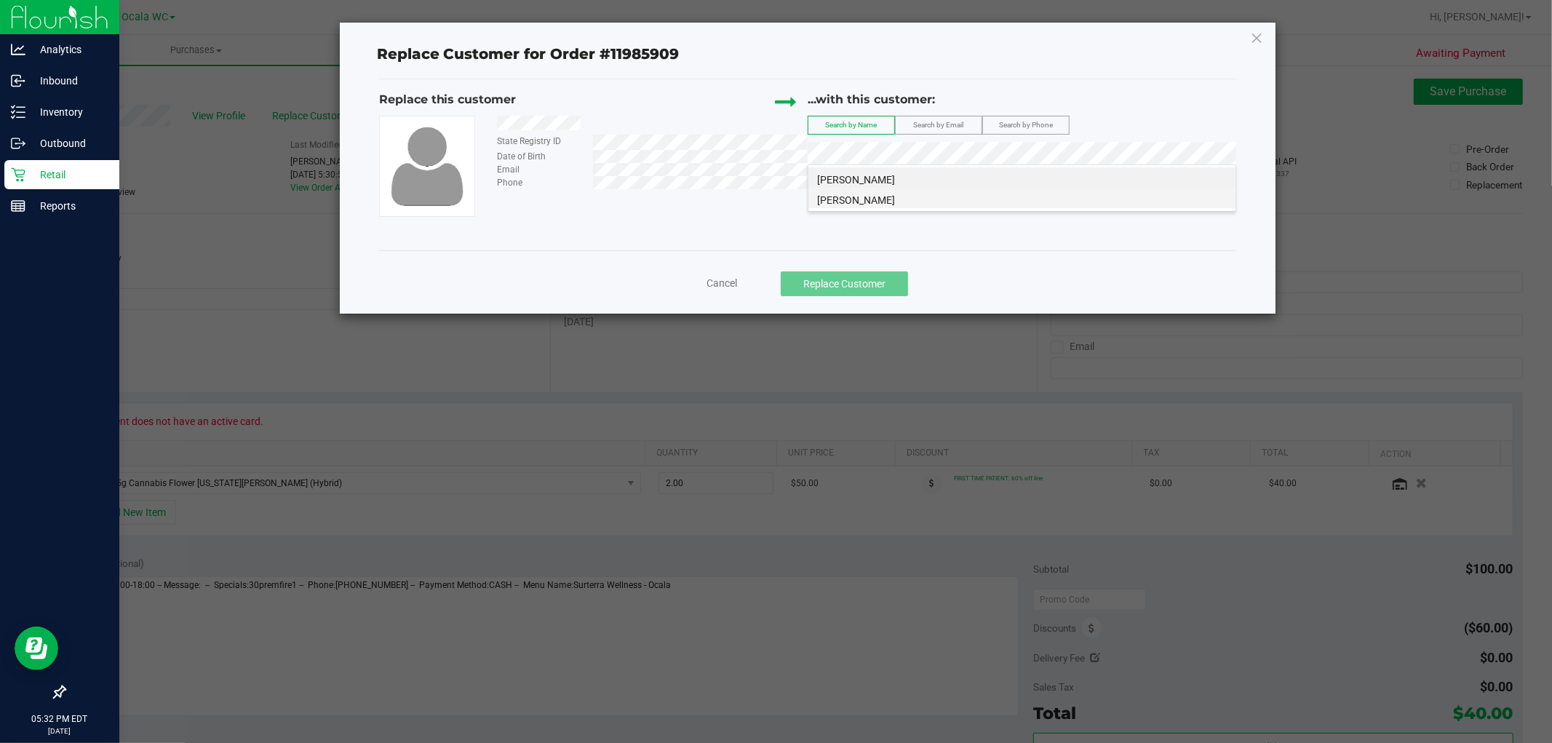
click at [870, 201] on span "[PERSON_NAME]" at bounding box center [856, 200] width 78 height 12
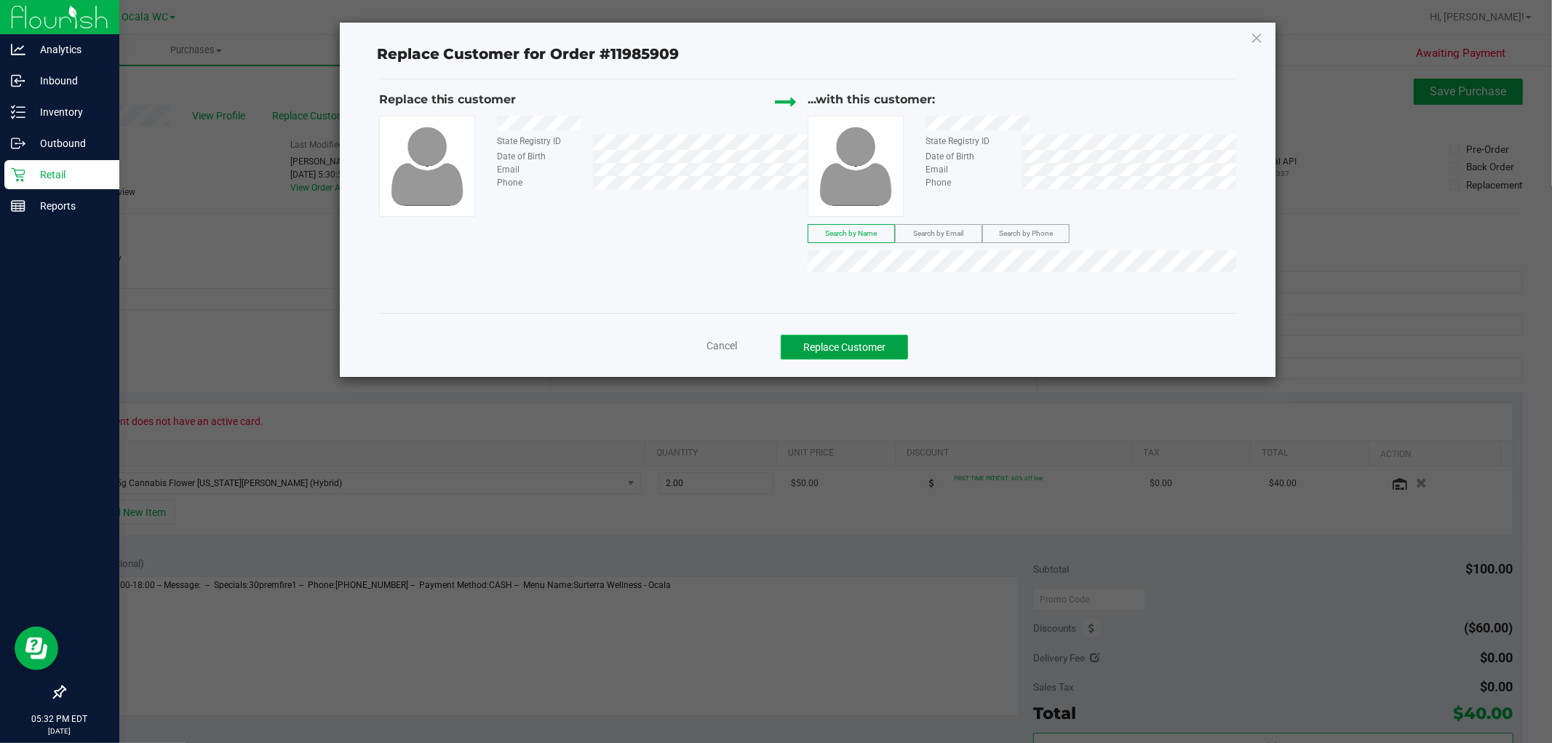
click at [852, 347] on button "Replace Customer" at bounding box center [844, 347] width 127 height 25
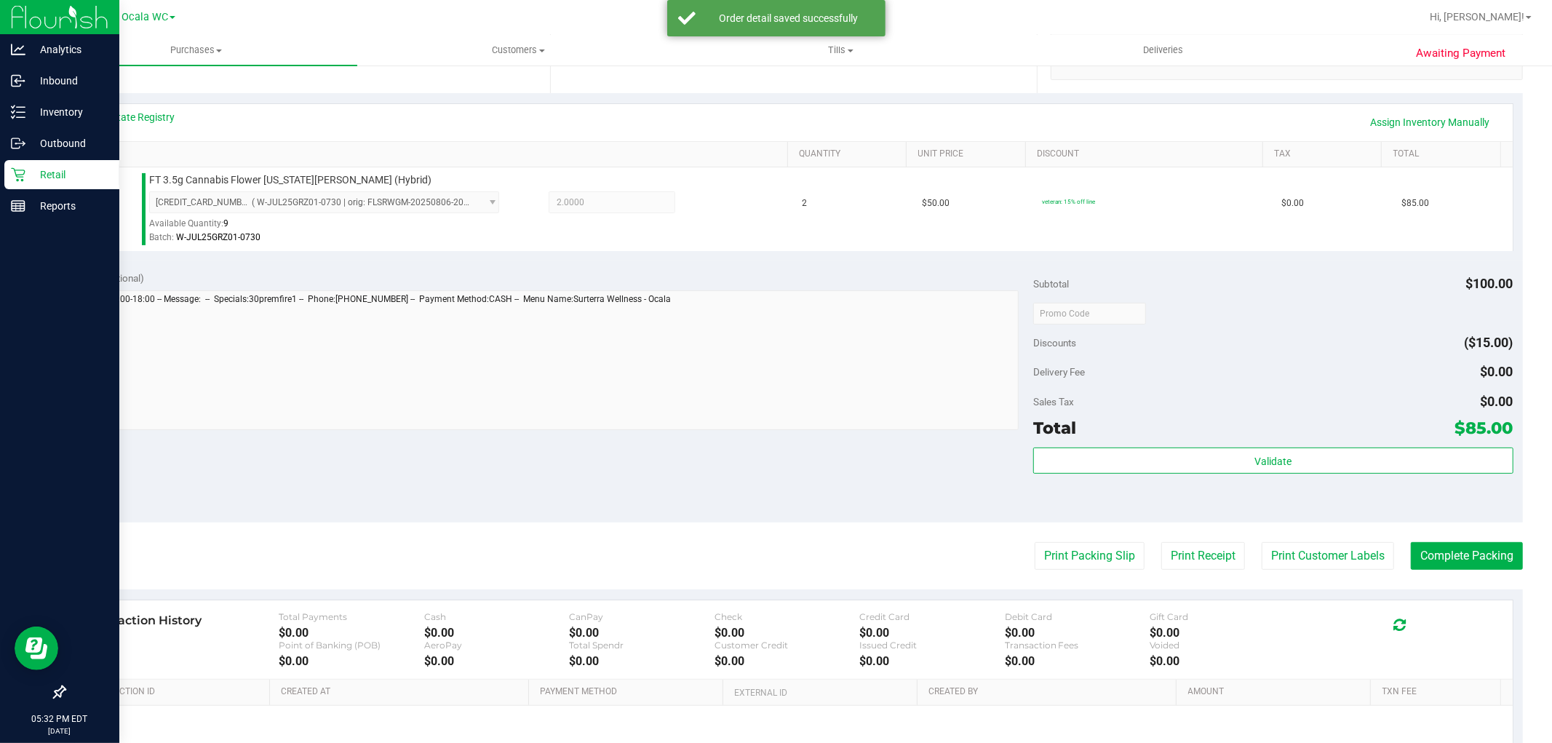
scroll to position [396, 0]
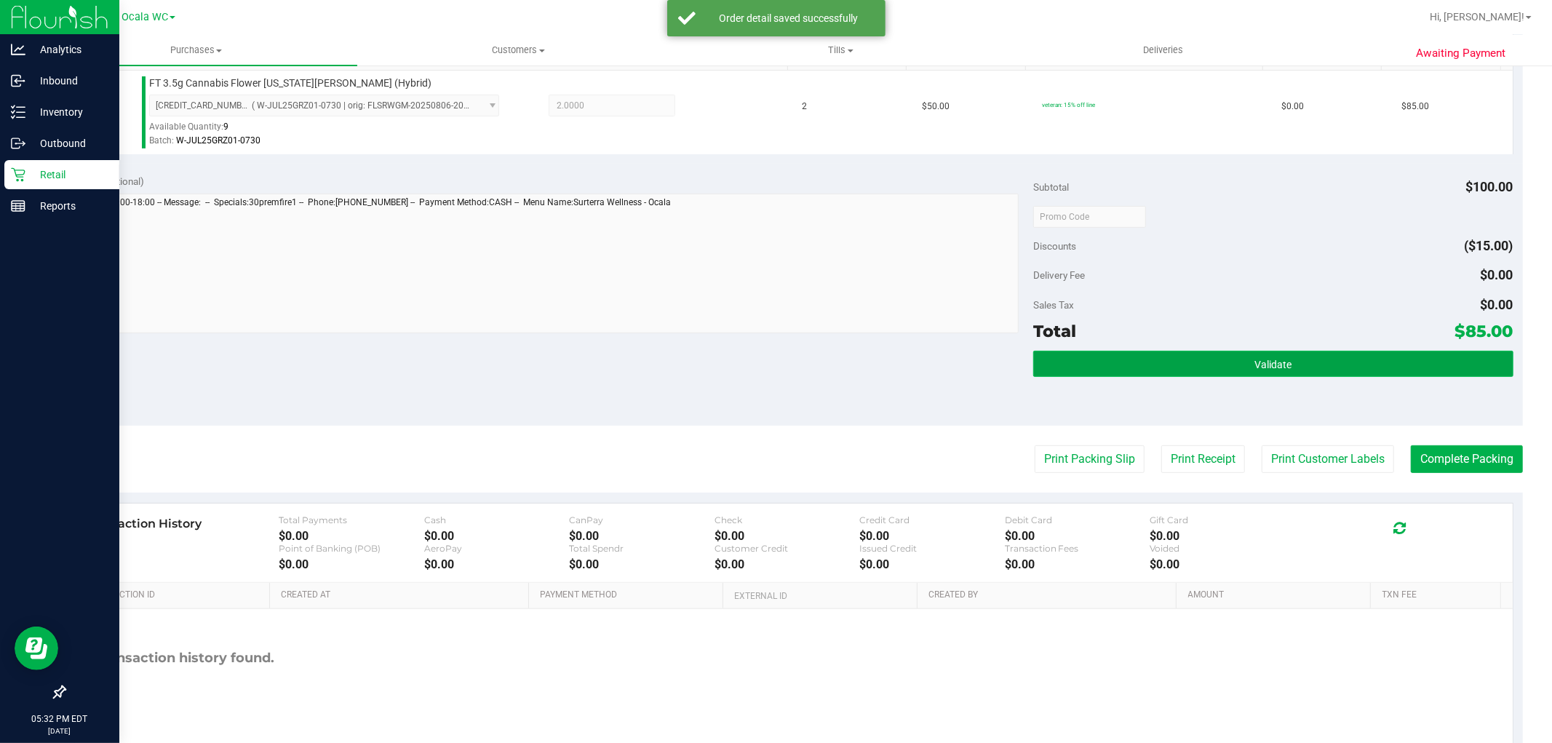
click at [1189, 354] on button "Validate" at bounding box center [1274, 364] width 480 height 26
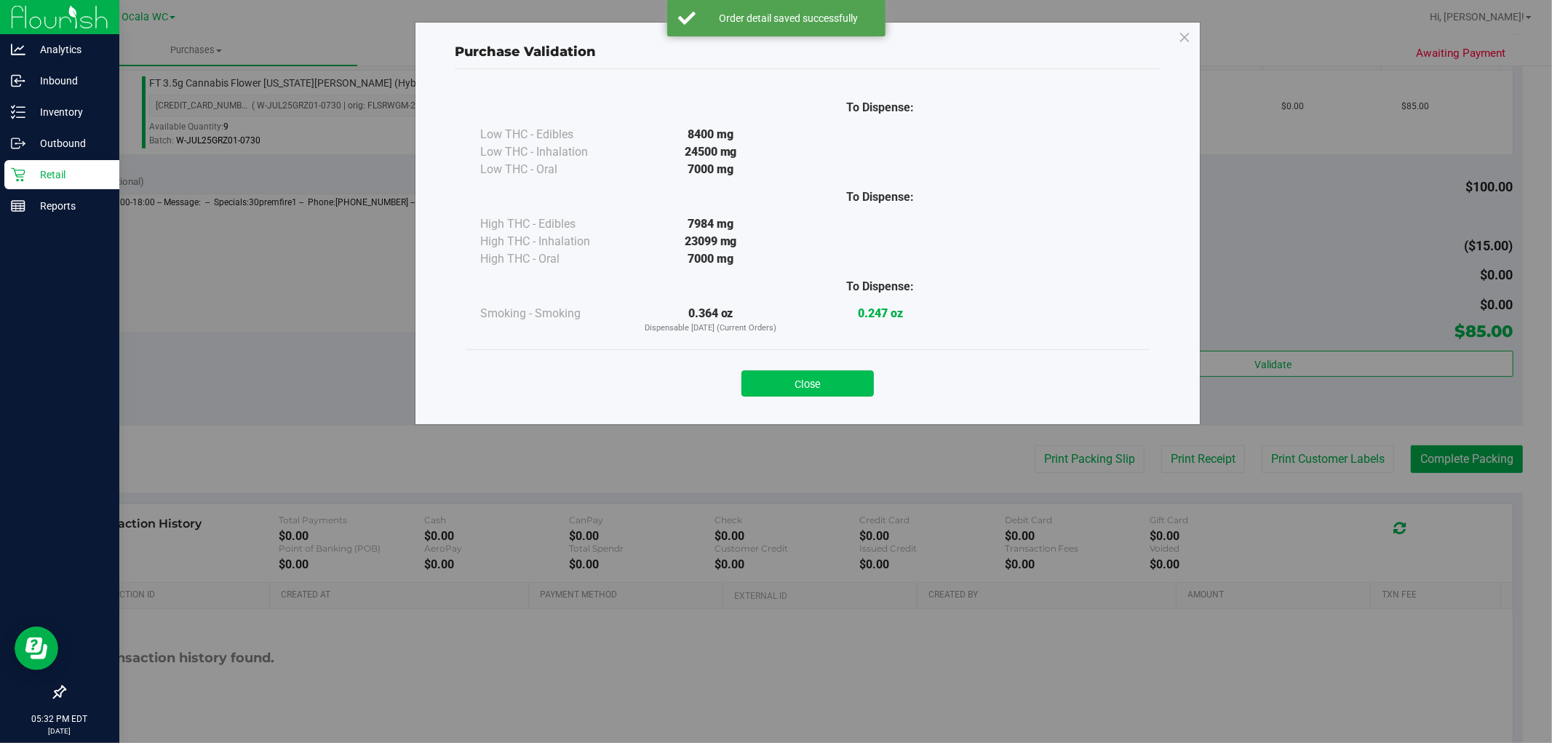
click at [781, 375] on button "Close" at bounding box center [808, 383] width 132 height 26
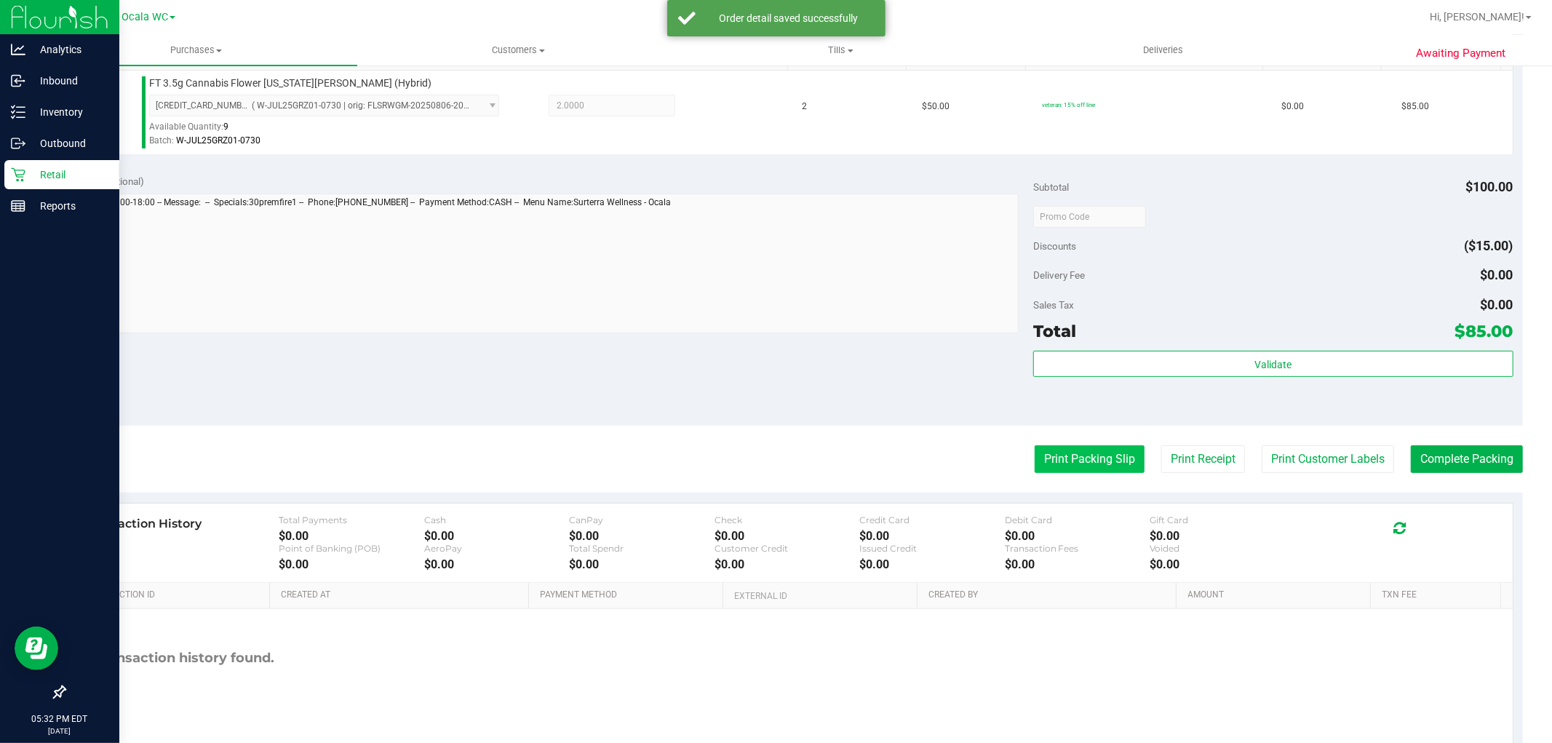
click at [1074, 455] on button "Print Packing Slip" at bounding box center [1090, 459] width 110 height 28
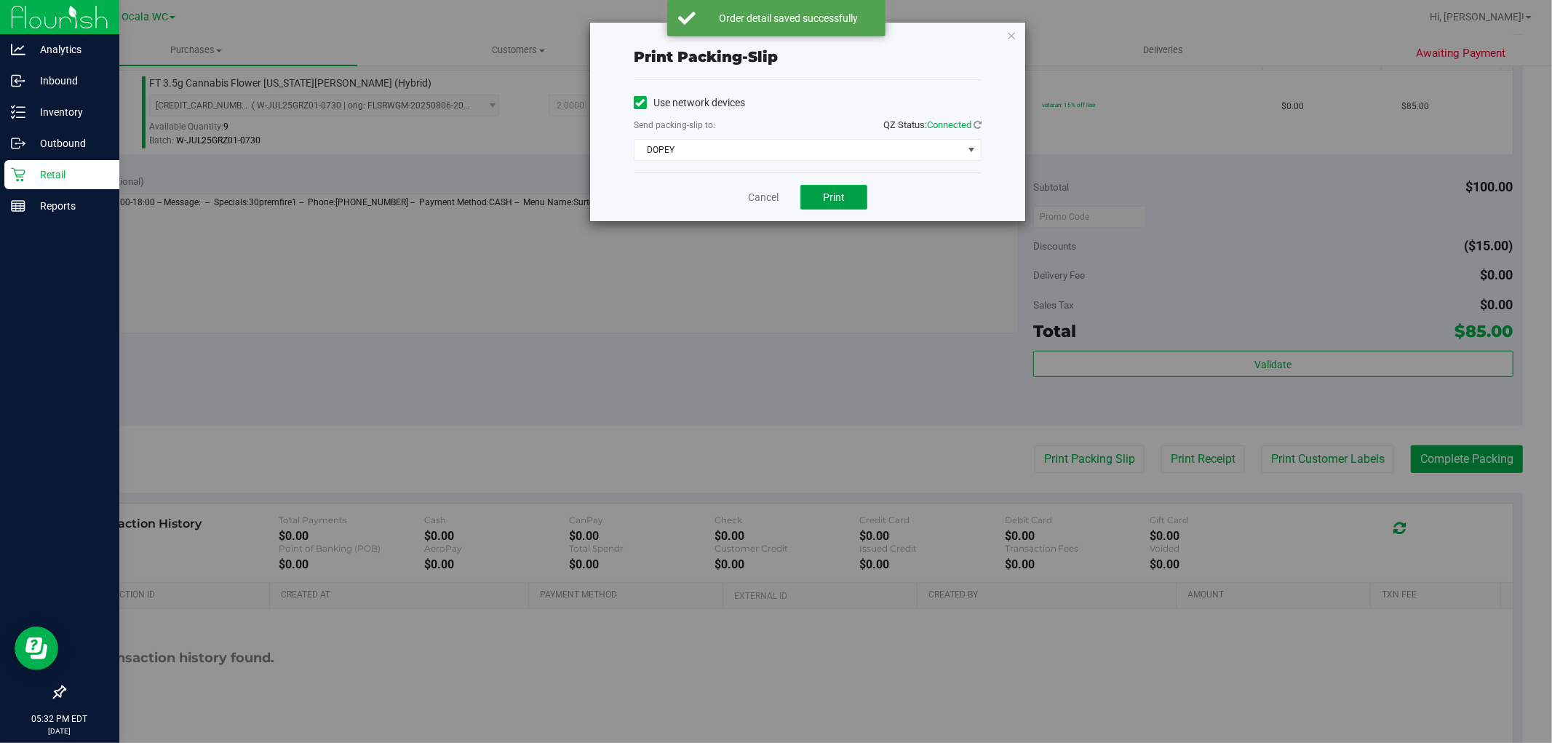
click at [839, 194] on span "Print" at bounding box center [834, 197] width 22 height 12
click at [772, 197] on link "Cancel" at bounding box center [763, 197] width 31 height 15
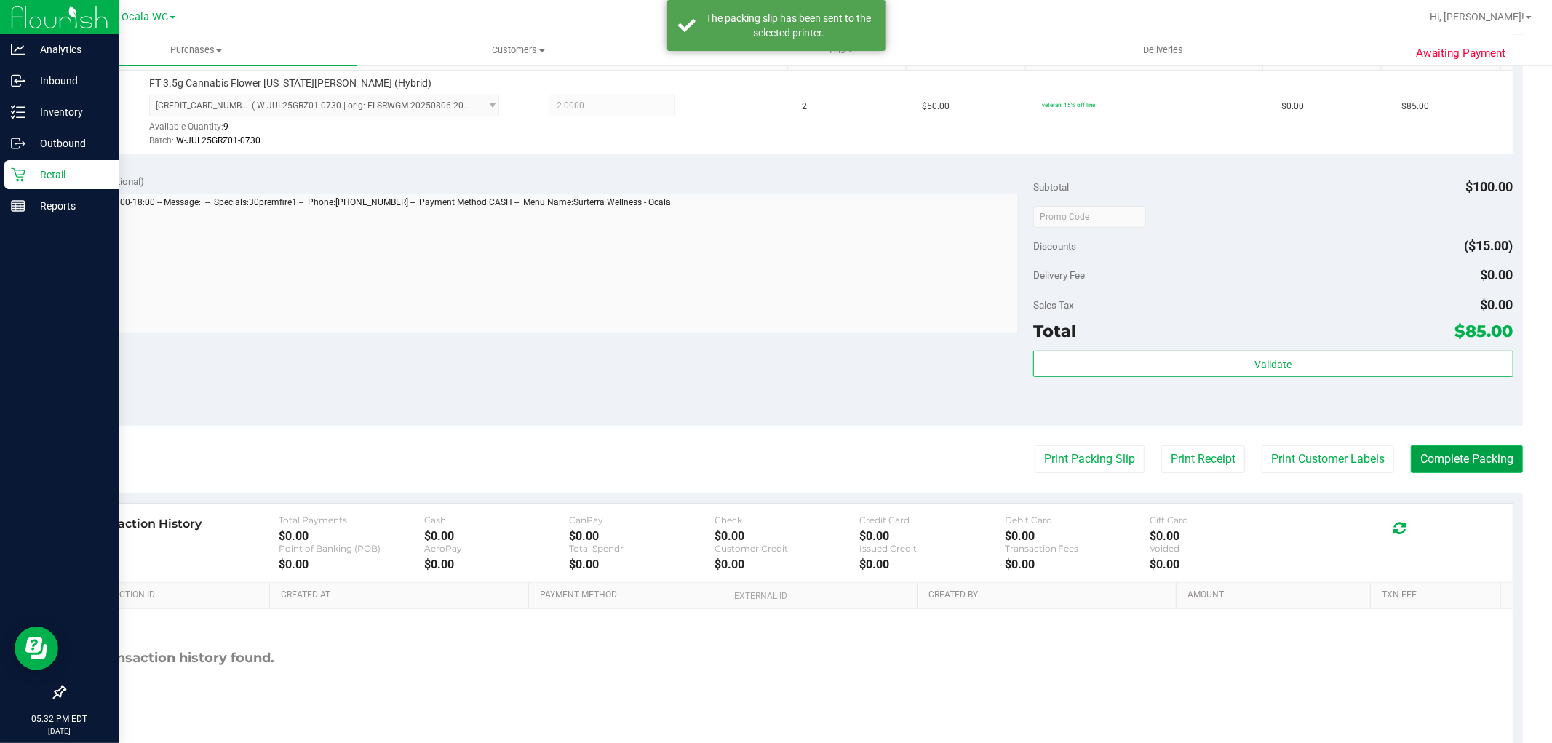
click at [1430, 449] on button "Complete Packing" at bounding box center [1467, 459] width 112 height 28
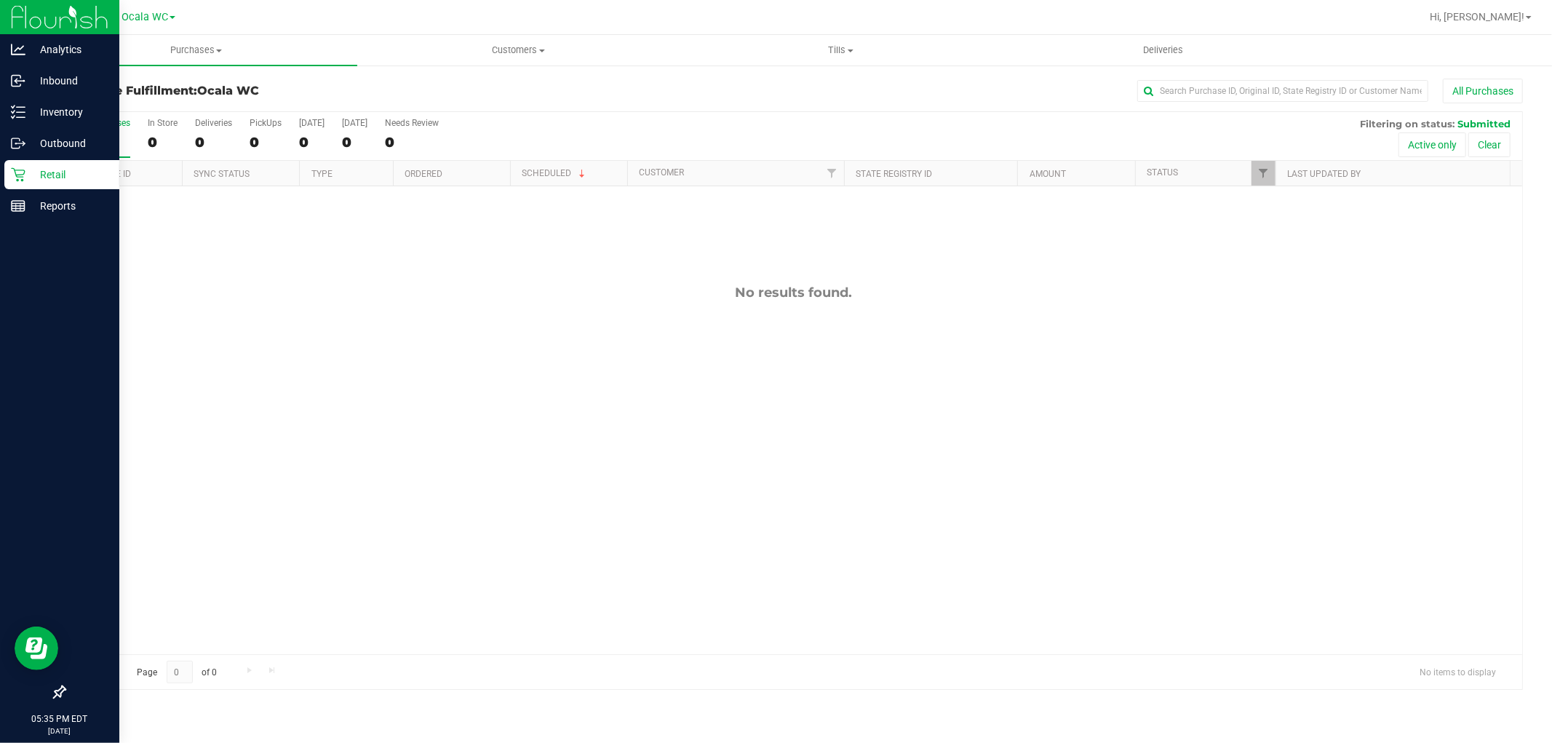
click at [61, 172] on p "Retail" at bounding box center [68, 174] width 87 height 17
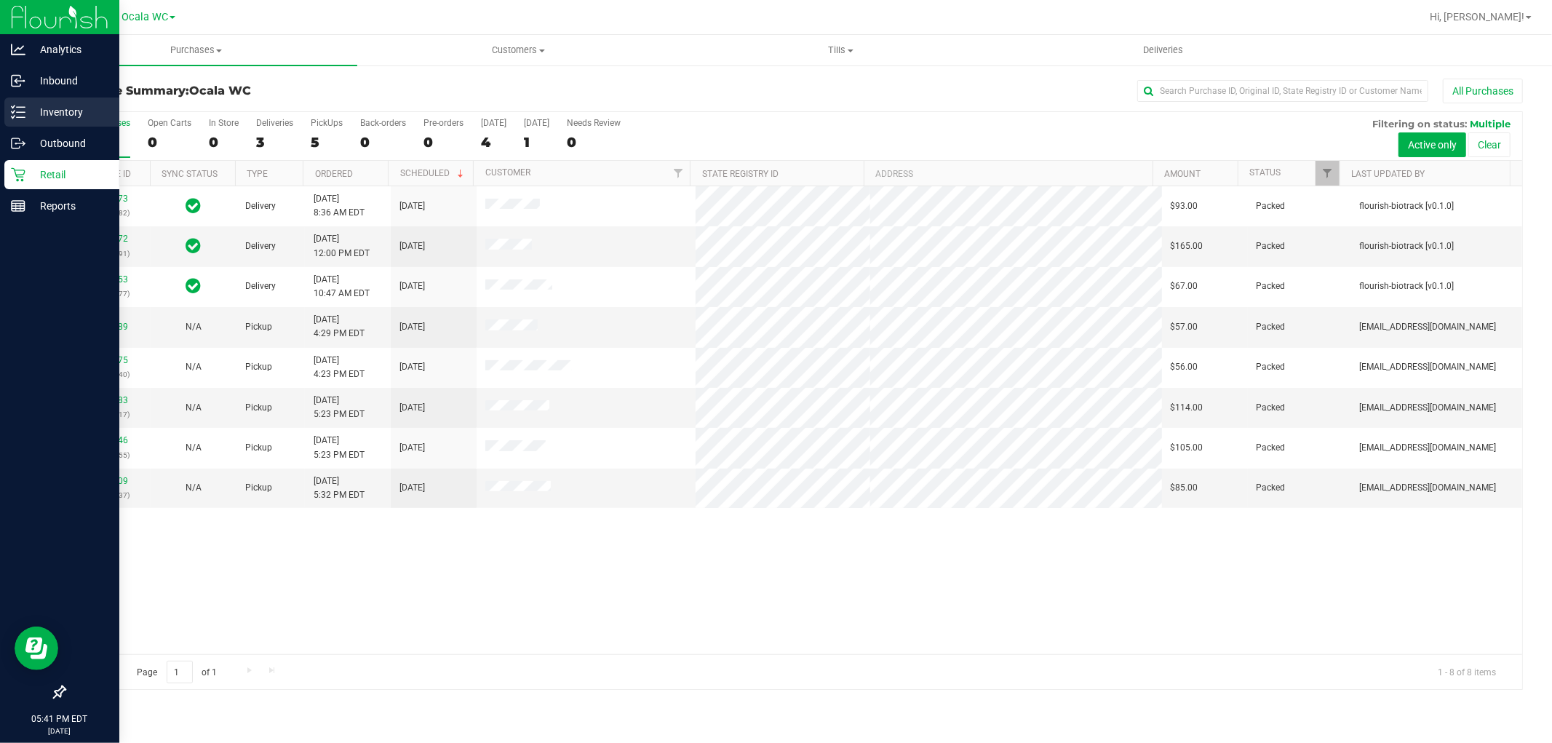
click at [64, 119] on p "Inventory" at bounding box center [68, 111] width 87 height 17
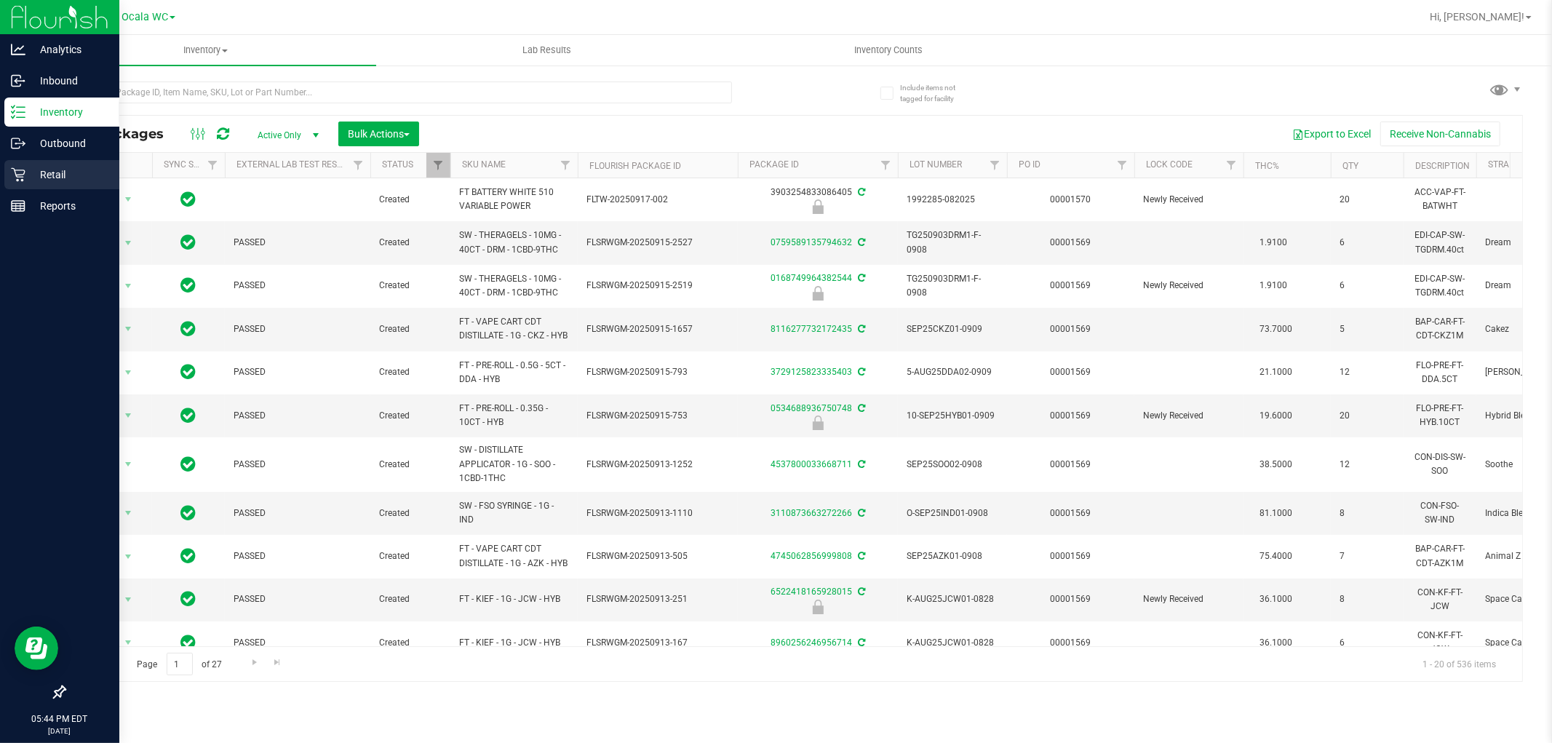
click at [31, 176] on p "Retail" at bounding box center [68, 174] width 87 height 17
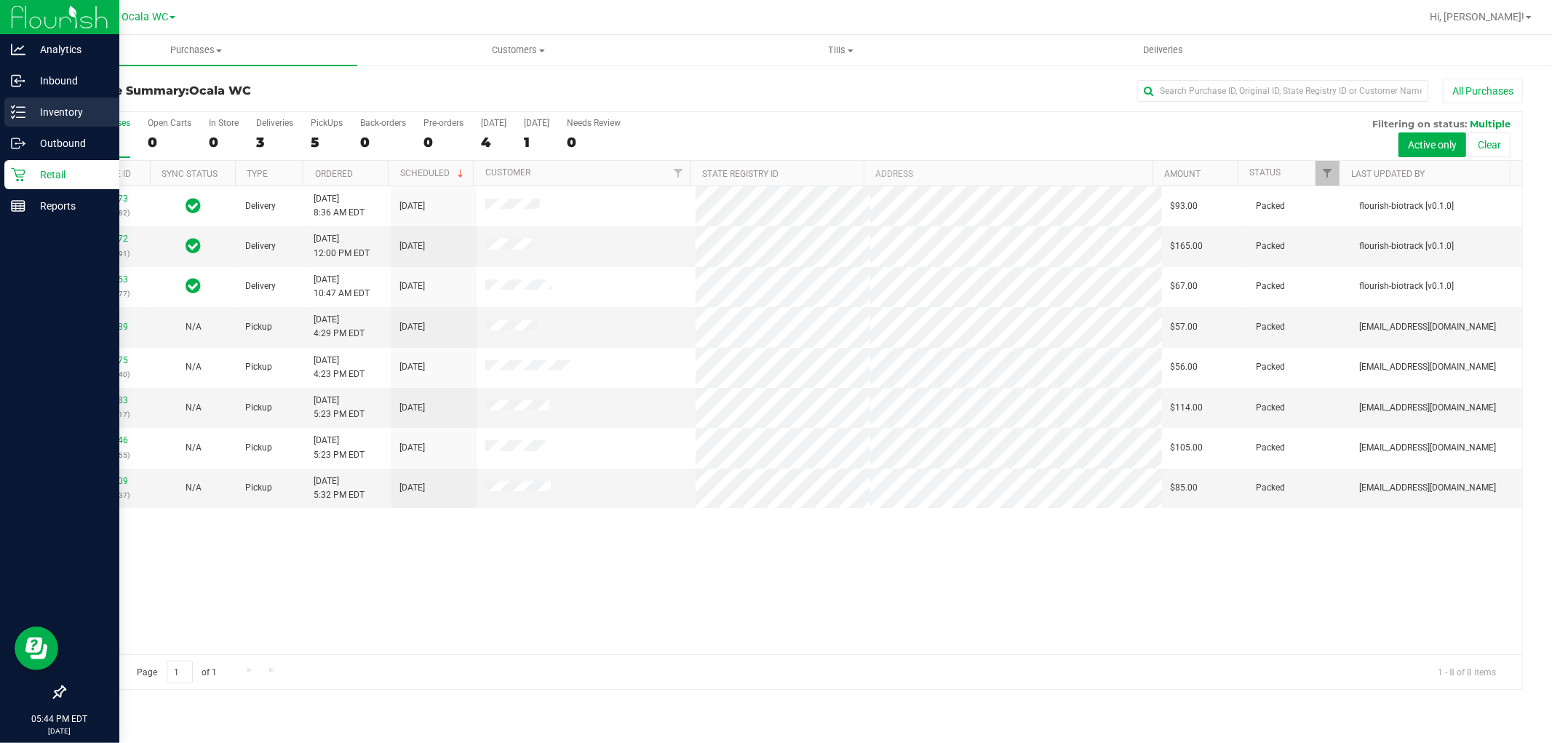
click at [39, 108] on p "Inventory" at bounding box center [68, 111] width 87 height 17
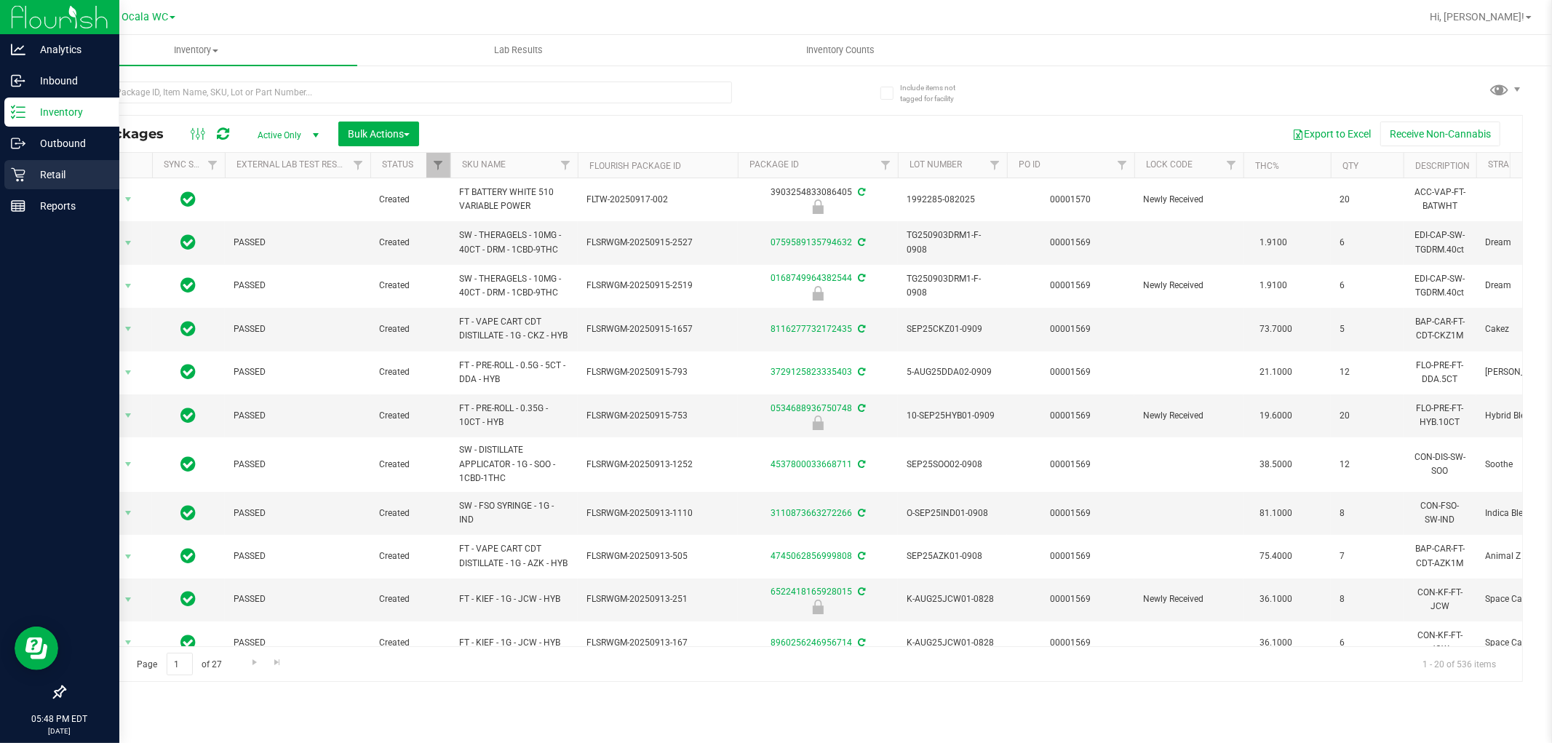
click at [39, 179] on p "Retail" at bounding box center [68, 174] width 87 height 17
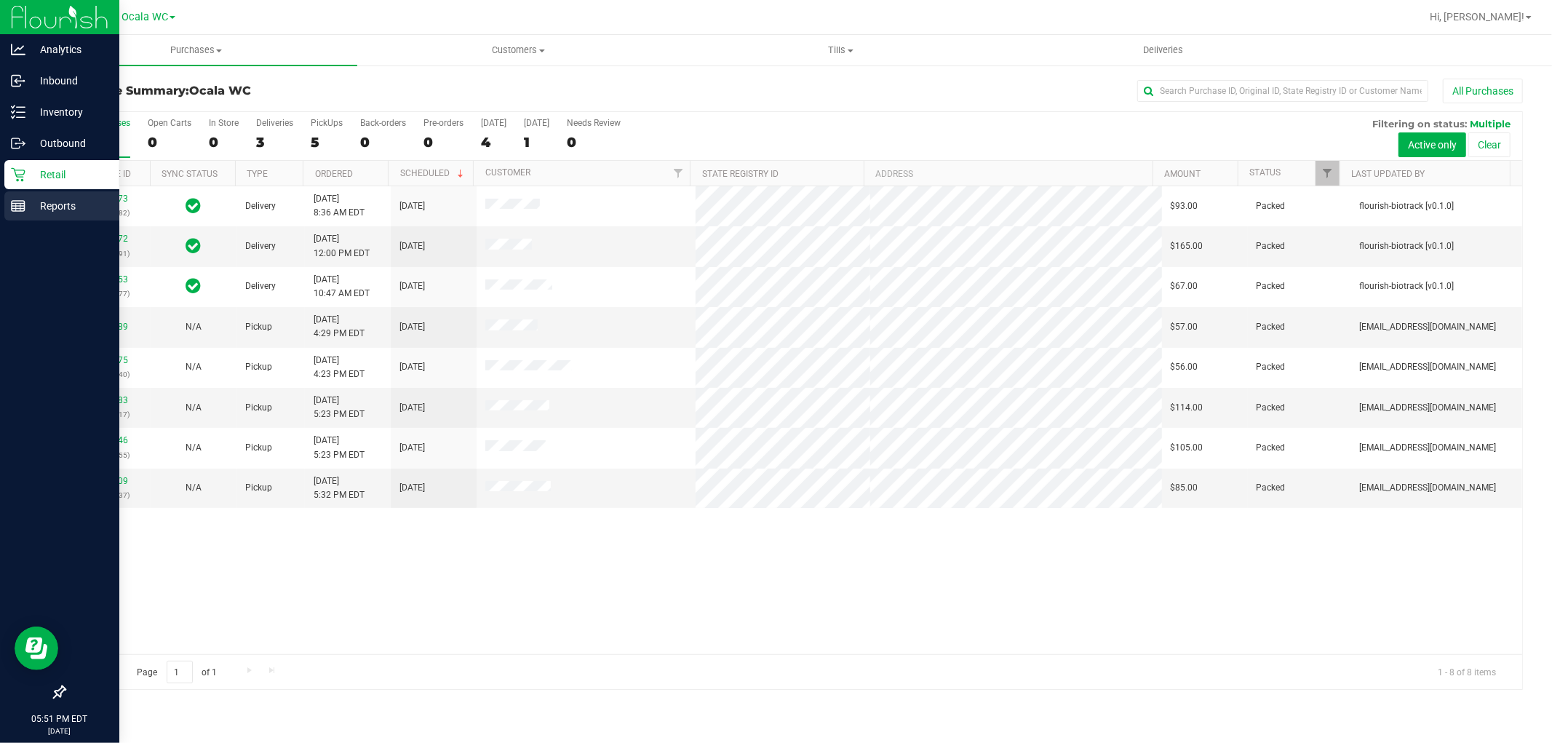
click at [53, 194] on div "Reports" at bounding box center [61, 205] width 115 height 29
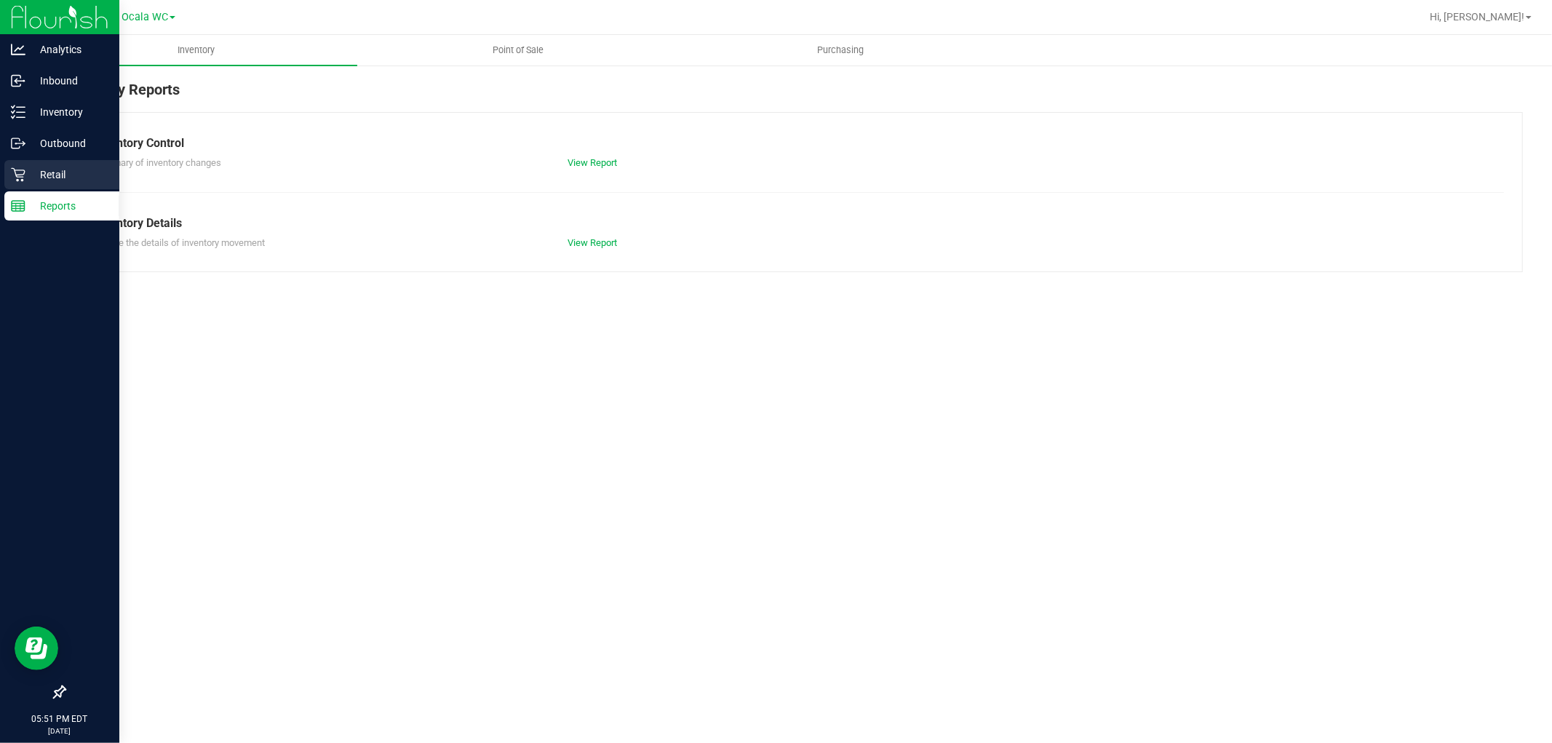
click at [54, 170] on p "Retail" at bounding box center [68, 174] width 87 height 17
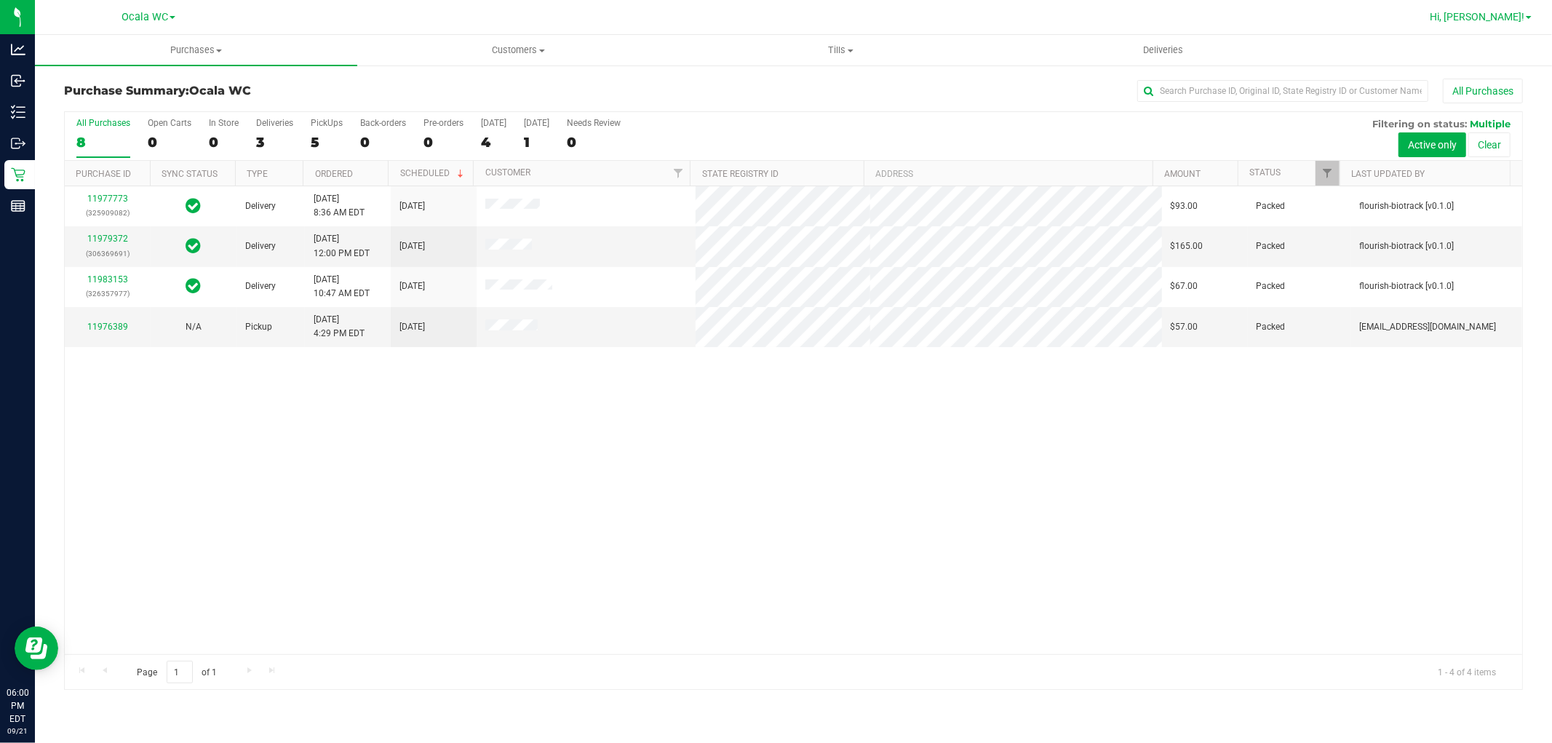
click at [1497, 17] on span "Hi, [PERSON_NAME]!" at bounding box center [1477, 17] width 95 height 12
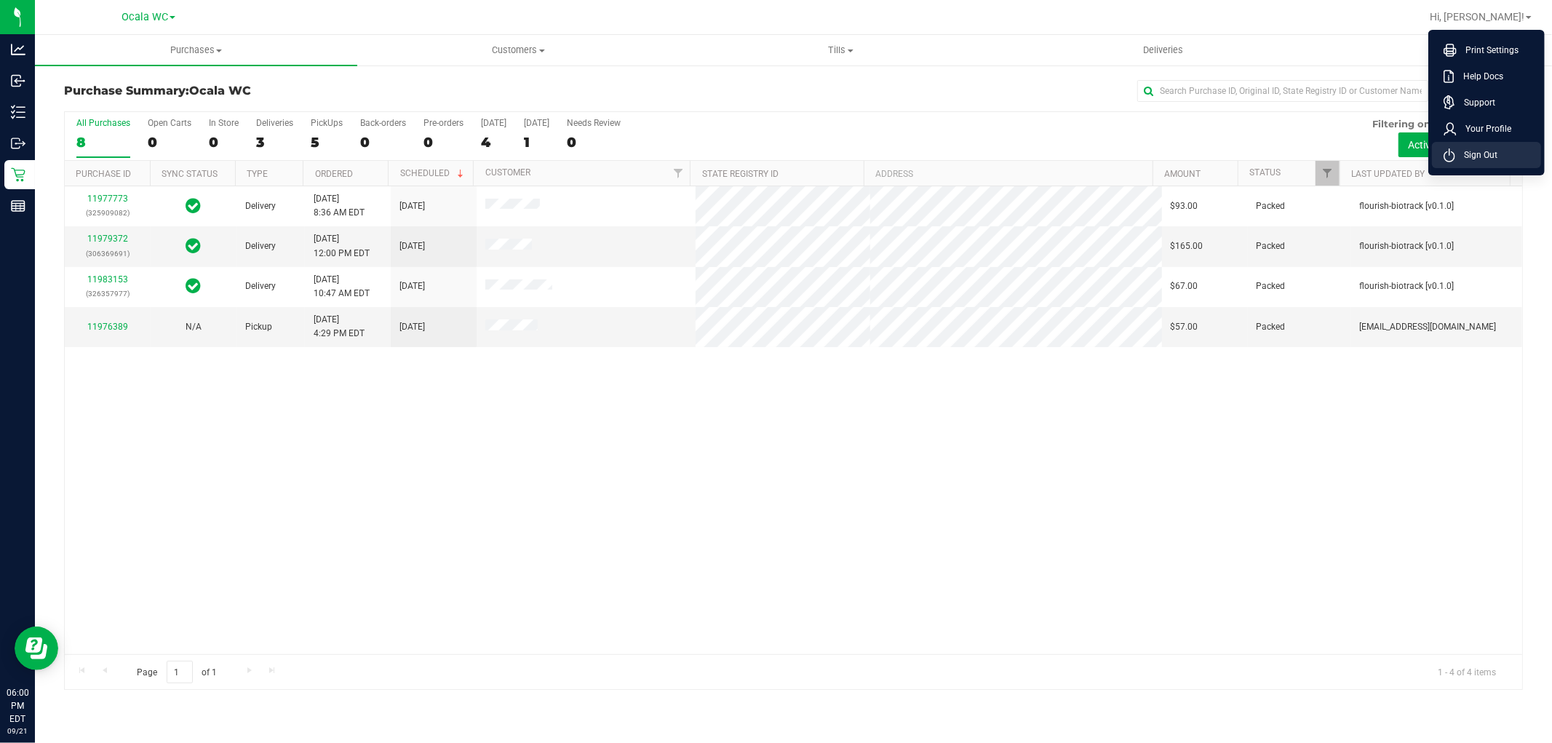
click at [1490, 159] on span "Sign Out" at bounding box center [1477, 155] width 42 height 15
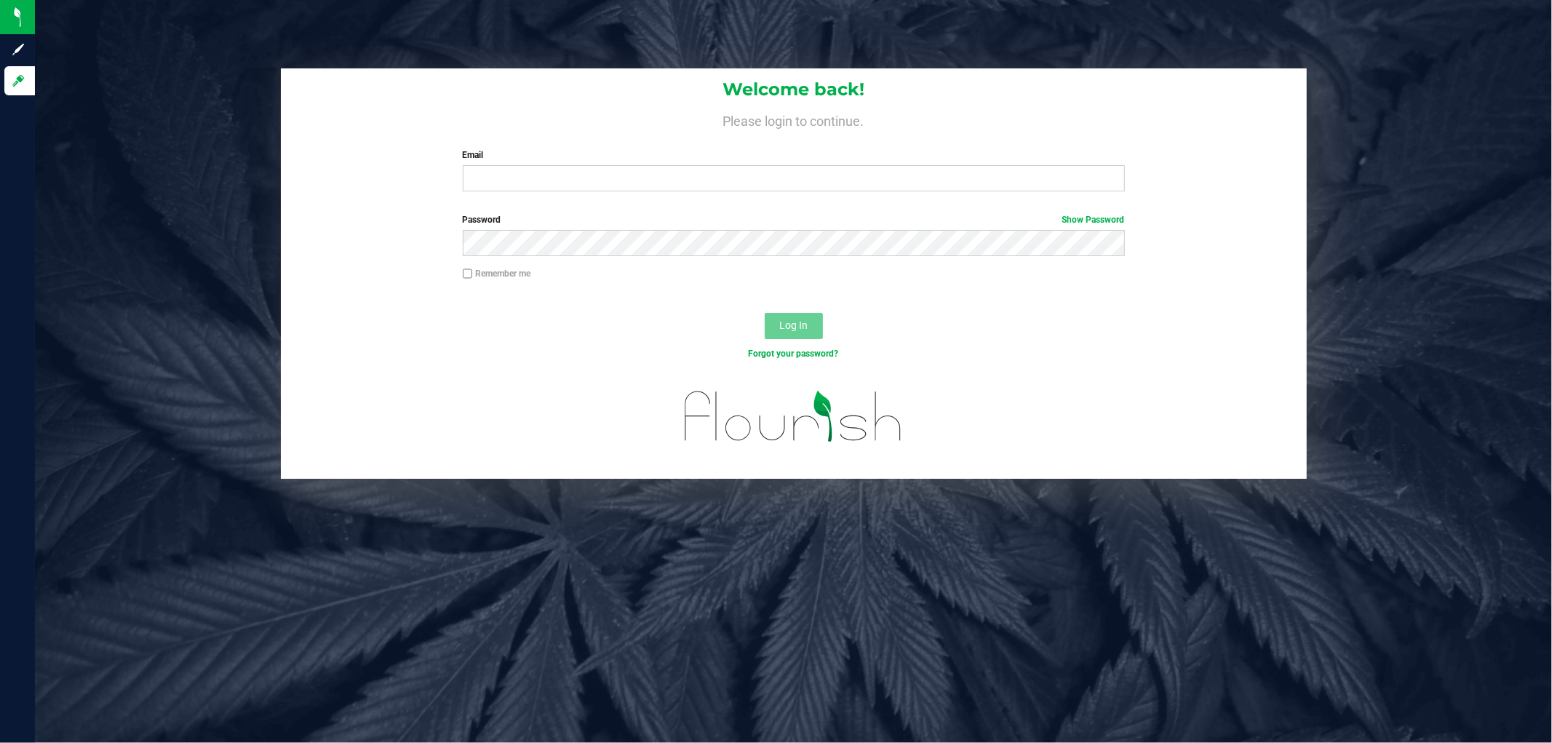
click at [148, 103] on div "Welcome back! Please login to continue. Email Required Please format your email…" at bounding box center [793, 273] width 1539 height 410
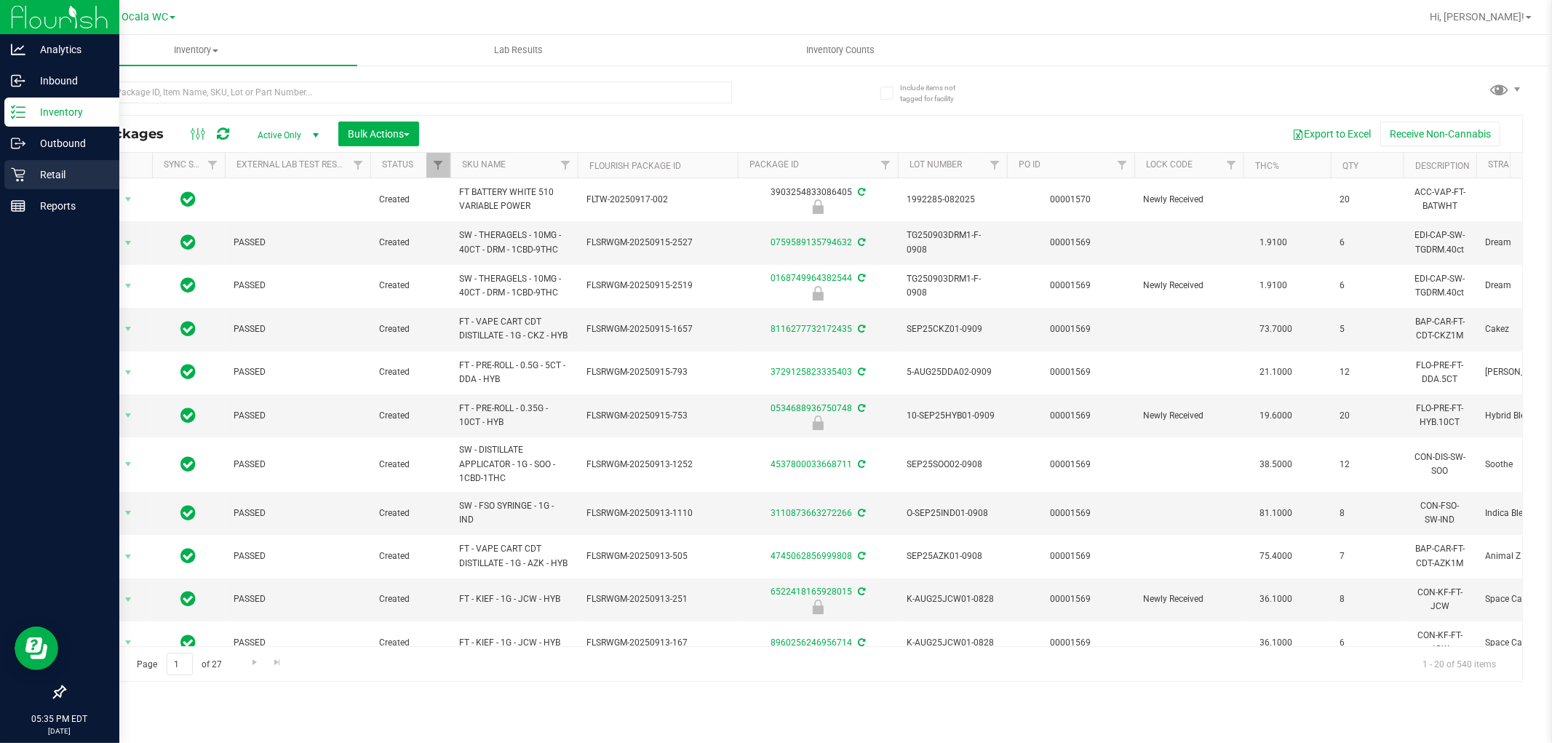
click at [27, 172] on p "Retail" at bounding box center [68, 174] width 87 height 17
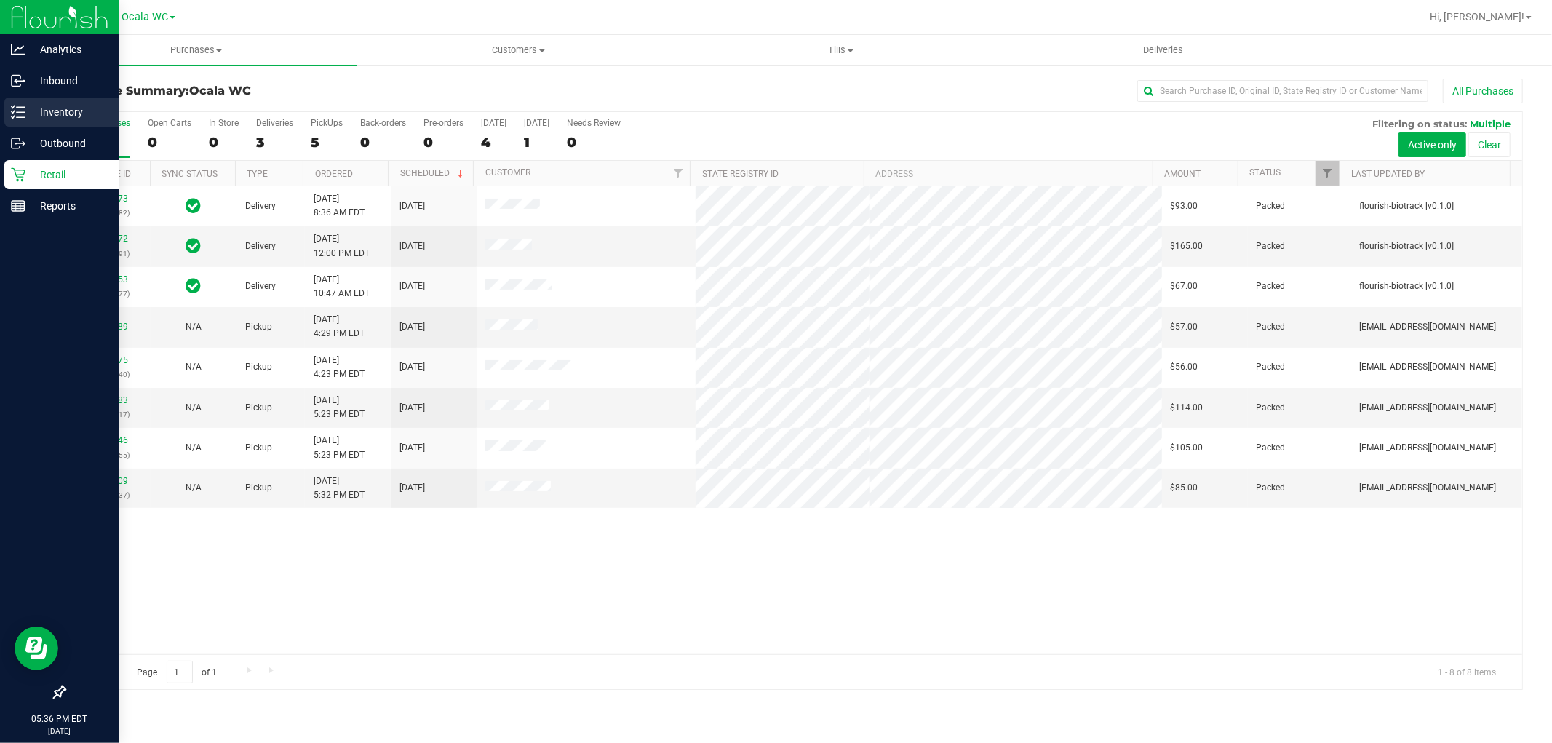
click at [24, 107] on line at bounding box center [21, 107] width 8 height 0
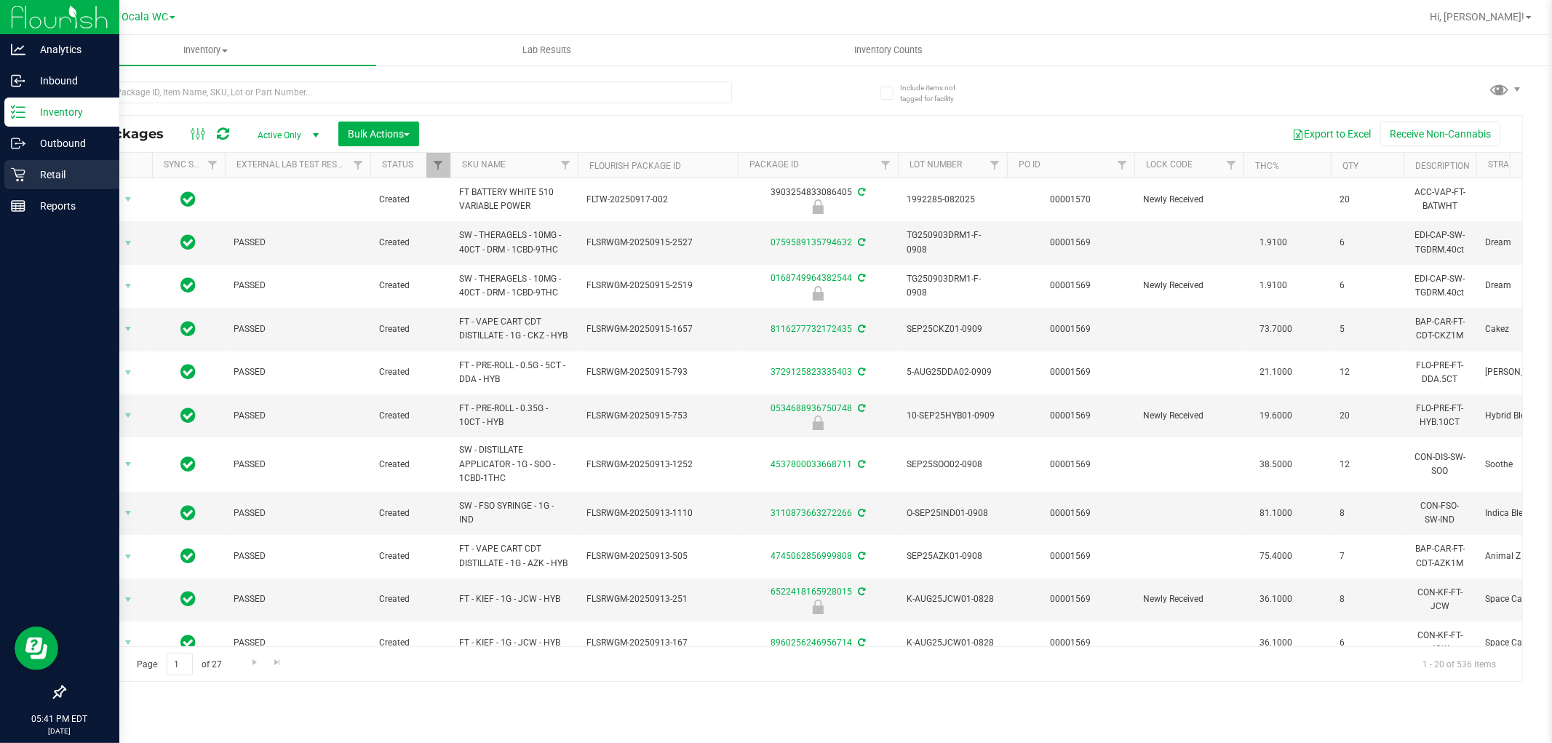
click at [35, 176] on p "Retail" at bounding box center [68, 174] width 87 height 17
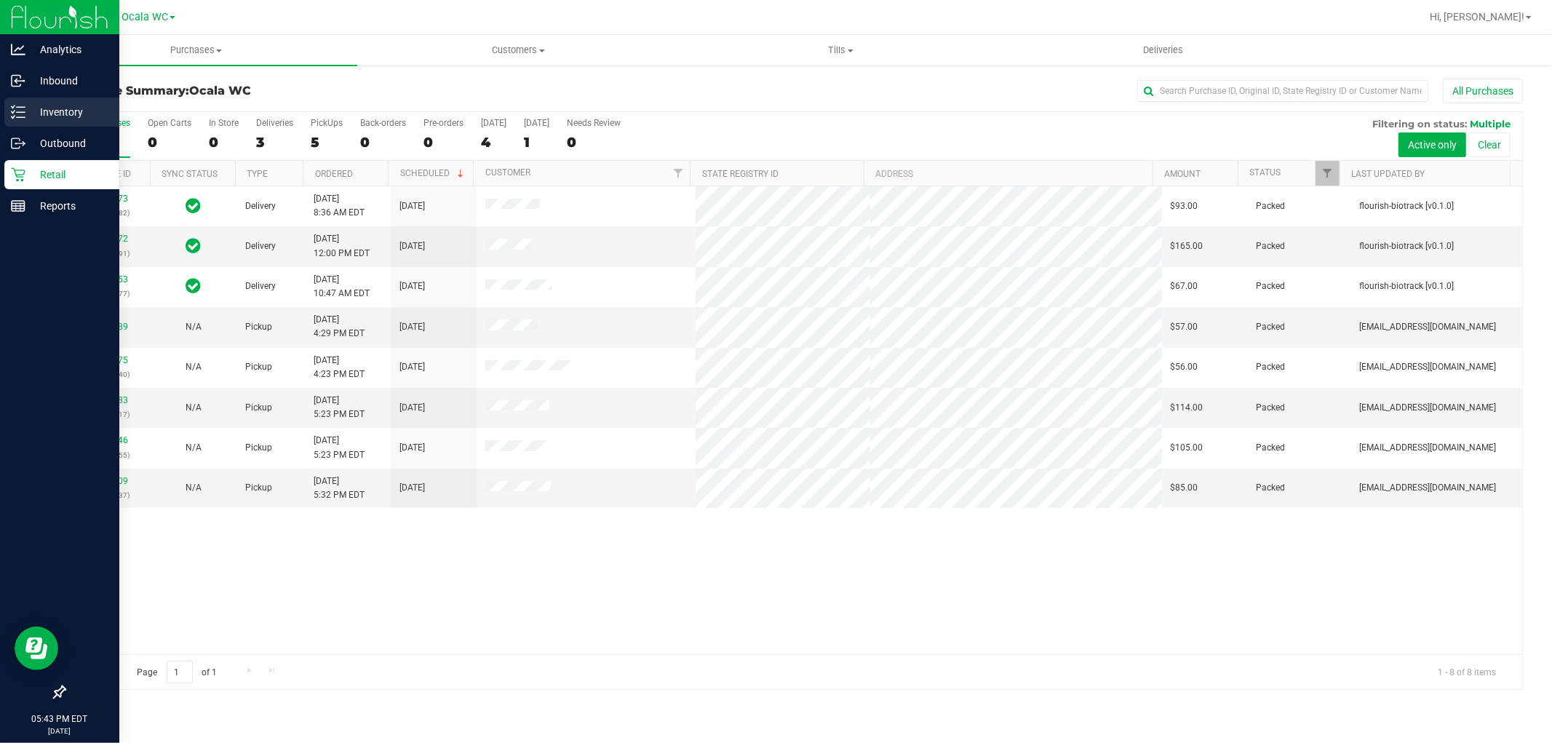
click at [64, 111] on p "Inventory" at bounding box center [68, 111] width 87 height 17
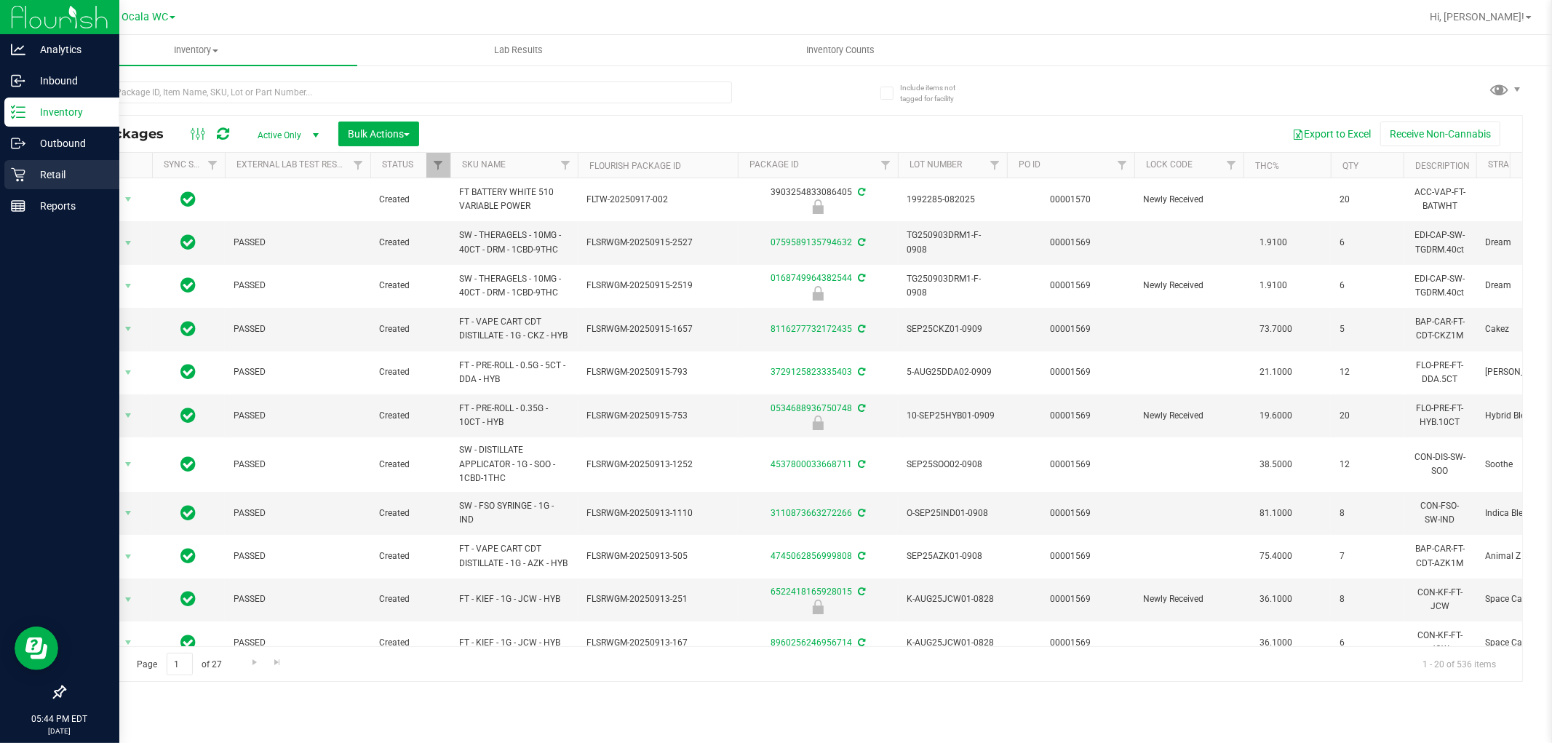
click at [8, 183] on div "Retail" at bounding box center [61, 174] width 115 height 29
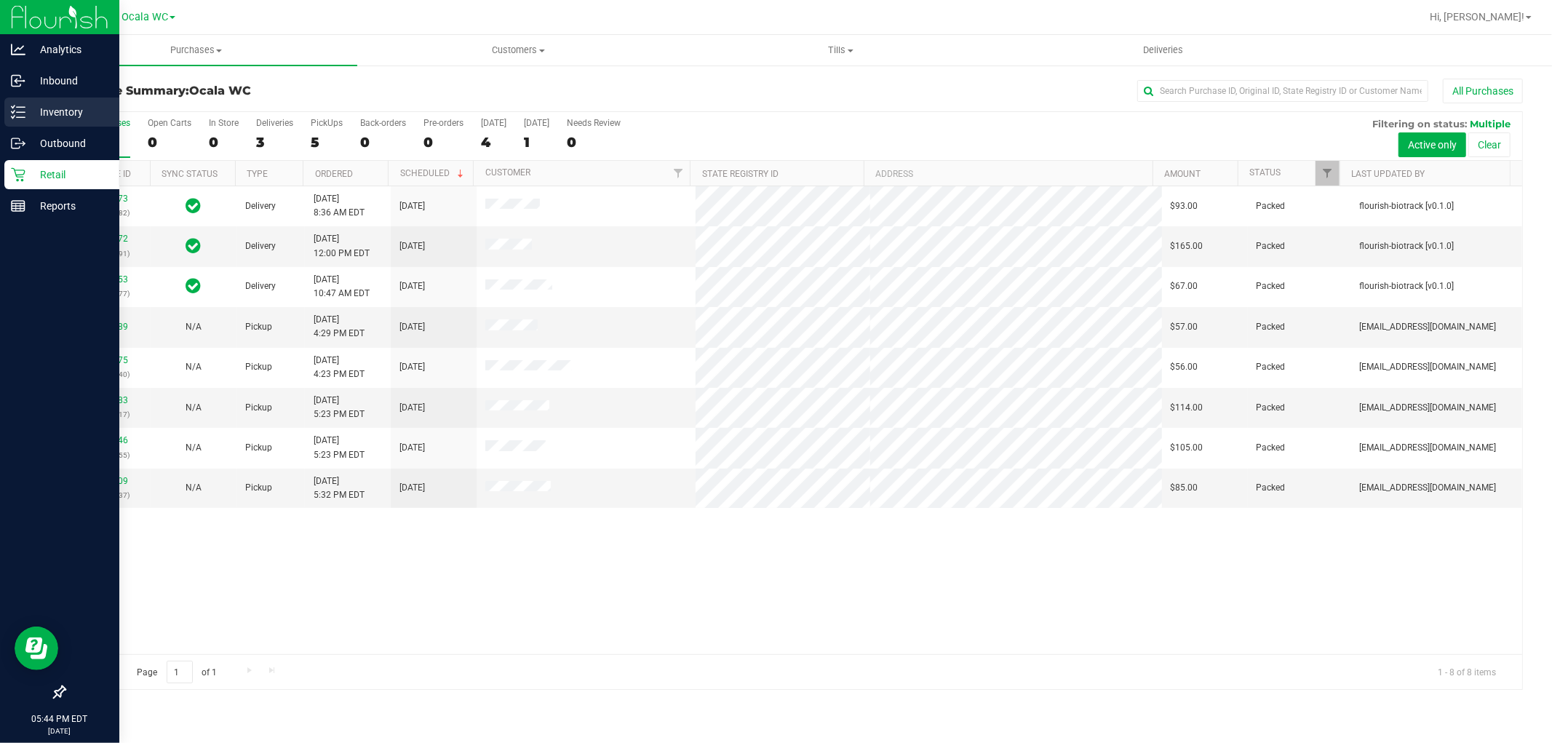
click at [23, 111] on icon at bounding box center [18, 112] width 15 height 15
